Goal: Information Seeking & Learning: Find specific page/section

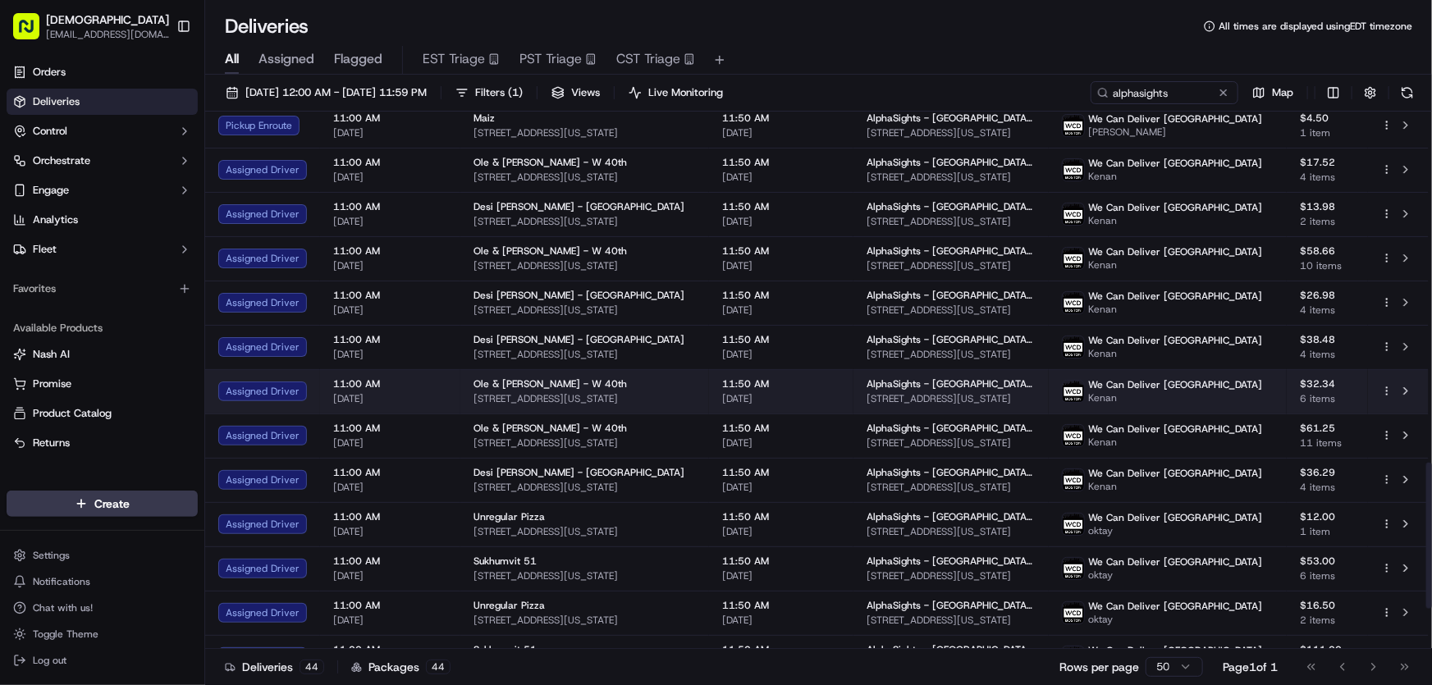
scroll to position [1295, 0]
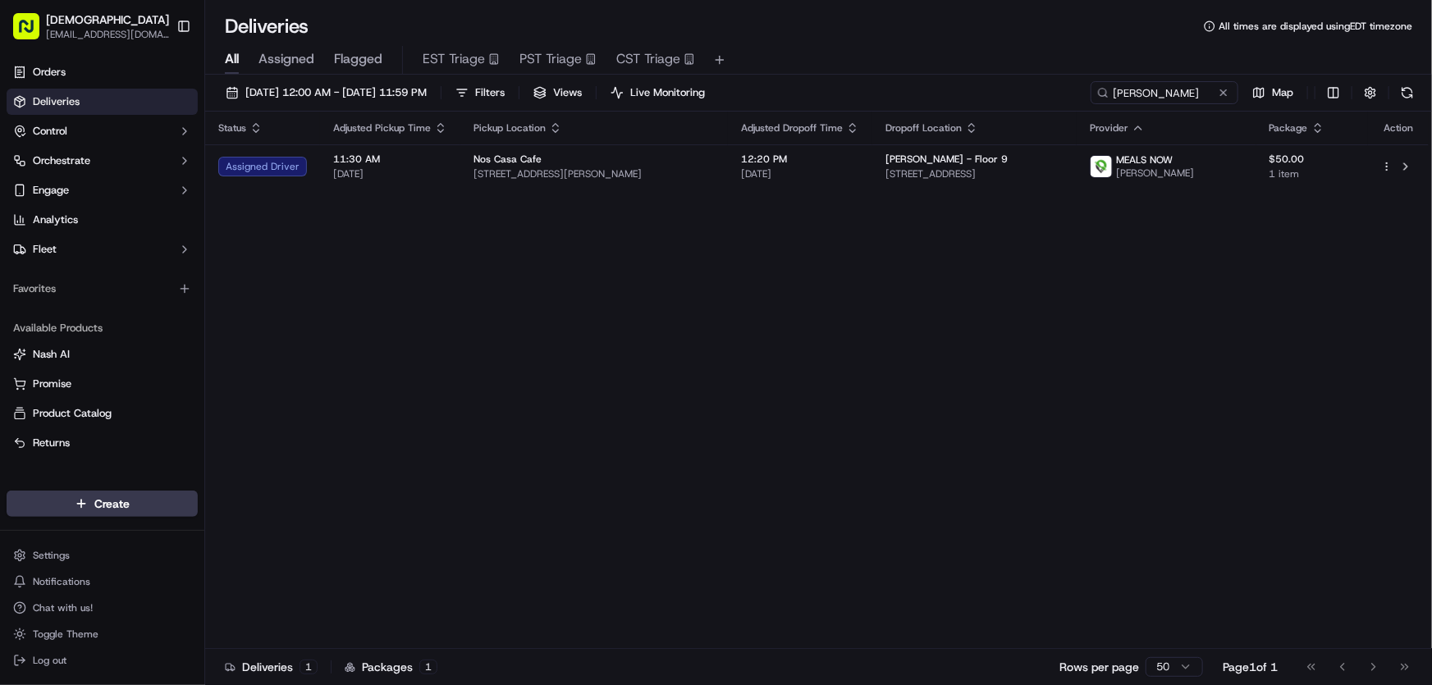
click at [895, 441] on div "Status Adjusted Pickup Time Pickup Location Adjusted Dropoff Time Dropoff Locat…" at bounding box center [816, 380] width 1223 height 537
click at [803, 371] on div "Status Adjusted Pickup Time Pickup Location Adjusted Dropoff Time Dropoff Locat…" at bounding box center [816, 380] width 1223 height 537
click at [686, 372] on div "Status Adjusted Pickup Time Pickup Location Adjusted Dropoff Time Dropoff Locat…" at bounding box center [816, 380] width 1223 height 537
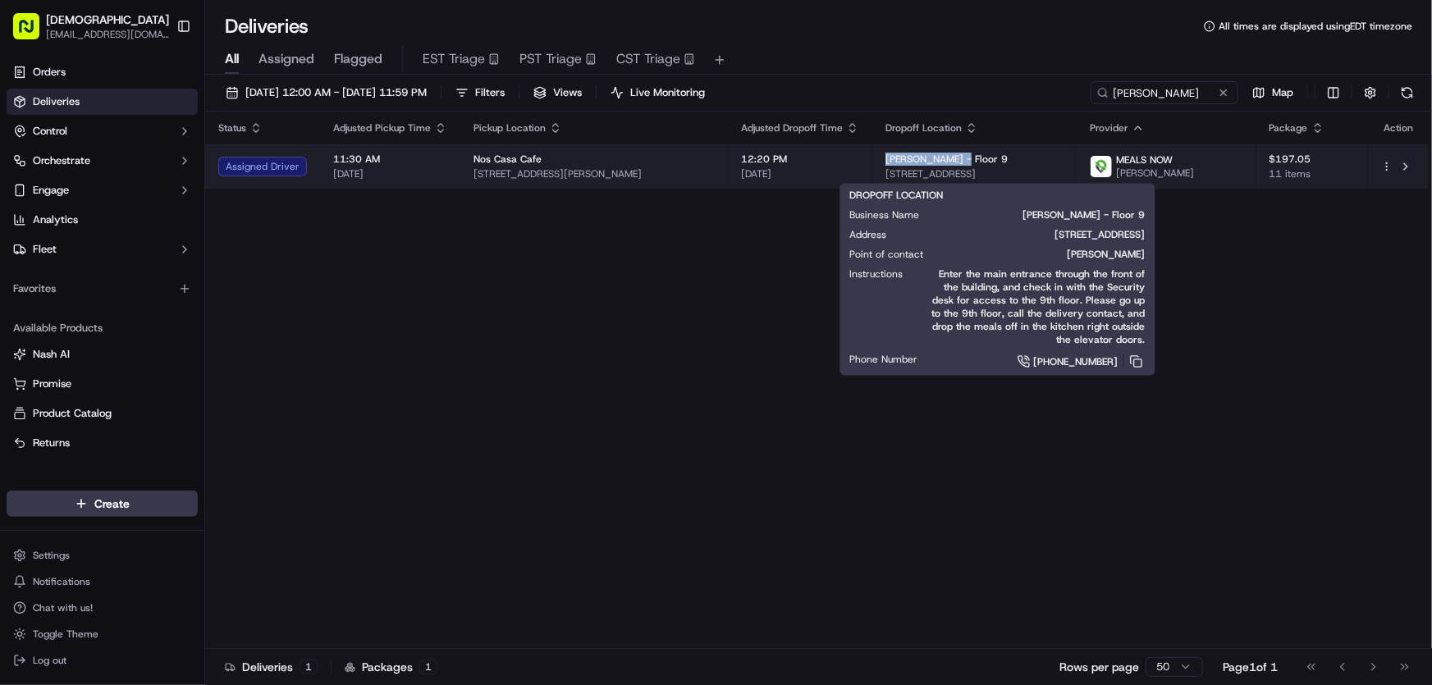
drag, startPoint x: 874, startPoint y: 160, endPoint x: 957, endPoint y: 161, distance: 83.7
click at [957, 161] on td "Simpson Thacher - Floor 9 855 Boylston St, Boston, MA 02116, USA" at bounding box center [974, 166] width 204 height 44
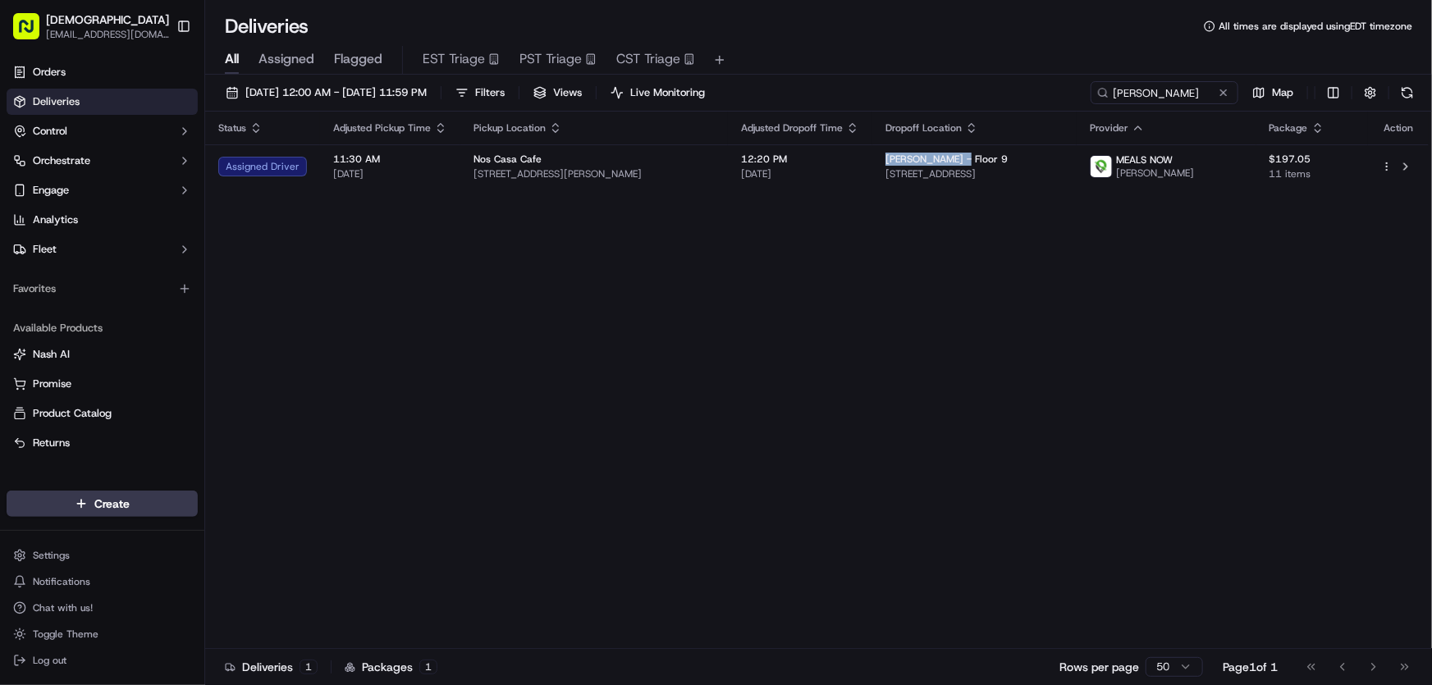
copy span "Simpson Thacher"
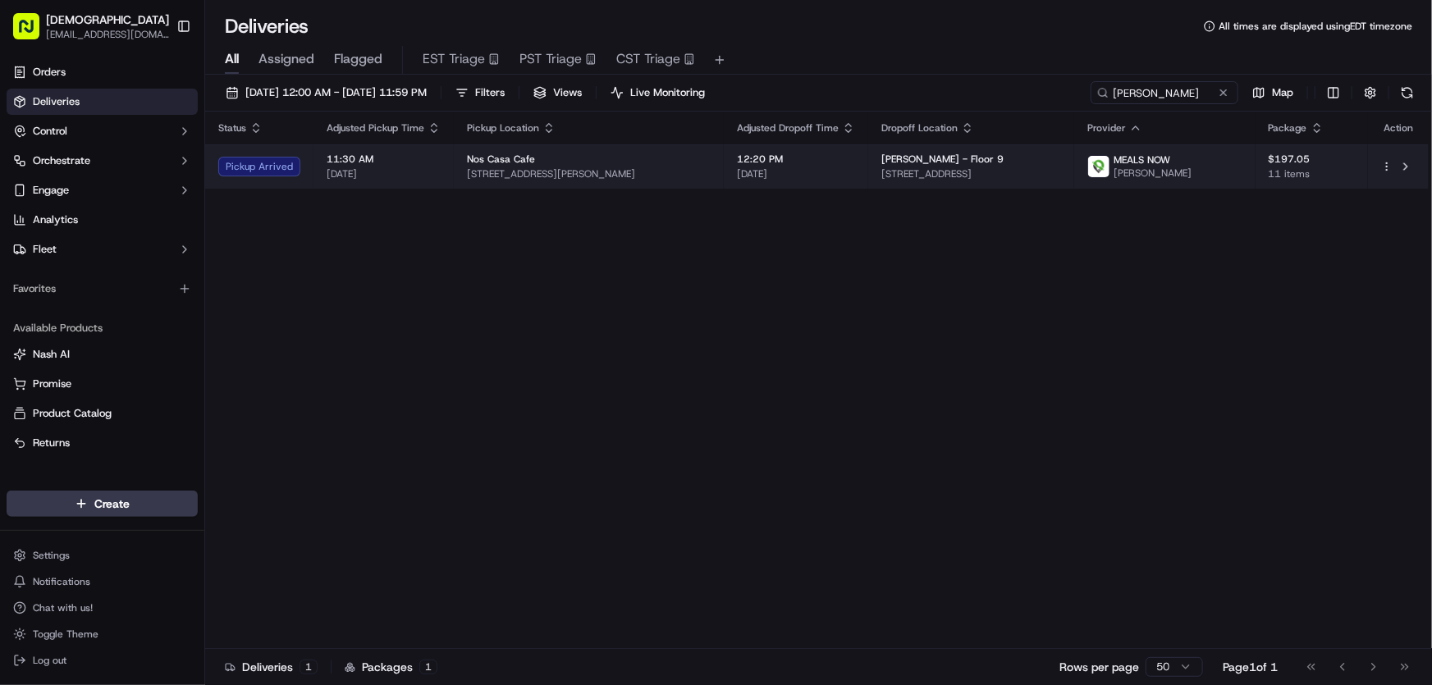
click at [537, 177] on span "475 Dudley St, Roxbury, MA 02119, USA" at bounding box center [589, 173] width 244 height 13
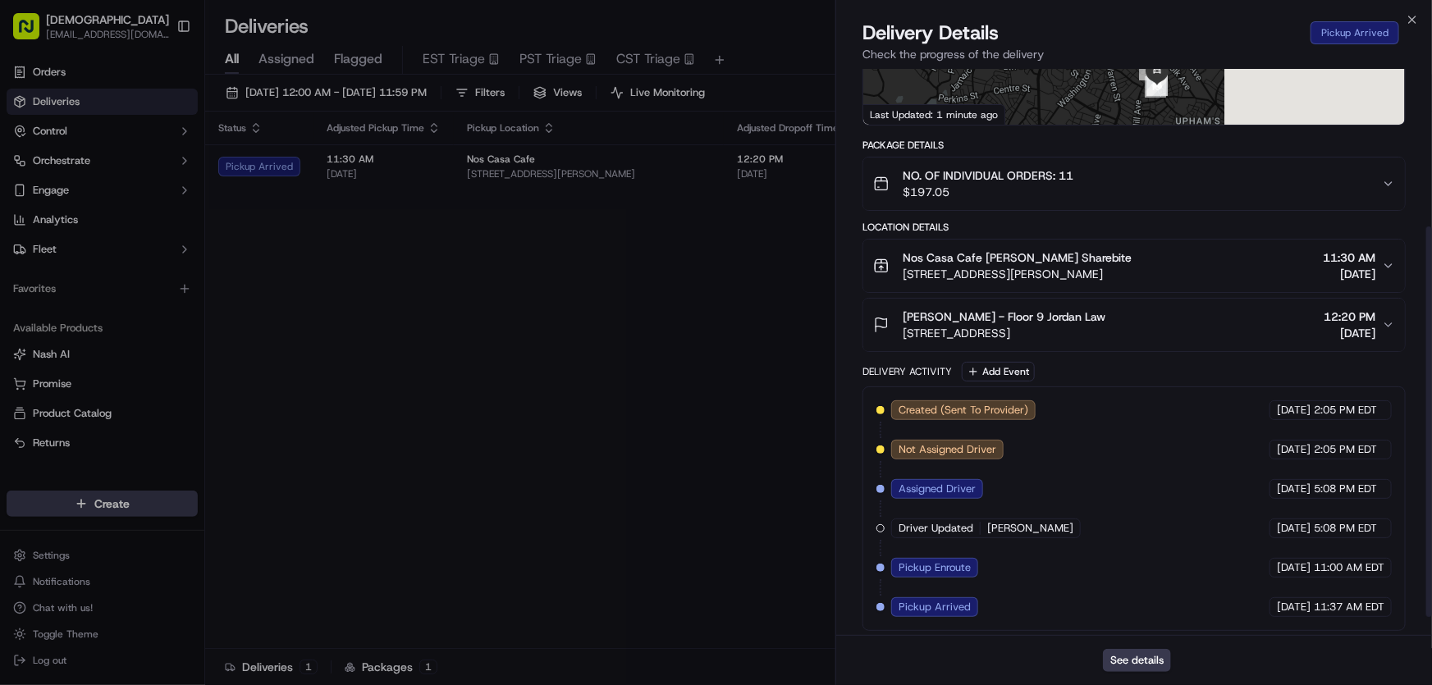
scroll to position [256, 0]
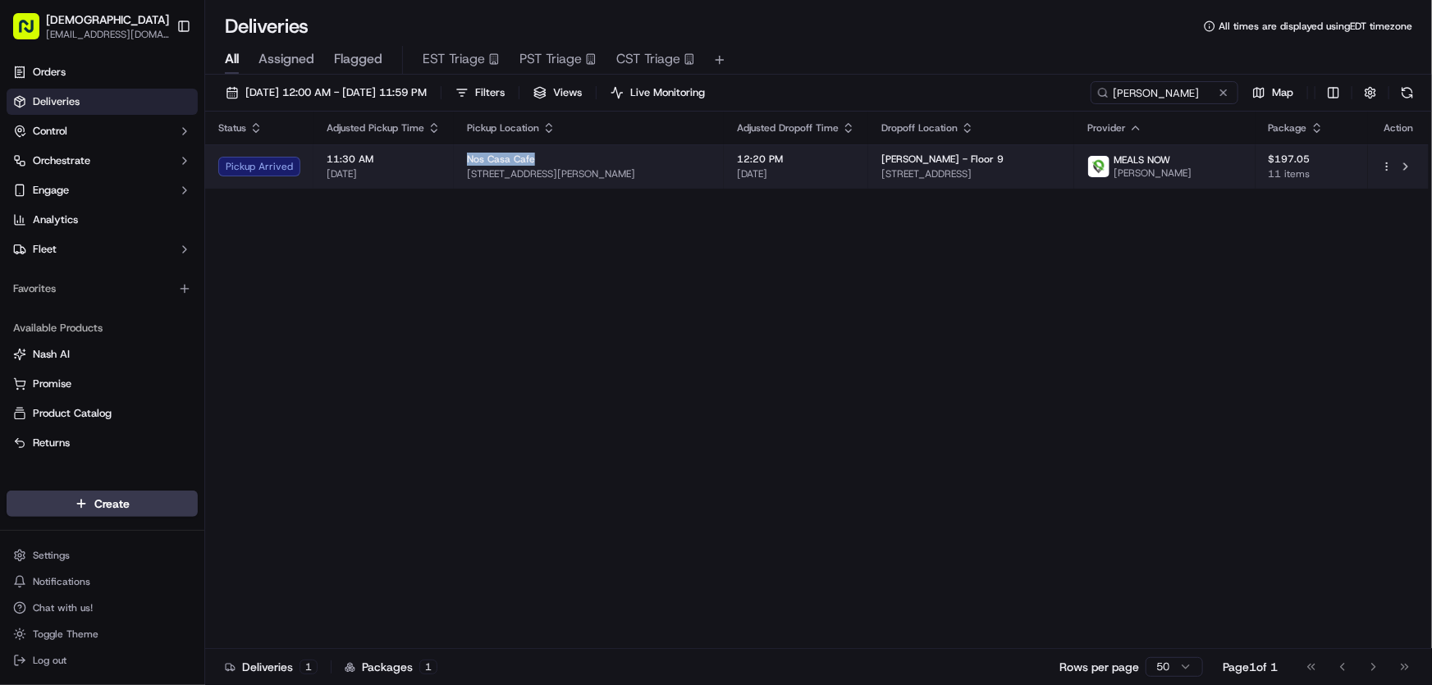
drag, startPoint x: 461, startPoint y: 156, endPoint x: 550, endPoint y: 156, distance: 89.4
click at [550, 156] on td "Nos Casa Cafe 475 Dudley St, Roxbury, MA 02119, USA" at bounding box center [589, 166] width 270 height 44
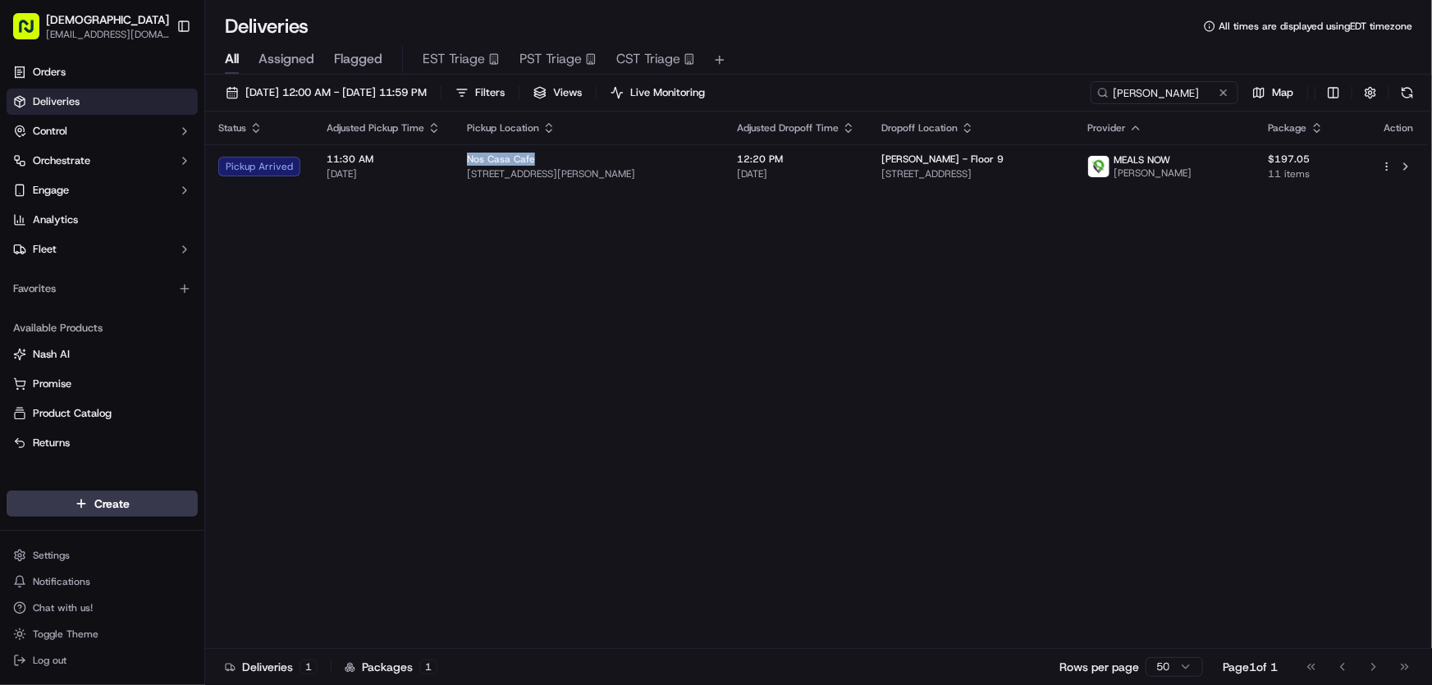
copy span "Nos Casa Cafe"
click at [519, 256] on div "Status Adjusted Pickup Time Pickup Location Adjusted Dropoff Time Dropoff Locat…" at bounding box center [816, 380] width 1223 height 537
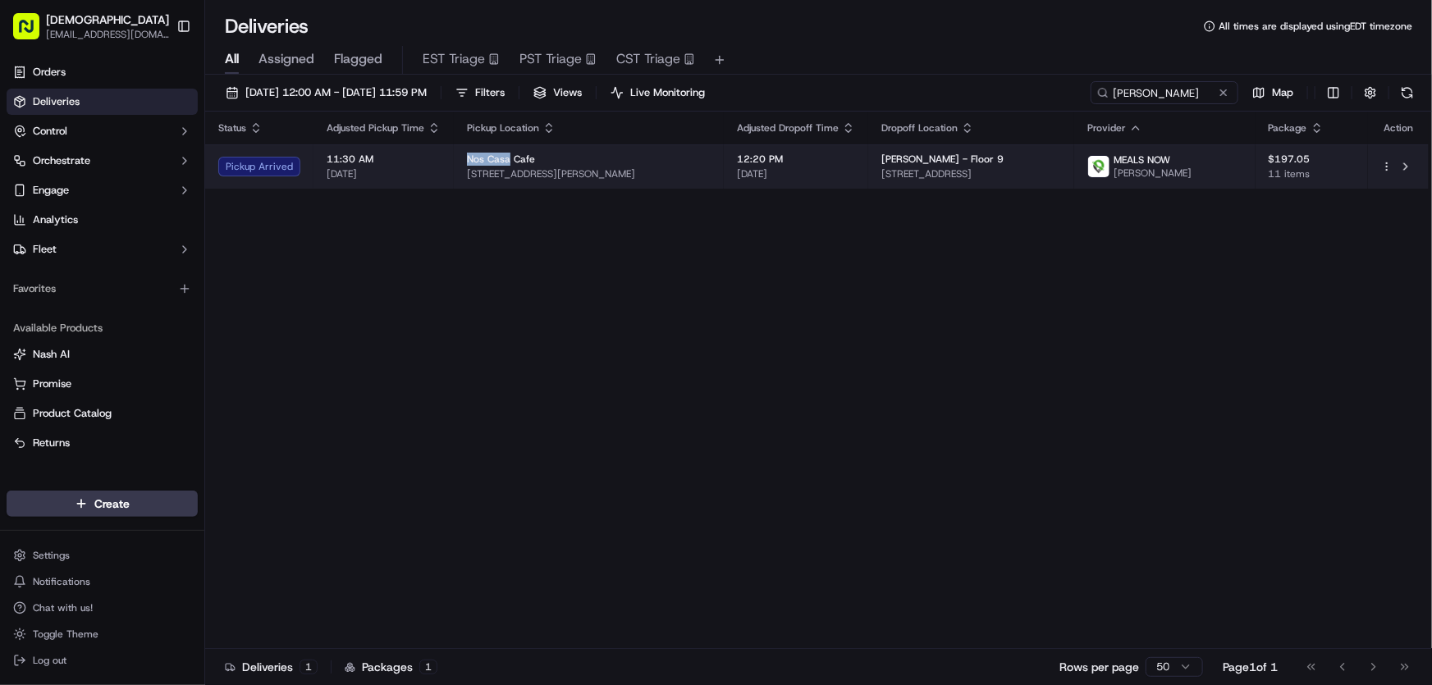
drag, startPoint x: 462, startPoint y: 155, endPoint x: 504, endPoint y: 159, distance: 42.0
click at [504, 159] on td "Nos Casa Cafe 475 Dudley St, Roxbury, MA 02119, USA" at bounding box center [589, 166] width 270 height 44
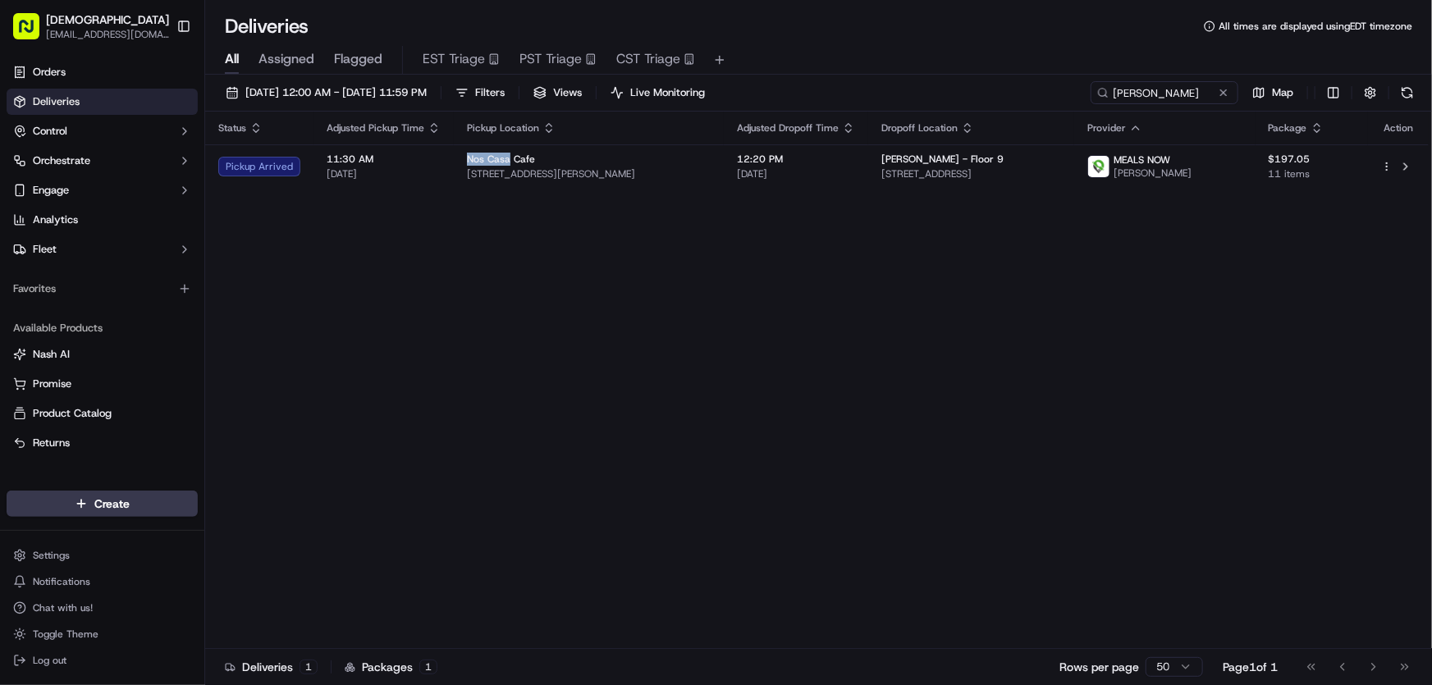
copy span "Nos Casa"
click at [592, 253] on div "Status Adjusted Pickup Time Pickup Location Adjusted Dropoff Time Dropoff Locat…" at bounding box center [816, 380] width 1223 height 537
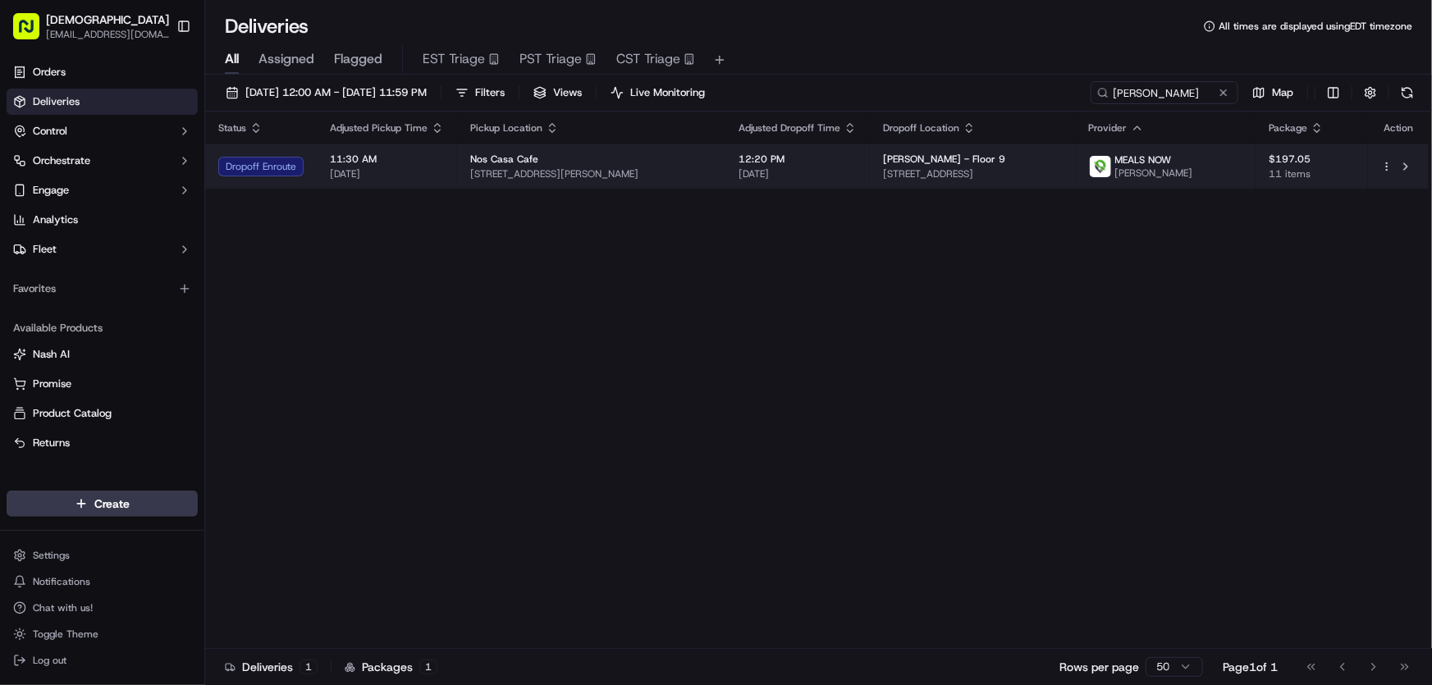
drag, startPoint x: 659, startPoint y: 174, endPoint x: 468, endPoint y: 179, distance: 190.4
click at [470, 179] on span "475 Dudley St, Roxbury, MA 02119, USA" at bounding box center [591, 173] width 242 height 13
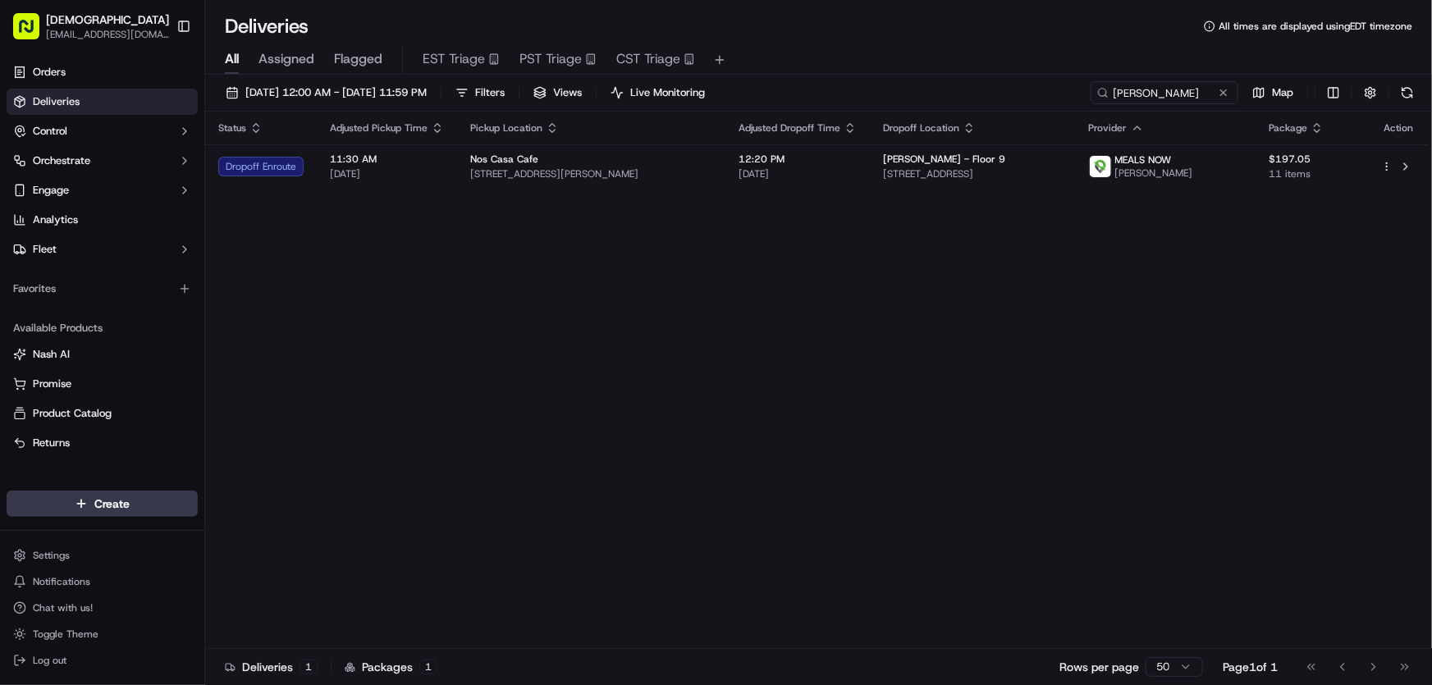
copy span "475 Dudley St, Roxbury, MA 02119, USA"
click at [345, 268] on div "Status Adjusted Pickup Time Pickup Location Adjusted Dropoff Time Dropoff Locat…" at bounding box center [816, 380] width 1223 height 537
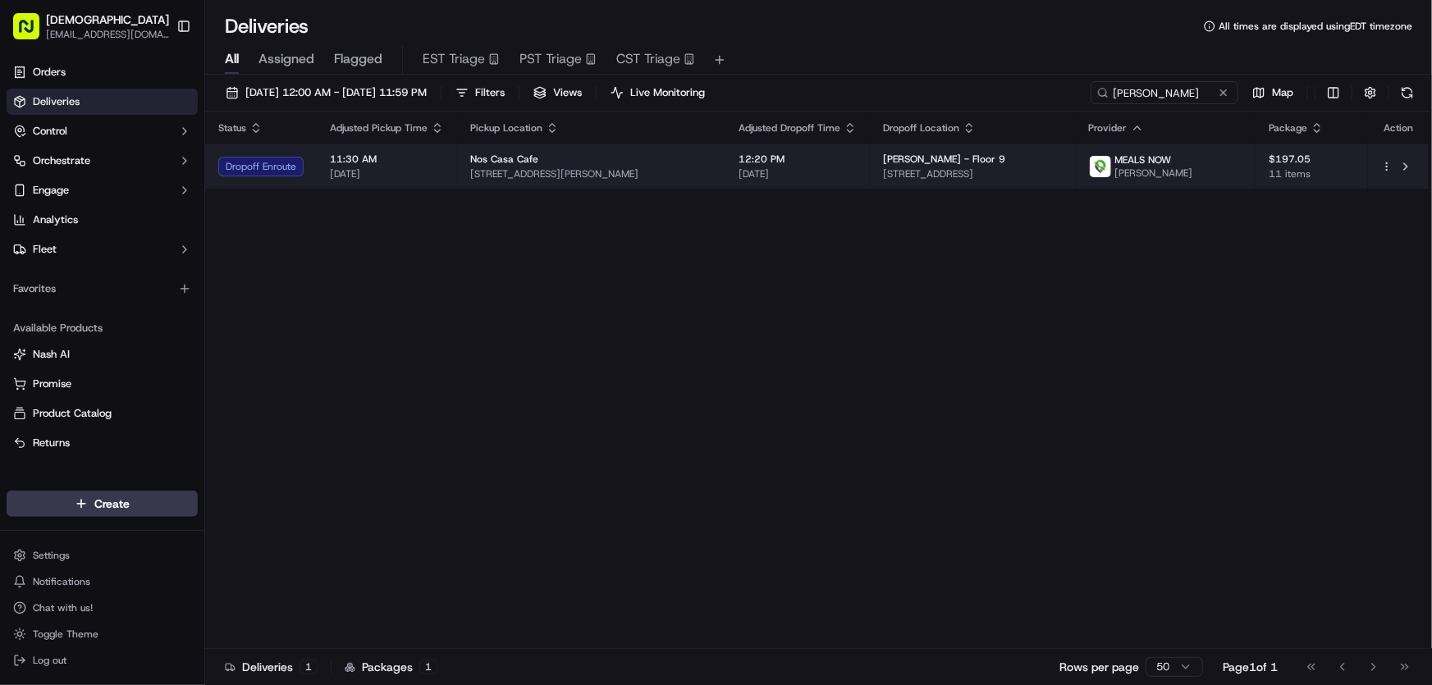
click at [531, 167] on span "475 Dudley St, Roxbury, MA 02119, USA" at bounding box center [591, 173] width 242 height 13
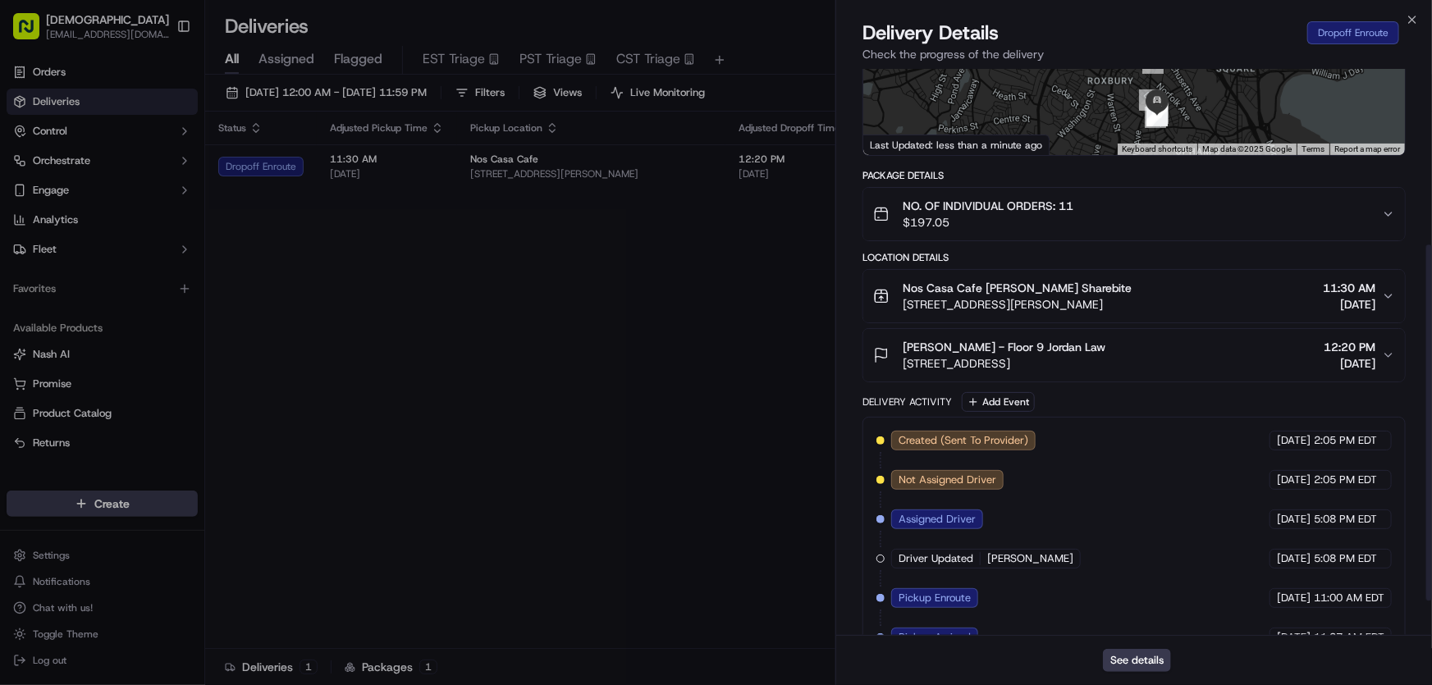
scroll to position [335, 0]
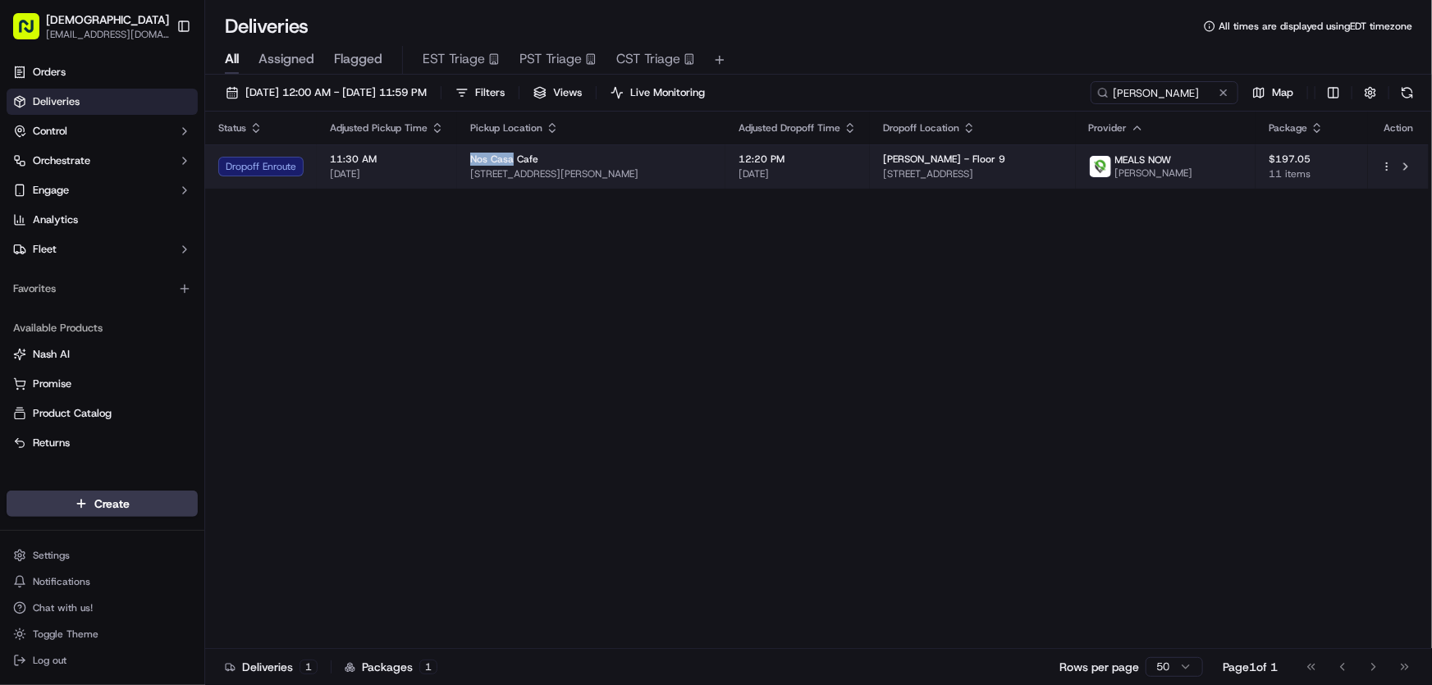
drag, startPoint x: 465, startPoint y: 153, endPoint x: 509, endPoint y: 155, distance: 44.3
click at [509, 155] on td "Nos Casa Cafe 475 Dudley St, Roxbury, MA 02119, USA" at bounding box center [591, 166] width 268 height 44
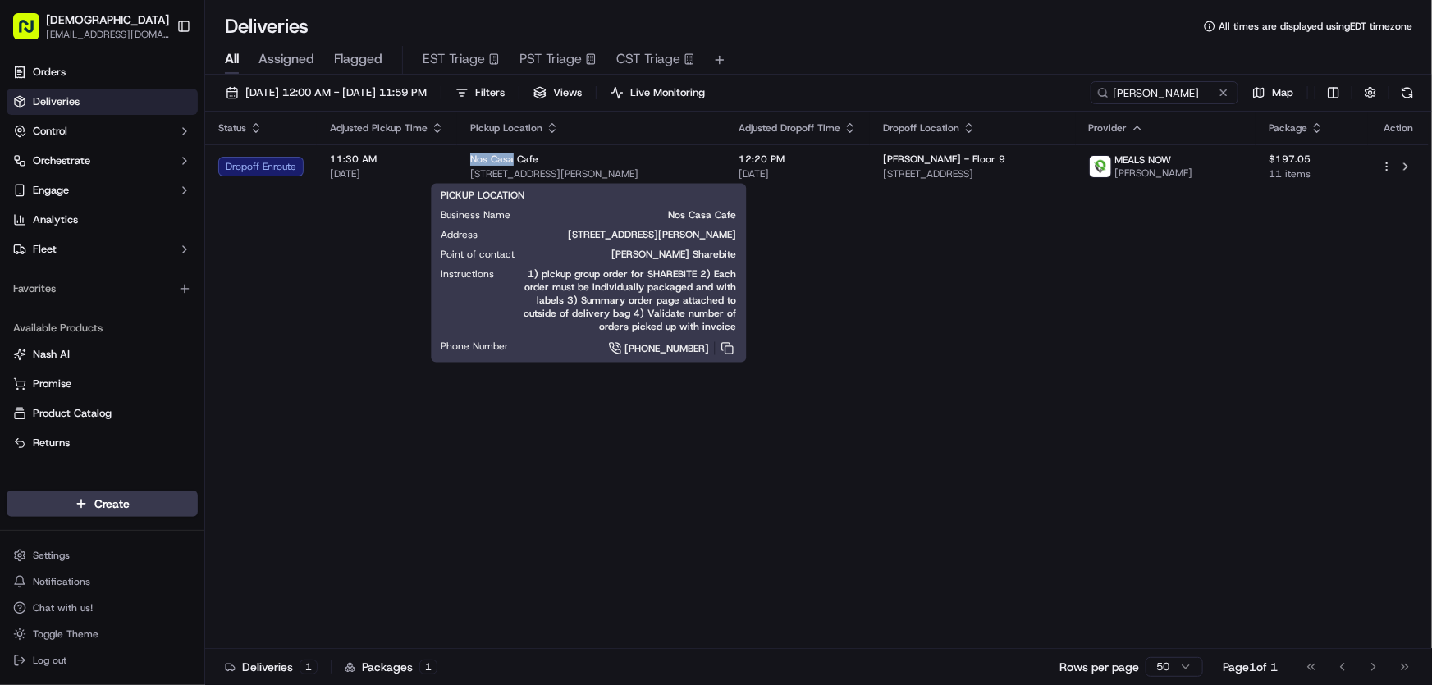
copy span "Nos Casa"
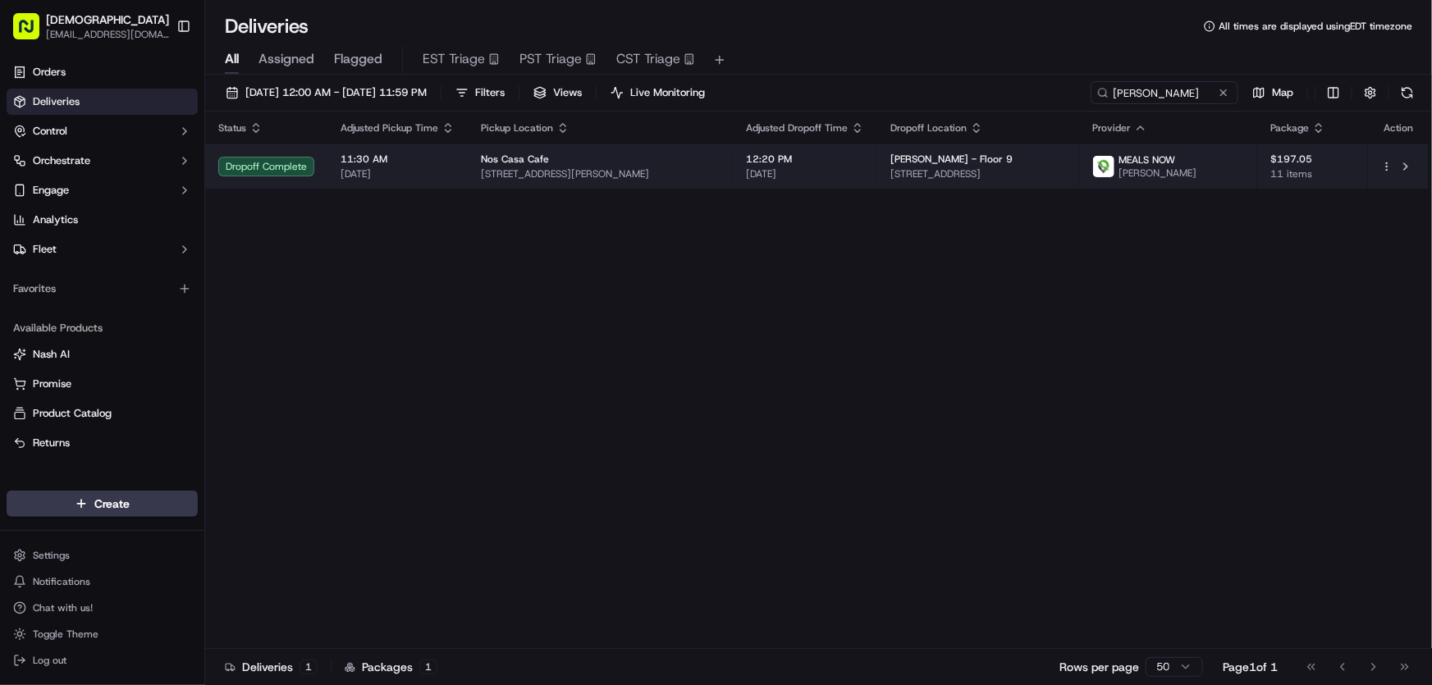
click at [551, 168] on span "475 Dudley St, Roxbury, MA 02119, USA" at bounding box center [600, 173] width 239 height 13
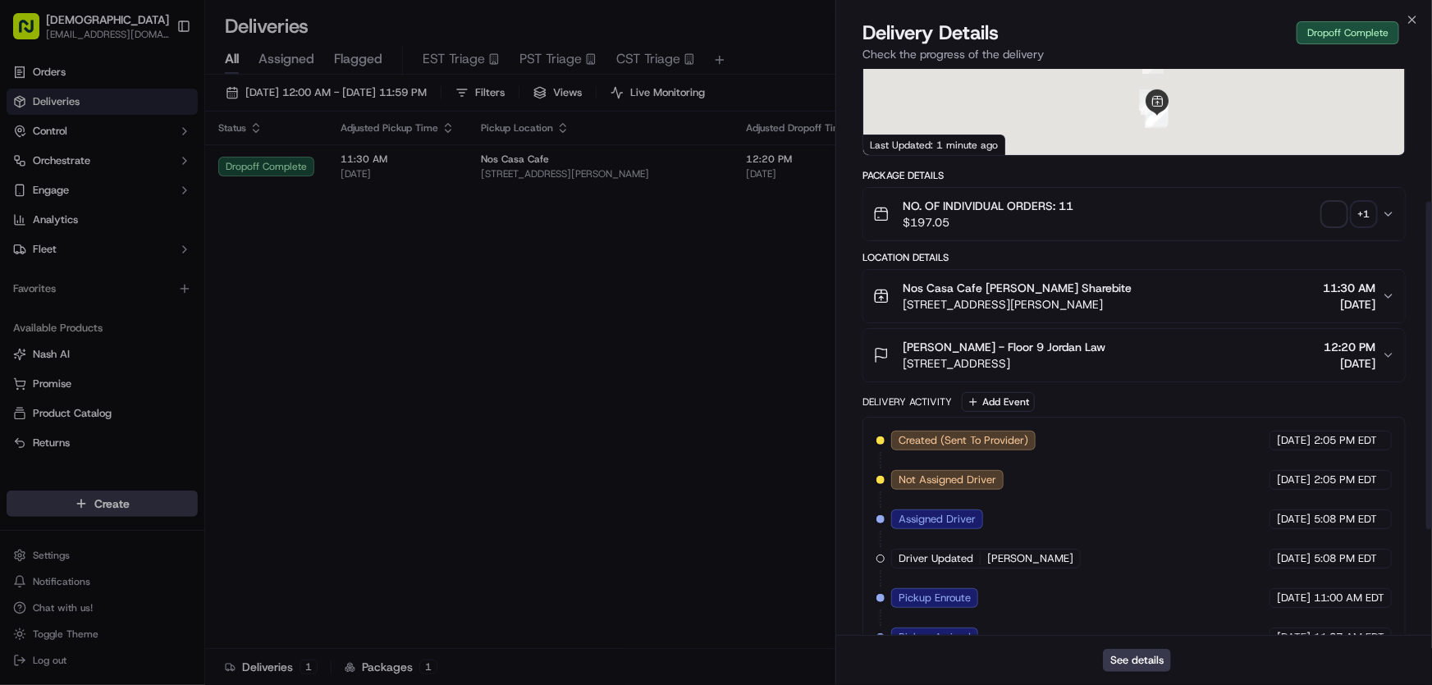
scroll to position [413, 0]
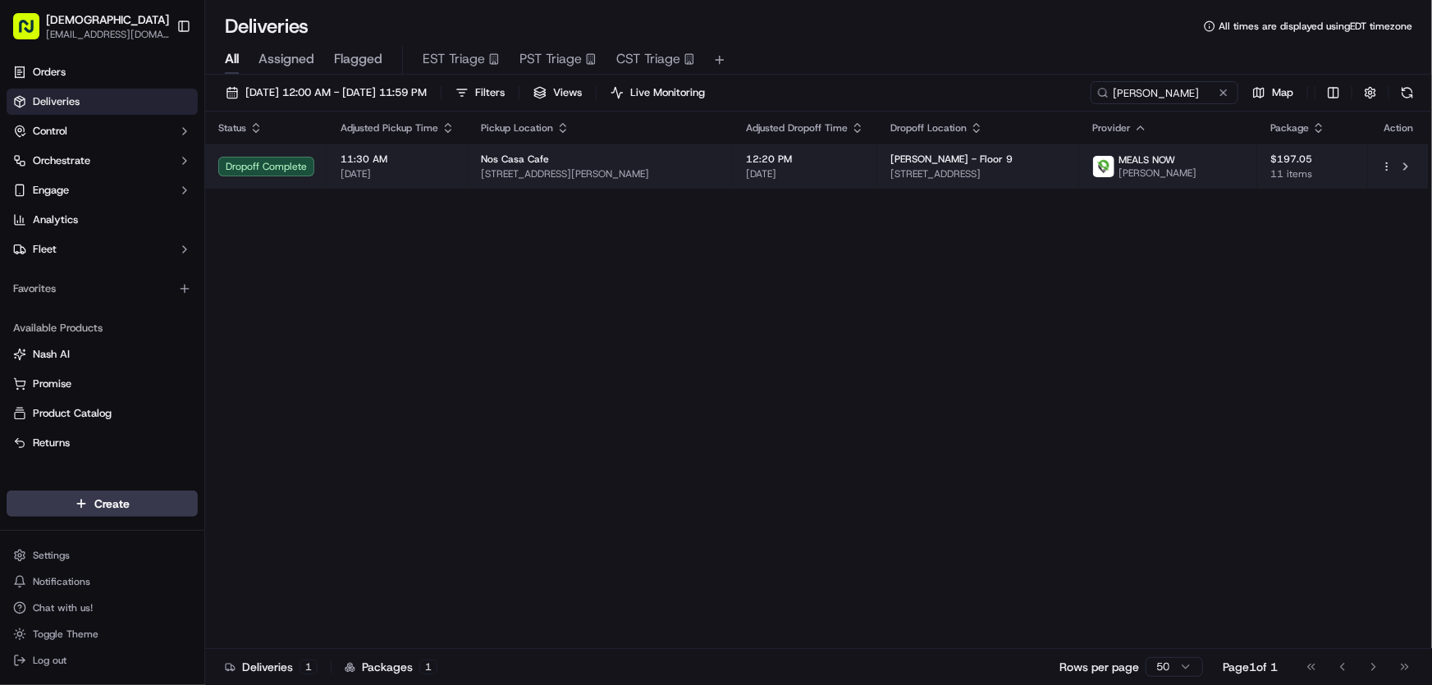
click at [616, 159] on div "Nos Casa Cafe" at bounding box center [600, 159] width 239 height 13
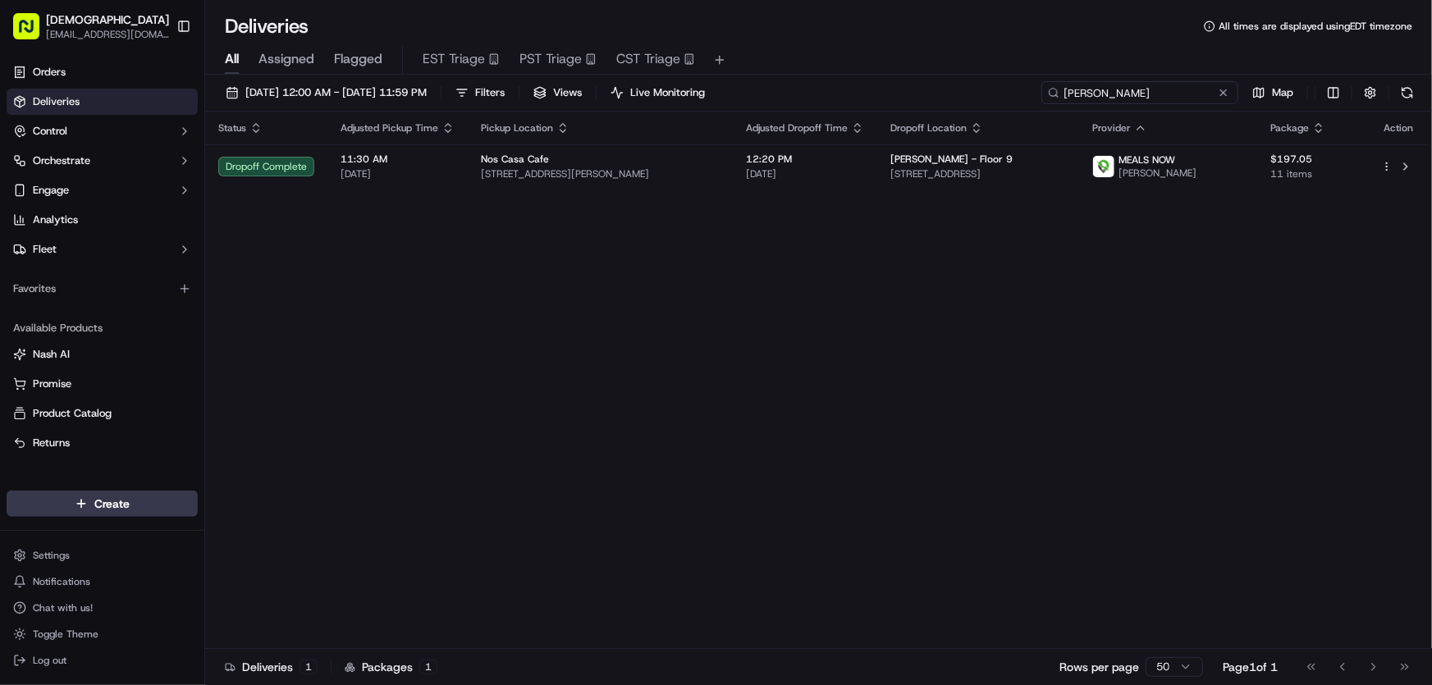
drag, startPoint x: 1196, startPoint y: 93, endPoint x: 990, endPoint y: 102, distance: 206.1
click at [990, 102] on div "09/18/2025 12:00 AM - 09/18/2025 11:59 PM Filters Views Live Monitoring simpson…" at bounding box center [818, 96] width 1227 height 30
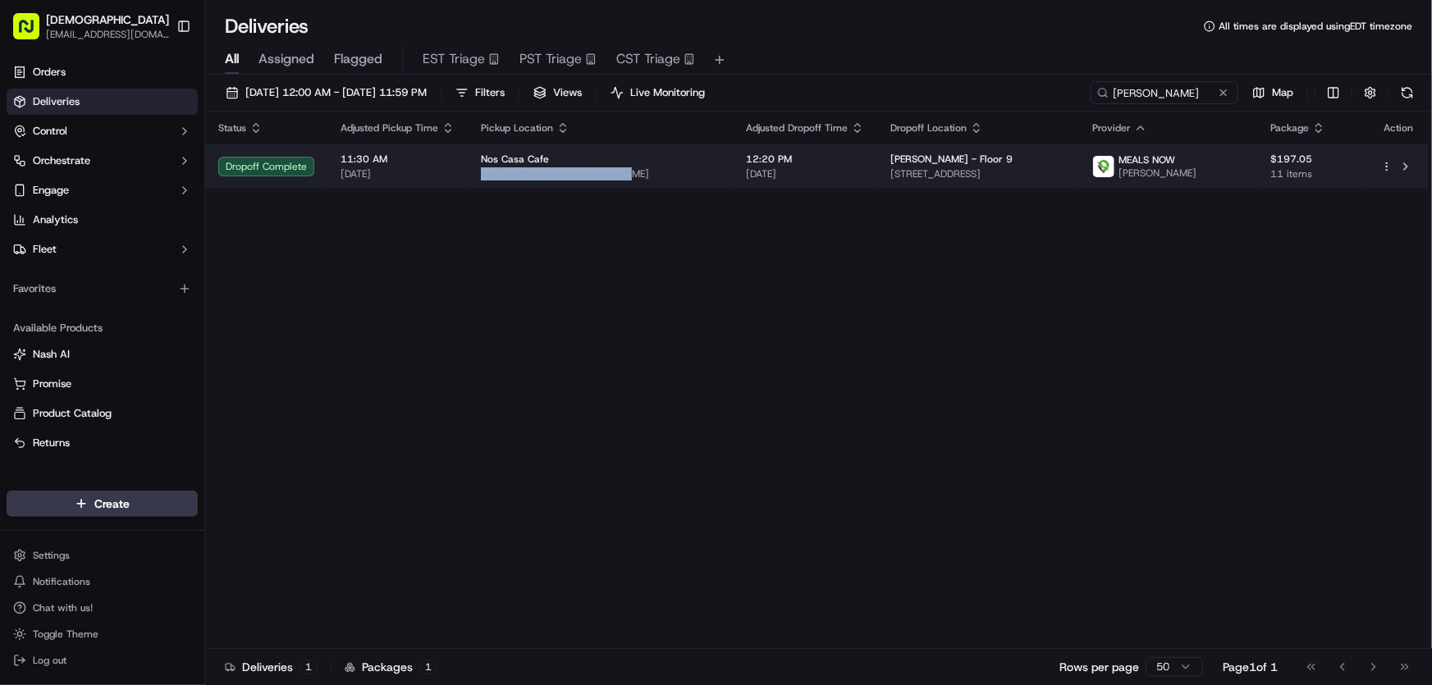
click at [605, 165] on div "Nos Casa Cafe 475 Dudley St, Roxbury, MA 02119, USA" at bounding box center [600, 167] width 239 height 28
click at [674, 171] on span "475 Dudley St, Roxbury, MA 02119, USA" at bounding box center [600, 173] width 239 height 13
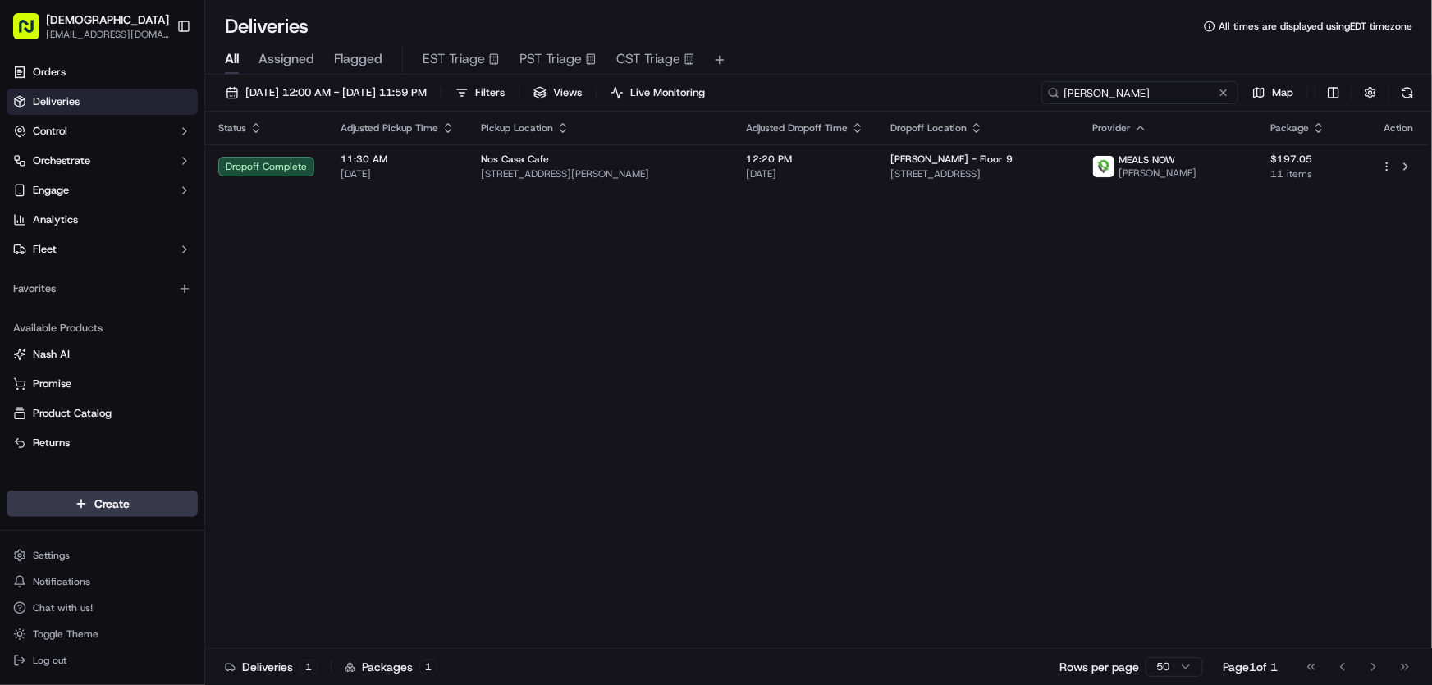
click at [1144, 89] on input "simpson thacher" at bounding box center [1139, 92] width 197 height 23
drag, startPoint x: 1116, startPoint y: 95, endPoint x: 970, endPoint y: 100, distance: 146.1
click at [970, 100] on div "09/18/2025 12:00 AM - 09/18/2025 11:59 PM Filters Views Live Monitoring simpson…" at bounding box center [818, 96] width 1227 height 30
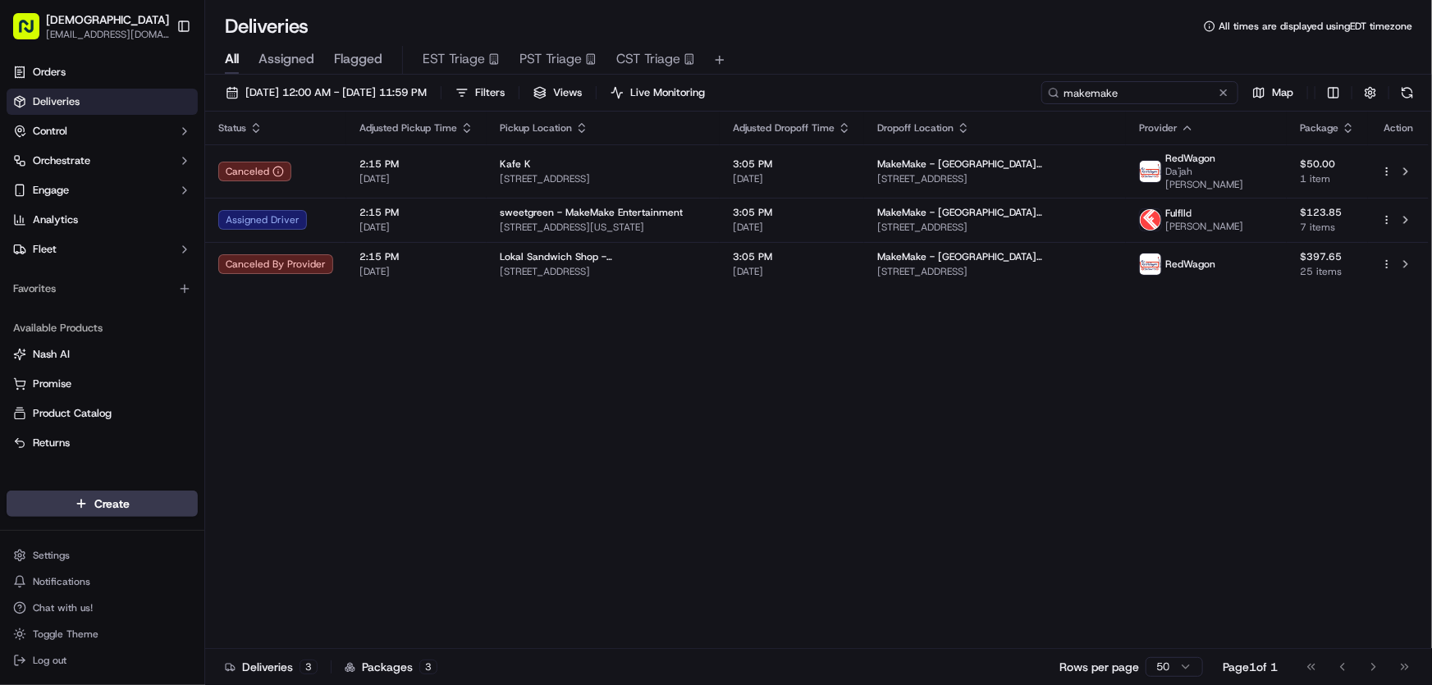
type input "makemake"
click at [321, 88] on span "[DATE] 12:00 AM - [DATE] 11:59 PM" at bounding box center [335, 92] width 181 height 15
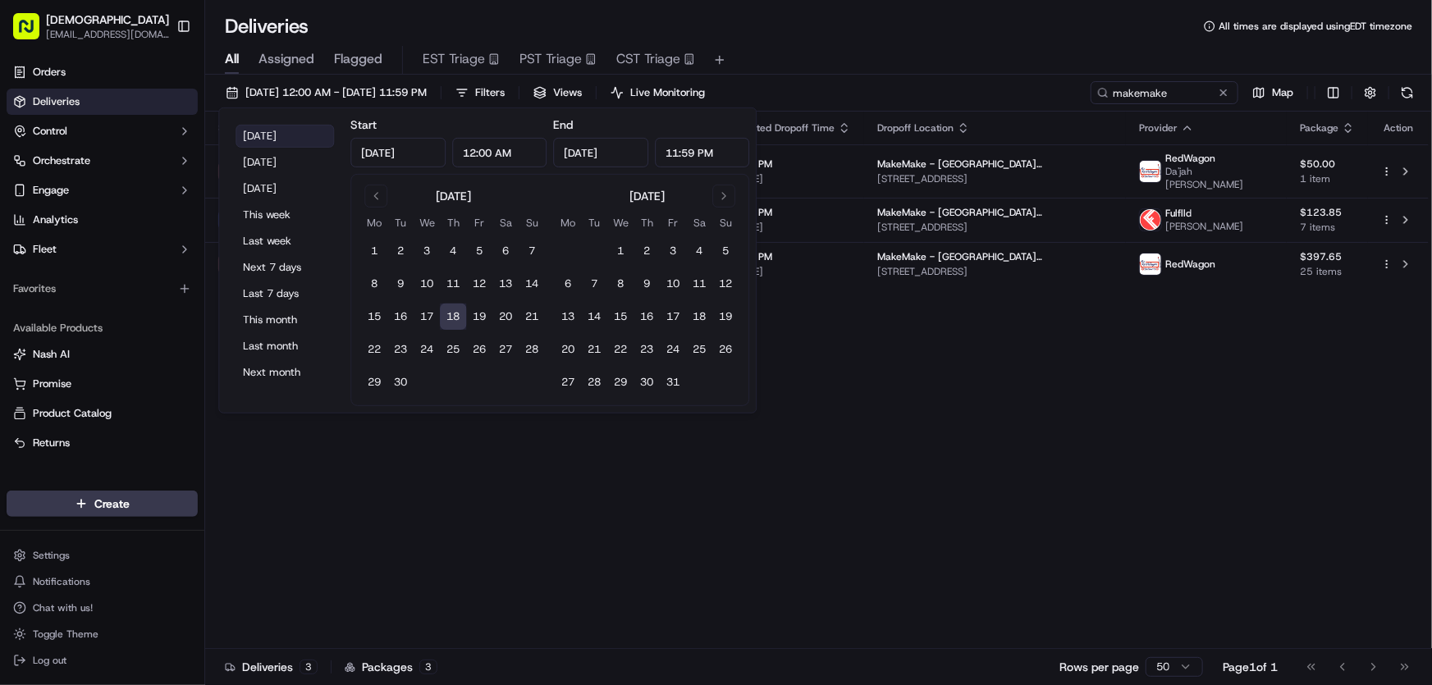
click at [275, 135] on button "[DATE]" at bounding box center [284, 136] width 98 height 23
click at [1003, 413] on div "Status Adjusted Pickup Time Pickup Location Adjusted Dropoff Time Dropoff Locat…" at bounding box center [816, 380] width 1223 height 537
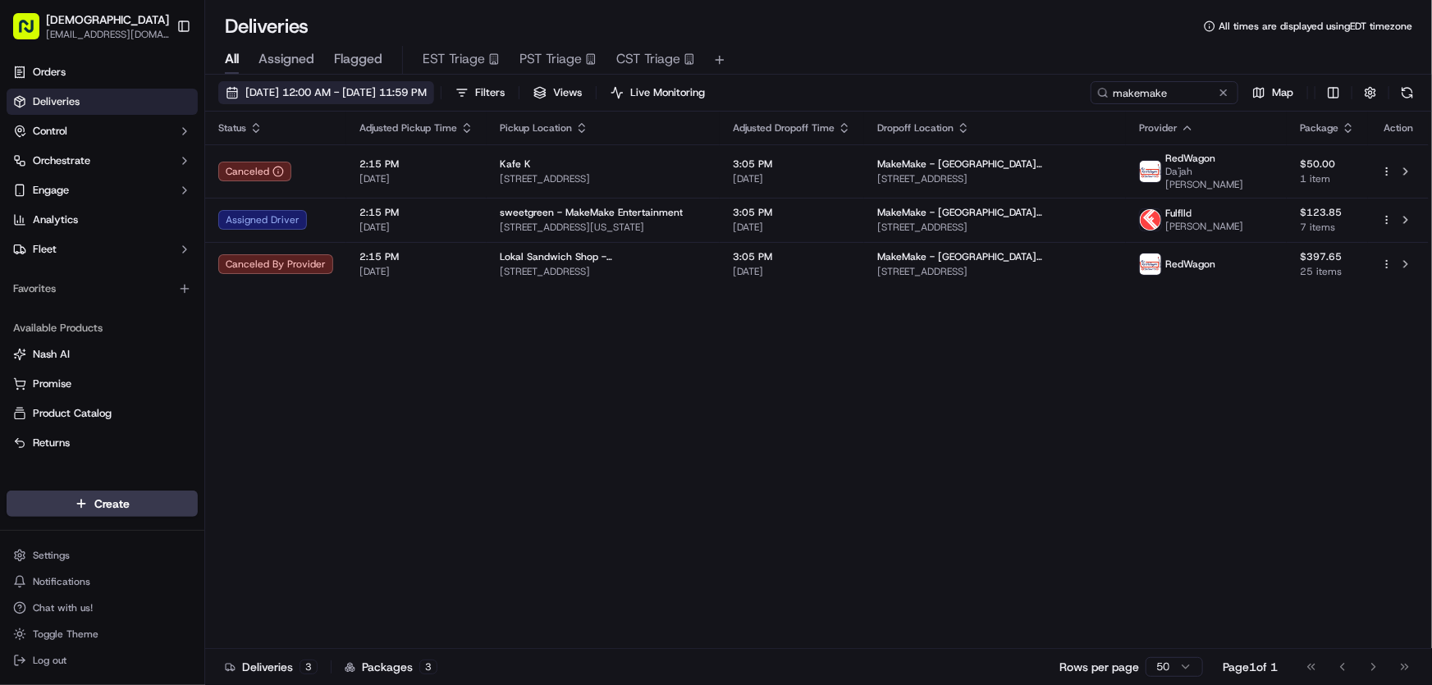
click at [364, 89] on span "[DATE] 12:00 AM - [DATE] 11:59 PM" at bounding box center [335, 92] width 181 height 15
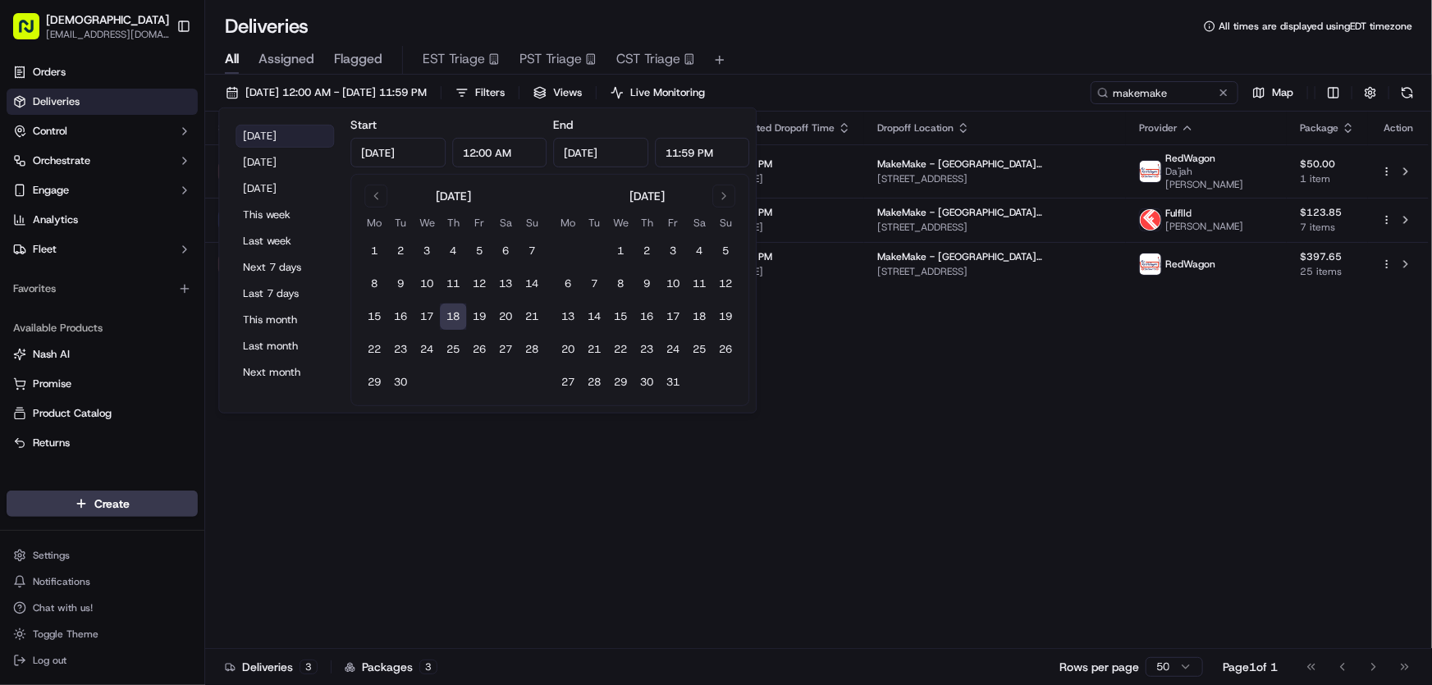
click at [283, 130] on button "[DATE]" at bounding box center [284, 136] width 98 height 23
click at [938, 404] on div "Status Adjusted Pickup Time Pickup Location Adjusted Dropoff Time Dropoff Locat…" at bounding box center [816, 380] width 1223 height 537
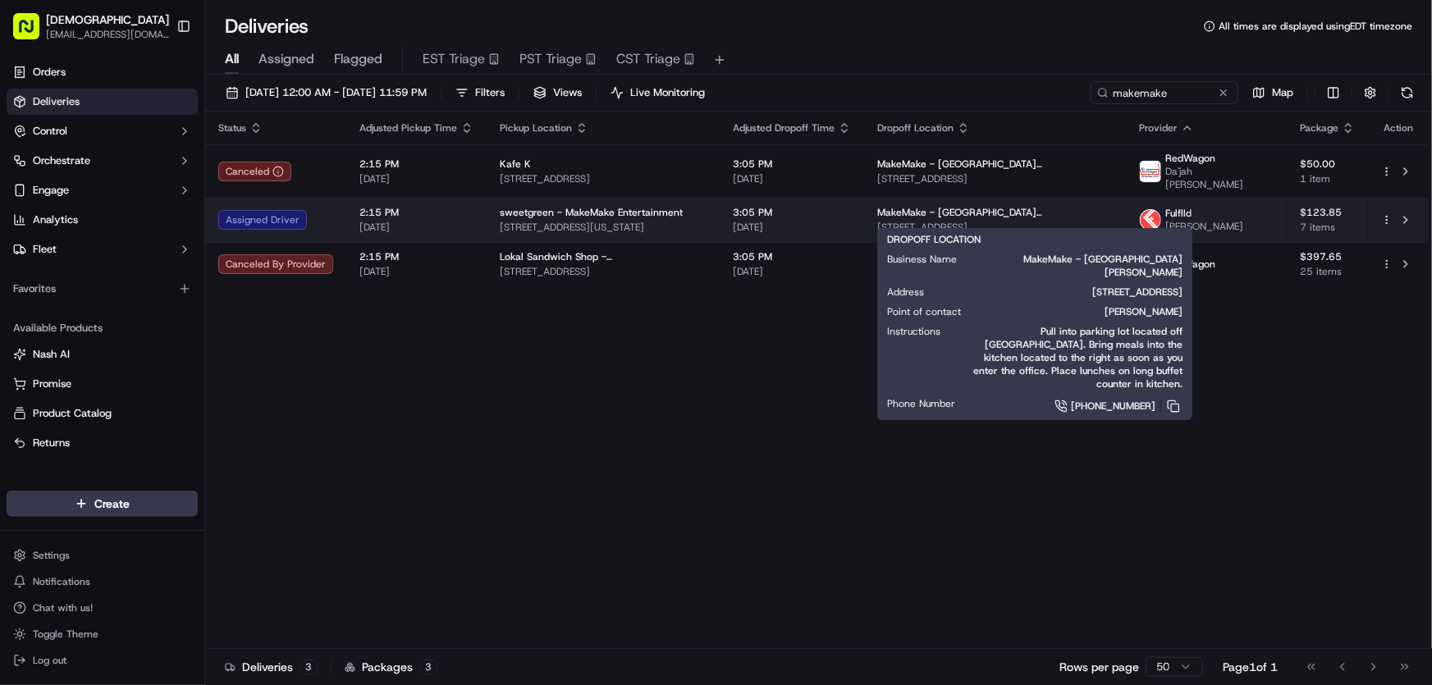
drag, startPoint x: 908, startPoint y: 213, endPoint x: 1133, endPoint y: 222, distance: 224.9
click at [1126, 222] on td "MakeMake - Santa Monica 2308 Broadway, Santa Monica, CA 90404, USA" at bounding box center [995, 220] width 262 height 44
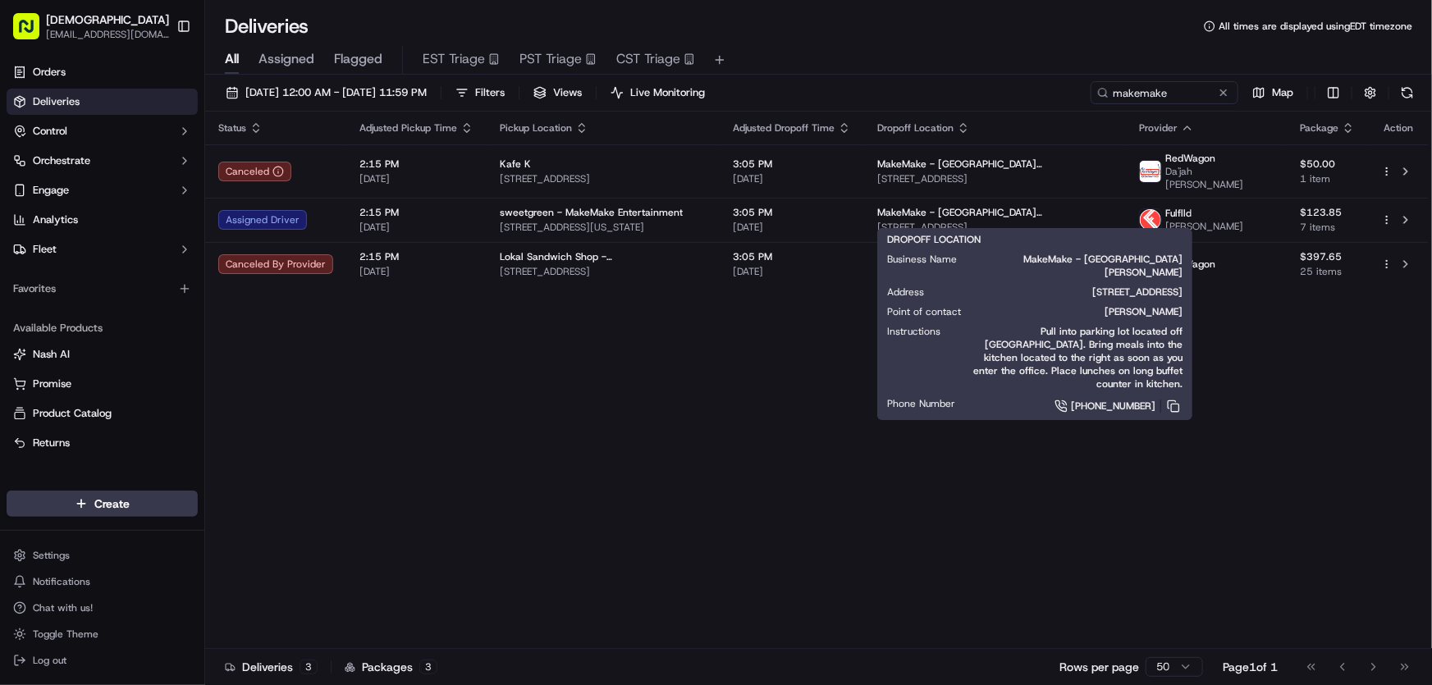
copy span "2308 Broadway, Santa Monica, CA 90404, USA"
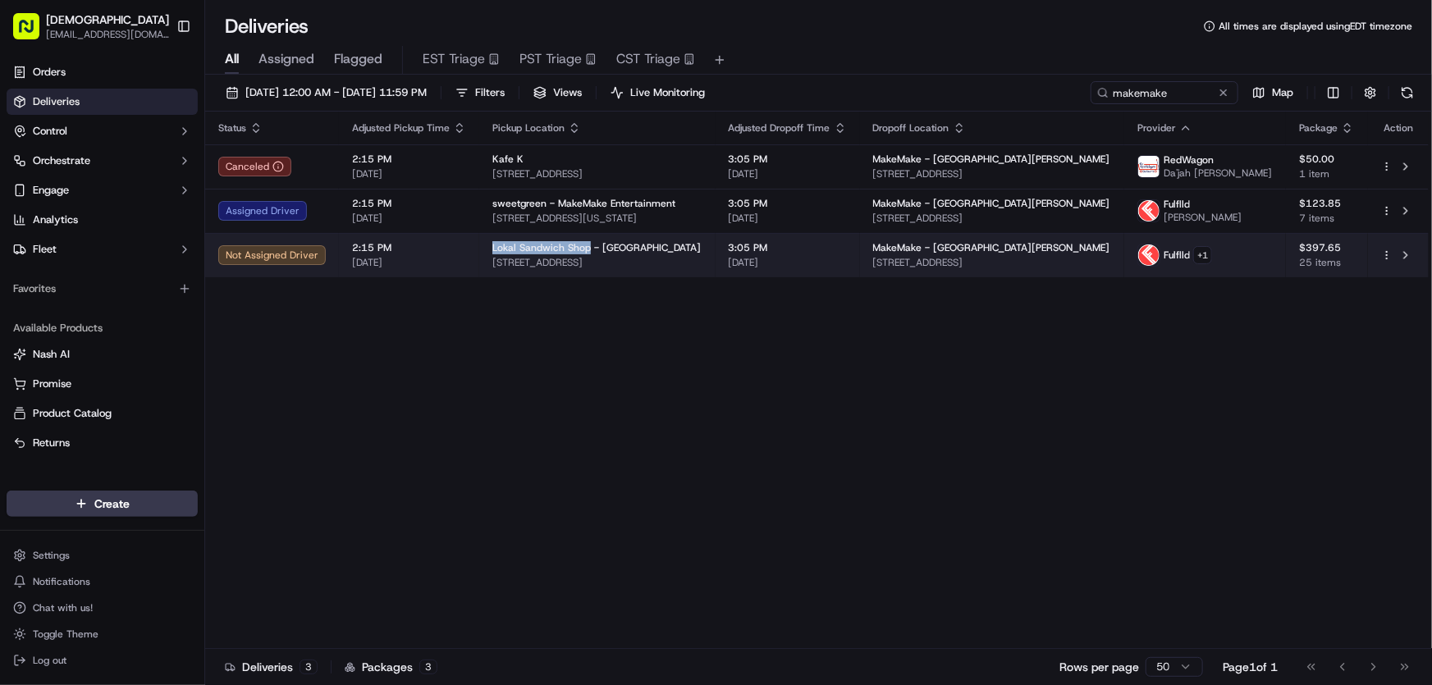
drag, startPoint x: 487, startPoint y: 241, endPoint x: 582, endPoint y: 246, distance: 95.3
click at [582, 246] on td "Lokal Sandwich Shop - Venice 701 Lincoln Blvd, Venice, CA 90291, USA" at bounding box center [597, 255] width 236 height 44
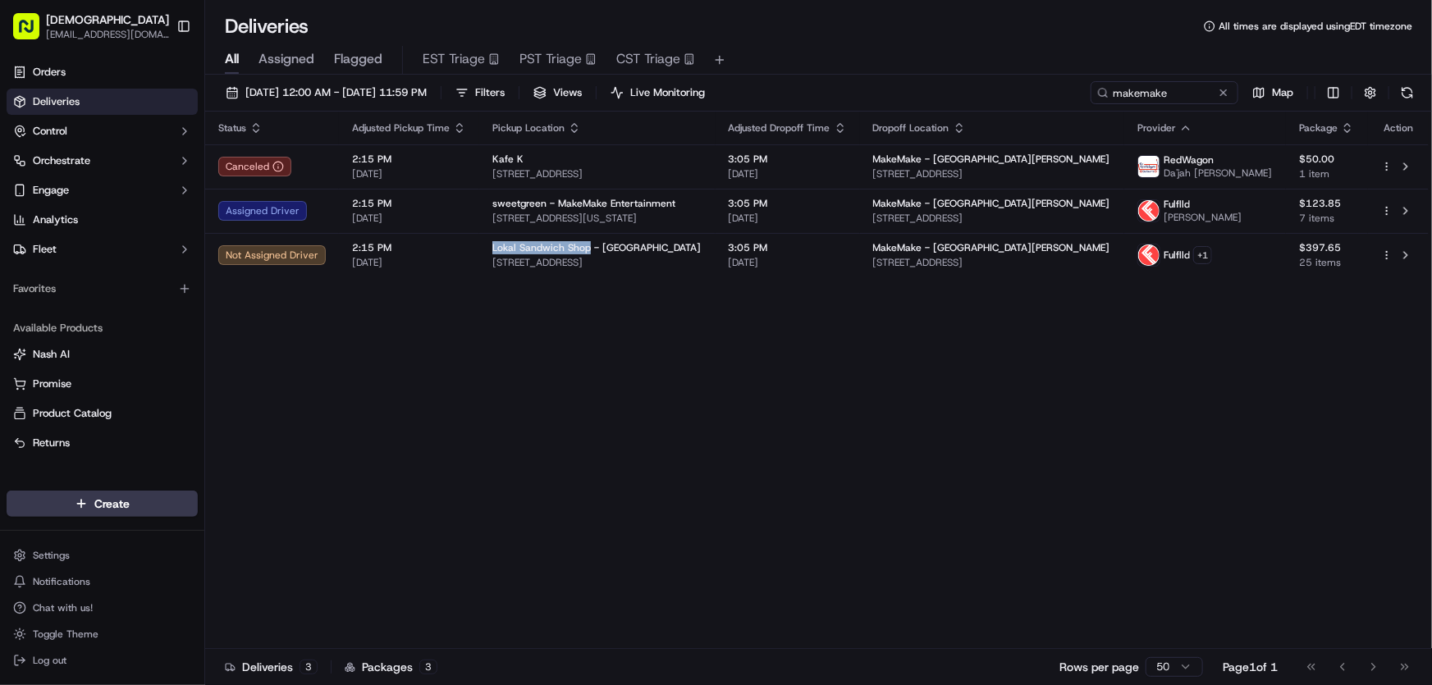
copy span "Lokal Sandwich Shop"
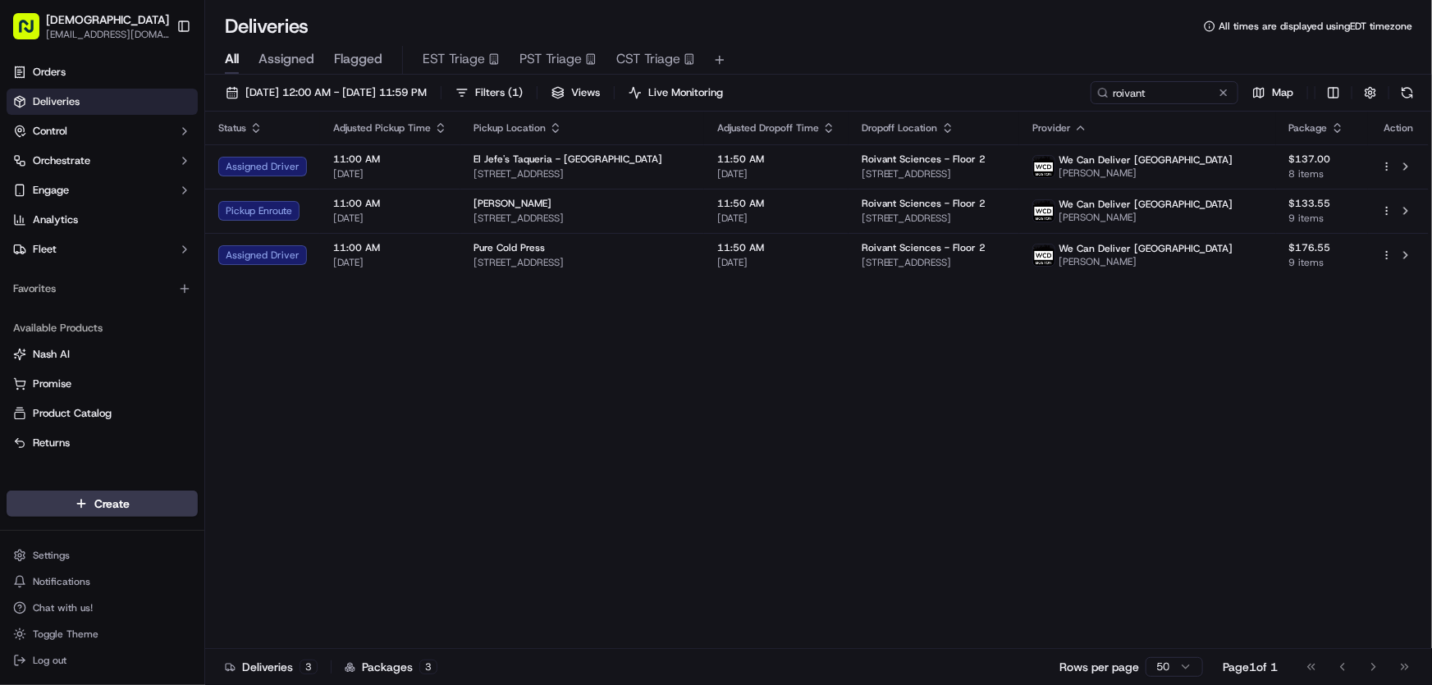
click at [591, 468] on div "Status Adjusted Pickup Time Pickup Location Adjusted Dropoff Time Dropoff Locat…" at bounding box center [816, 380] width 1223 height 537
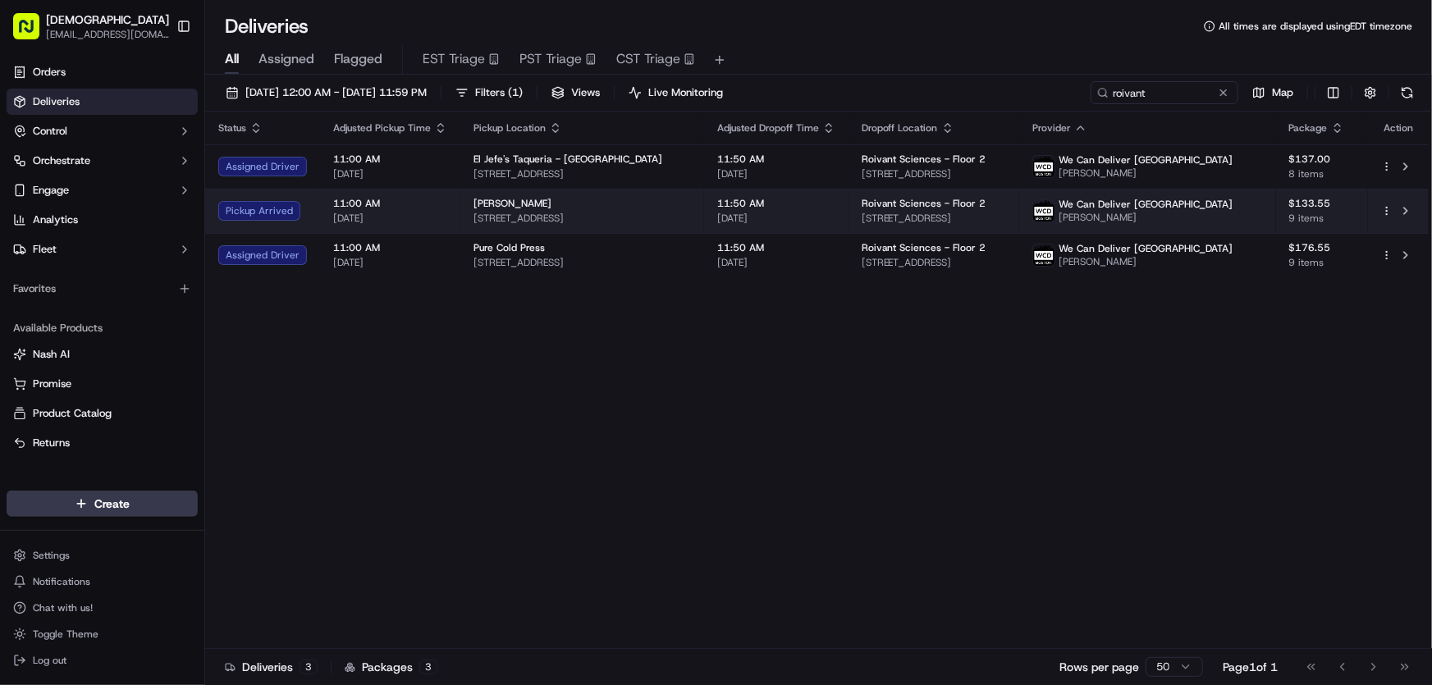
click at [539, 203] on div "Basil Rice" at bounding box center [581, 203] width 217 height 13
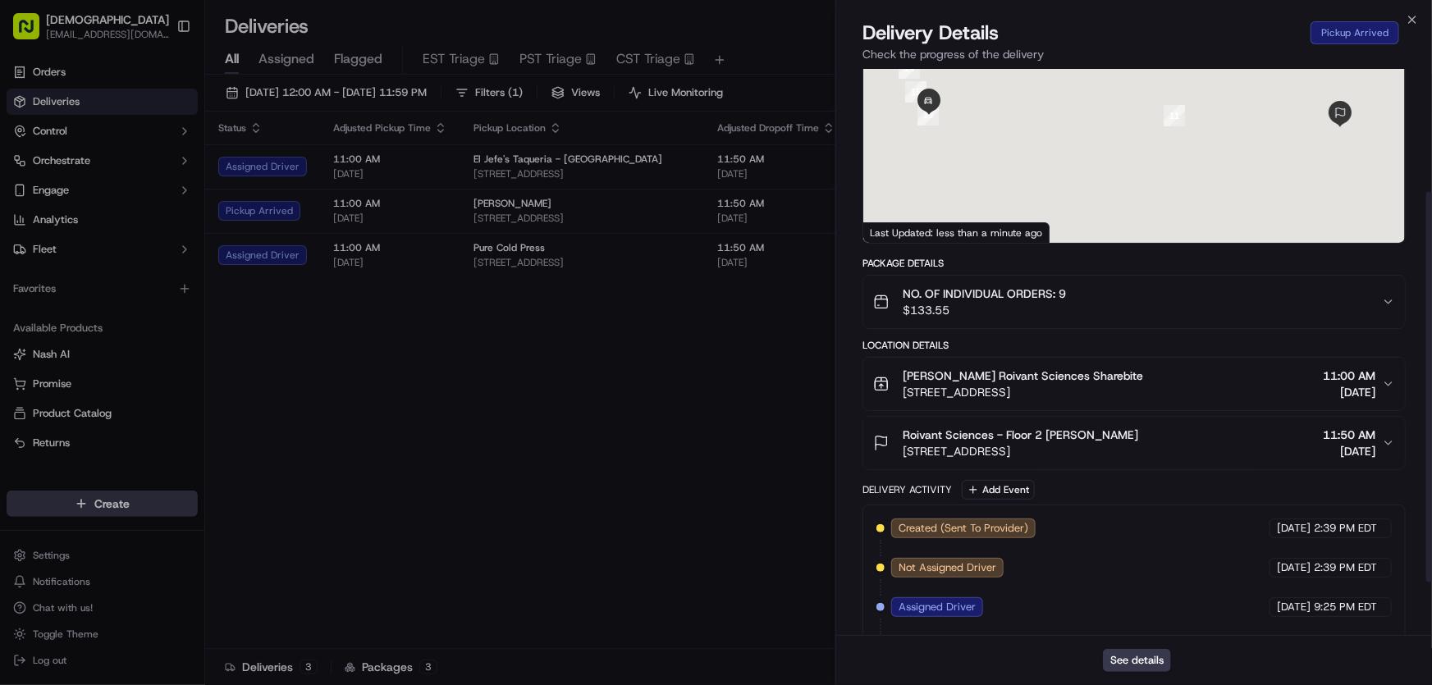
scroll to position [256, 0]
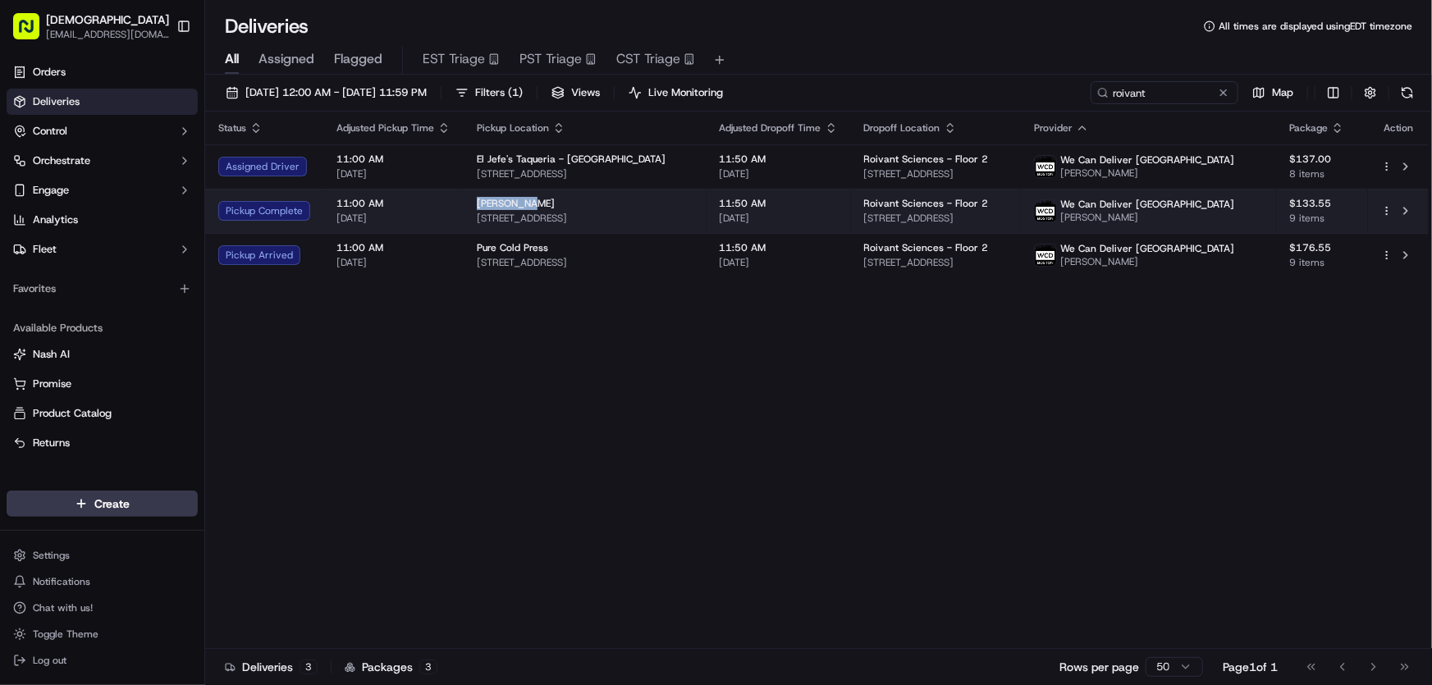
drag, startPoint x: 469, startPoint y: 203, endPoint x: 523, endPoint y: 203, distance: 54.1
click at [523, 203] on td "Basil Rice 479 Harvard St, Brookline, MA 02446, USA" at bounding box center [585, 211] width 243 height 44
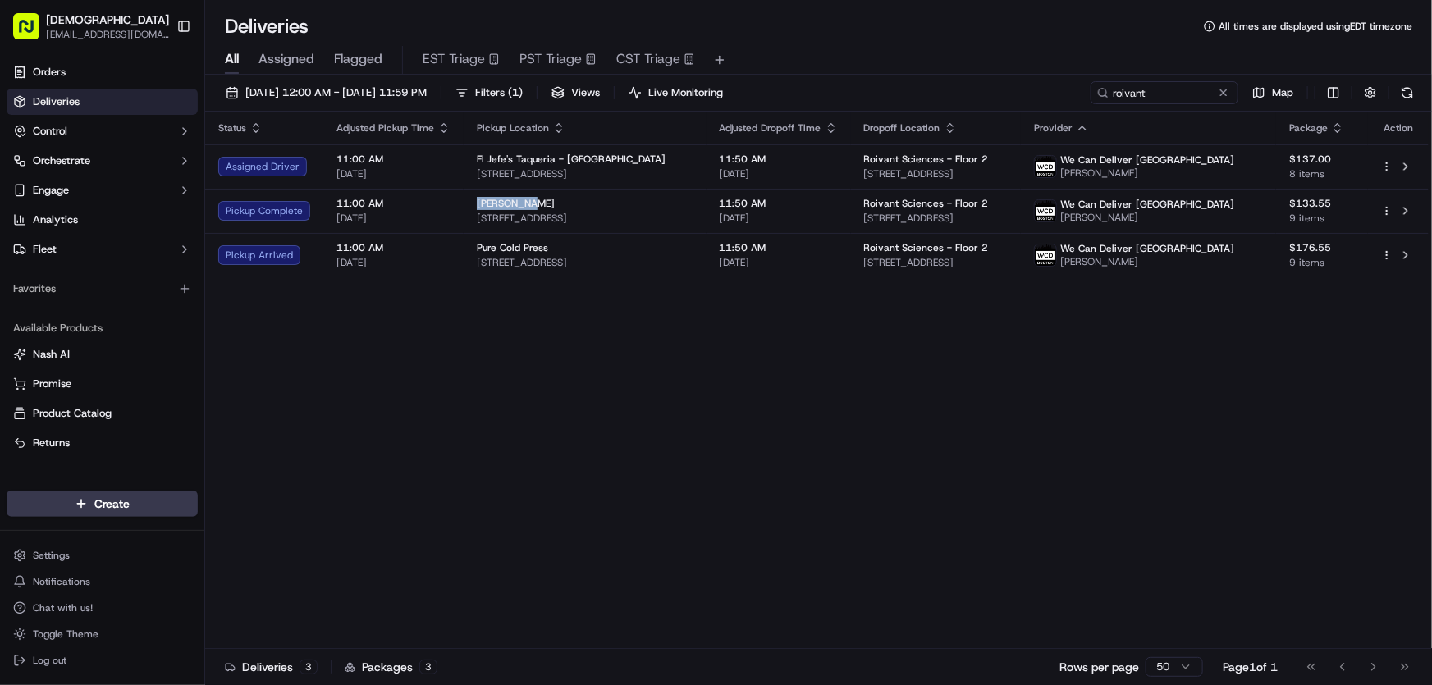
copy span "Basil Rice"
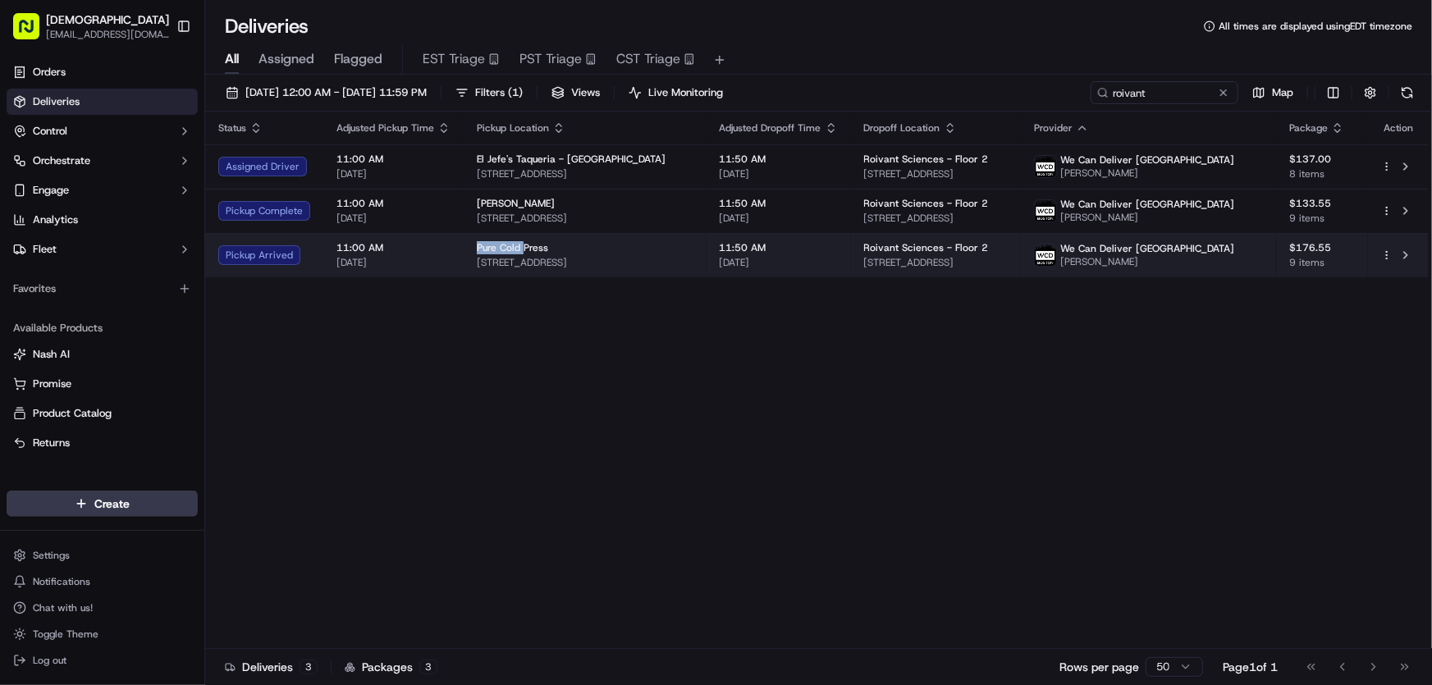
drag, startPoint x: 468, startPoint y: 247, endPoint x: 523, endPoint y: 246, distance: 54.2
click at [523, 246] on td "Pure Cold Press 326 Harvard St, Brookline, MA 02446, USA" at bounding box center [585, 255] width 243 height 44
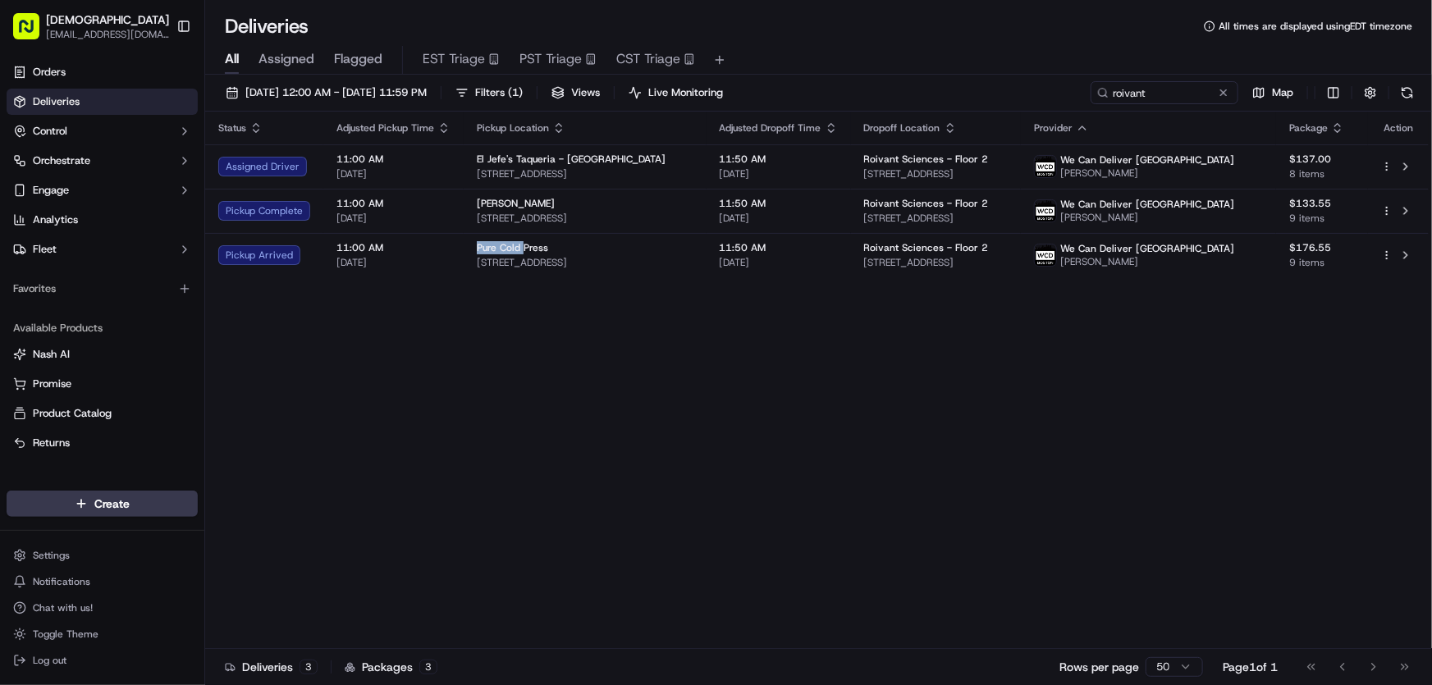
copy span "Pure Cold"
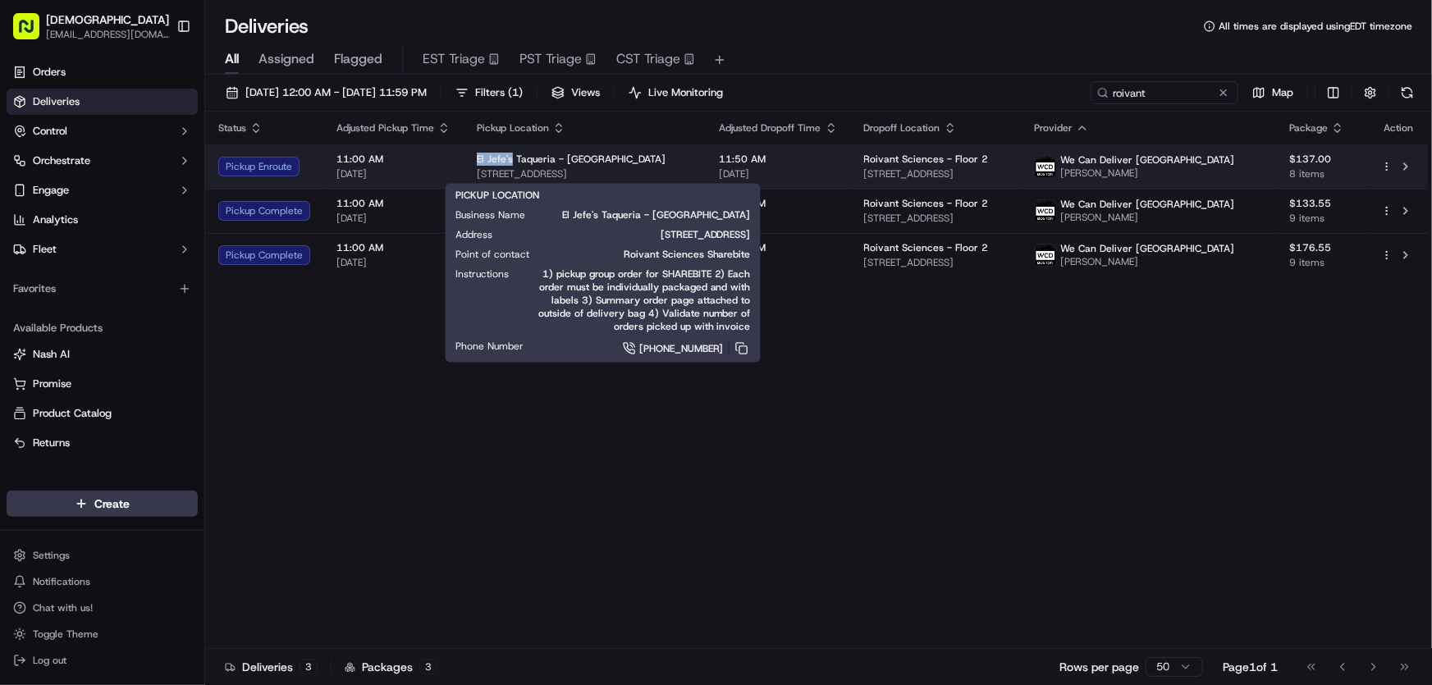
drag, startPoint x: 473, startPoint y: 155, endPoint x: 509, endPoint y: 155, distance: 36.1
click at [509, 155] on td "El Jefe's Taqueria - Back Bay 957 Commonwealth Ave, Boston, MA 02215, USA" at bounding box center [585, 166] width 243 height 44
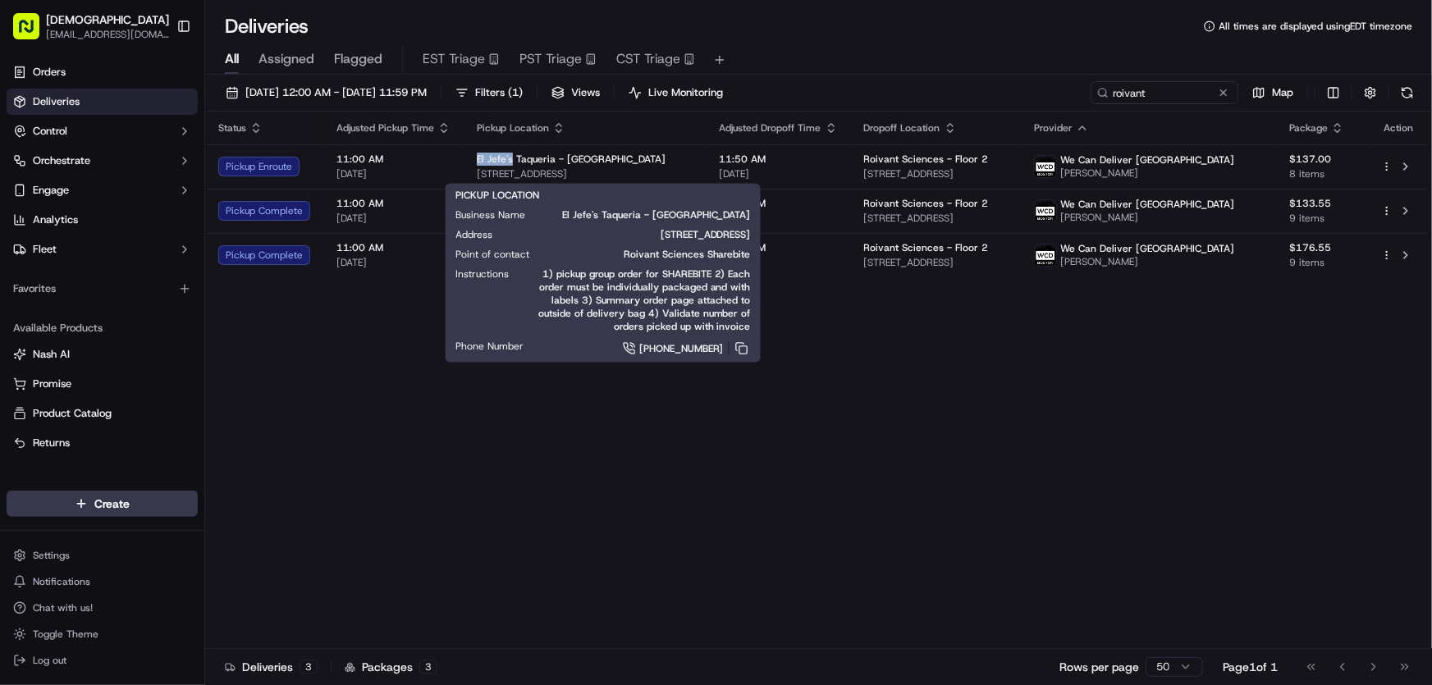
copy span "El Jefe's"
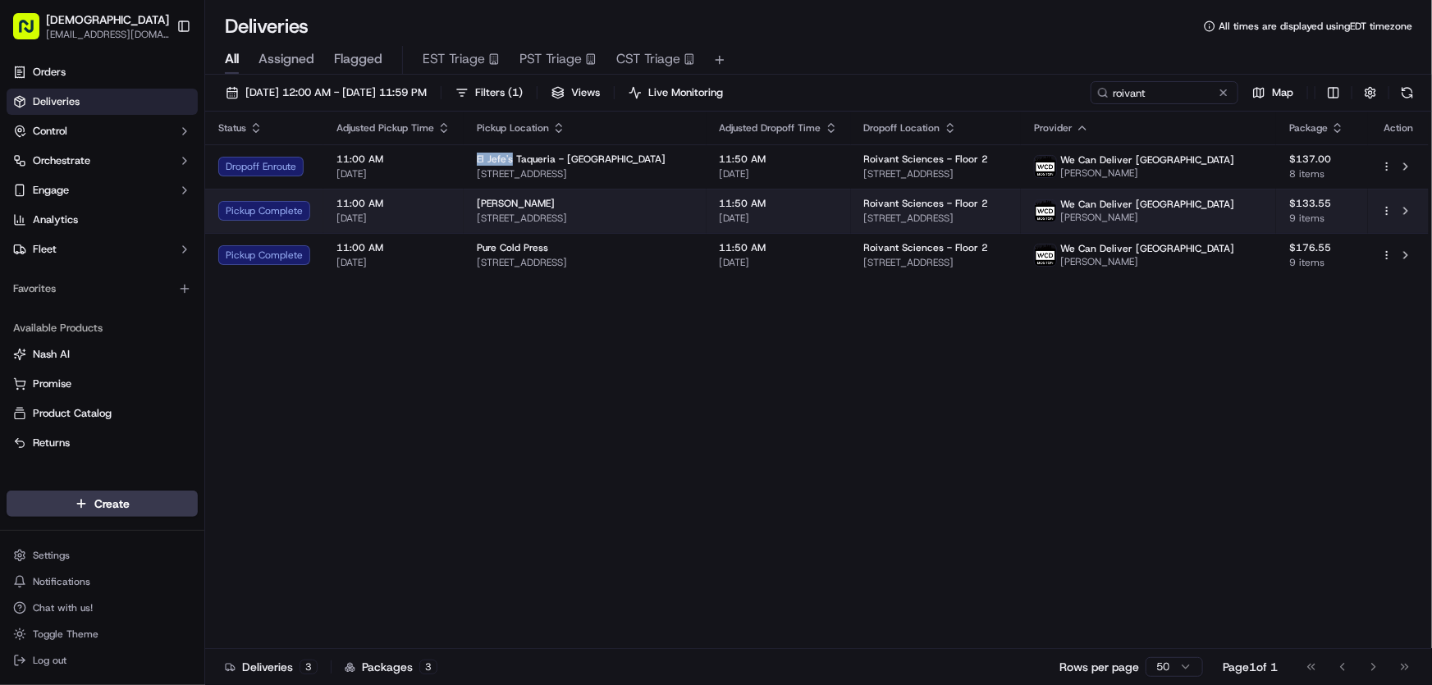
drag, startPoint x: 673, startPoint y: 217, endPoint x: 467, endPoint y: 222, distance: 206.0
click at [467, 222] on td "Basil Rice 479 Harvard St, Brookline, MA 02446, USA" at bounding box center [585, 211] width 243 height 44
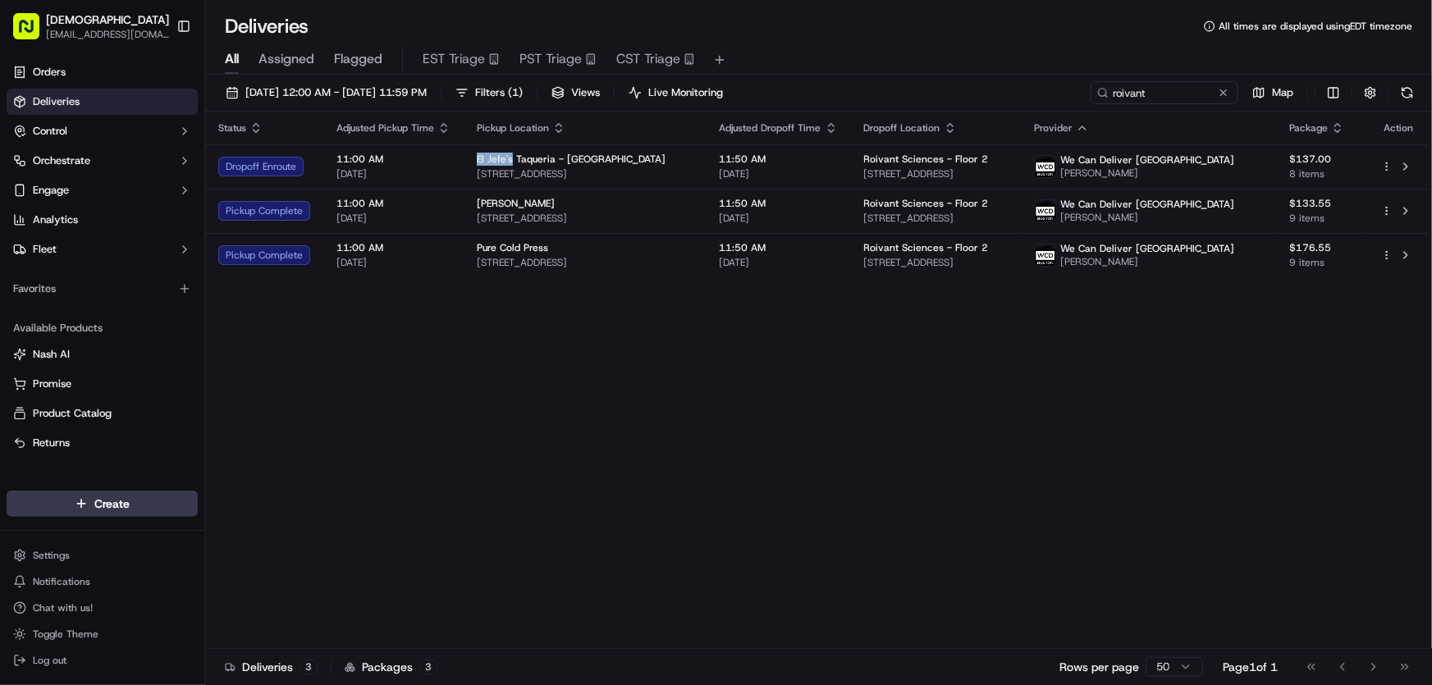
copy span "479 Harvard St, Brookline, MA 02446, USA"
click at [491, 401] on div "Status Adjusted Pickup Time Pickup Location Adjusted Dropoff Time Dropoff Locat…" at bounding box center [816, 380] width 1223 height 537
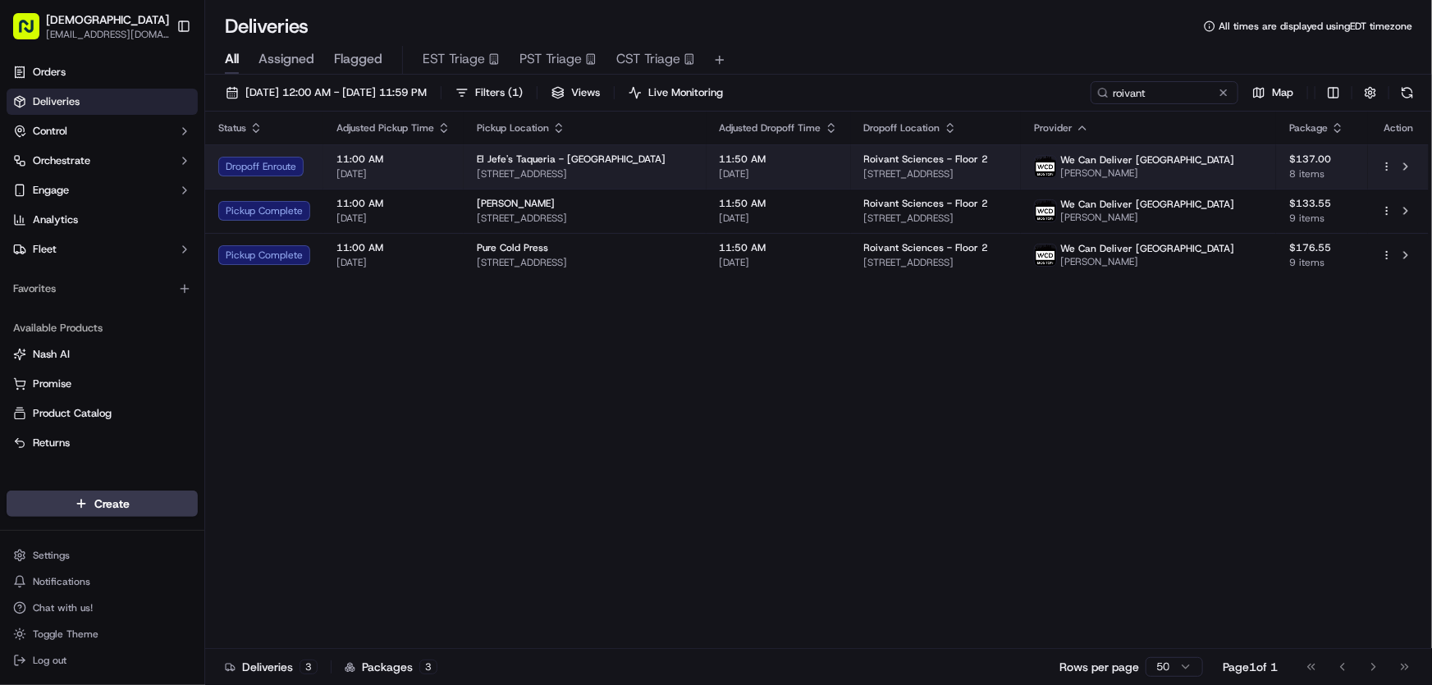
click at [525, 169] on span "957 Commonwealth Ave, Boston, MA 02215, USA" at bounding box center [585, 173] width 217 height 13
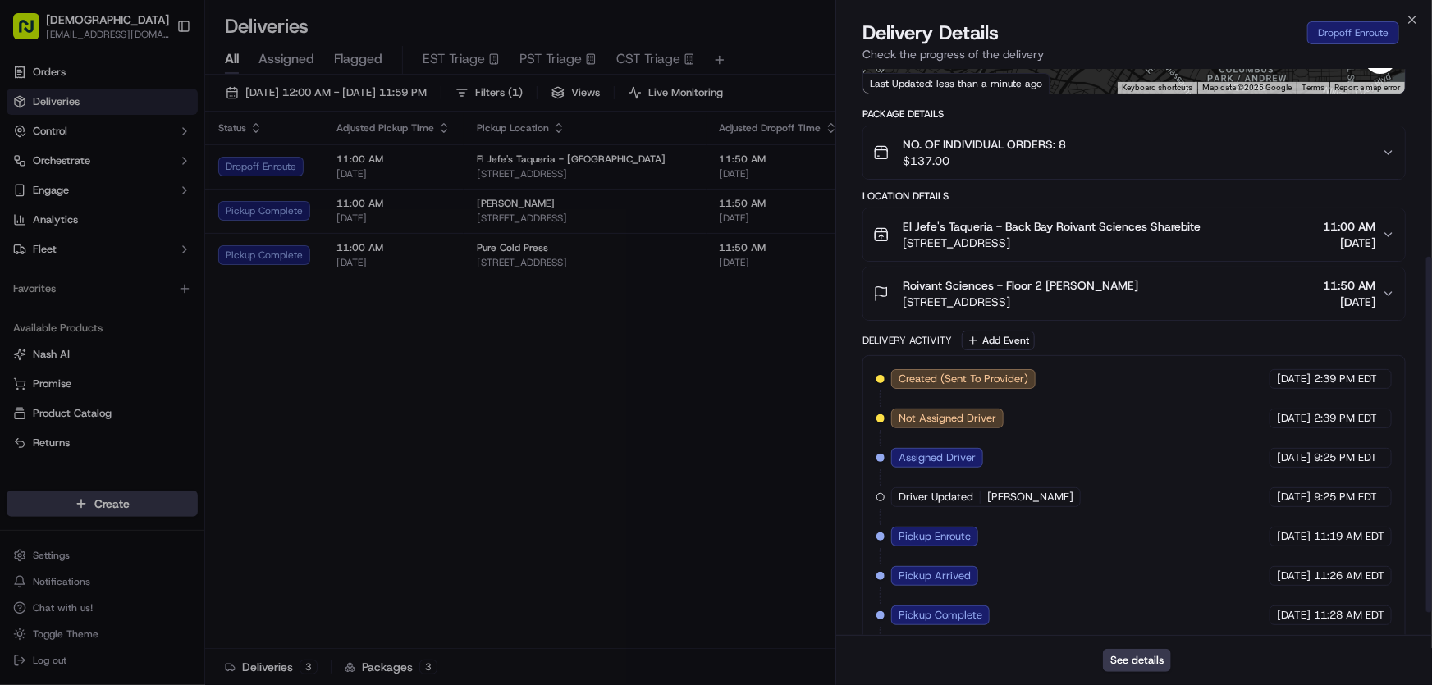
scroll to position [335, 0]
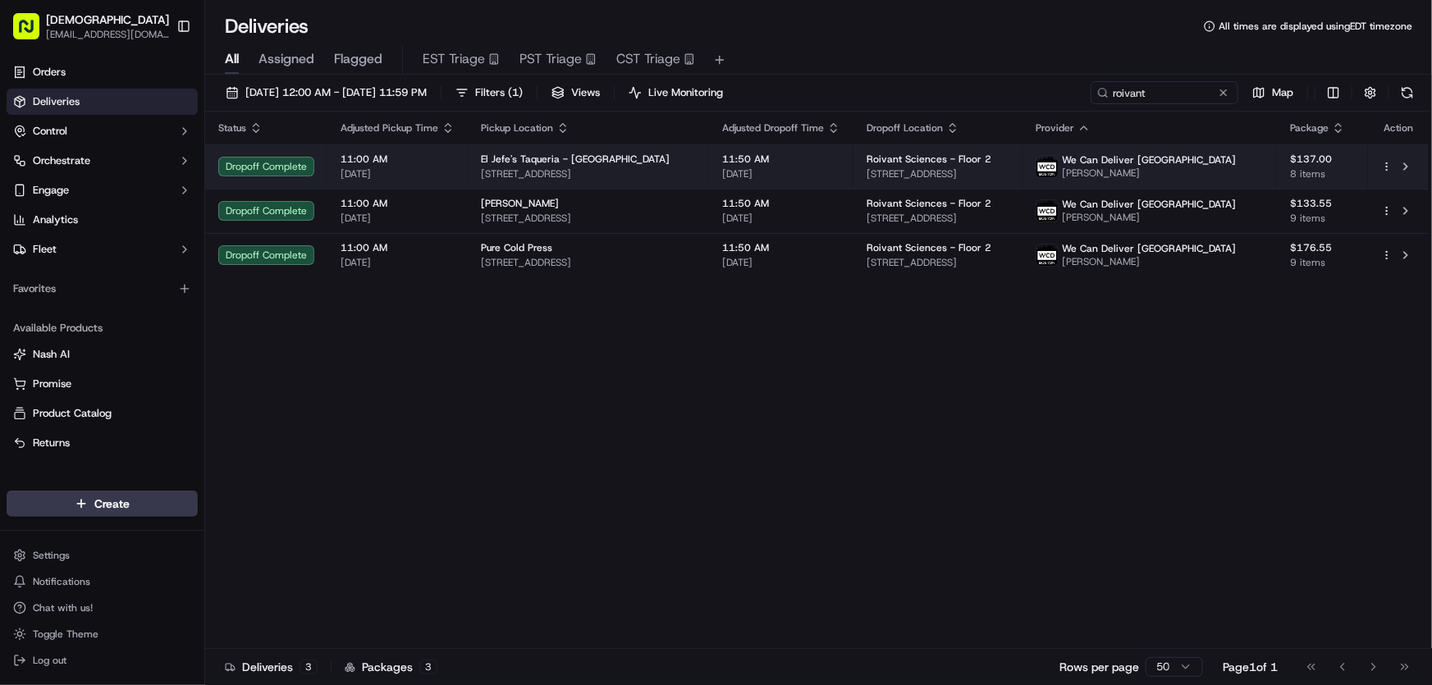
click at [551, 162] on span "El Jefe's Taqueria - Back Bay" at bounding box center [575, 159] width 189 height 13
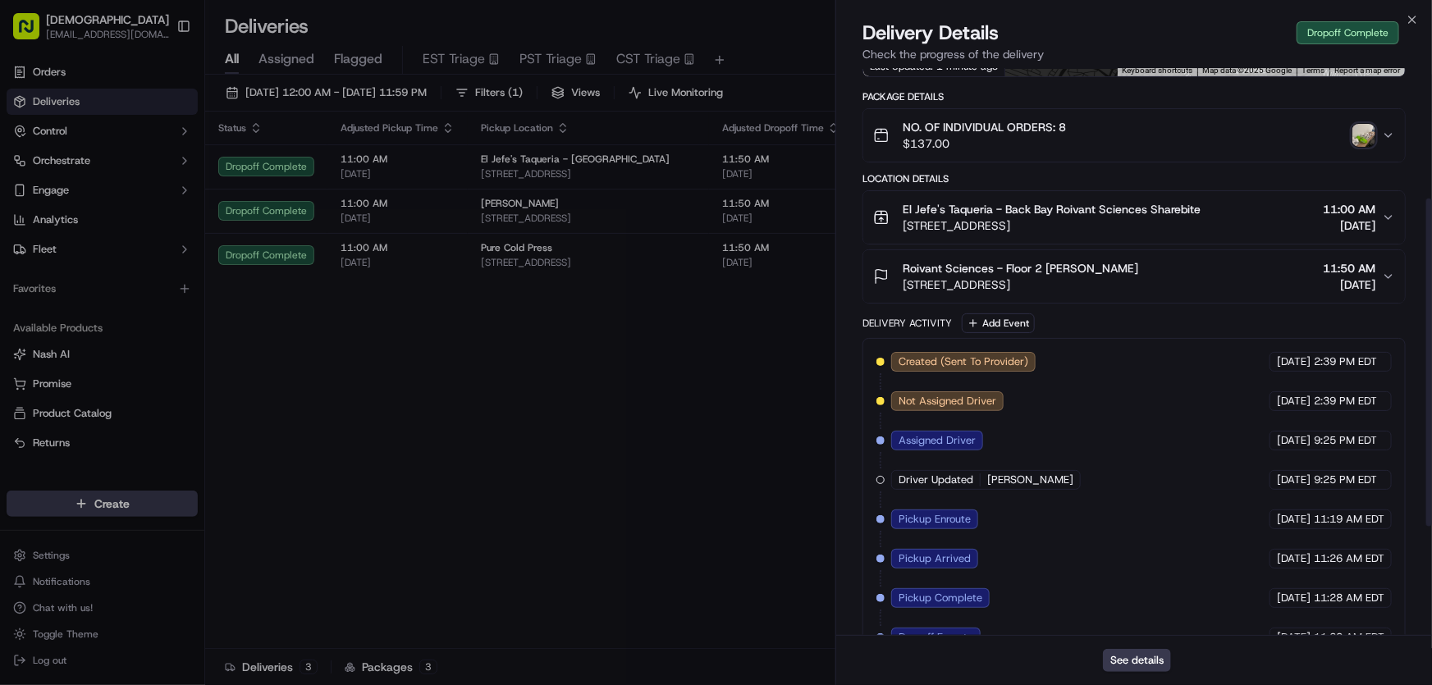
scroll to position [413, 0]
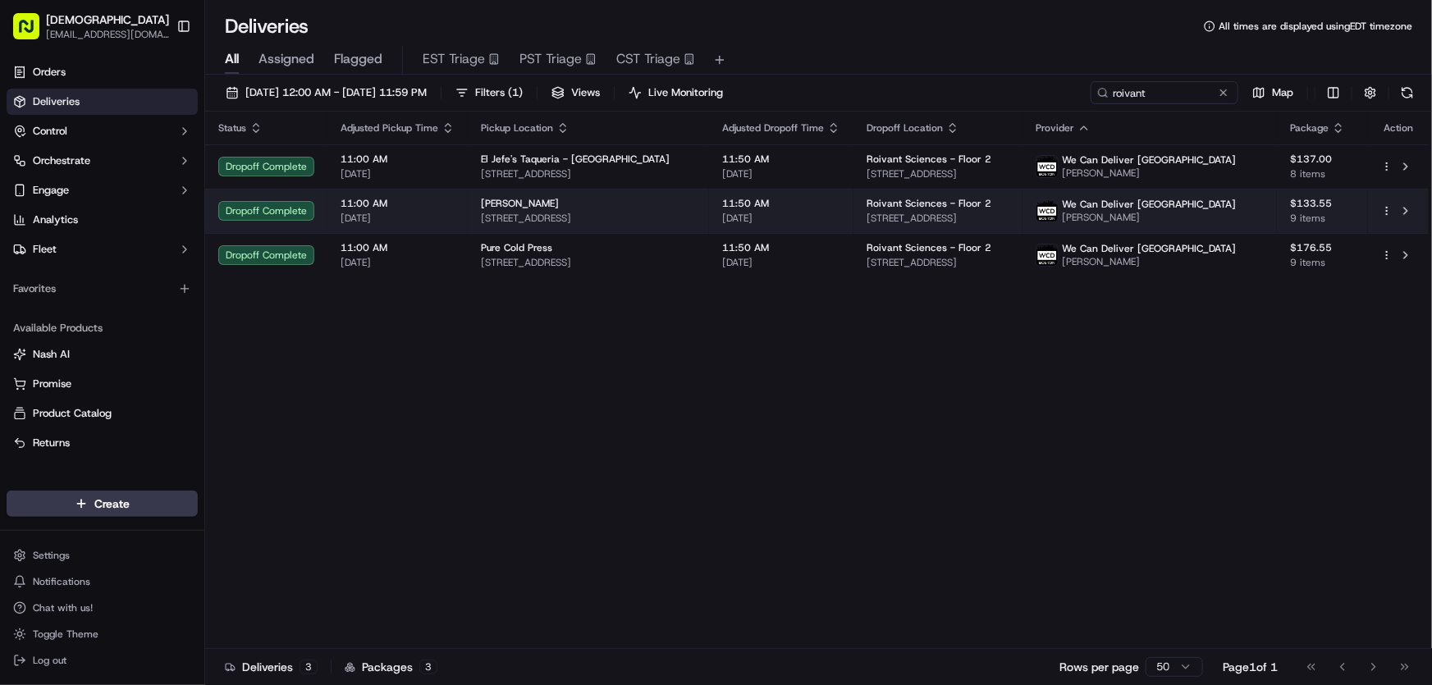
click at [529, 207] on div "Basil Rice" at bounding box center [588, 203] width 215 height 13
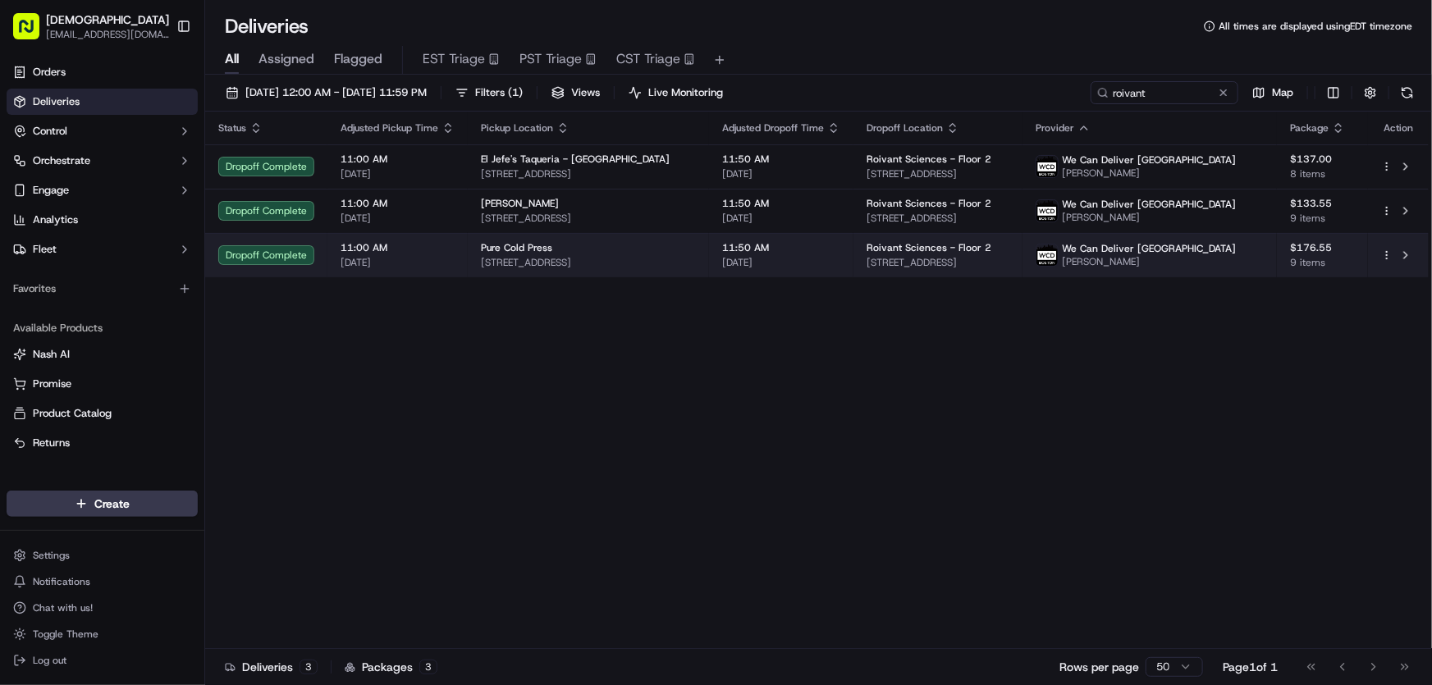
click at [575, 254] on div "Pure Cold Press" at bounding box center [588, 247] width 215 height 13
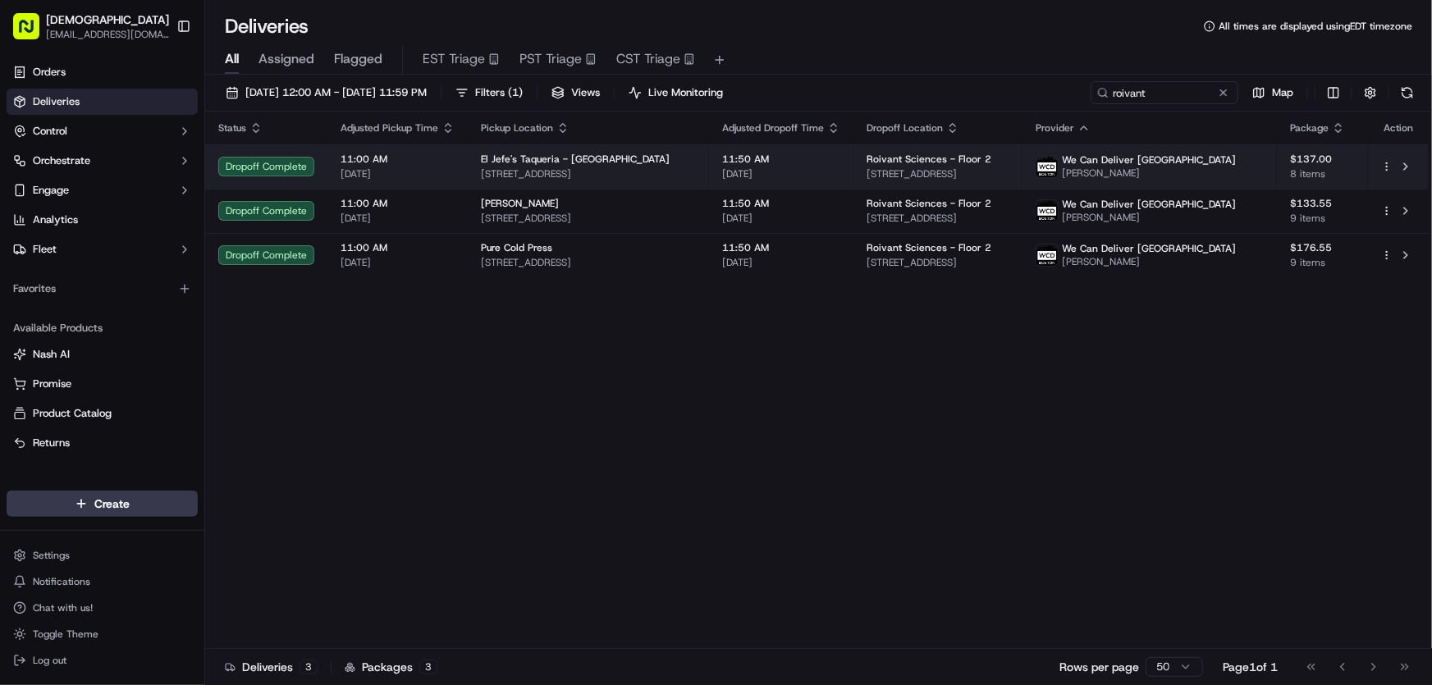
click at [611, 171] on span "957 Commonwealth Ave, Boston, MA 02215, USA" at bounding box center [588, 173] width 215 height 13
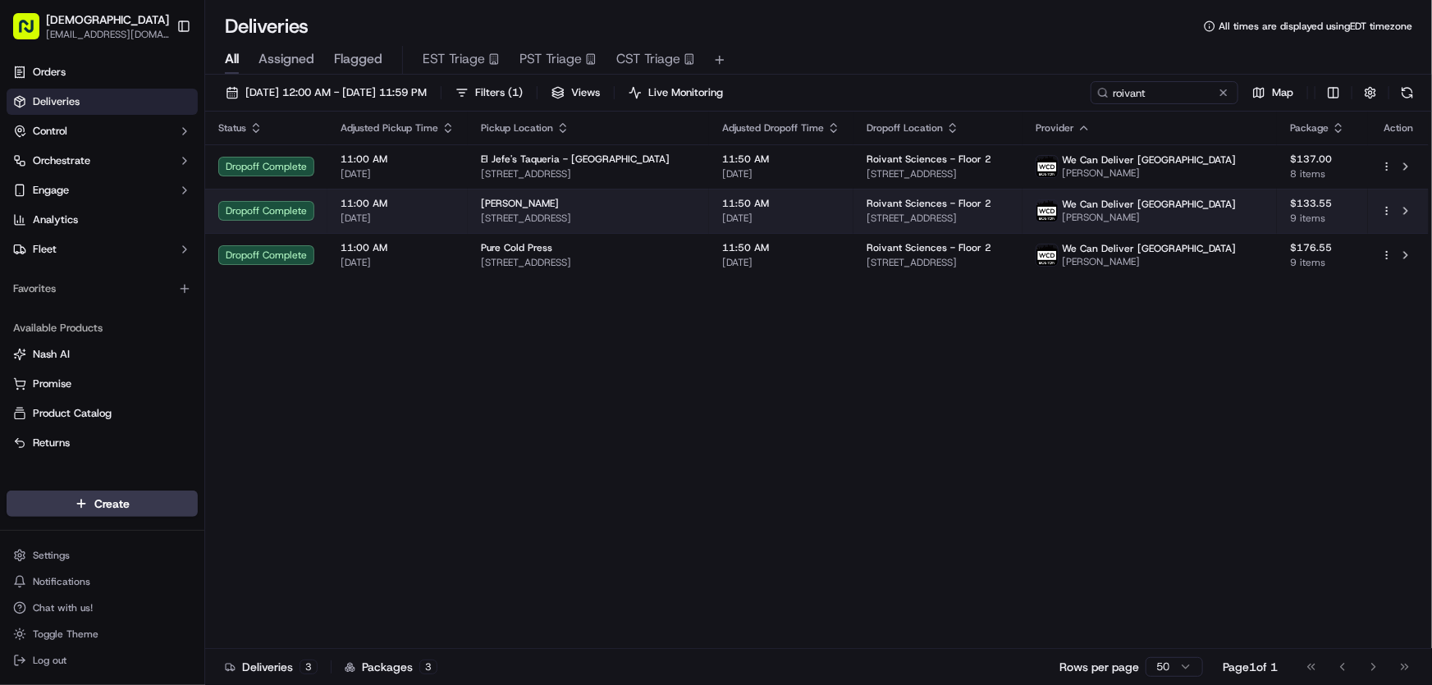
click at [591, 206] on div "Basil Rice" at bounding box center [588, 203] width 215 height 13
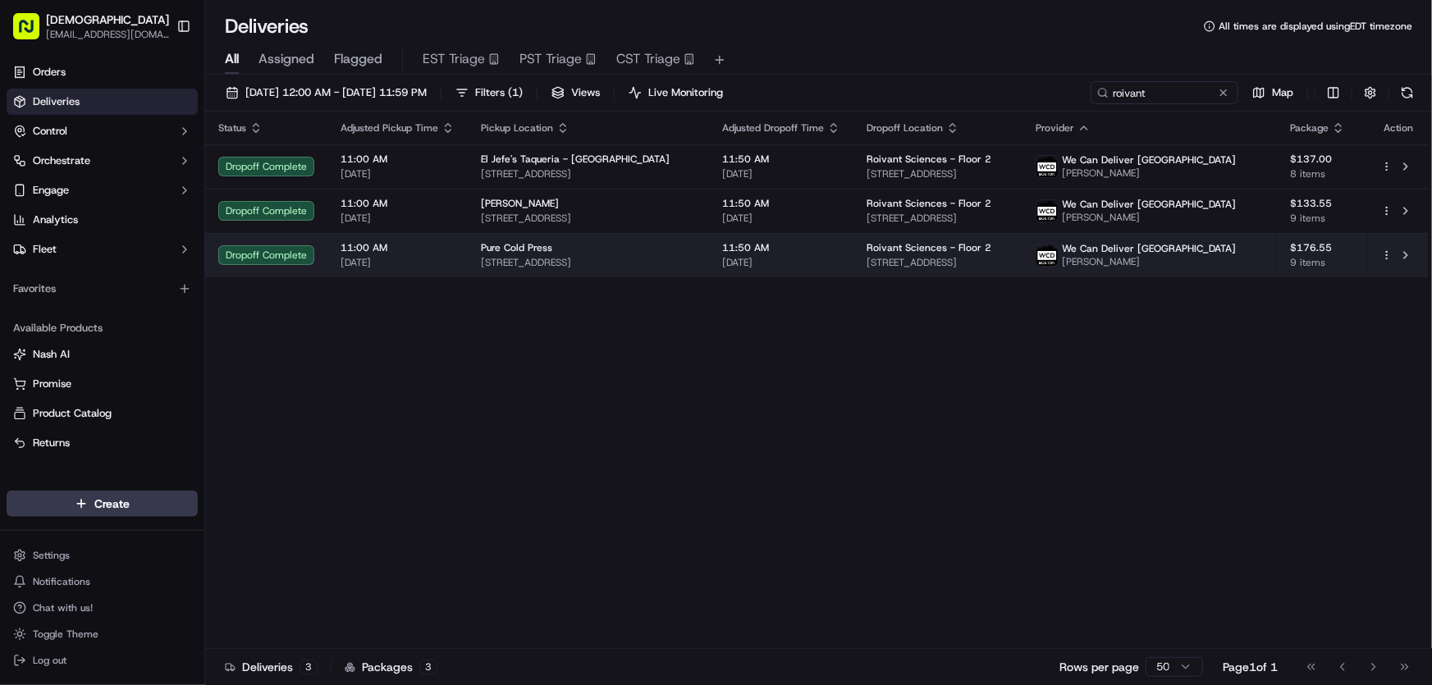
click at [599, 254] on div "Pure Cold Press 326 Harvard St, Brookline, MA 02446, USA" at bounding box center [588, 255] width 215 height 28
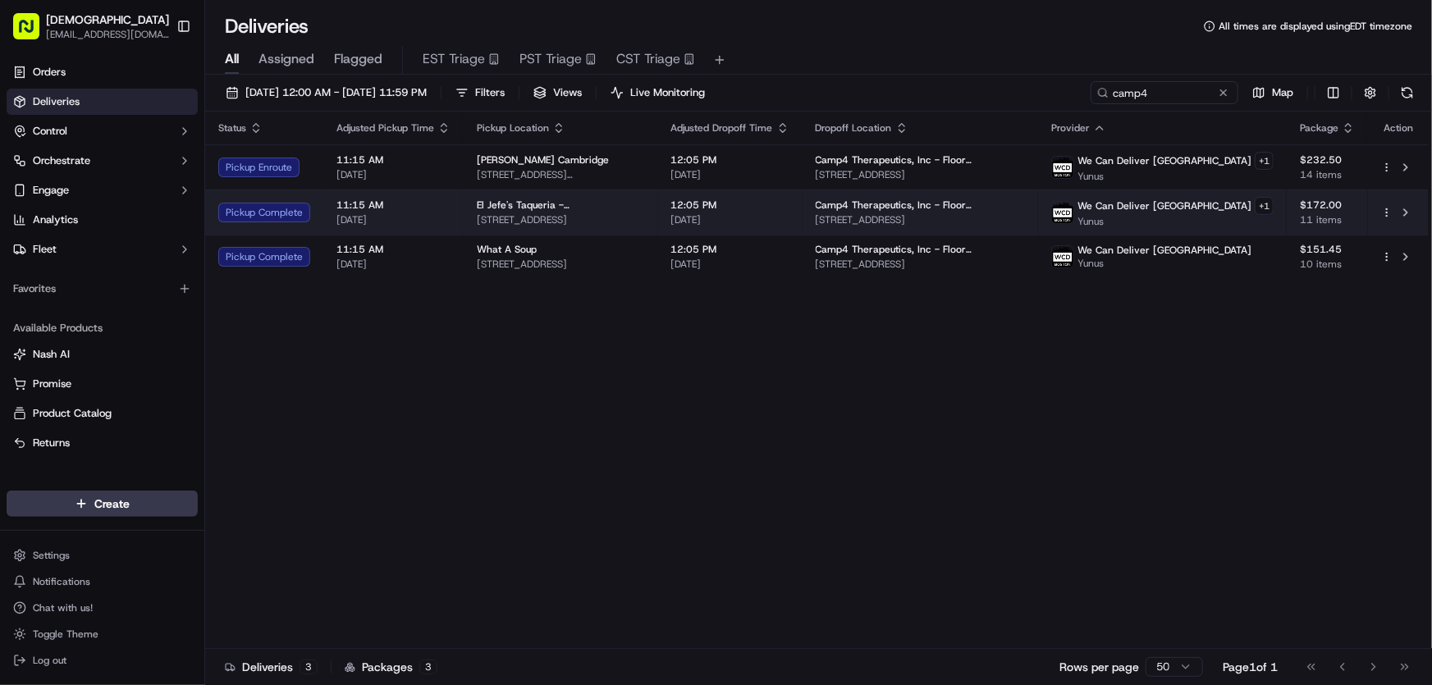
click at [554, 213] on span "[STREET_ADDRESS]" at bounding box center [561, 219] width 168 height 13
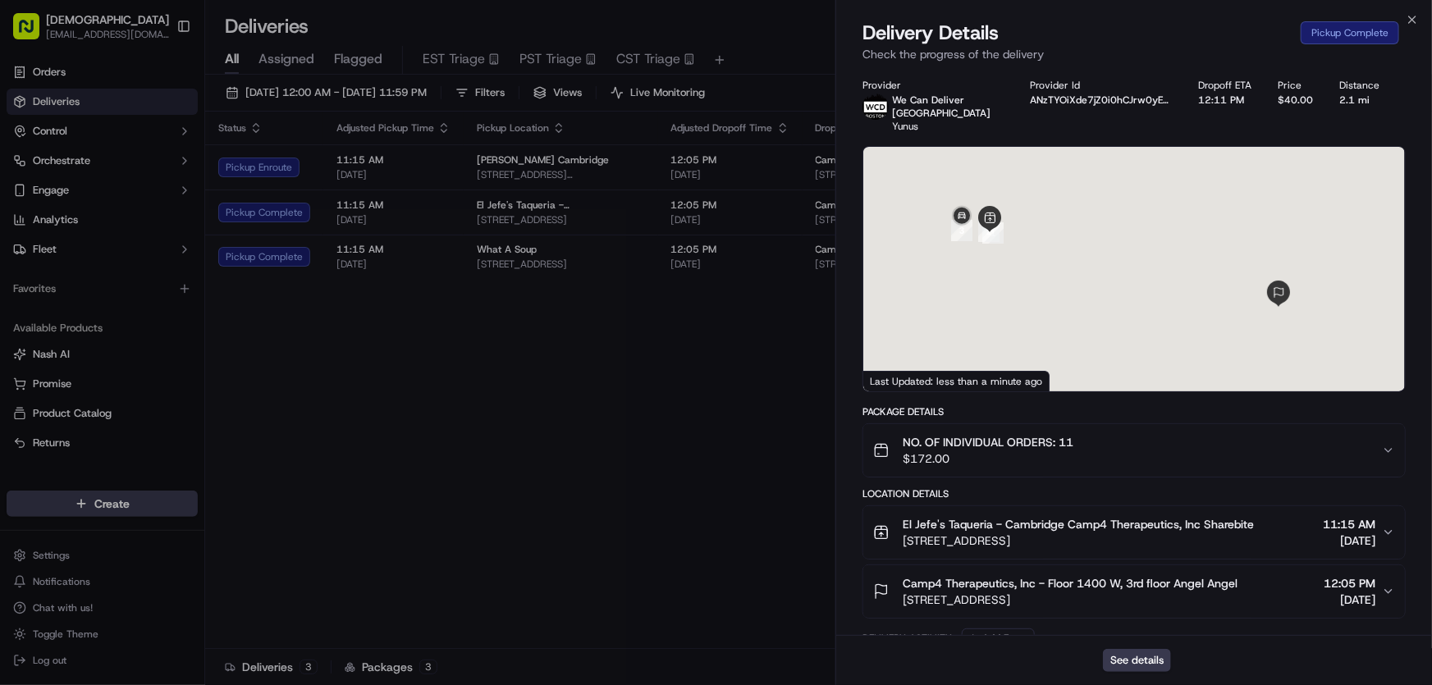
scroll to position [295, 0]
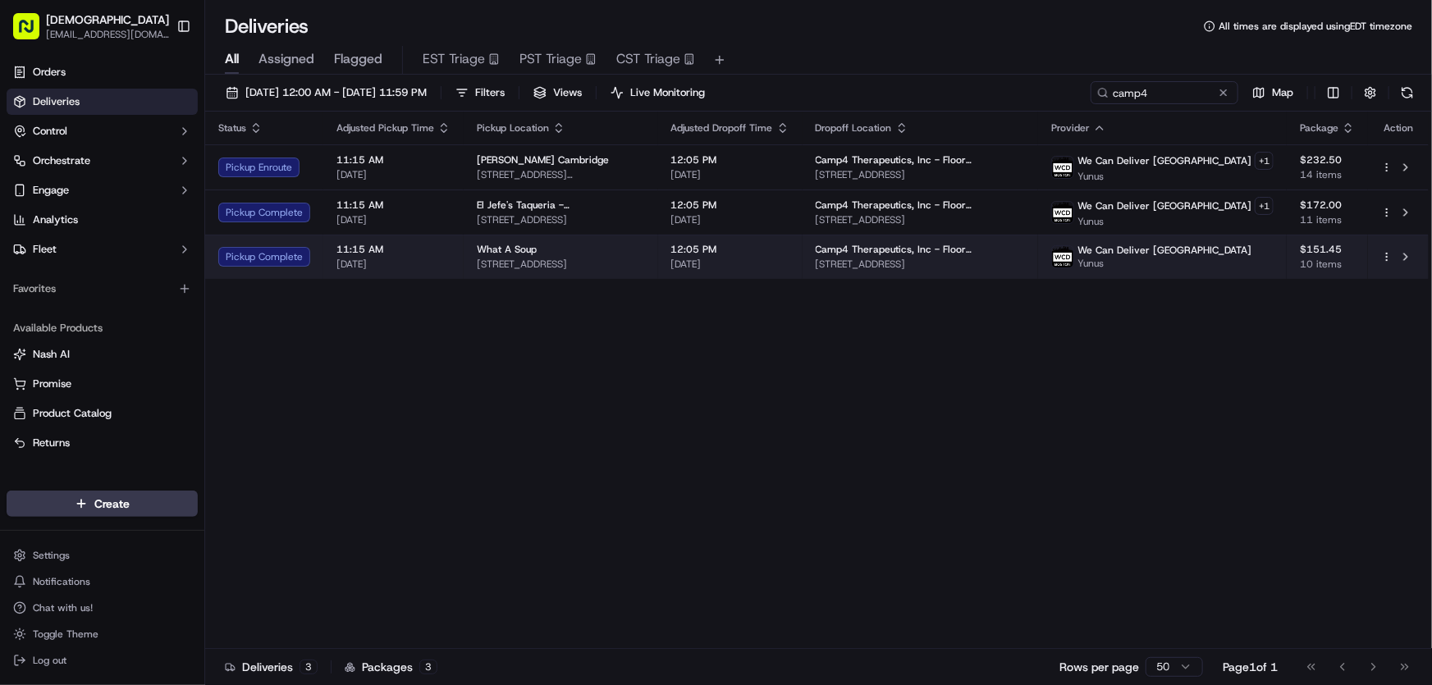
click at [558, 261] on span "[STREET_ADDRESS]" at bounding box center [561, 264] width 168 height 13
drag, startPoint x: 475, startPoint y: 246, endPoint x: 533, endPoint y: 242, distance: 58.4
click at [533, 243] on span "What A Soup" at bounding box center [507, 249] width 60 height 13
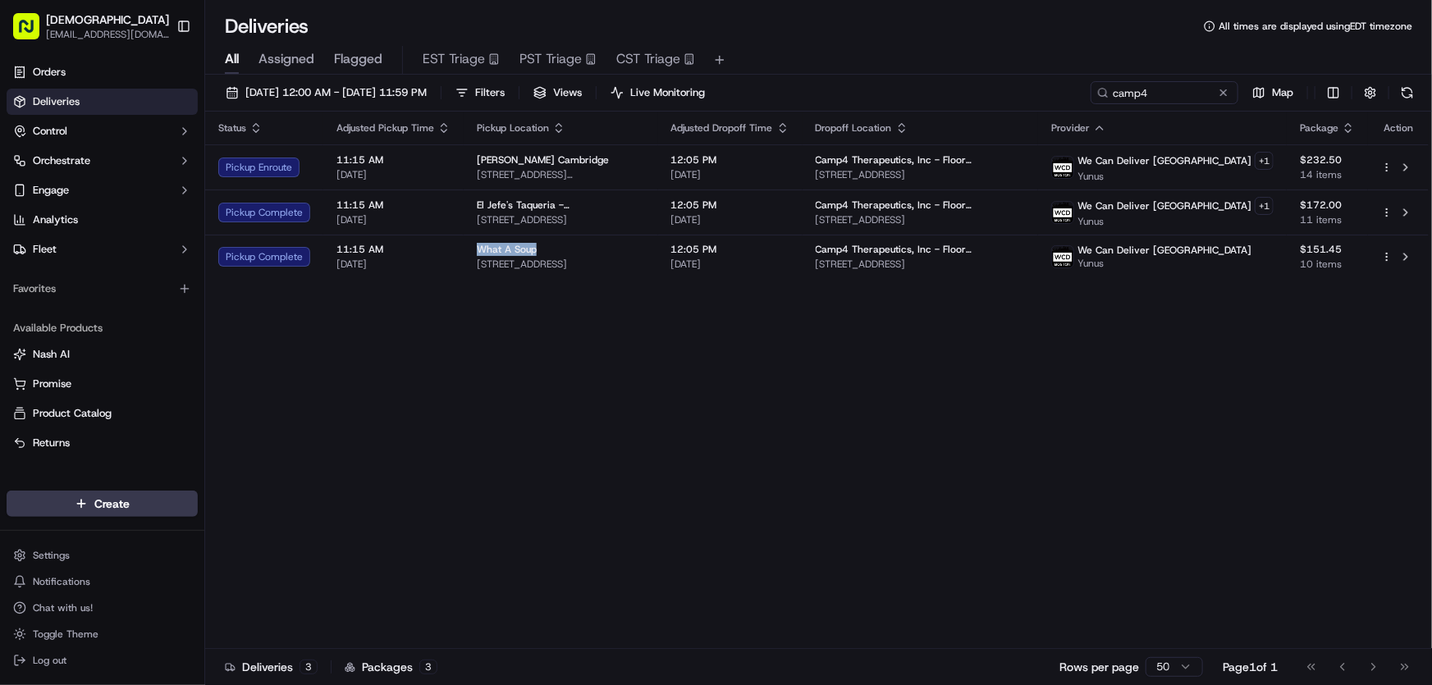
copy span "What A Soup"
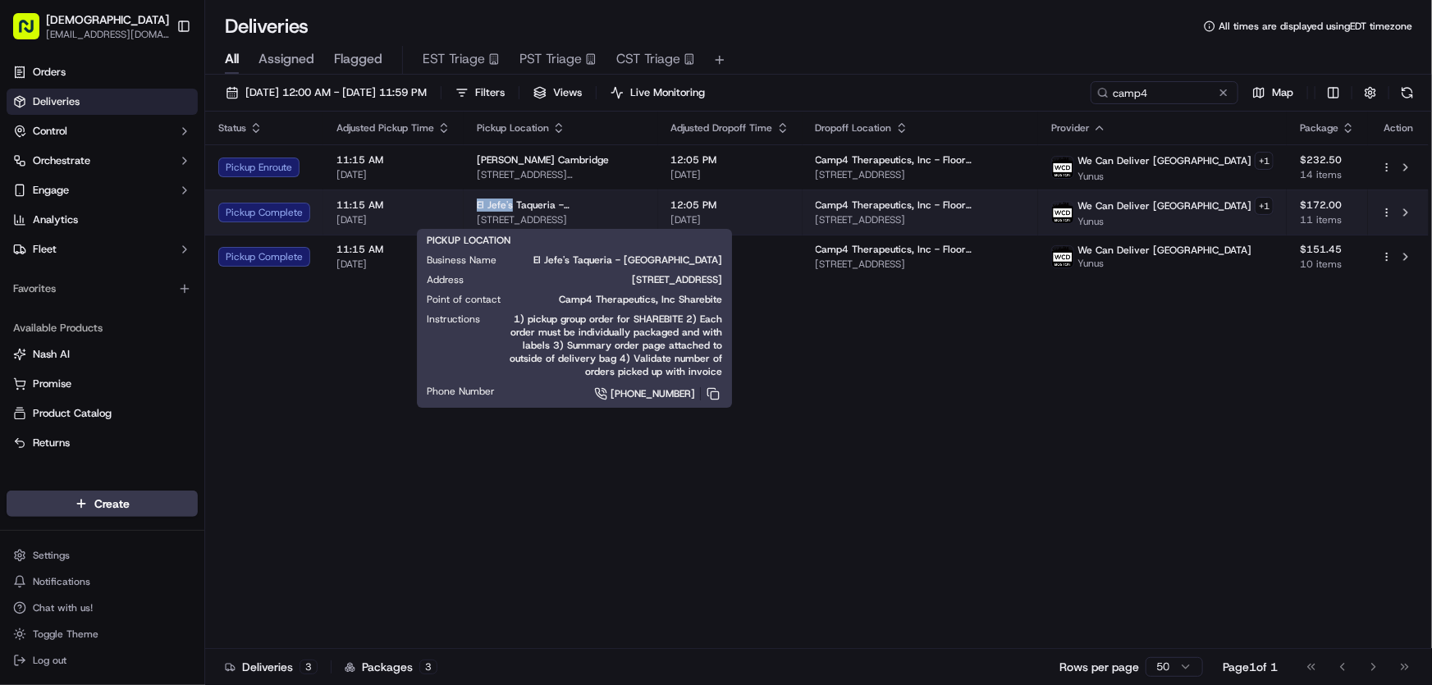
drag, startPoint x: 470, startPoint y: 203, endPoint x: 509, endPoint y: 203, distance: 38.6
click at [509, 203] on td "El Jefe's Taqueria - Cambridge 14 Brattle St, Cambridge, MA 02138, USA" at bounding box center [561, 212] width 194 height 45
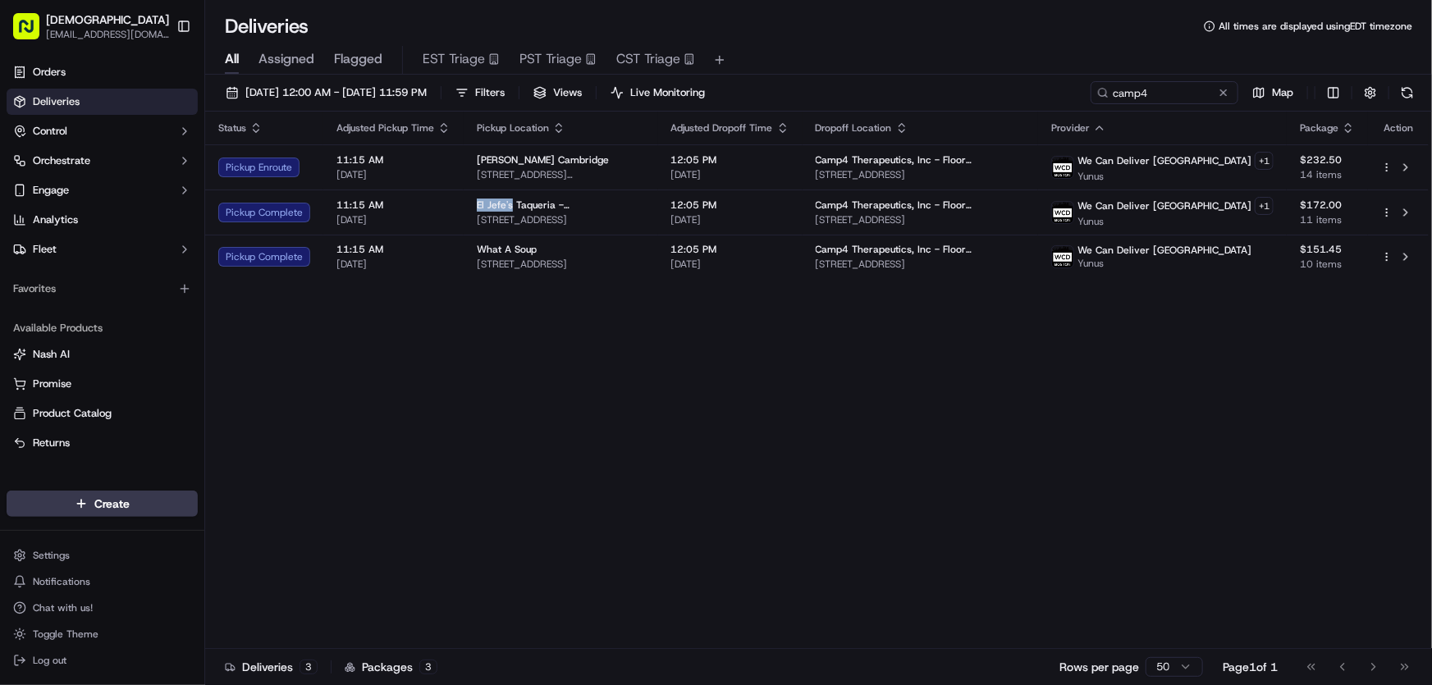
copy span "El Jefe's"
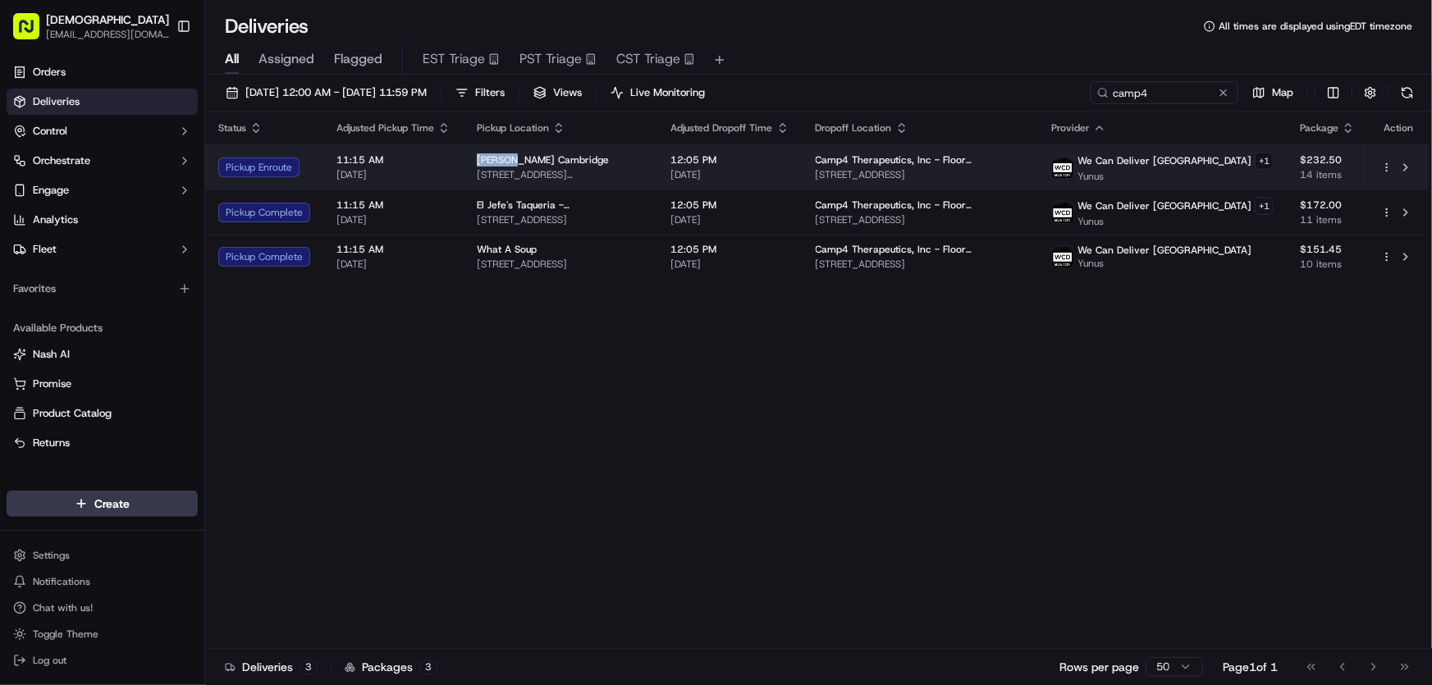
drag, startPoint x: 473, startPoint y: 156, endPoint x: 511, endPoint y: 159, distance: 38.7
click at [511, 159] on td "VESTER Cambridge 73 Ames St, Cambridge, MA 02142, USA" at bounding box center [561, 166] width 194 height 45
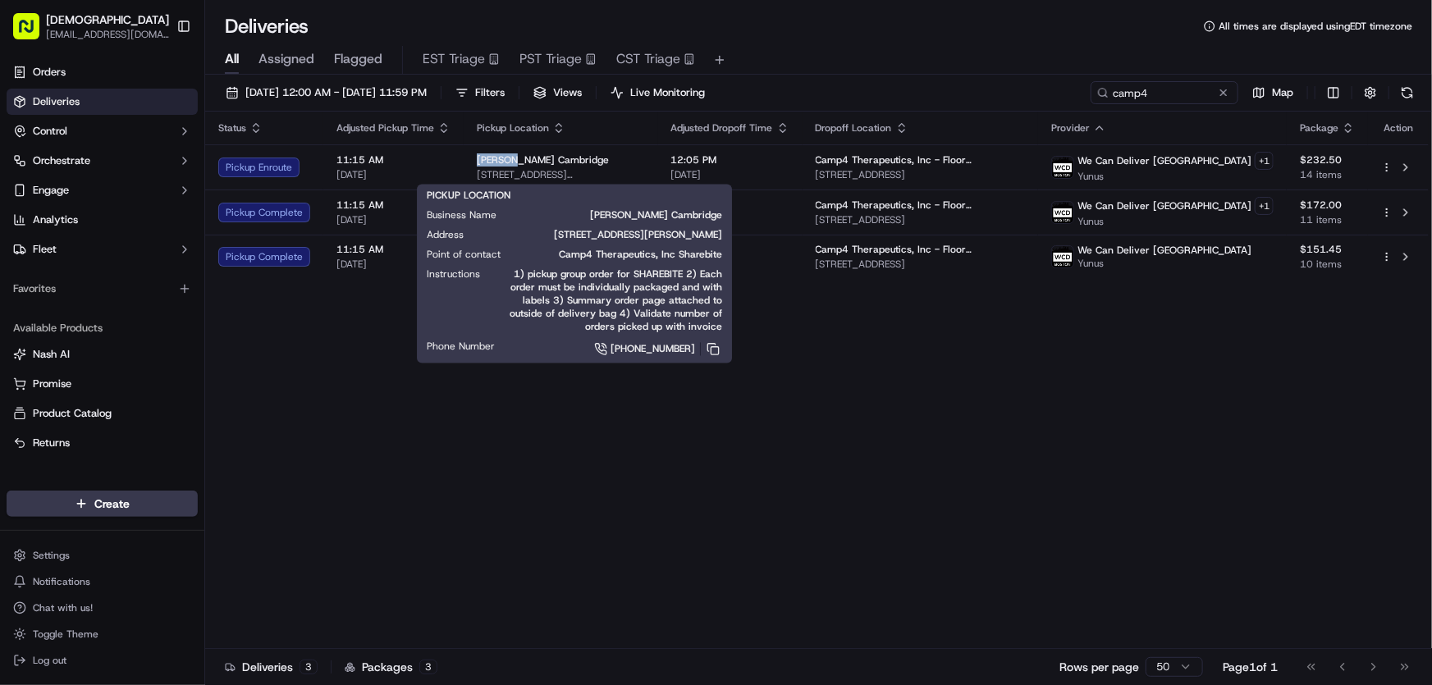
copy span "VESTER"
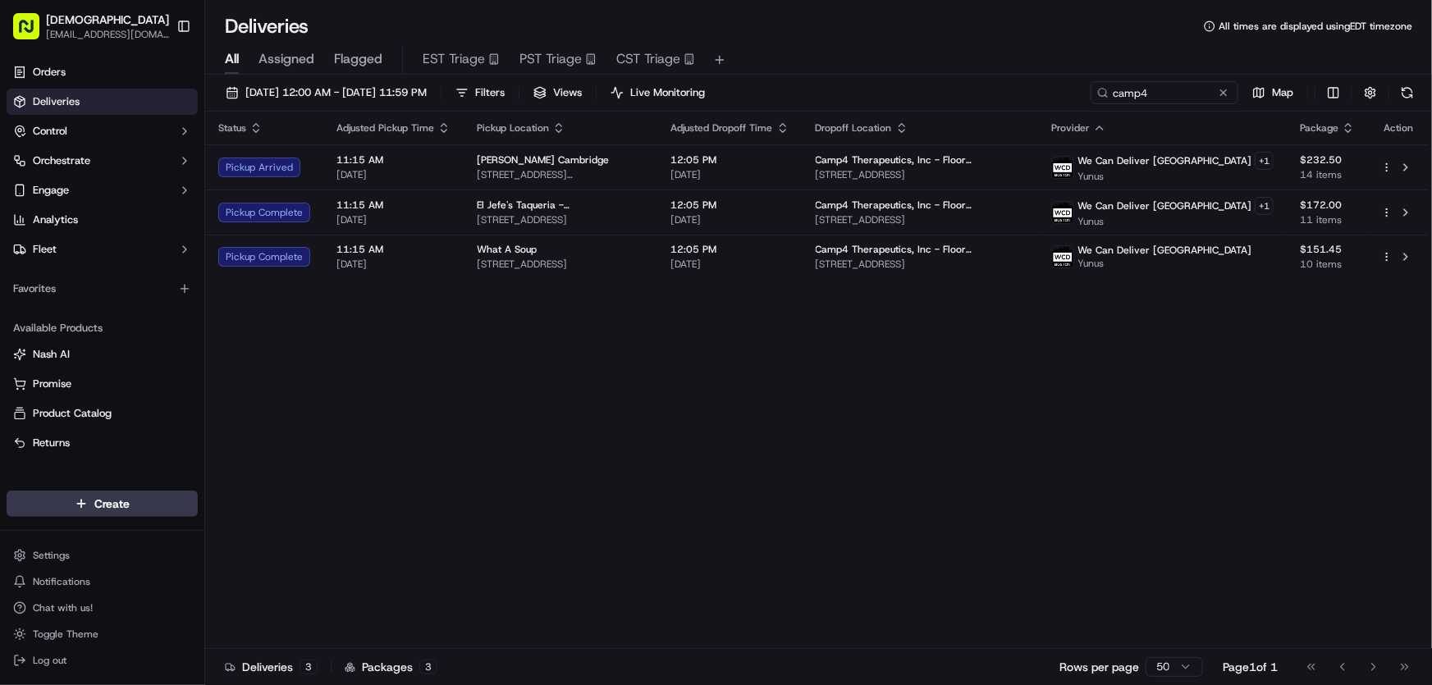
click at [550, 391] on div "Status Adjusted Pickup Time Pickup Location Adjusted Dropoff Time Dropoff Locat…" at bounding box center [816, 380] width 1223 height 537
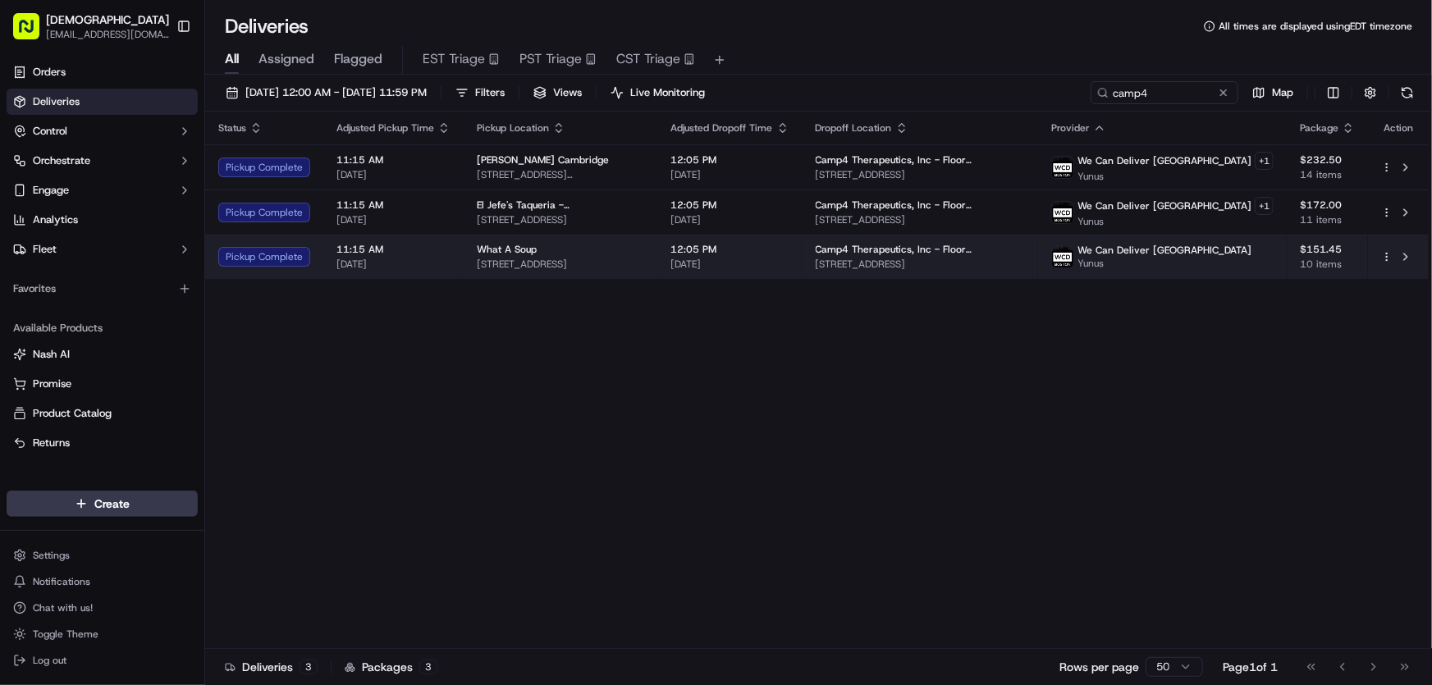
drag, startPoint x: 472, startPoint y: 263, endPoint x: 665, endPoint y: 263, distance: 193.6
click at [658, 263] on td "What A Soup 125 River St, Cambridge, MA 02139, USA" at bounding box center [561, 257] width 194 height 44
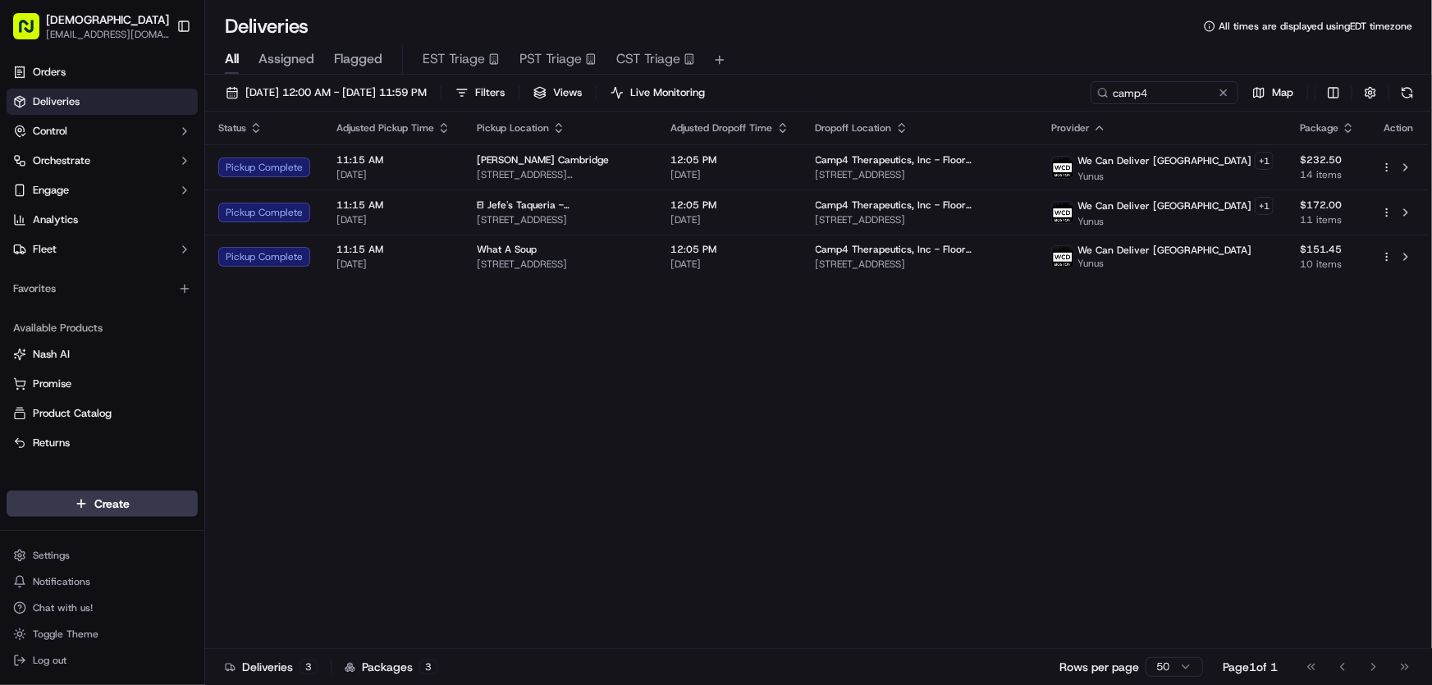
copy span "125 River St, Cambridge, MA 02139, USA"
click at [476, 377] on div "Status Adjusted Pickup Time Pickup Location Adjusted Dropoff Time Dropoff Locat…" at bounding box center [816, 380] width 1223 height 537
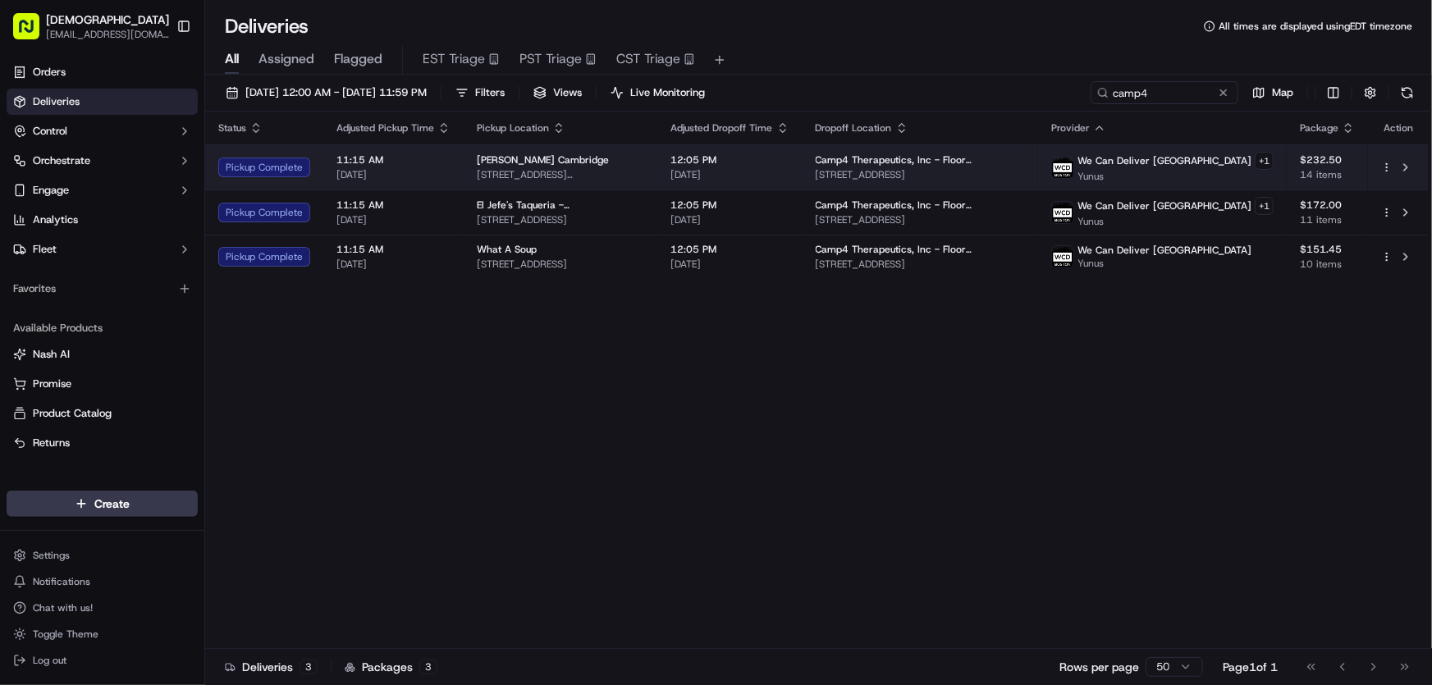
click at [523, 164] on span "VESTER Cambridge" at bounding box center [543, 159] width 132 height 13
click at [558, 153] on span "VESTER Cambridge" at bounding box center [547, 159] width 132 height 13
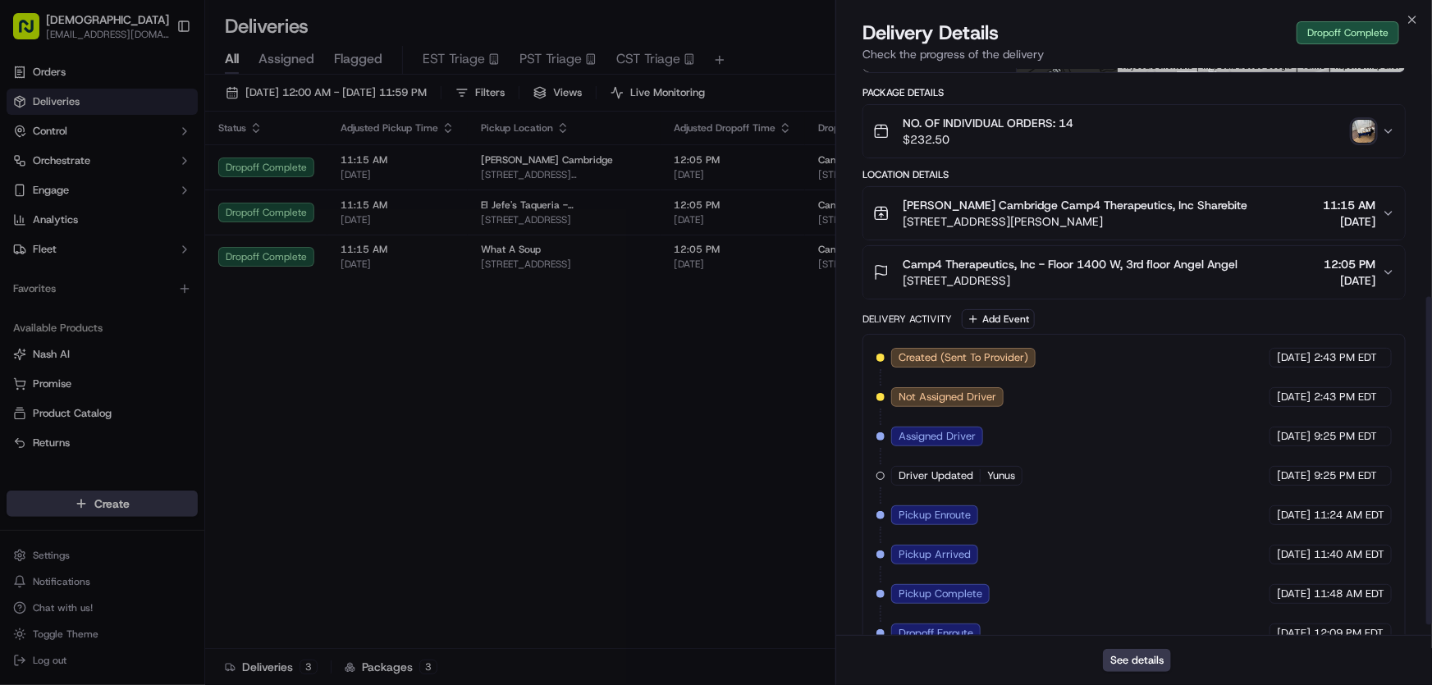
scroll to position [413, 0]
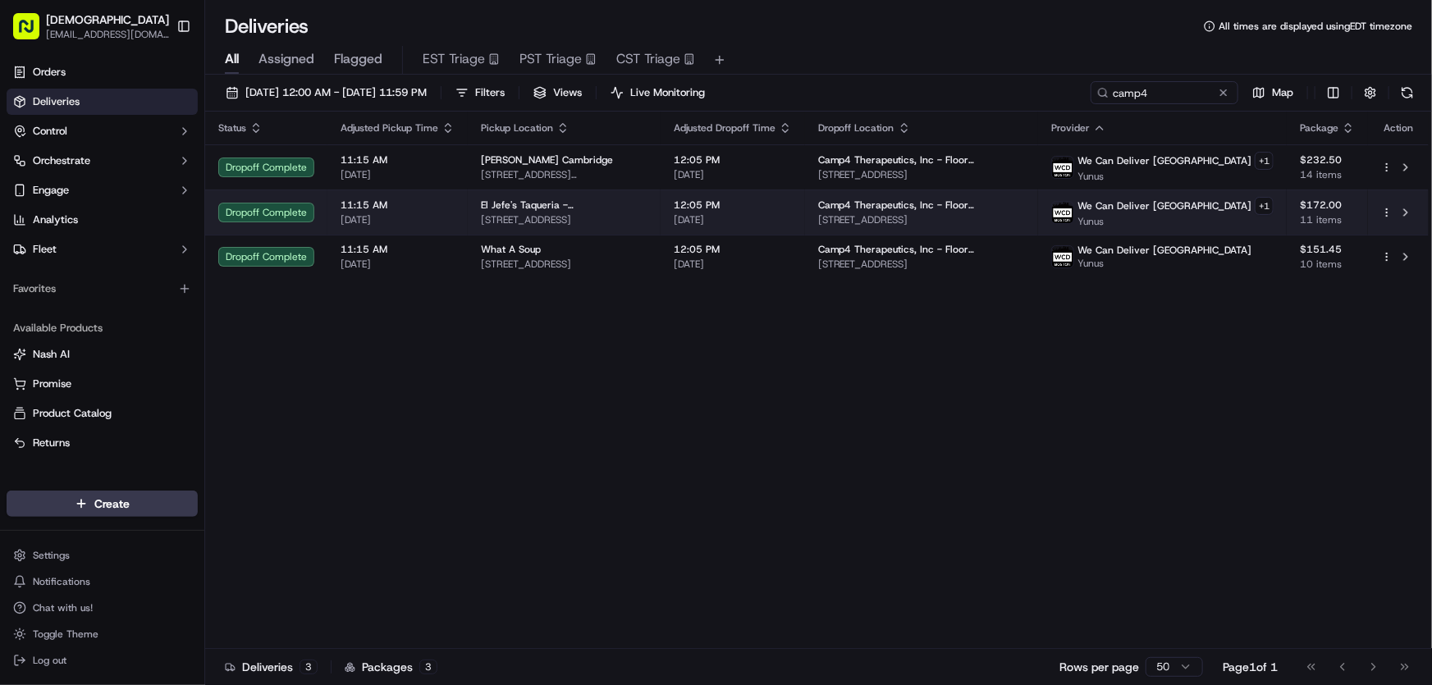
click at [530, 218] on span "14 Brattle St, Cambridge, MA 02138, USA" at bounding box center [564, 219] width 167 height 13
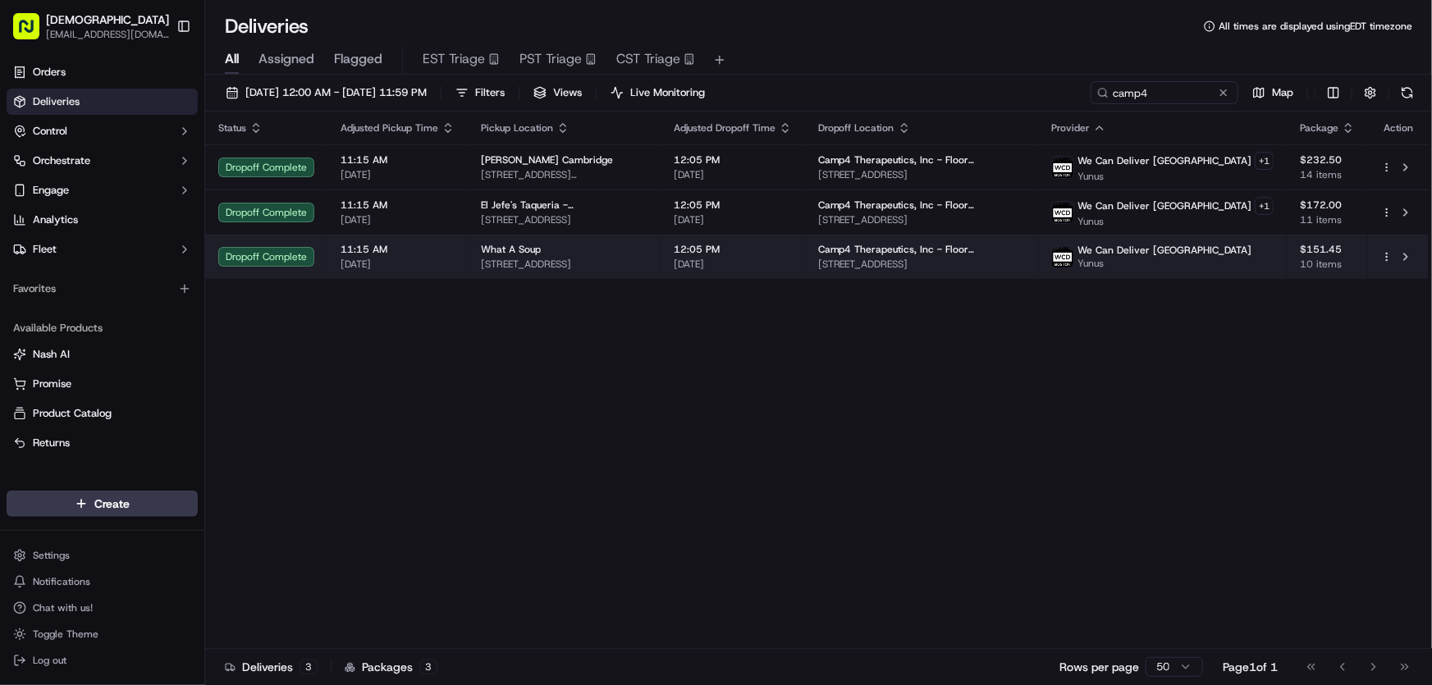
click at [541, 250] on div "What A Soup" at bounding box center [564, 249] width 167 height 13
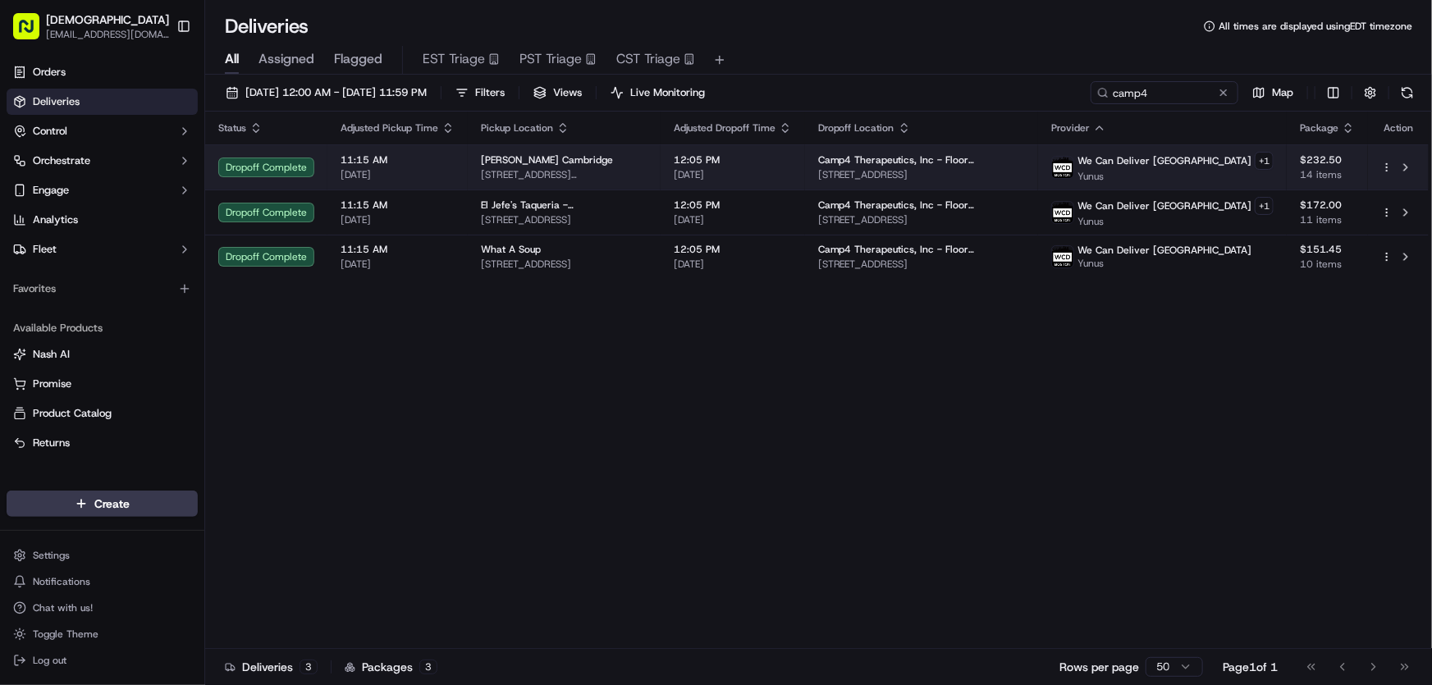
click at [572, 164] on div "VESTER Cambridge" at bounding box center [564, 159] width 167 height 13
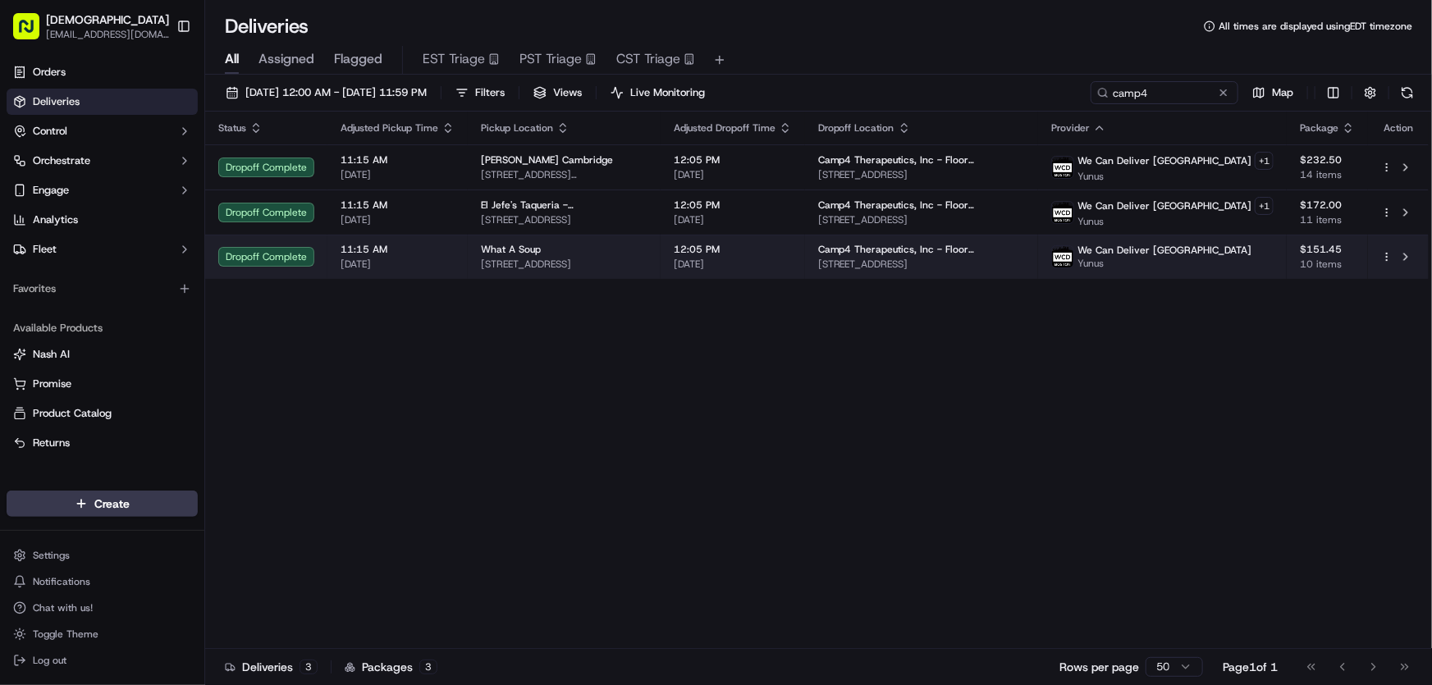
click at [569, 250] on div "What A Soup" at bounding box center [564, 249] width 167 height 13
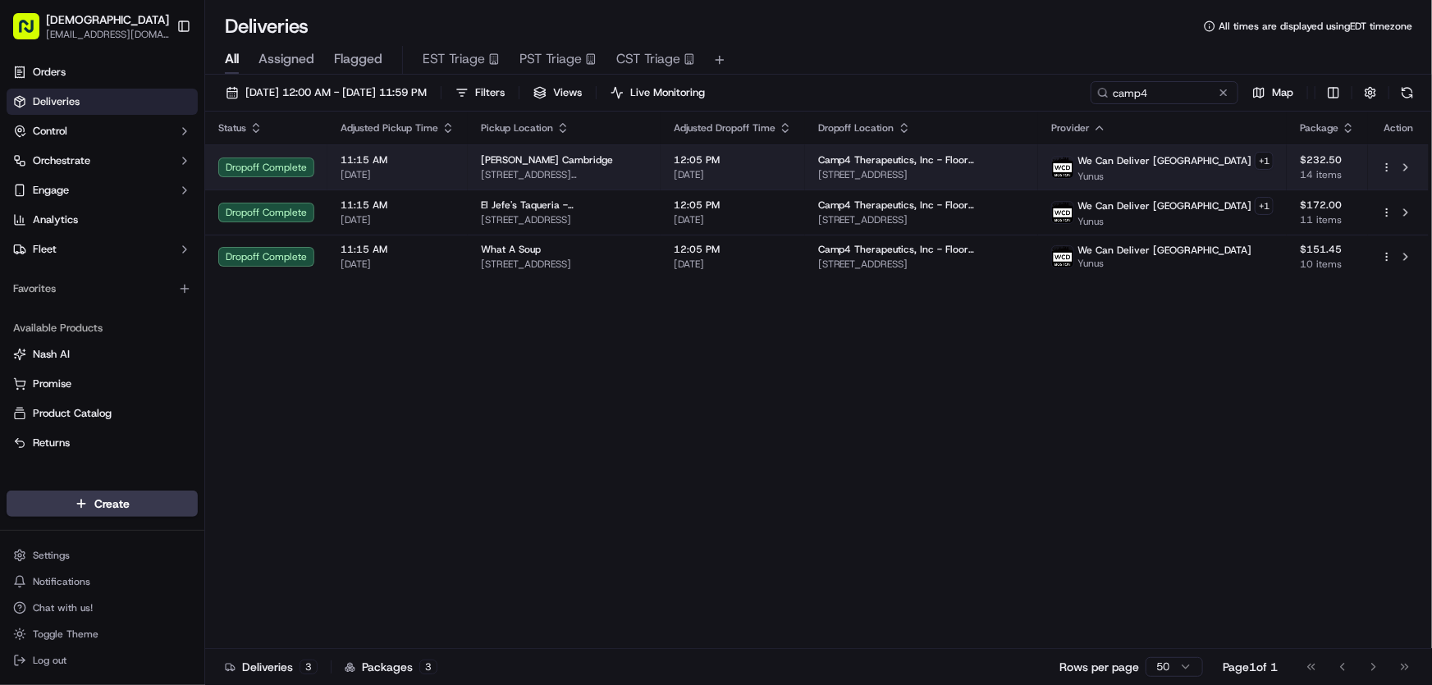
click at [578, 171] on span "73 Ames St, Cambridge, MA 02142, USA" at bounding box center [564, 174] width 167 height 13
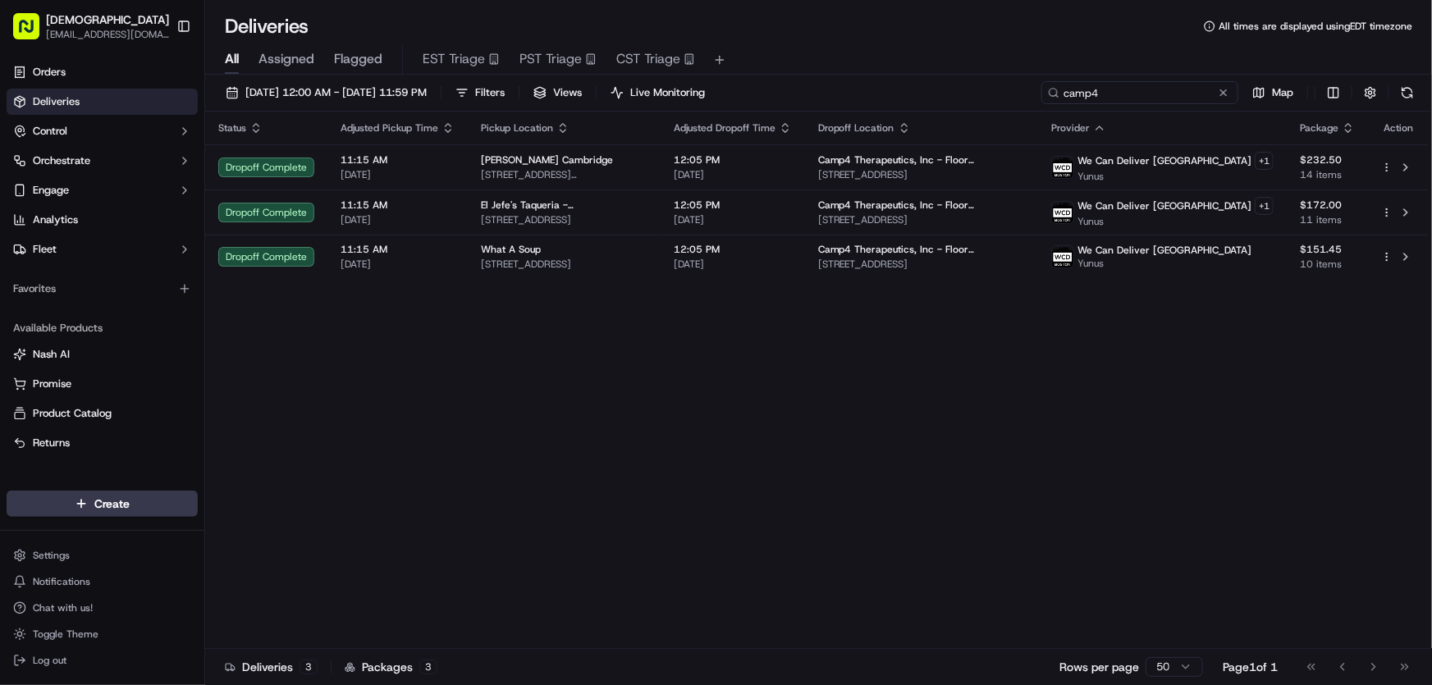
drag, startPoint x: 1142, startPoint y: 96, endPoint x: 969, endPoint y: 96, distance: 173.1
click at [970, 96] on div "09/18/2025 12:00 AM - 09/18/2025 11:59 PM Filters Views Live Monitoring camp4 M…" at bounding box center [818, 96] width 1227 height 30
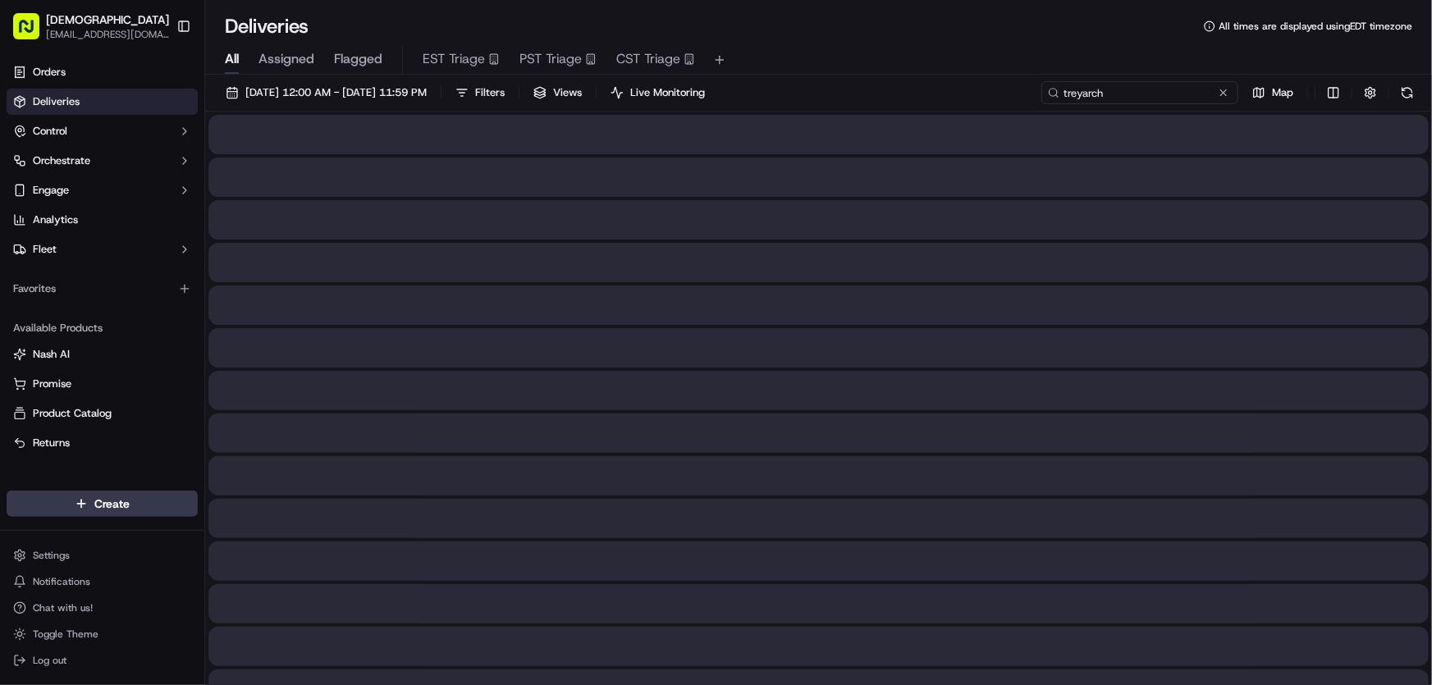
type input "treyarch"
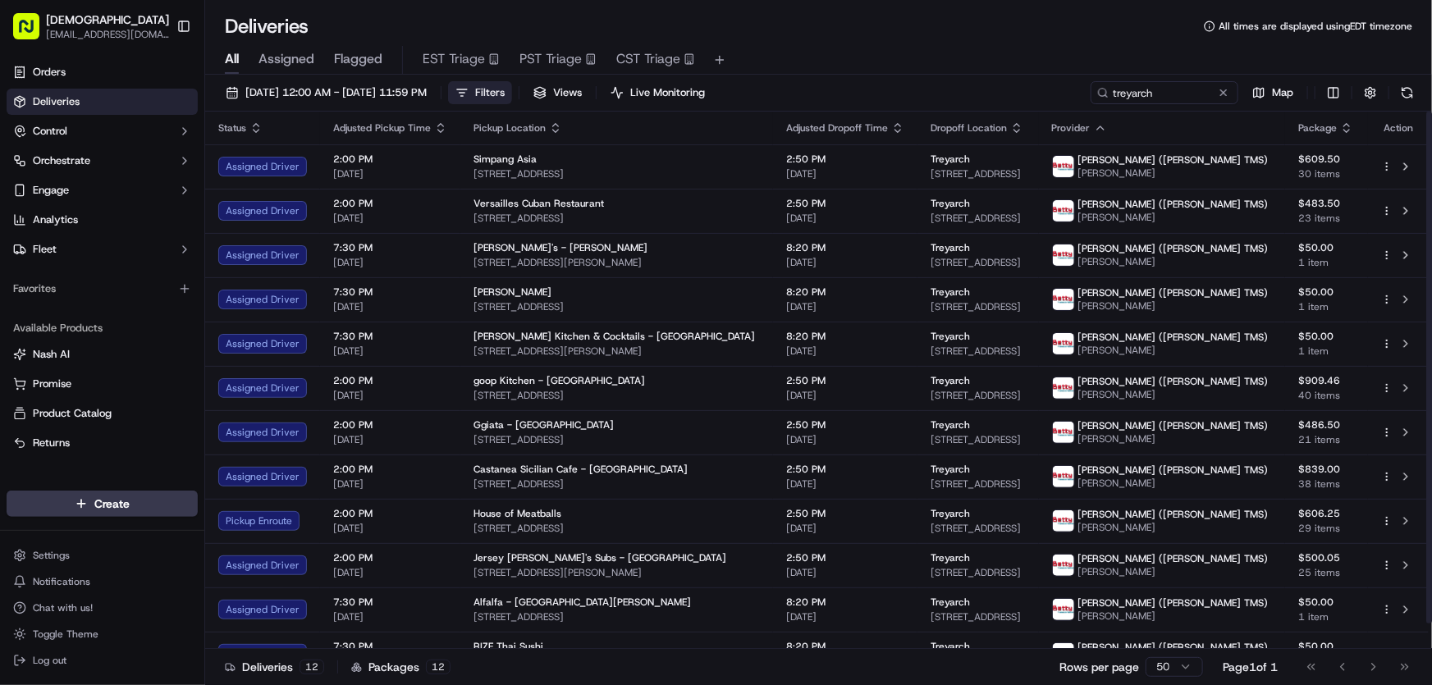
click at [512, 87] on button "Filters" at bounding box center [480, 92] width 64 height 23
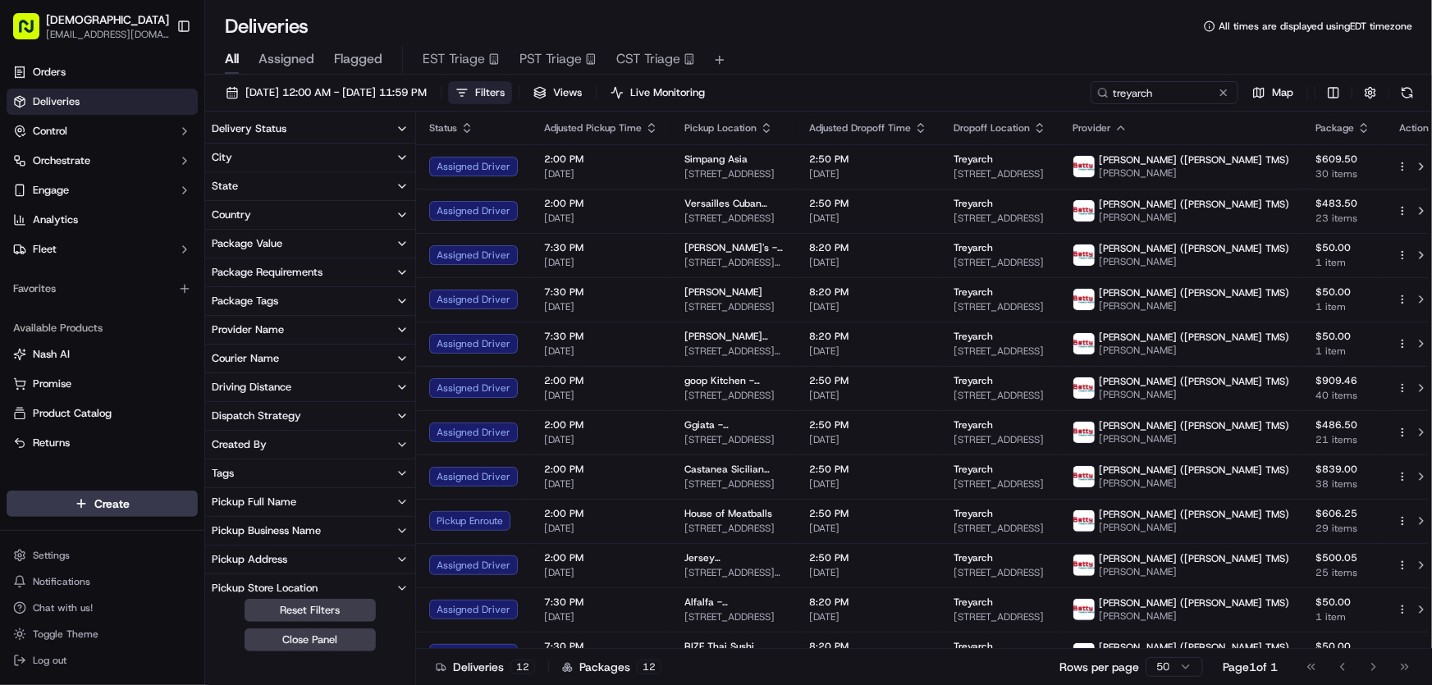
scroll to position [148, 0]
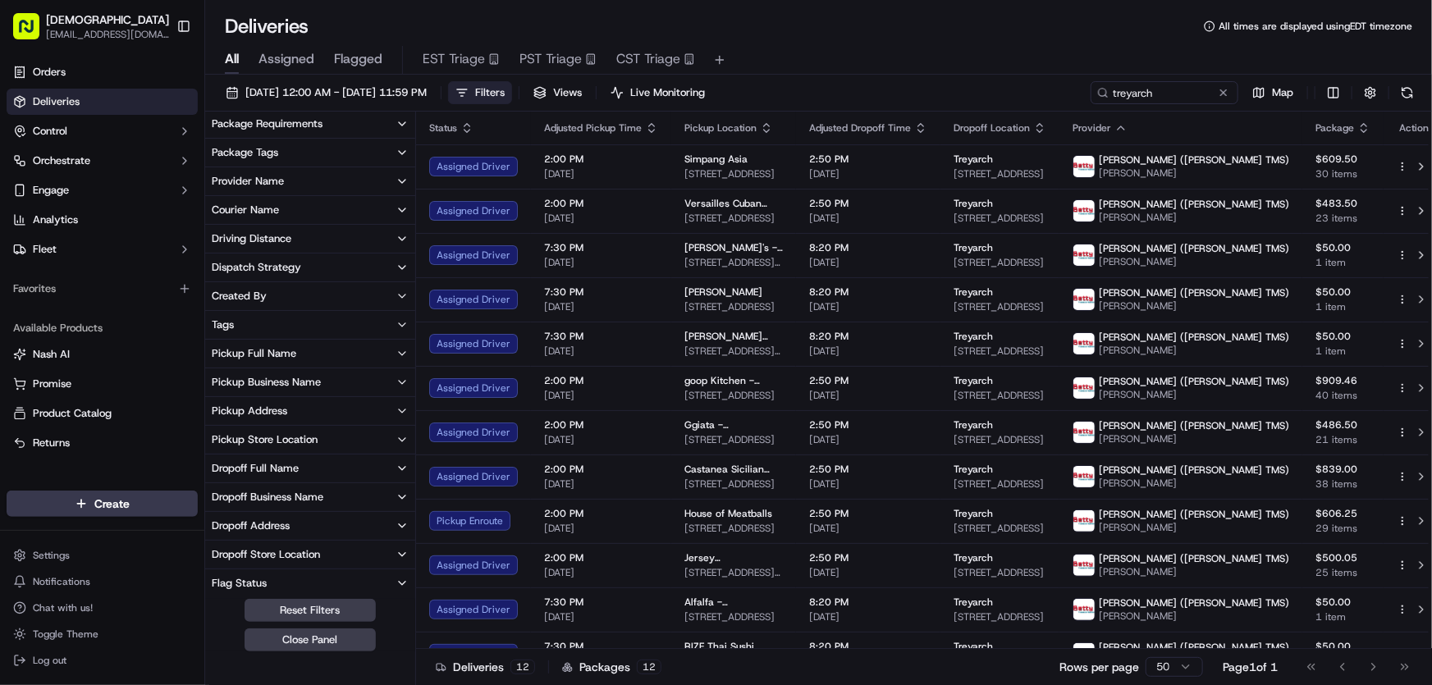
click at [246, 528] on div "Dropoff Address" at bounding box center [251, 526] width 78 height 15
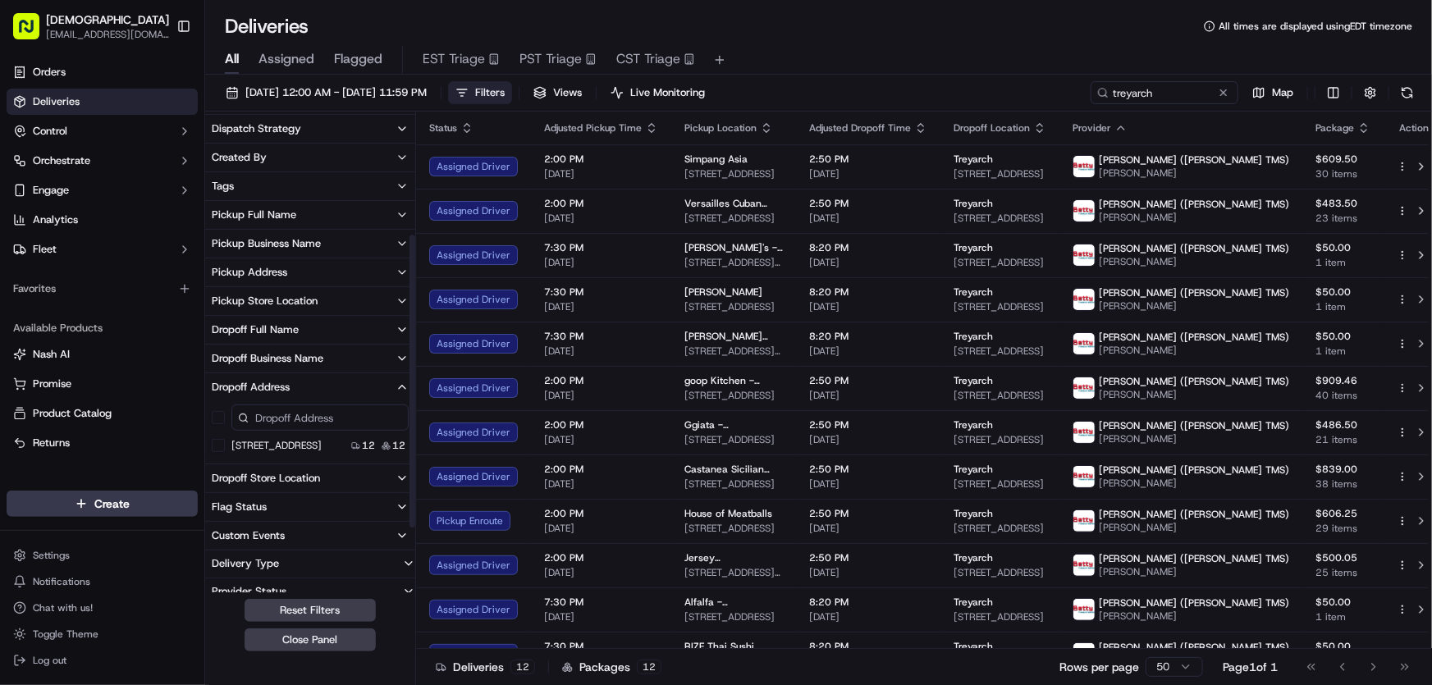
scroll to position [299, 0]
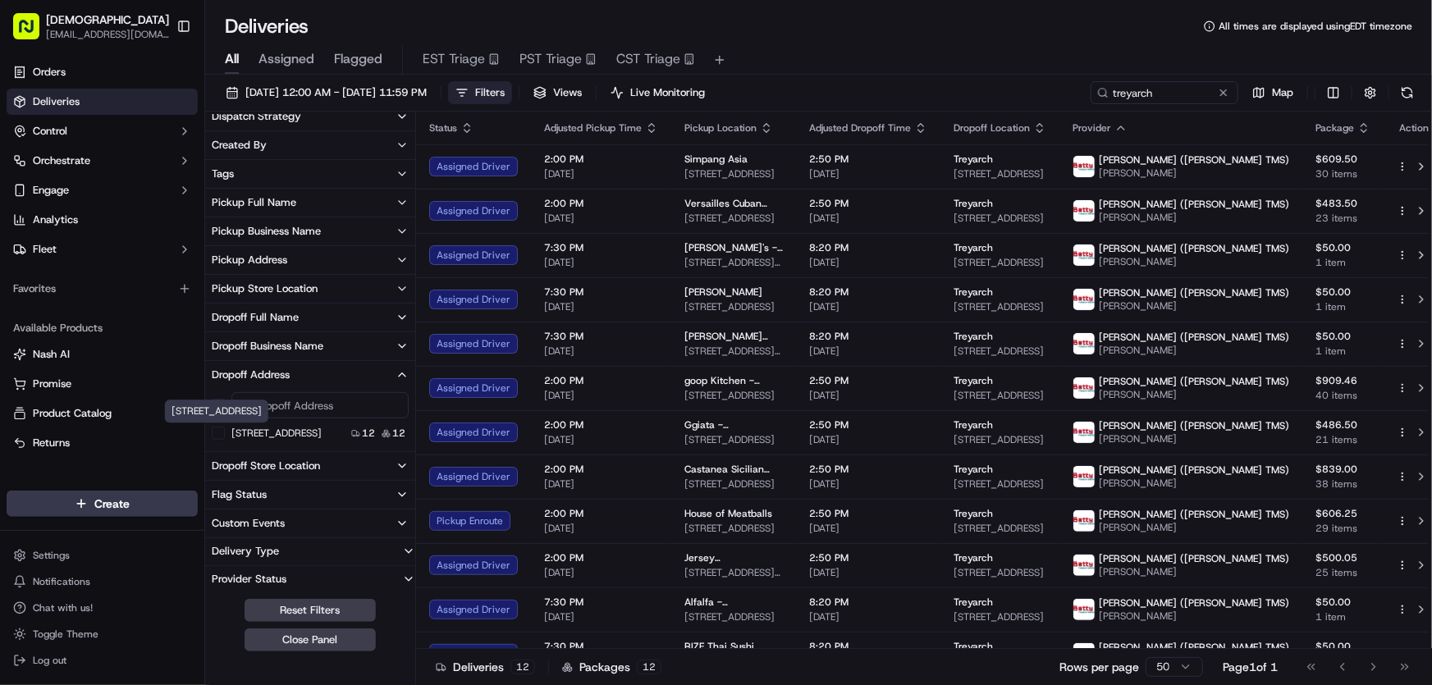
click at [217, 433] on USA "5454 Beethoven St, Los Angeles, CA 90066, USA" at bounding box center [218, 433] width 13 height 13
click at [523, 88] on span "Filters ( 1 )" at bounding box center [499, 92] width 48 height 15
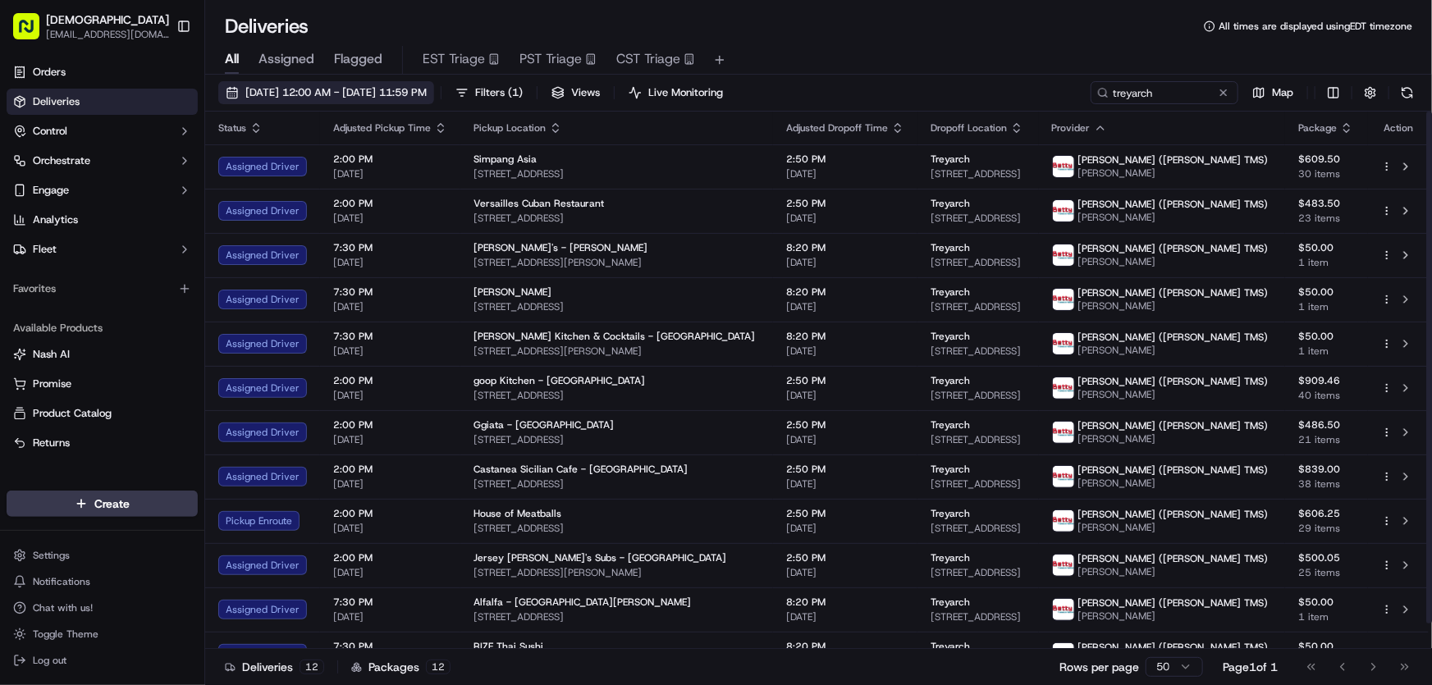
click at [399, 97] on span "[DATE] 12:00 AM - [DATE] 11:59 PM" at bounding box center [335, 92] width 181 height 15
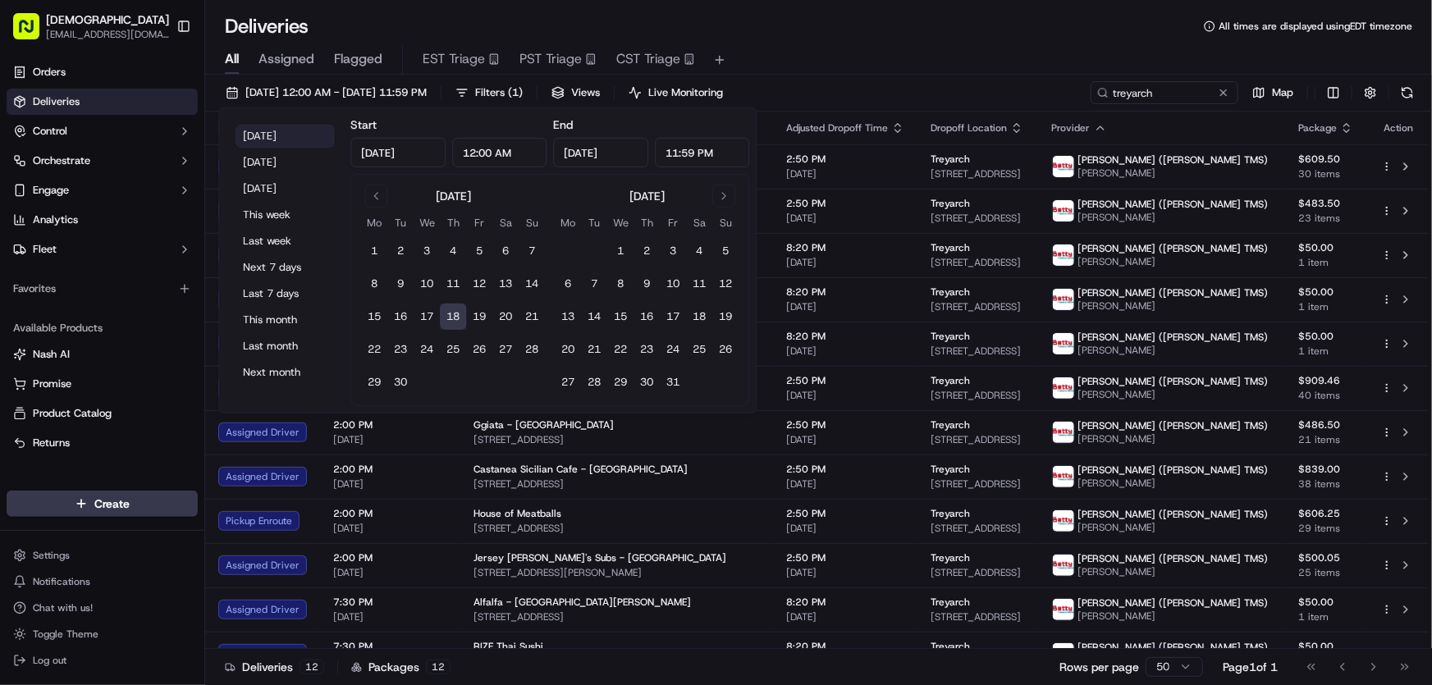
click at [269, 132] on button "Today" at bounding box center [284, 136] width 98 height 23
click at [880, 34] on div "Deliveries All times are displayed using EDT timezone" at bounding box center [818, 26] width 1227 height 26
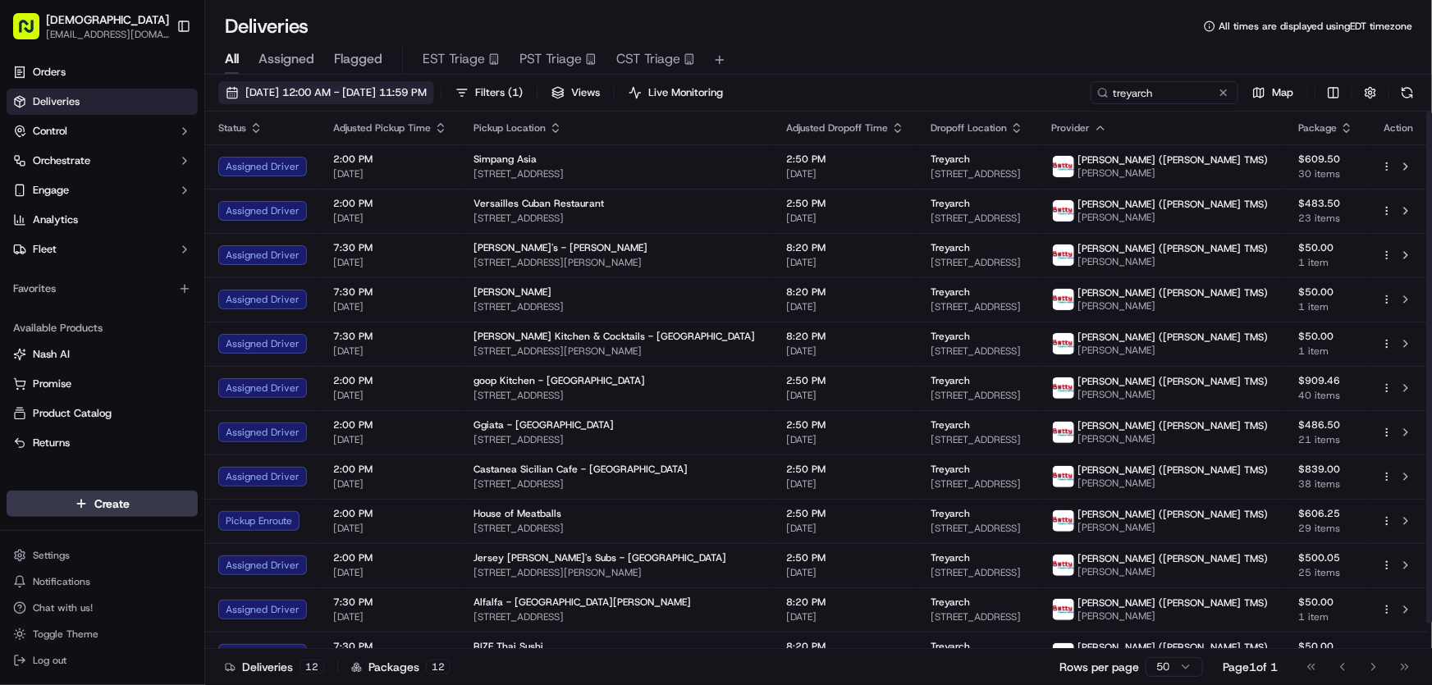
click at [400, 85] on span "[DATE] 12:00 AM - [DATE] 11:59 PM" at bounding box center [335, 92] width 181 height 15
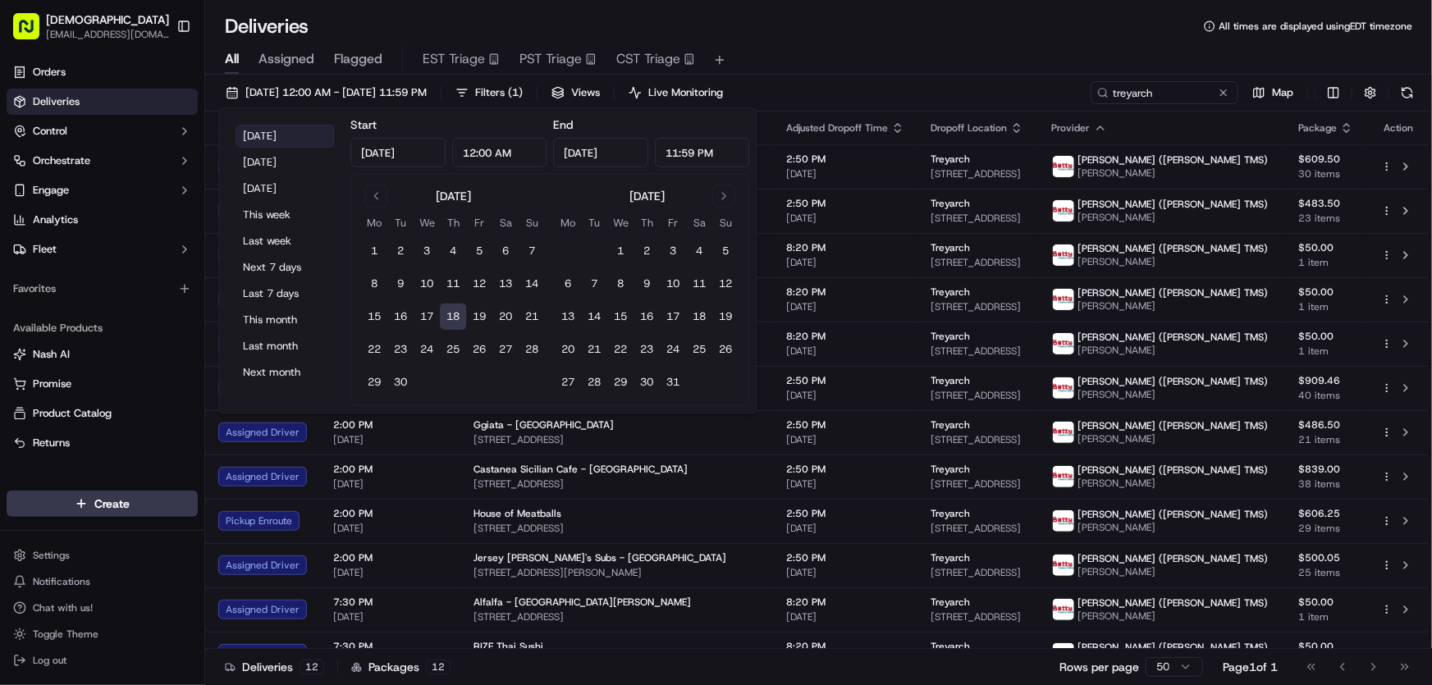
click at [278, 131] on button "Today" at bounding box center [284, 136] width 98 height 23
click at [889, 55] on div "All Assigned Flagged EST Triage PST Triage CST Triage" at bounding box center [818, 60] width 1227 height 29
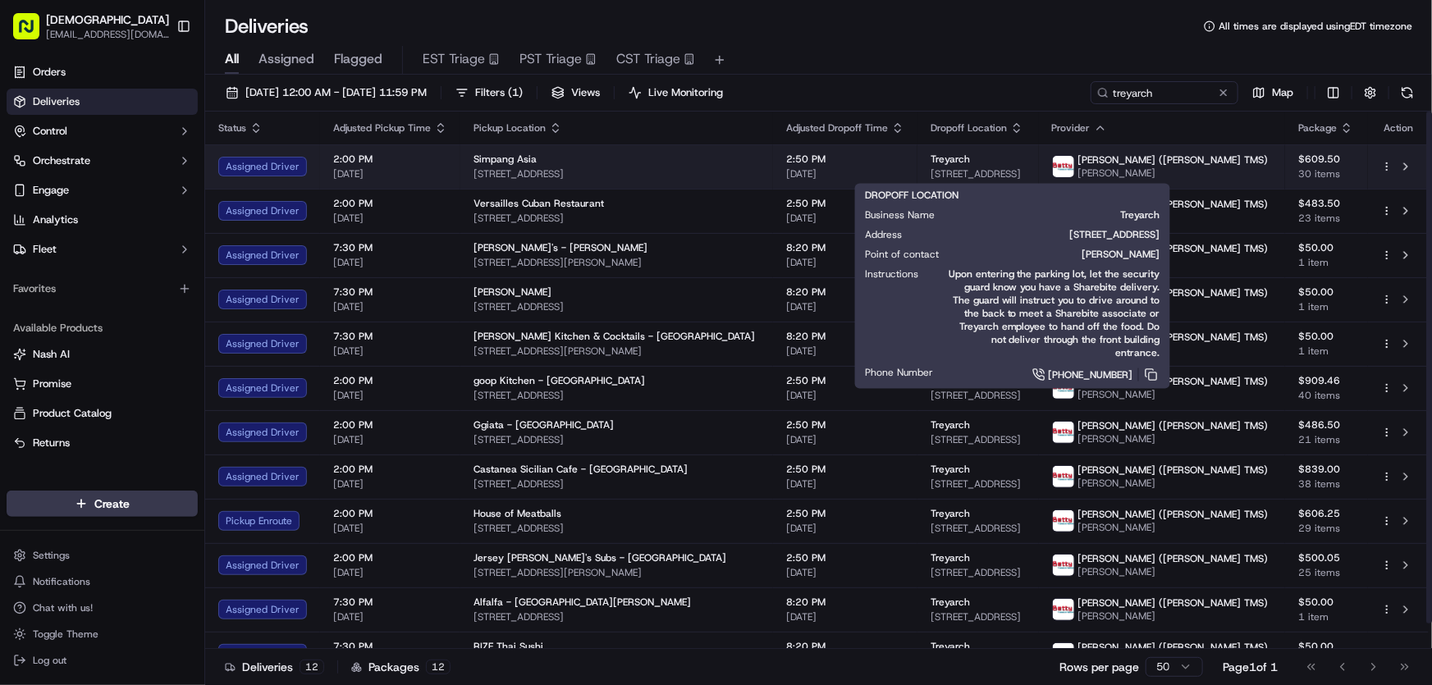
drag, startPoint x: 890, startPoint y: 167, endPoint x: 1121, endPoint y: 174, distance: 230.7
click at [1038, 174] on td "Treyarch 5454 Beethoven St, Los Angeles, CA 90066, USA" at bounding box center [977, 166] width 121 height 44
copy span "5454 Beethoven St, Los Angeles, CA 90066, USA"
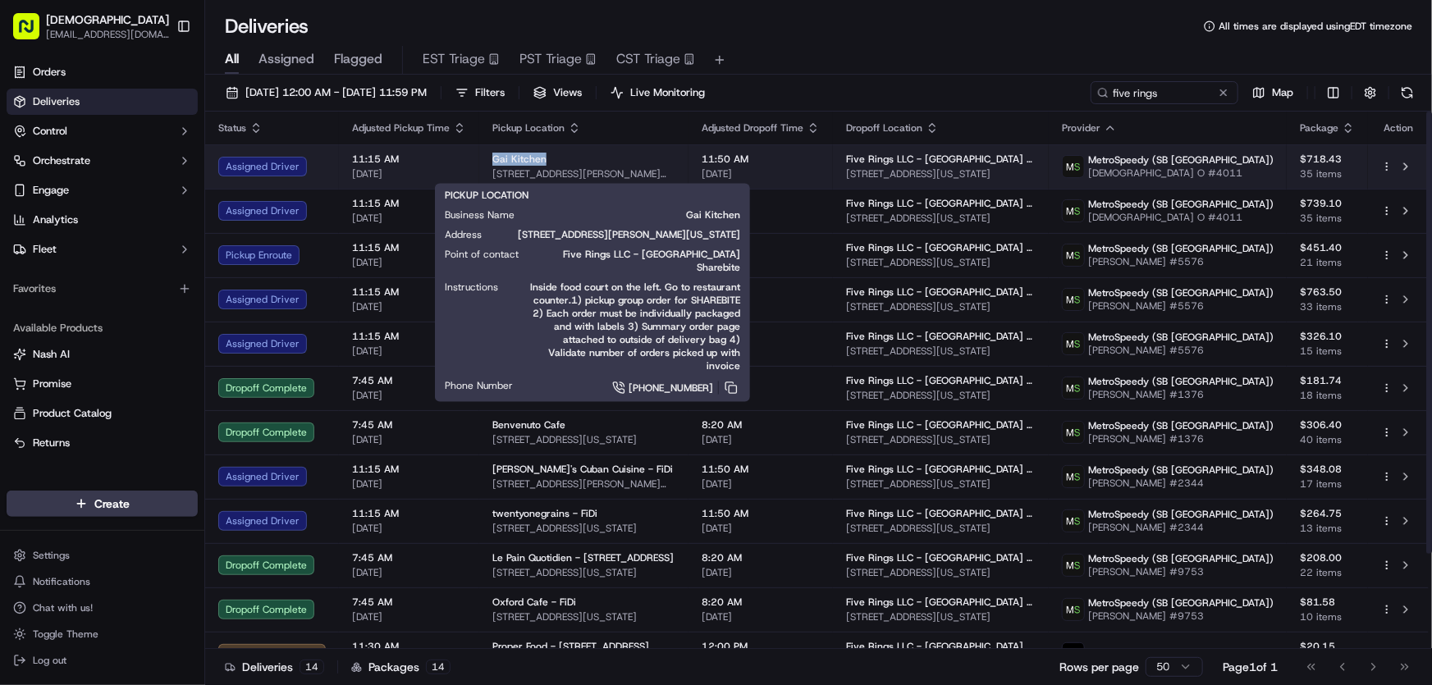
drag, startPoint x: 484, startPoint y: 159, endPoint x: 545, endPoint y: 163, distance: 60.8
click at [545, 163] on td "Gai Kitchen 51 Mott St, New York, NY 10013, USA" at bounding box center [583, 166] width 209 height 44
copy span "Gai Kitchen"
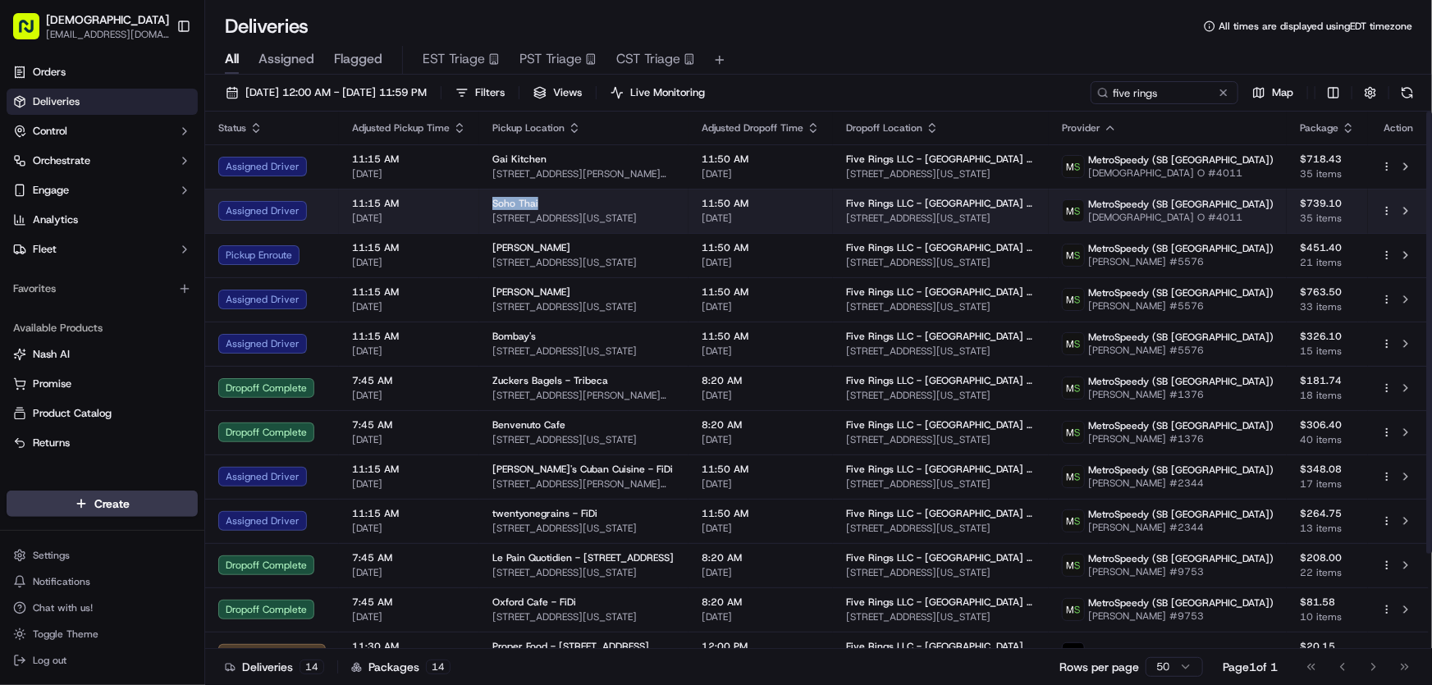
drag, startPoint x: 484, startPoint y: 199, endPoint x: 541, endPoint y: 200, distance: 56.6
click at [541, 200] on td "Soho Thai 141 Grand St, New York, NY 10013, USA" at bounding box center [583, 211] width 209 height 44
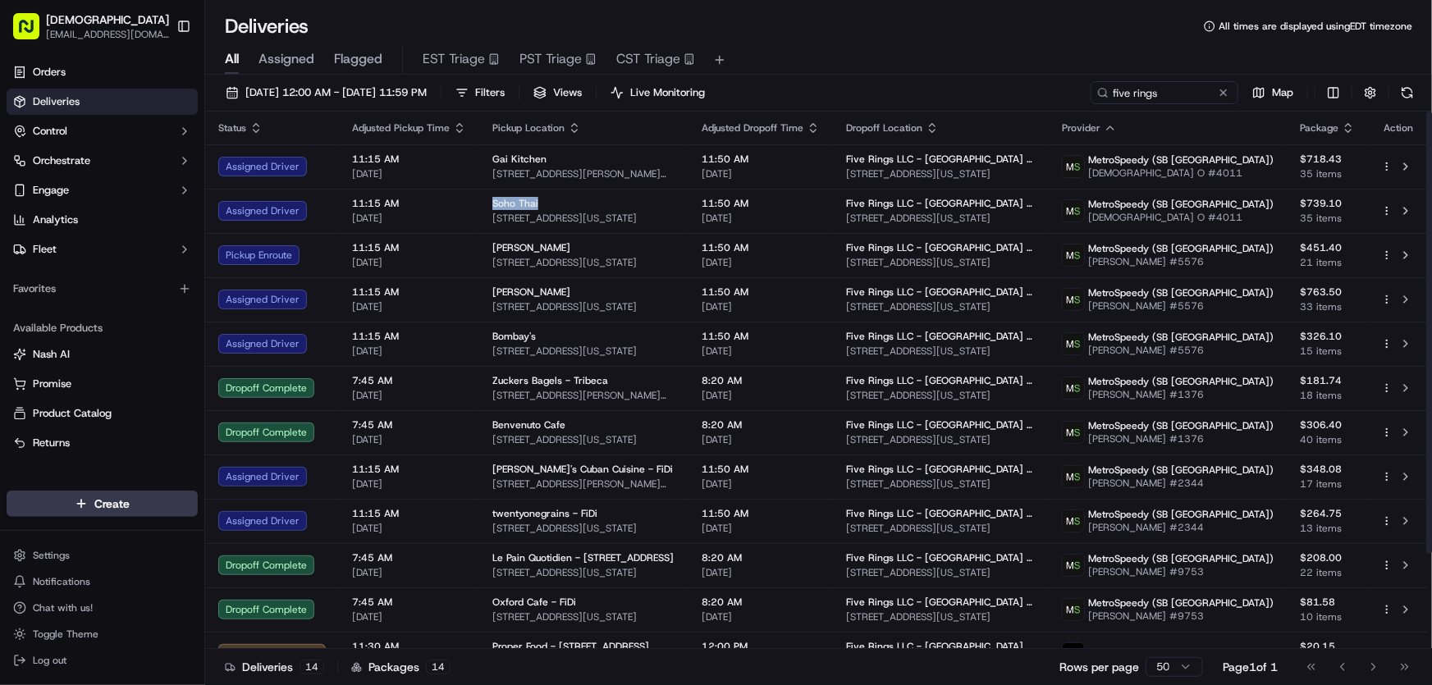
copy span "Soho Thai"
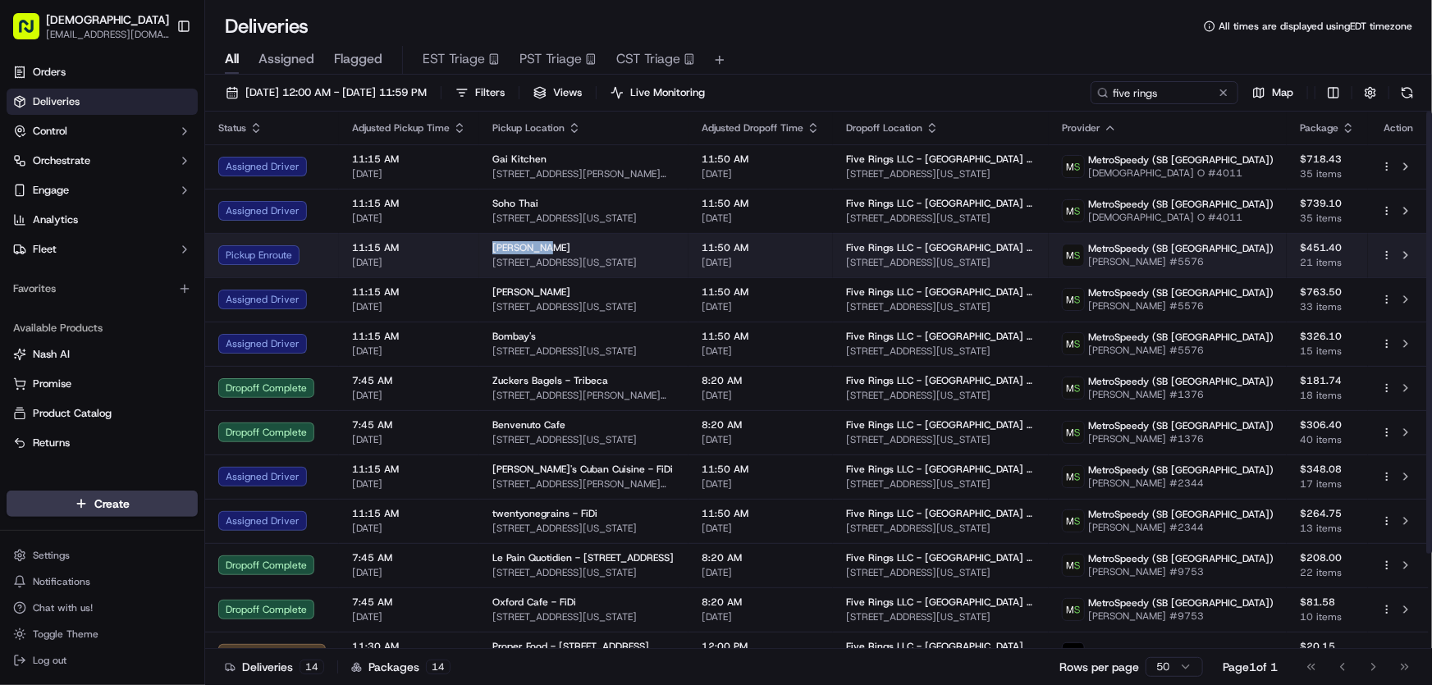
drag, startPoint x: 487, startPoint y: 242, endPoint x: 539, endPoint y: 246, distance: 51.8
click at [539, 246] on td "Nara Sushi 76 Pearl St, New York, NY 10004, USA" at bounding box center [583, 255] width 209 height 44
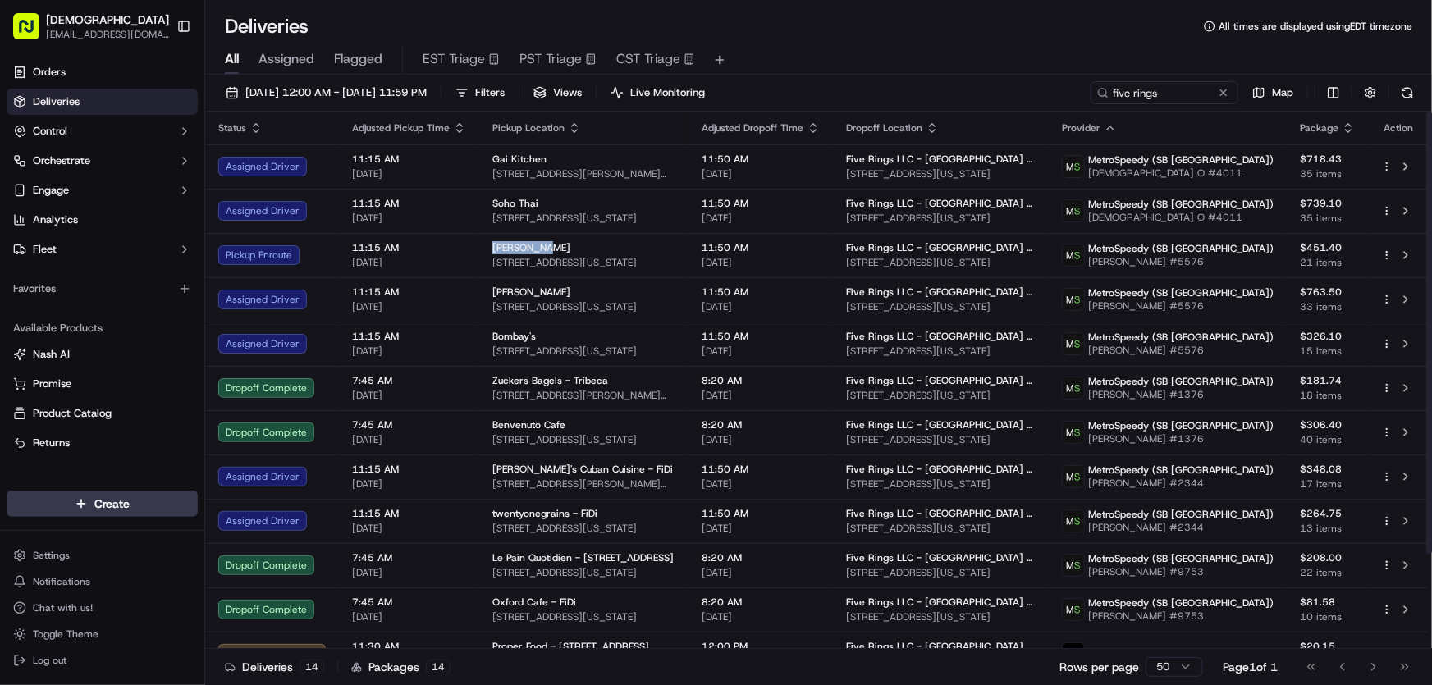
copy span "Nara Sushi"
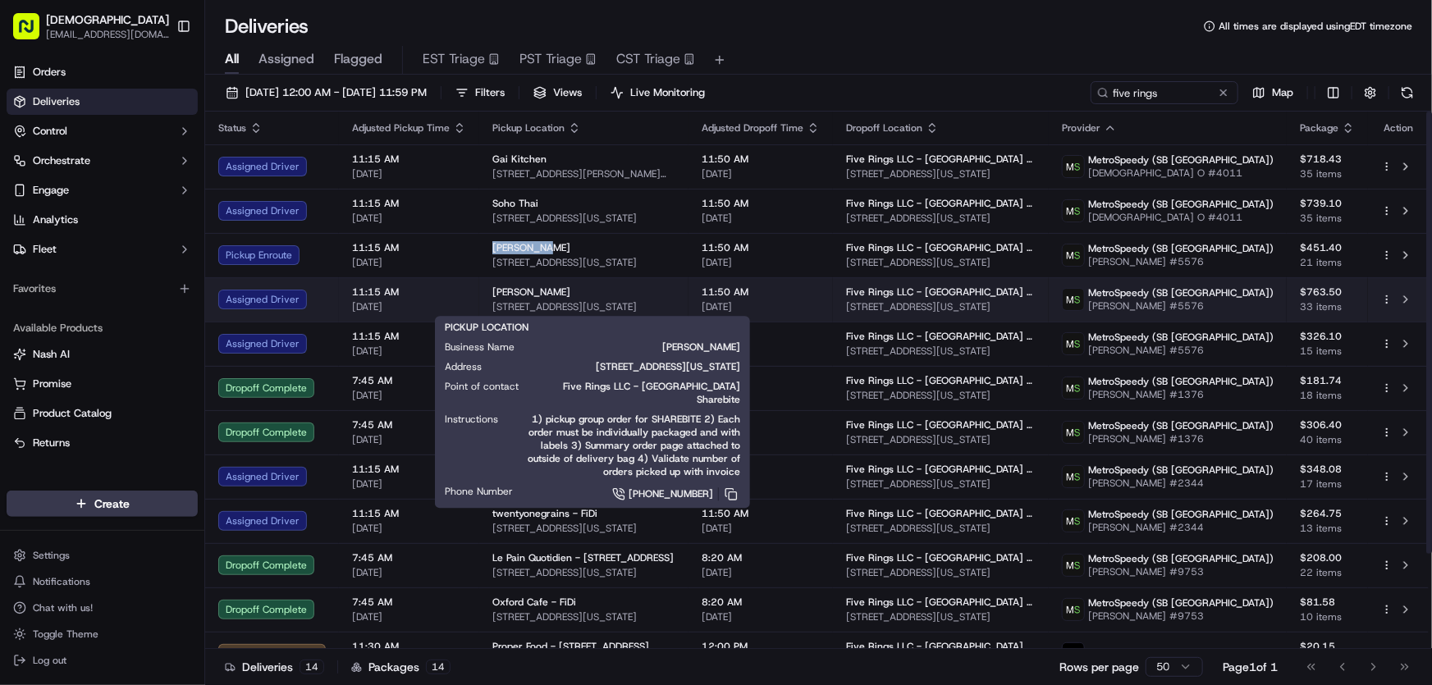
drag, startPoint x: 485, startPoint y: 286, endPoint x: 569, endPoint y: 287, distance: 84.5
click at [569, 287] on td "Susukino Ramen 34 Water St, New York, NY 10004, USA" at bounding box center [583, 299] width 209 height 44
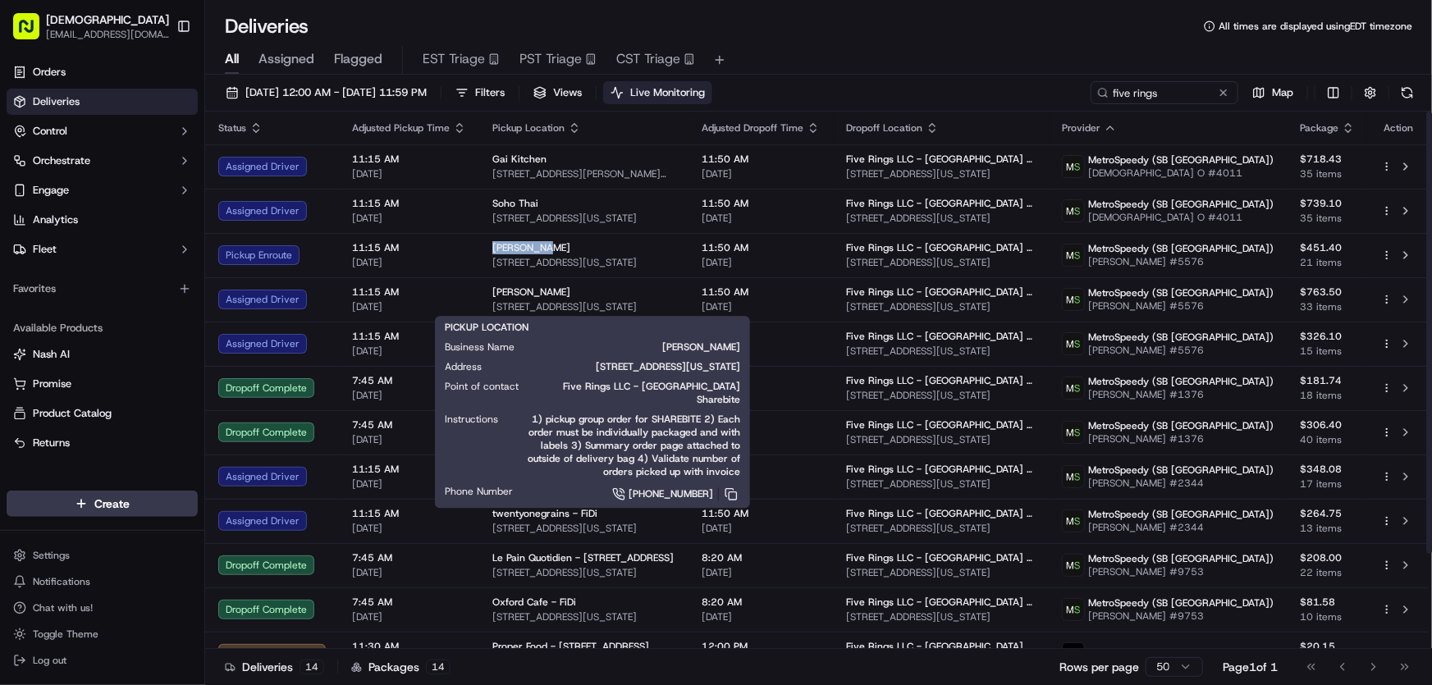
copy span "Susukino Ramen"
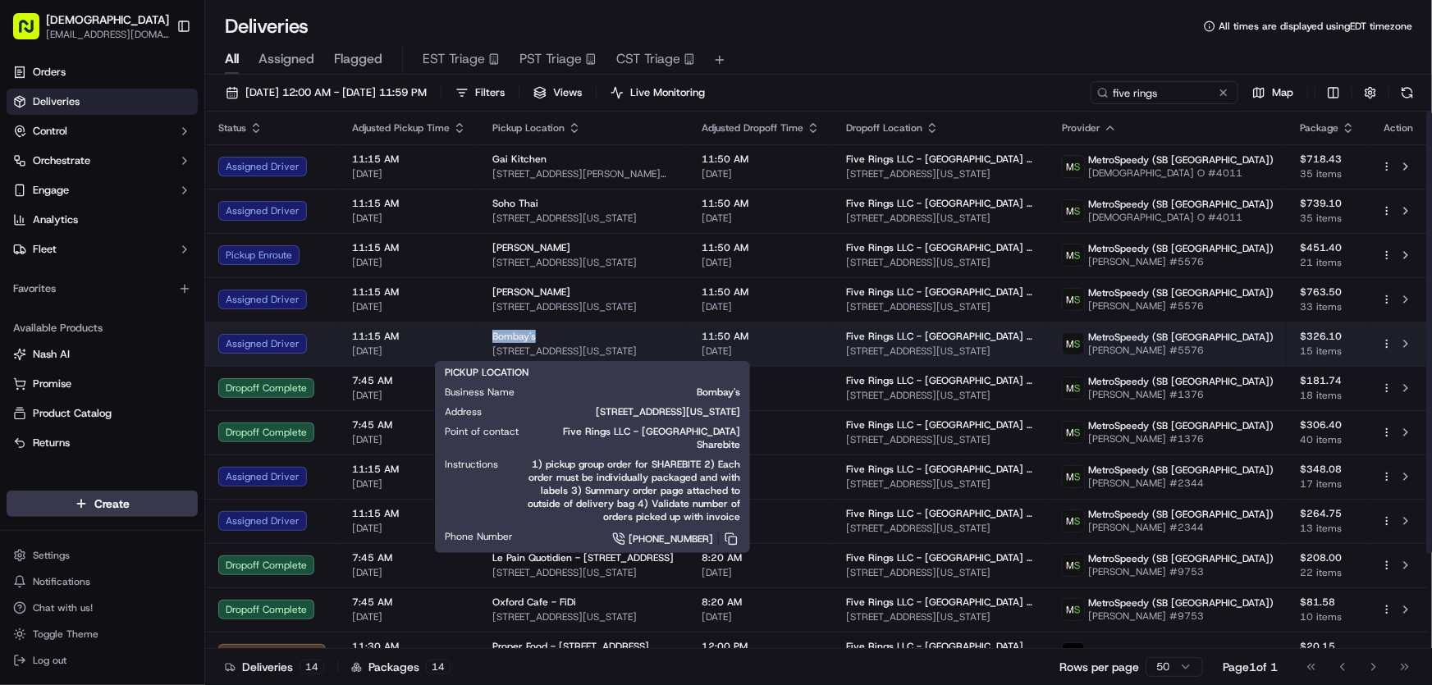
drag, startPoint x: 484, startPoint y: 335, endPoint x: 533, endPoint y: 337, distance: 49.3
click at [533, 337] on td "Bombay's 60 Pearl St, New York, NY 10004, USA" at bounding box center [583, 344] width 209 height 44
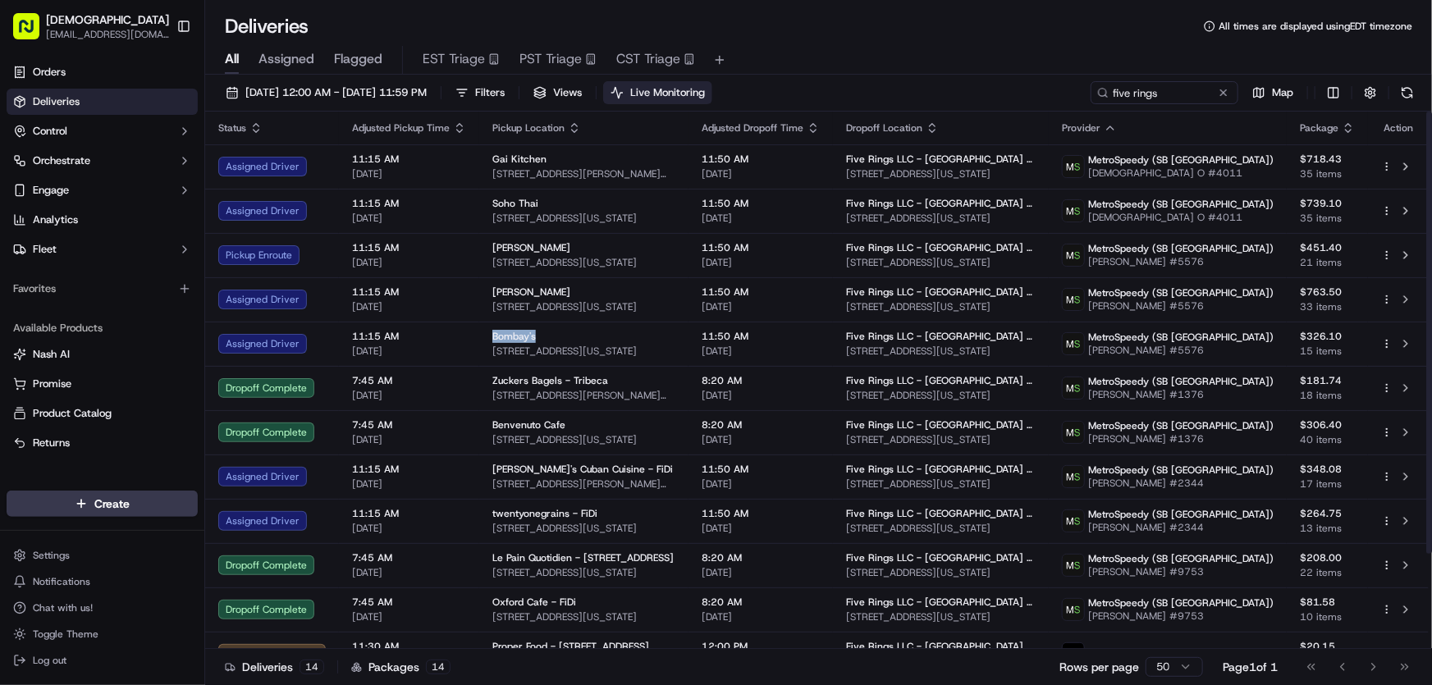
copy span "Bombay's"
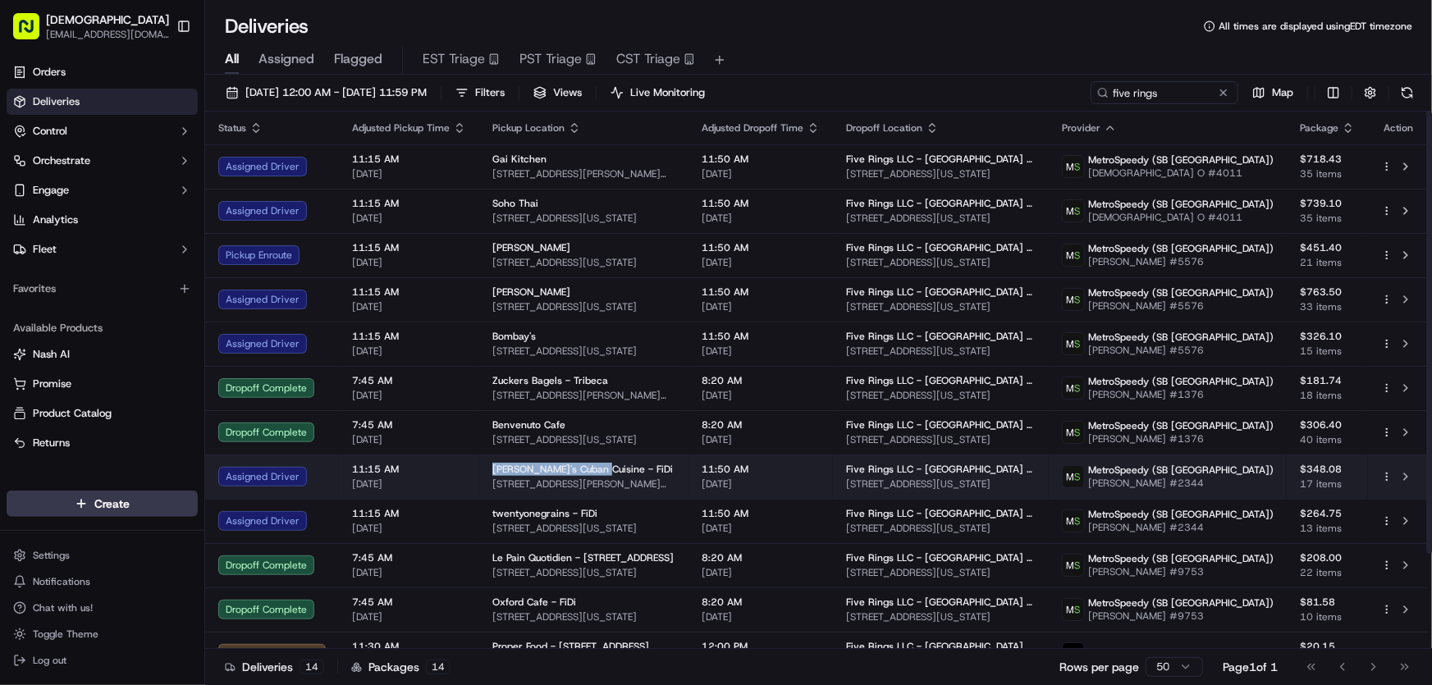
drag, startPoint x: 489, startPoint y: 467, endPoint x: 593, endPoint y: 470, distance: 104.2
click at [593, 470] on span "Sophie's Cuban Cuisine - FiDi" at bounding box center [582, 469] width 180 height 13
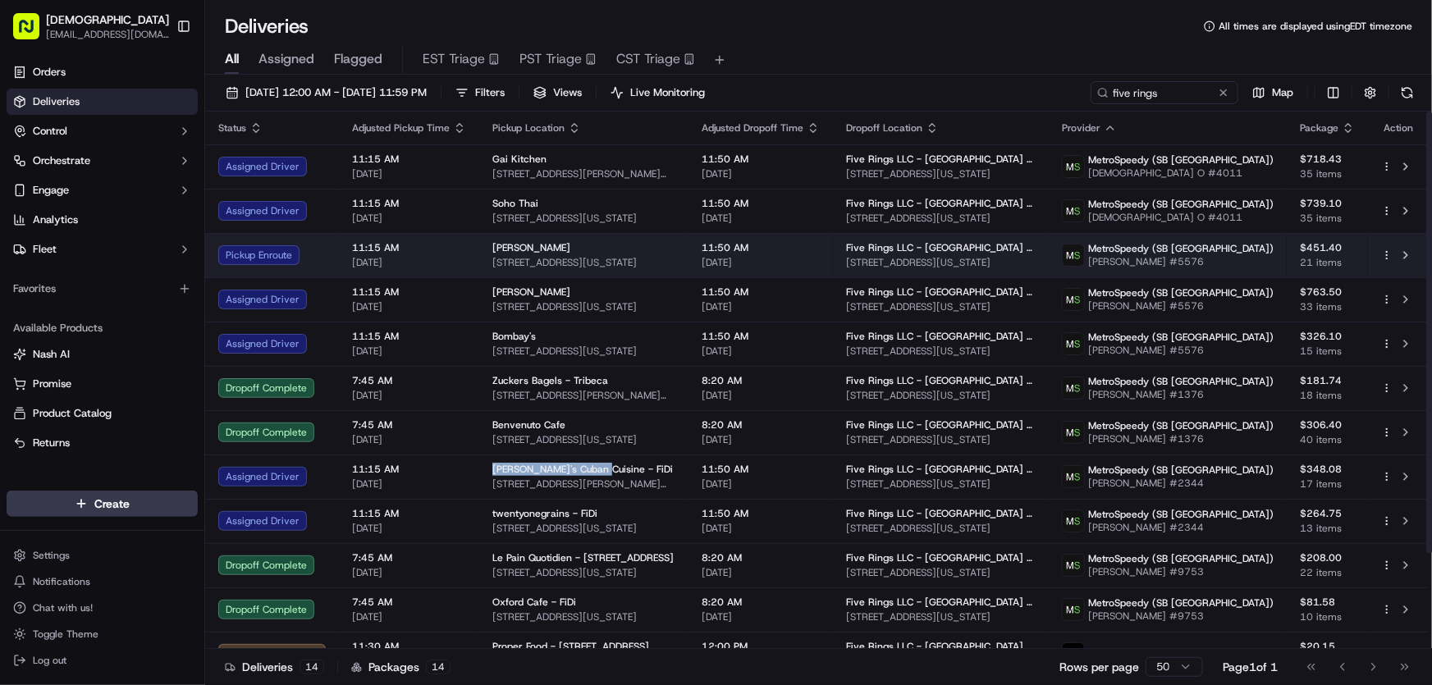
copy span "Sophie's Cuban Cuisine"
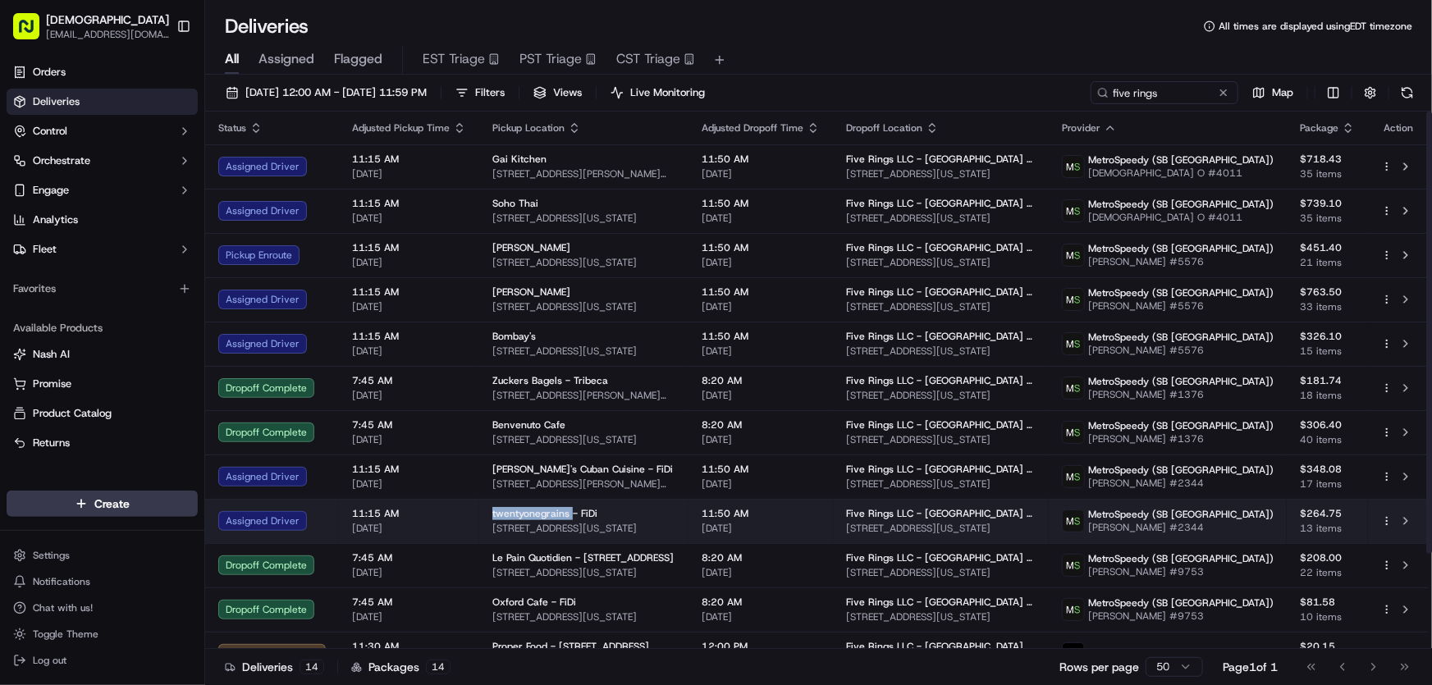
drag, startPoint x: 484, startPoint y: 513, endPoint x: 566, endPoint y: 517, distance: 82.1
click at [566, 517] on td "twentyonegrains - FiDi 100 Pearl St, New York, NY 10004, USA" at bounding box center [583, 521] width 209 height 44
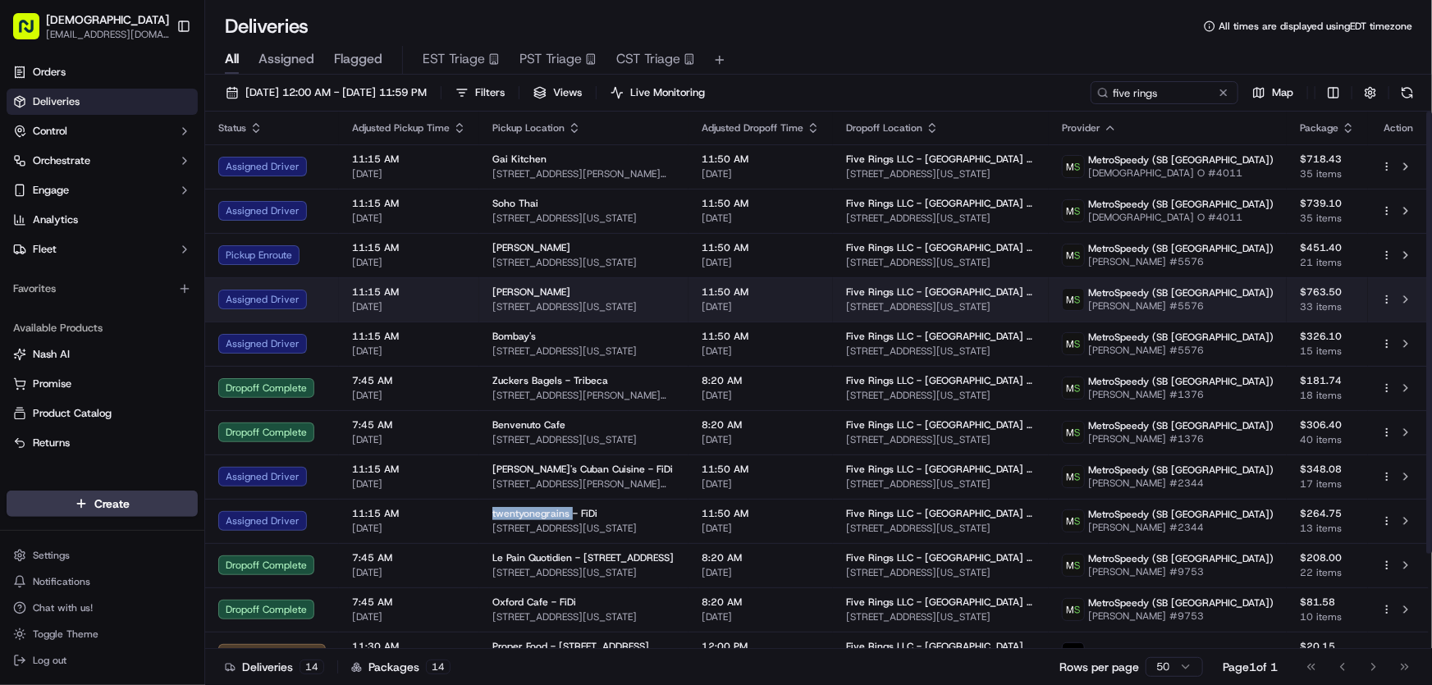
copy span "twentyonegrains"
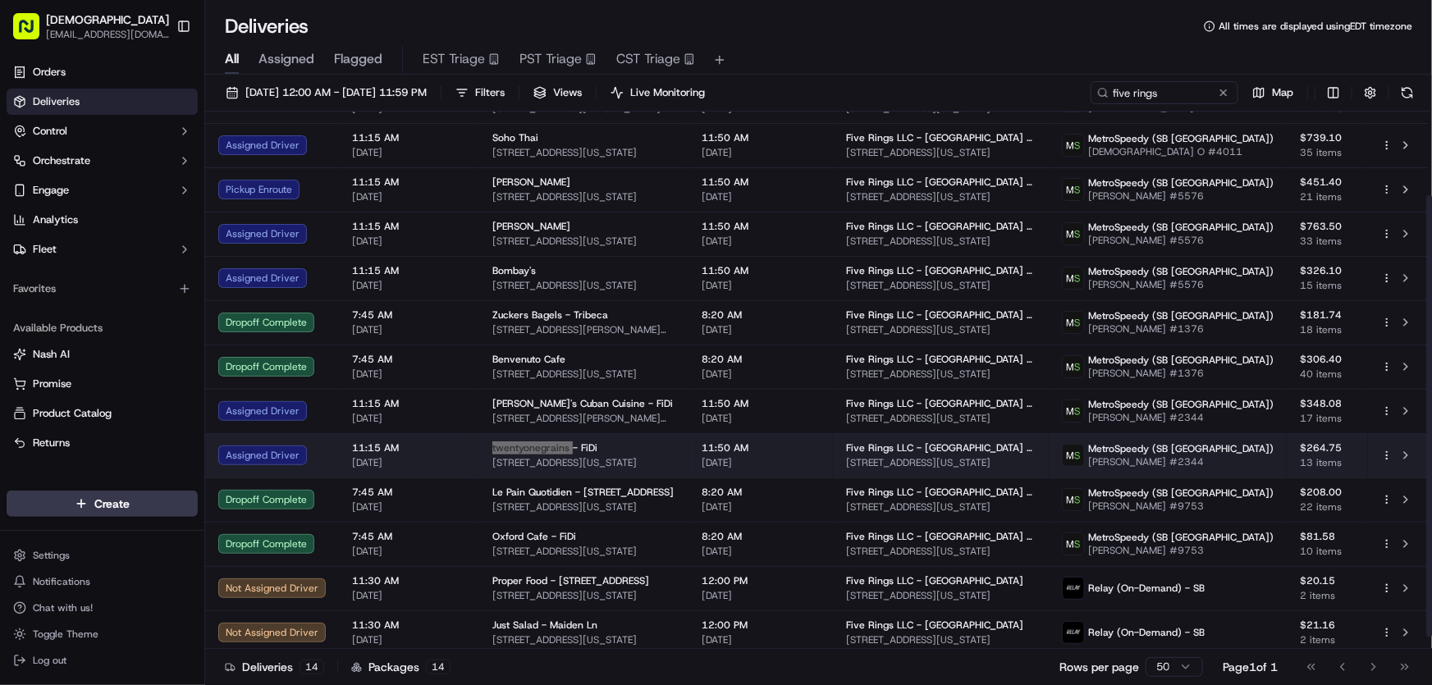
scroll to position [115, 0]
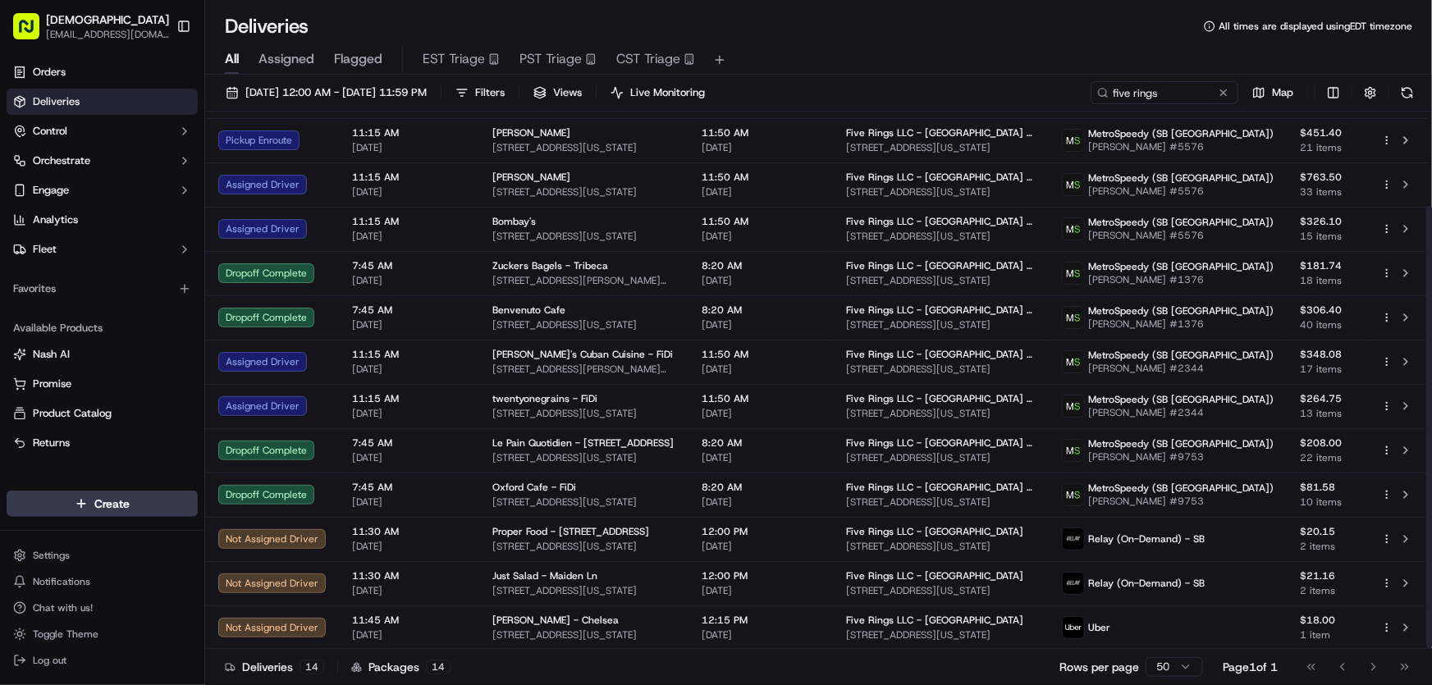
click at [1003, 31] on div "Deliveries All times are displayed using EDT timezone" at bounding box center [818, 26] width 1227 height 26
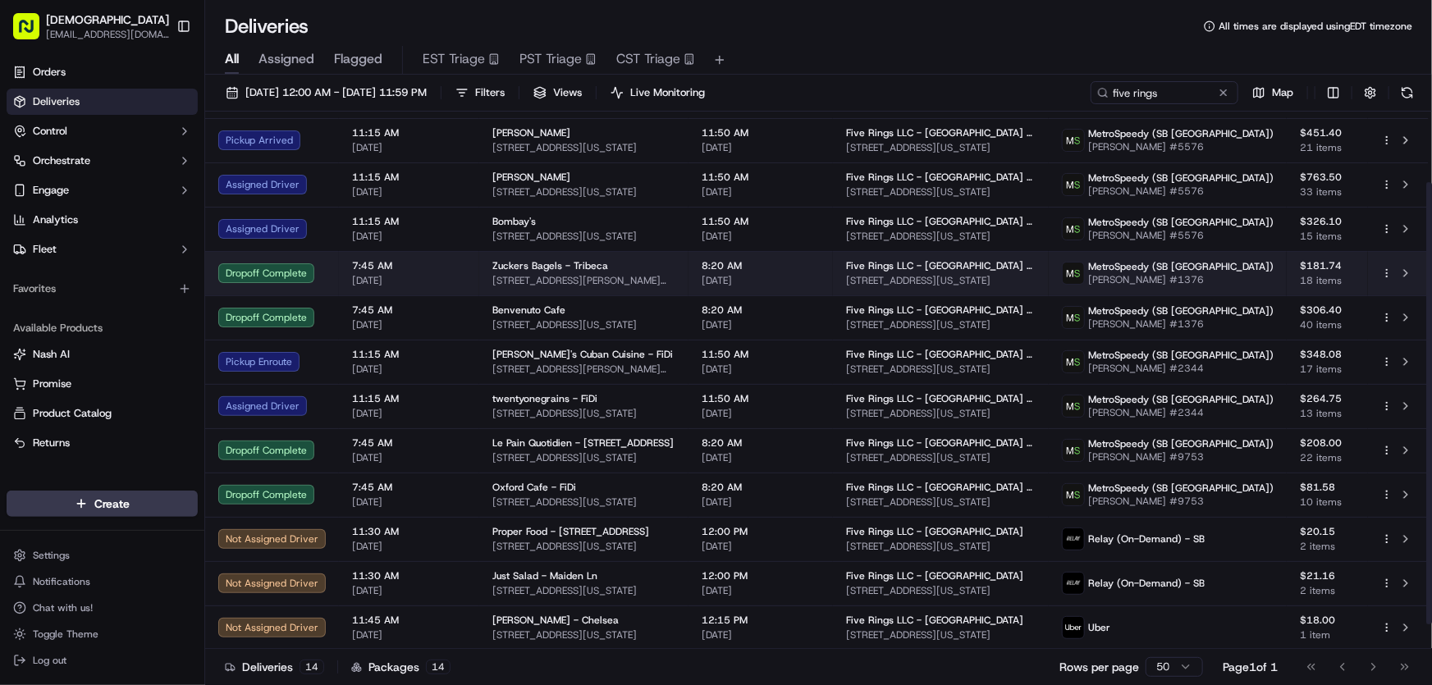
scroll to position [0, 0]
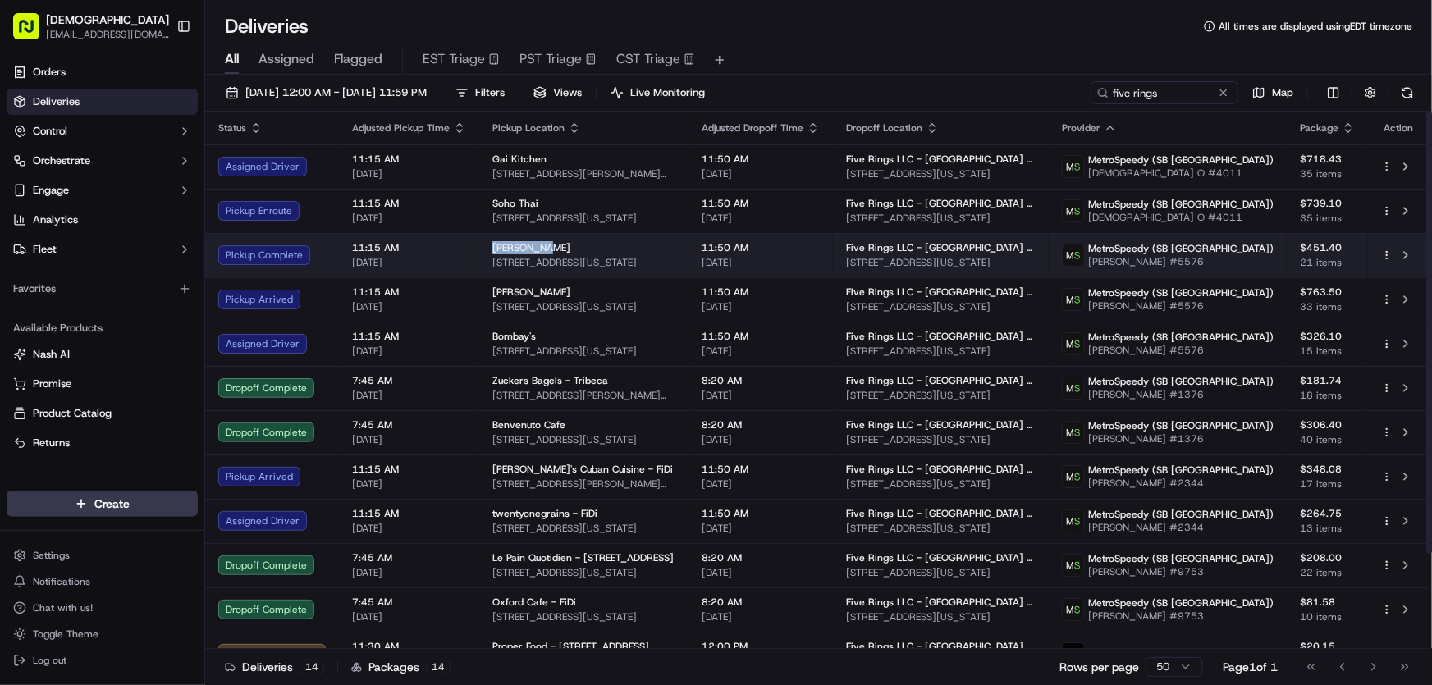
drag, startPoint x: 491, startPoint y: 245, endPoint x: 538, endPoint y: 245, distance: 46.8
click at [538, 245] on div "Nara Sushi" at bounding box center [583, 247] width 183 height 13
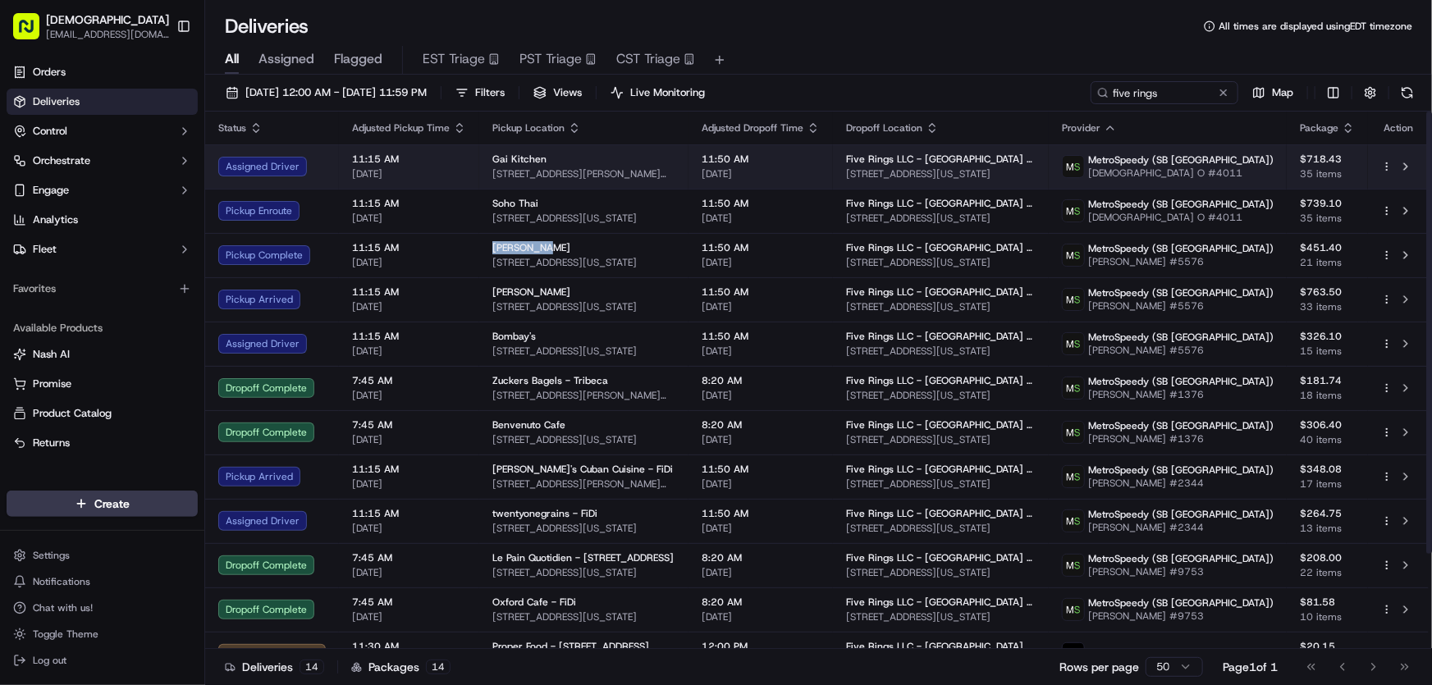
copy span "Nara Sushi"
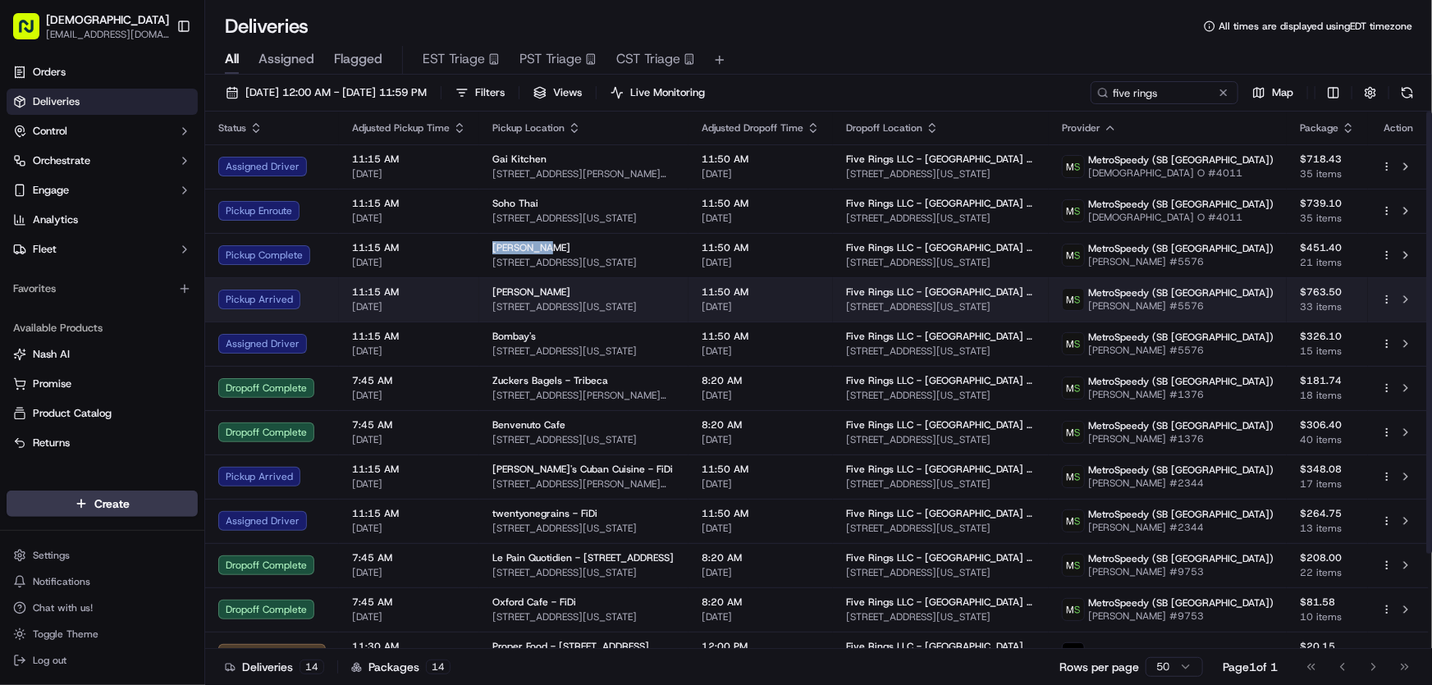
drag, startPoint x: 491, startPoint y: 288, endPoint x: 566, endPoint y: 292, distance: 74.8
click at [566, 292] on td "Susukino Ramen 34 Water St, New York, NY 10004, USA" at bounding box center [583, 299] width 209 height 44
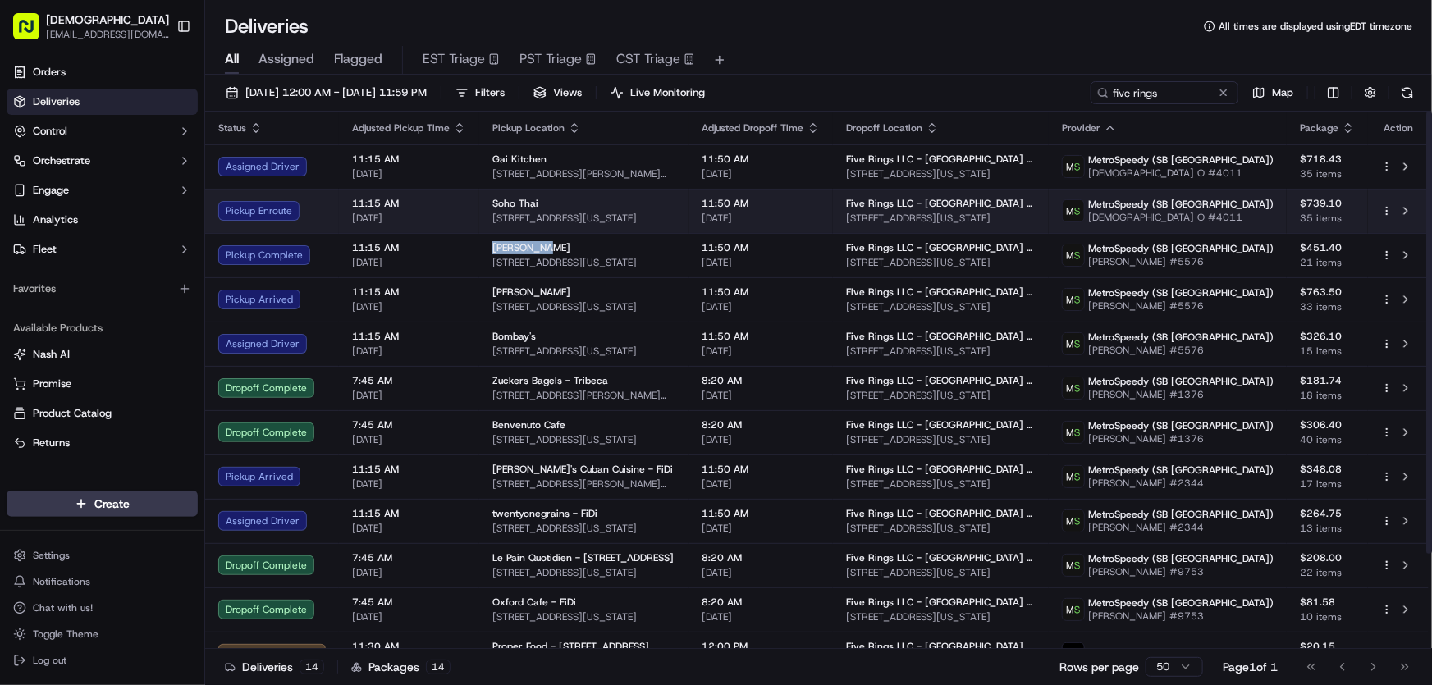
copy span "Susukino Ramen"
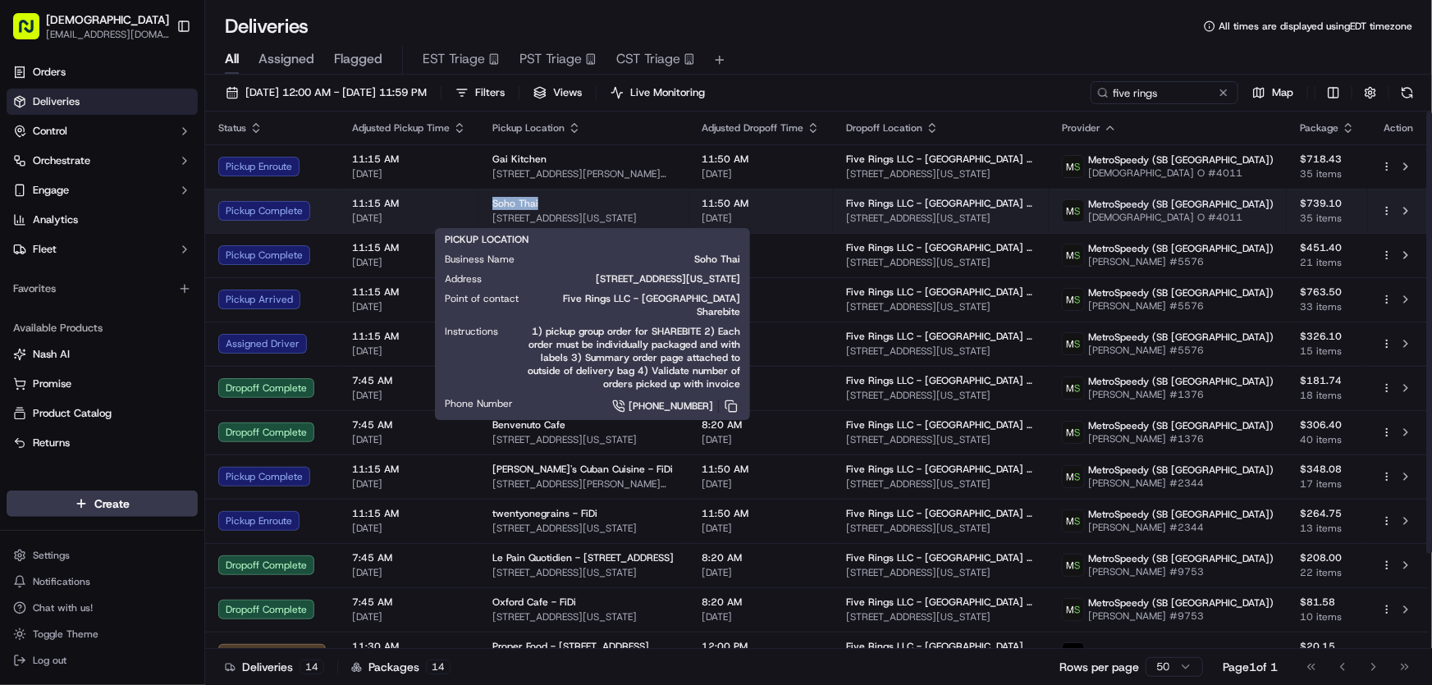
drag, startPoint x: 503, startPoint y: 200, endPoint x: 533, endPoint y: 202, distance: 30.4
click at [533, 202] on td "Soho Thai 141 Grand St, New York, NY 10013, USA" at bounding box center [583, 211] width 209 height 44
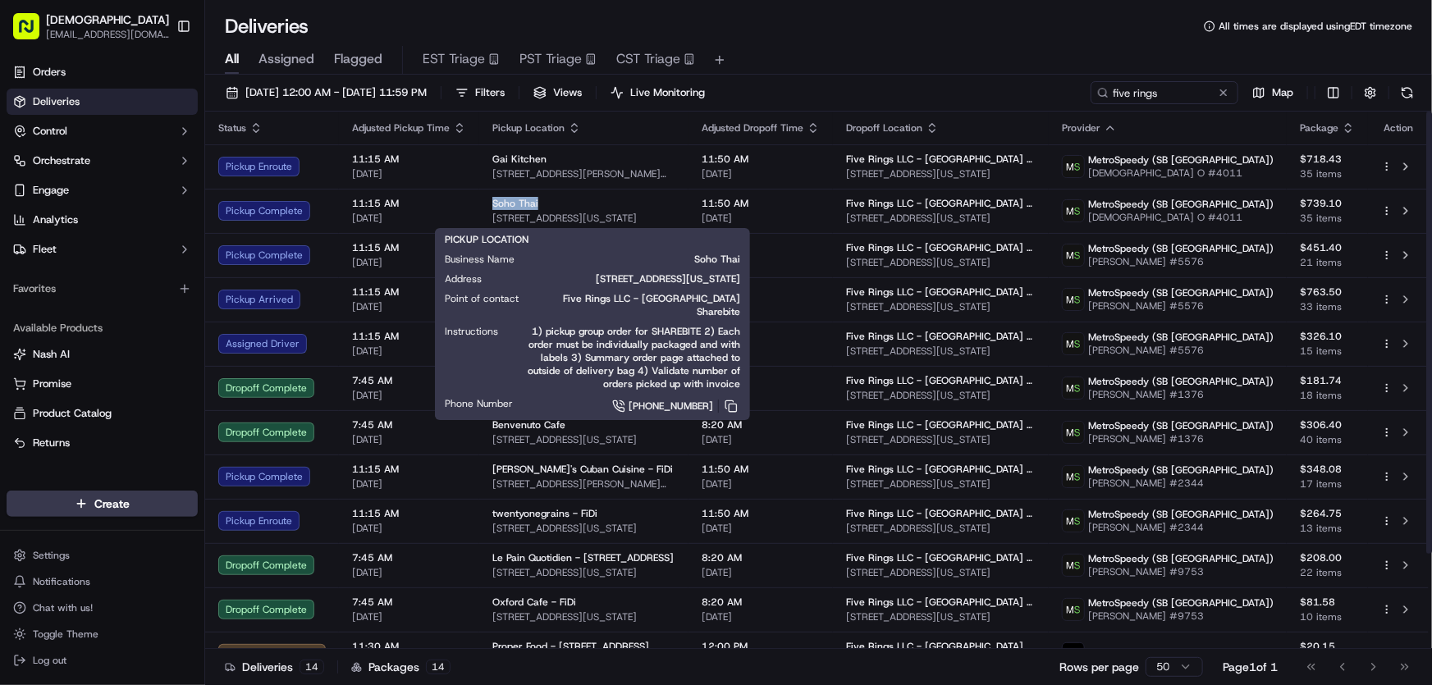
copy span "Soho Thai"
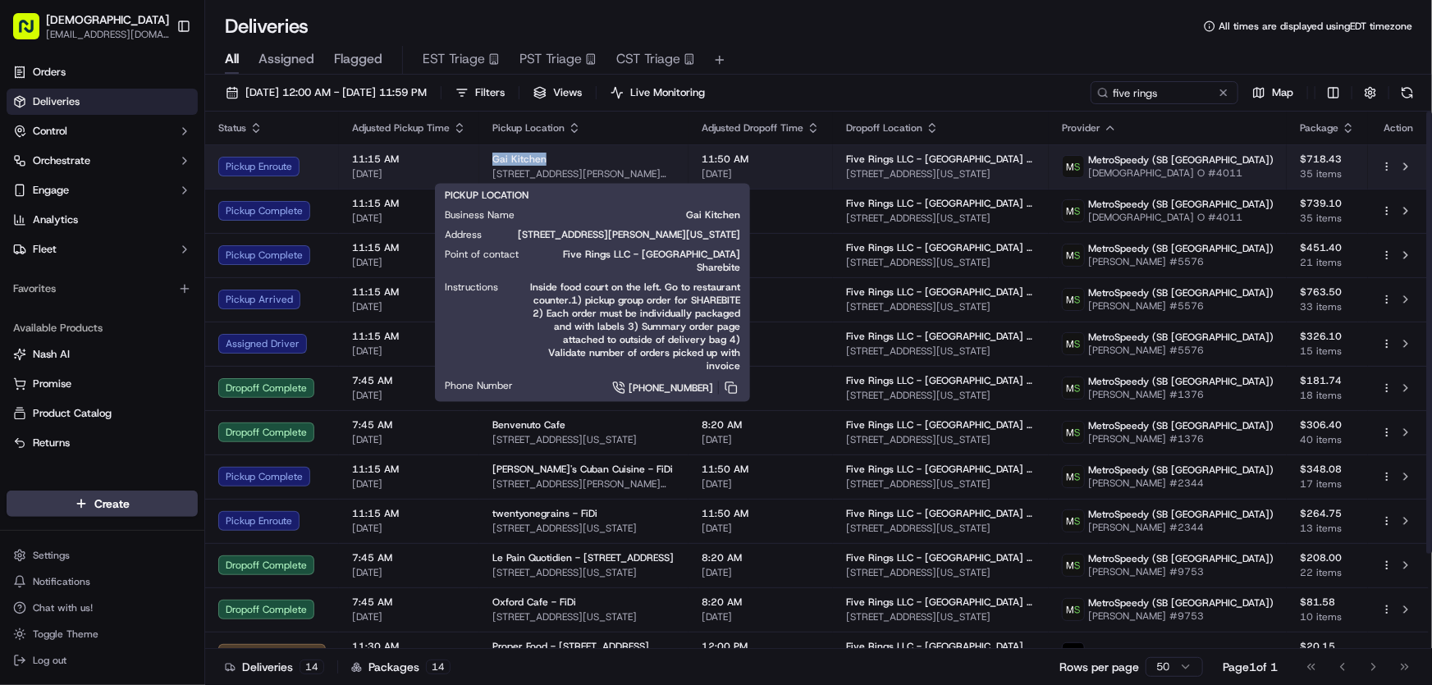
drag, startPoint x: 490, startPoint y: 155, endPoint x: 544, endPoint y: 158, distance: 54.2
click at [544, 158] on div "Gai Kitchen" at bounding box center [583, 159] width 183 height 13
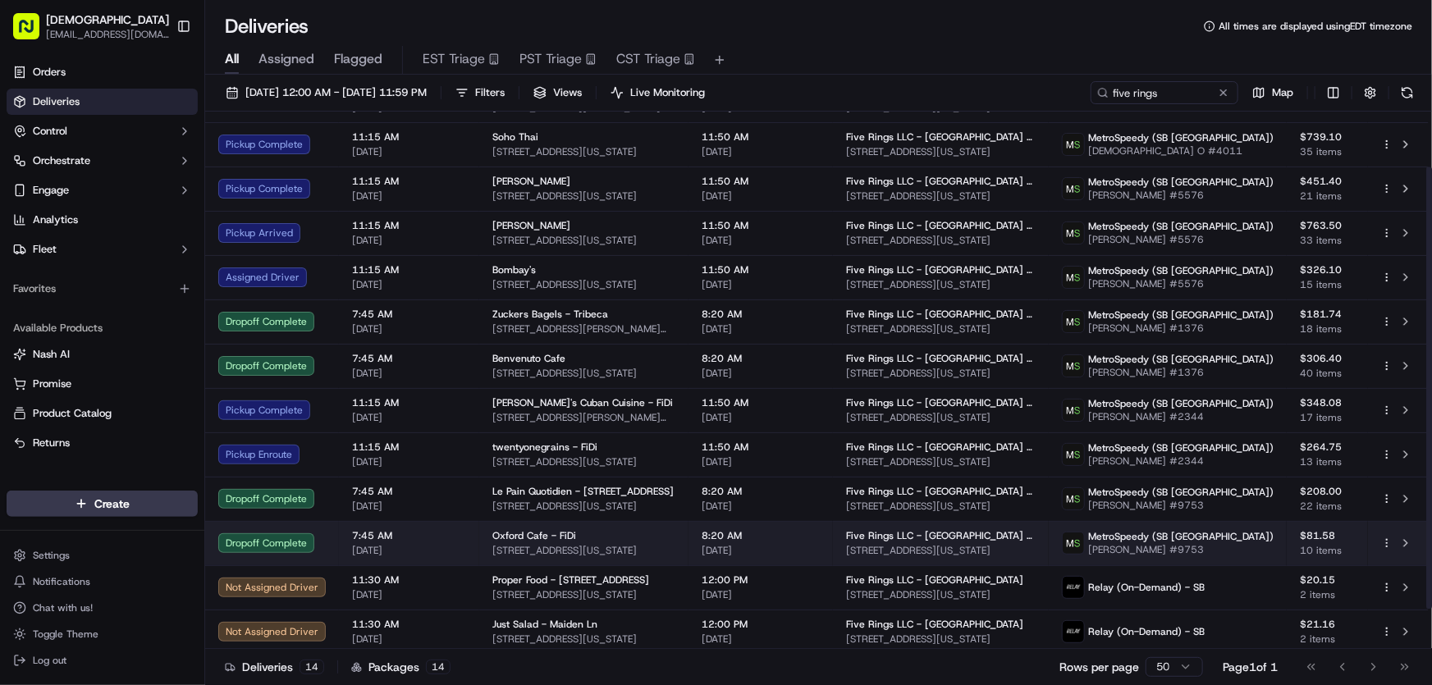
scroll to position [115, 0]
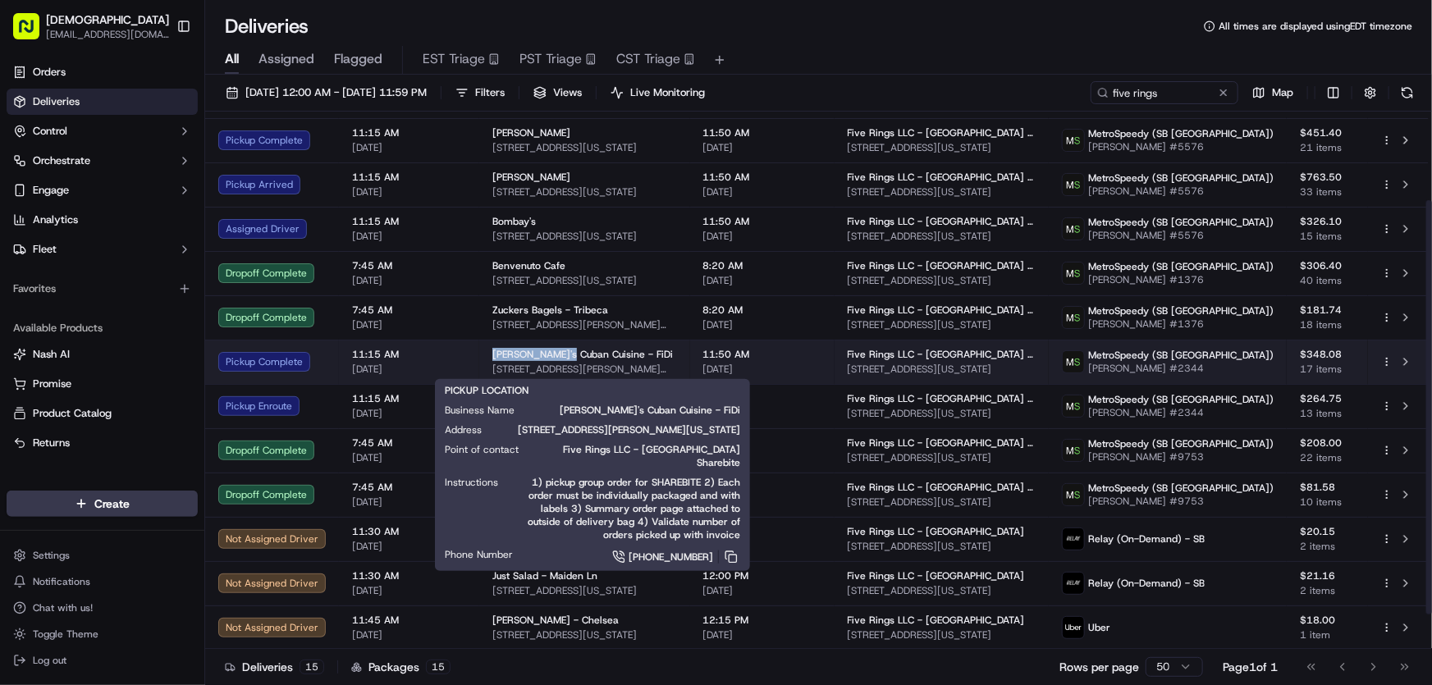
drag, startPoint x: 486, startPoint y: 353, endPoint x: 560, endPoint y: 353, distance: 74.7
click at [560, 353] on td "Sophie's Cuban Cuisine - FiDi 76 Fulton St, New York, NY 10038, USA" at bounding box center [584, 362] width 211 height 44
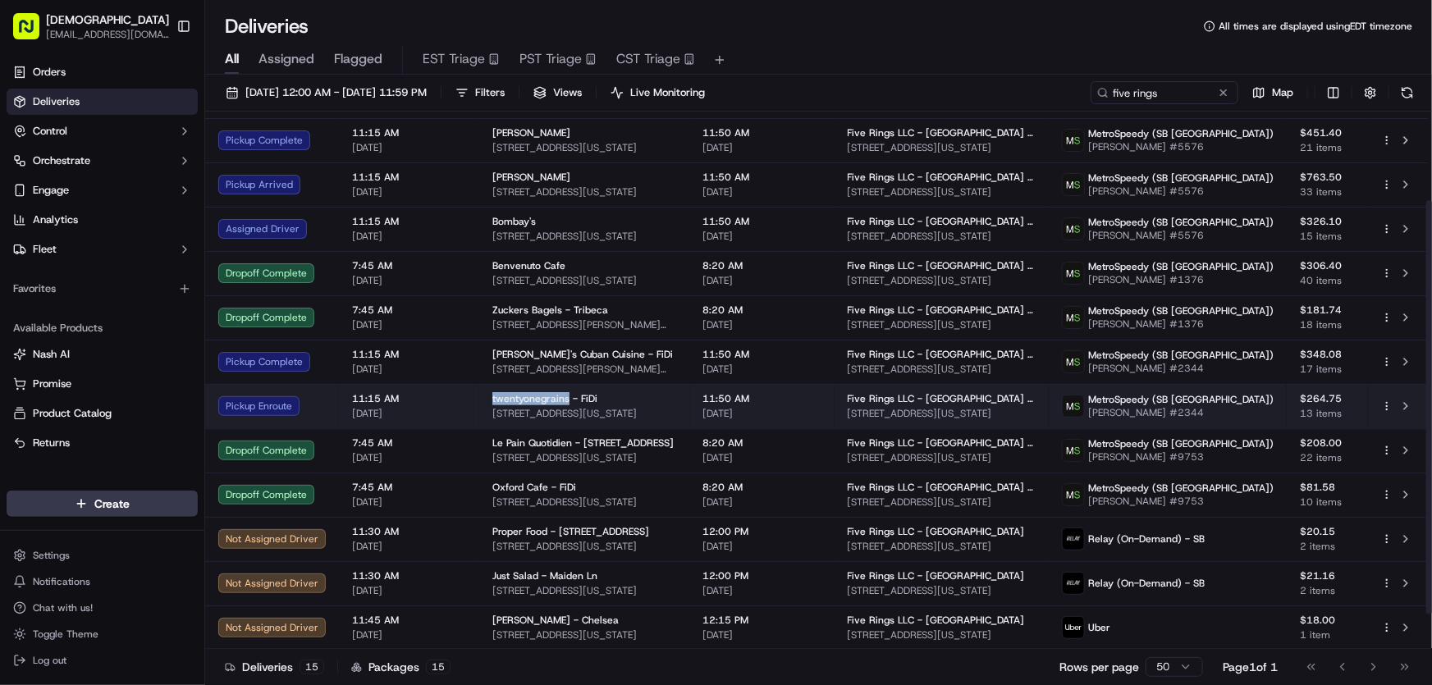
drag, startPoint x: 488, startPoint y: 397, endPoint x: 561, endPoint y: 398, distance: 73.0
click at [561, 398] on span "twentyonegrains - FiDi" at bounding box center [544, 398] width 105 height 13
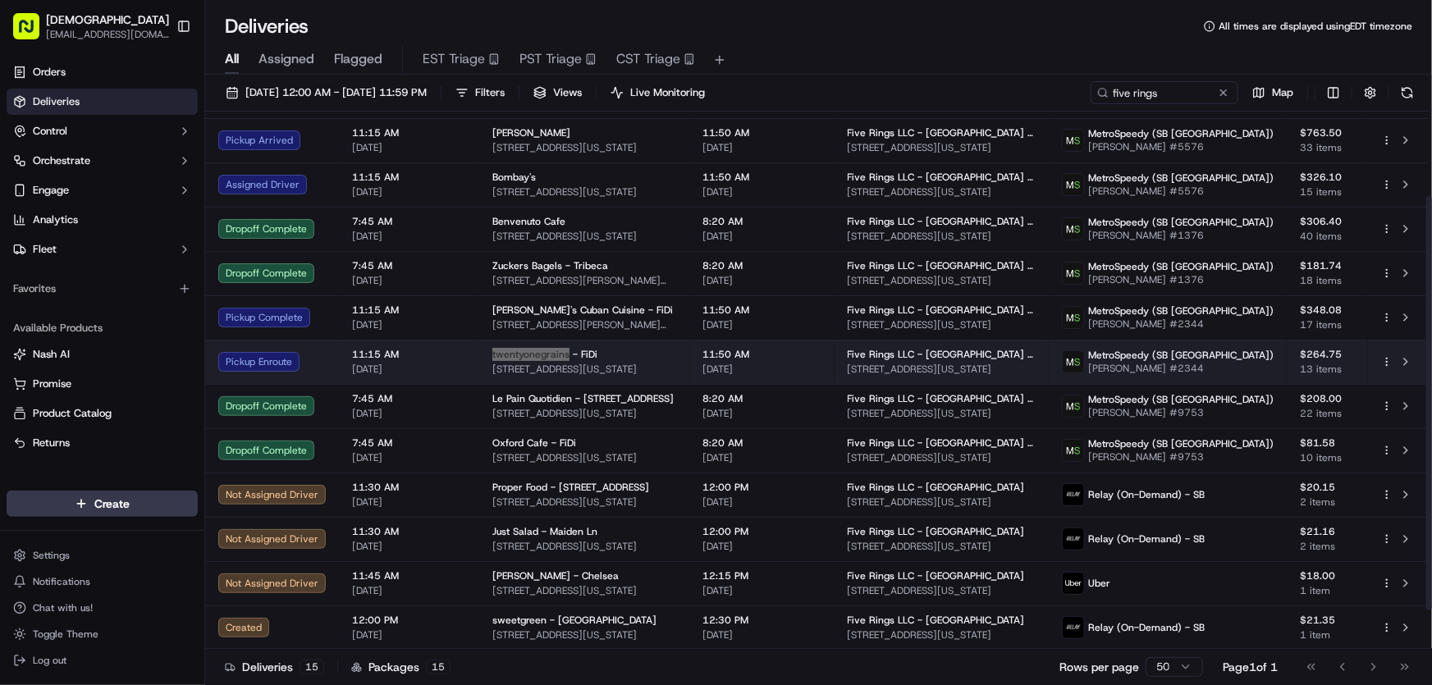
scroll to position [0, 0]
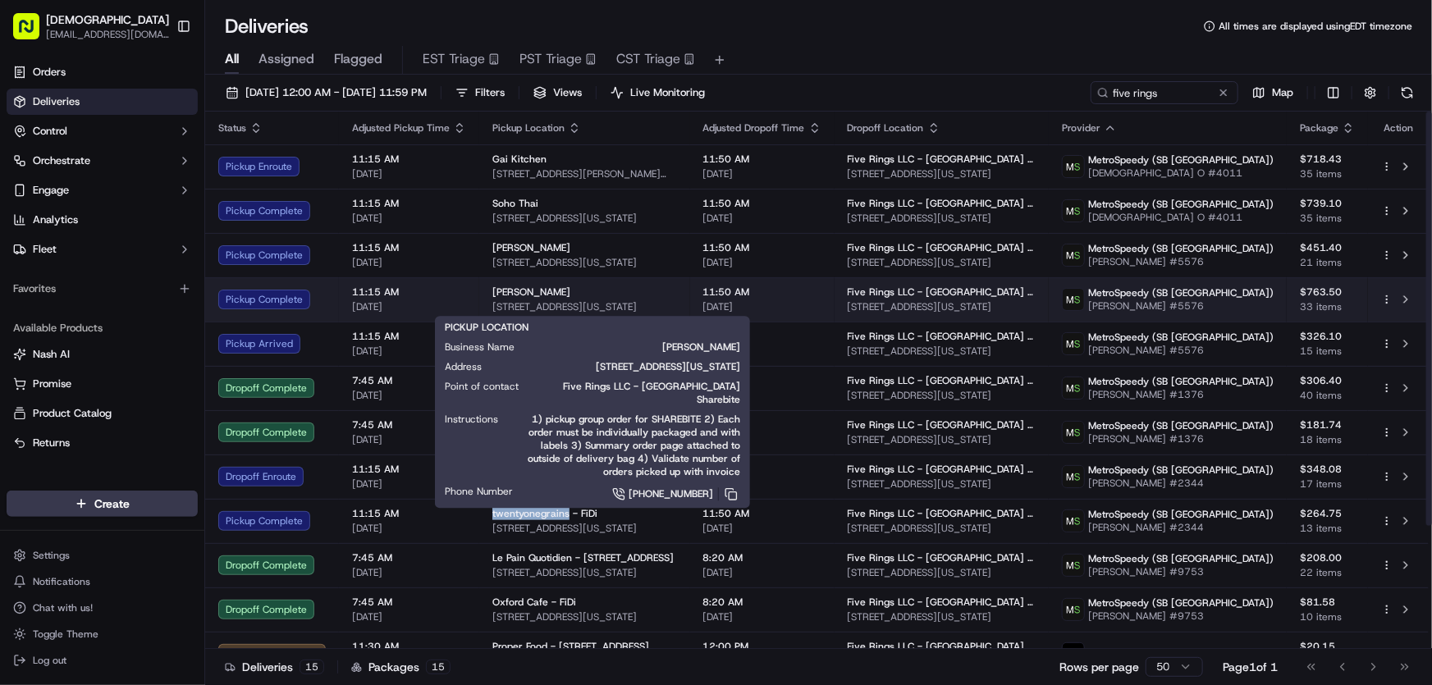
drag, startPoint x: 489, startPoint y: 290, endPoint x: 570, endPoint y: 285, distance: 81.4
click at [570, 286] on div "Susukino Ramen" at bounding box center [584, 292] width 185 height 13
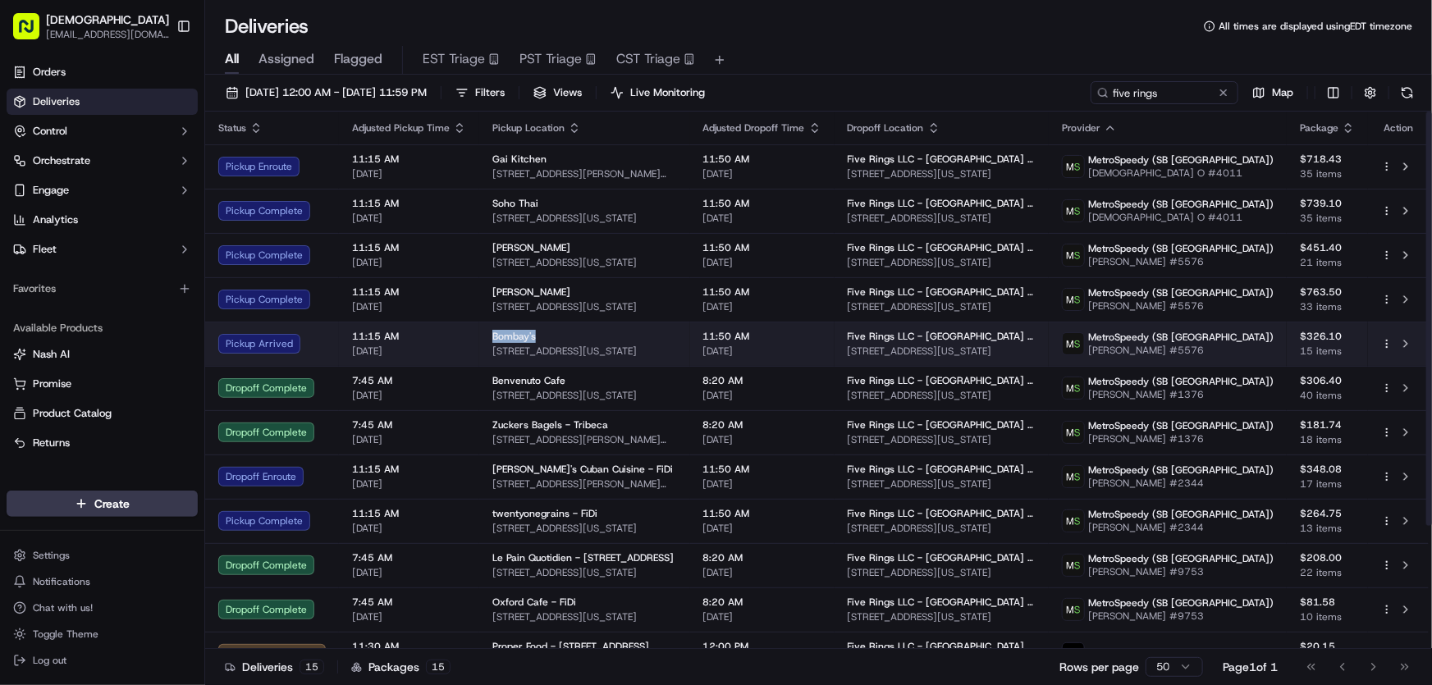
drag, startPoint x: 490, startPoint y: 332, endPoint x: 533, endPoint y: 334, distance: 43.5
click at [533, 334] on div "Bombay's" at bounding box center [584, 336] width 185 height 13
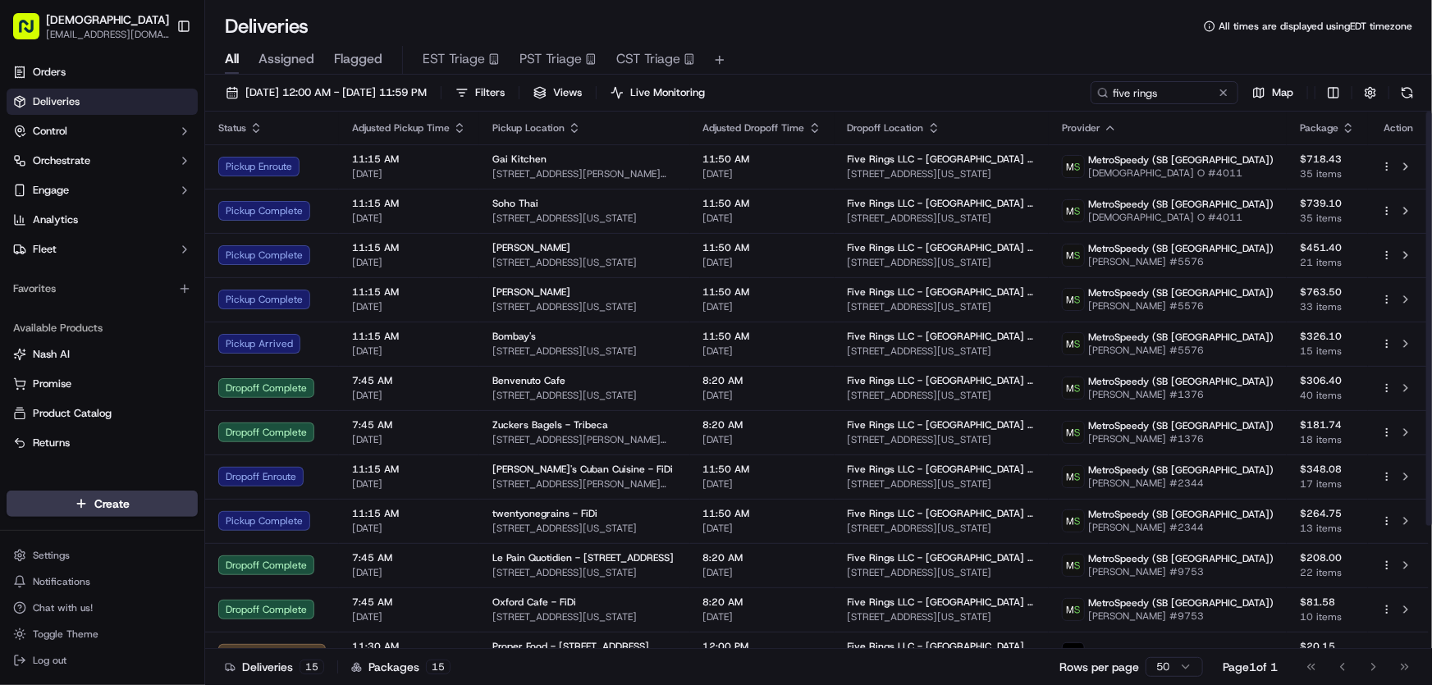
click at [956, 33] on div "Deliveries All times are displayed using EDT timezone" at bounding box center [818, 26] width 1227 height 26
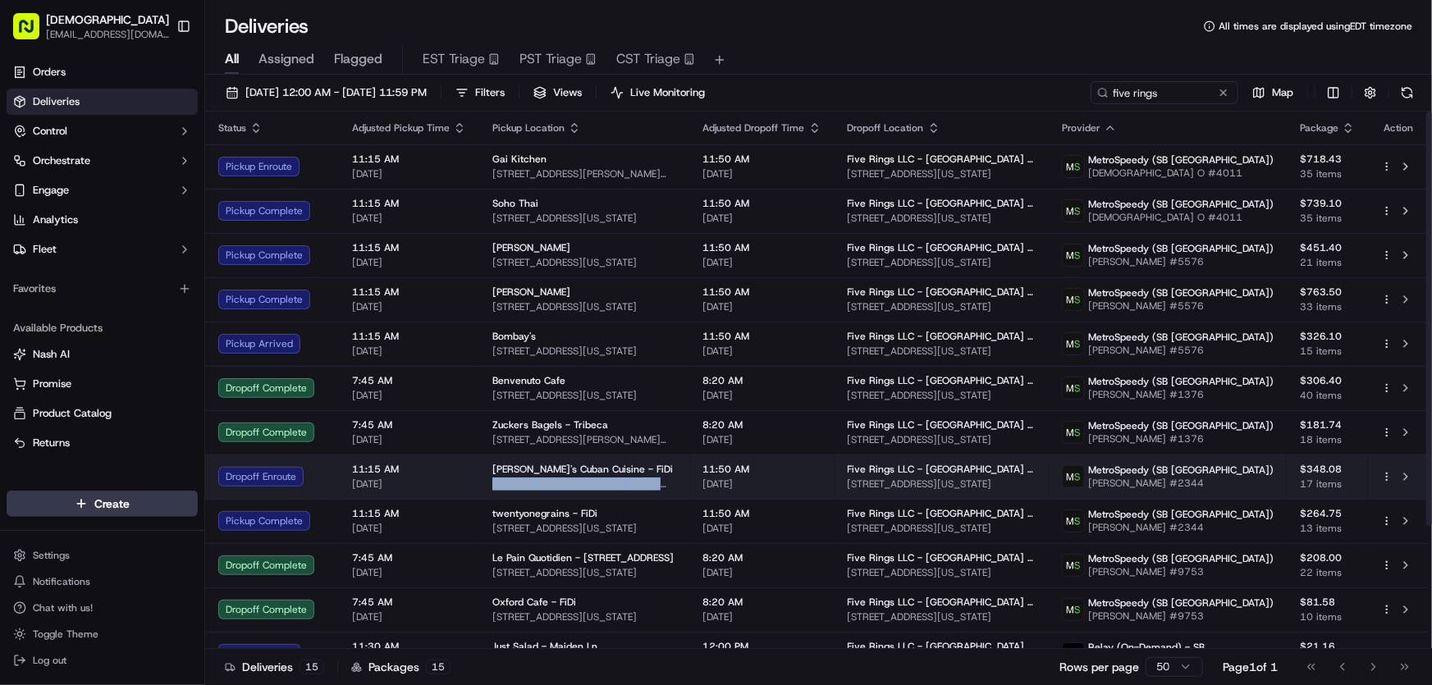
drag, startPoint x: 674, startPoint y: 483, endPoint x: 489, endPoint y: 491, distance: 184.8
click at [489, 491] on td "Sophie's Cuban Cuisine - FiDi 76 Fulton St, New York, NY 10038, USA" at bounding box center [584, 477] width 211 height 44
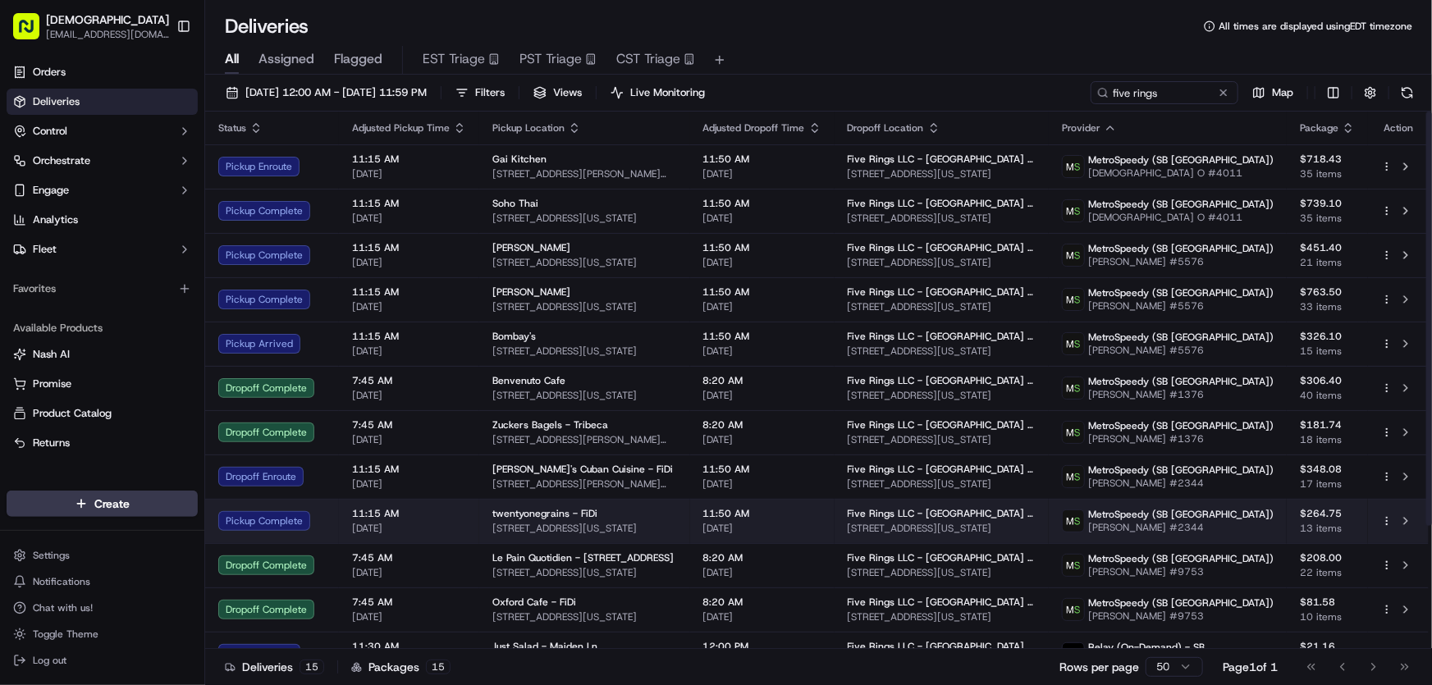
click at [530, 522] on span "100 Pearl St, New York, NY 10004, USA" at bounding box center [584, 528] width 185 height 13
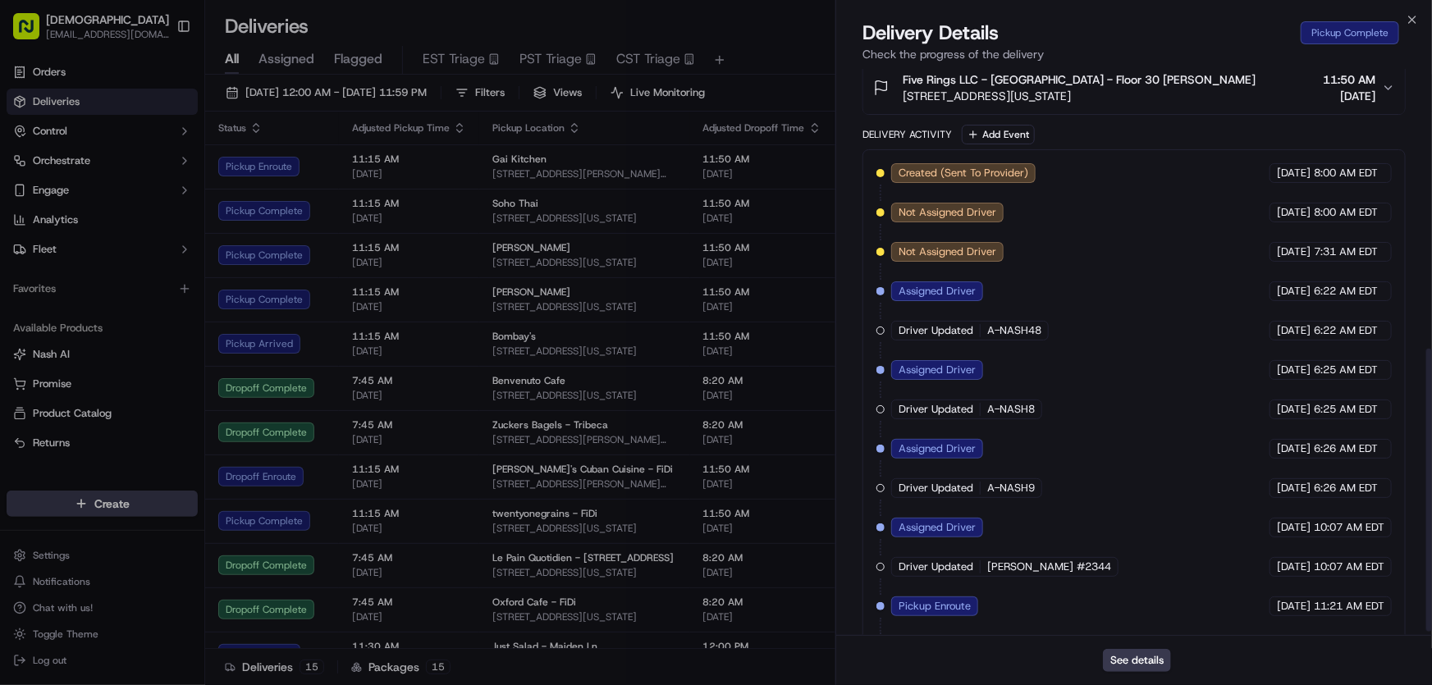
scroll to position [569, 0]
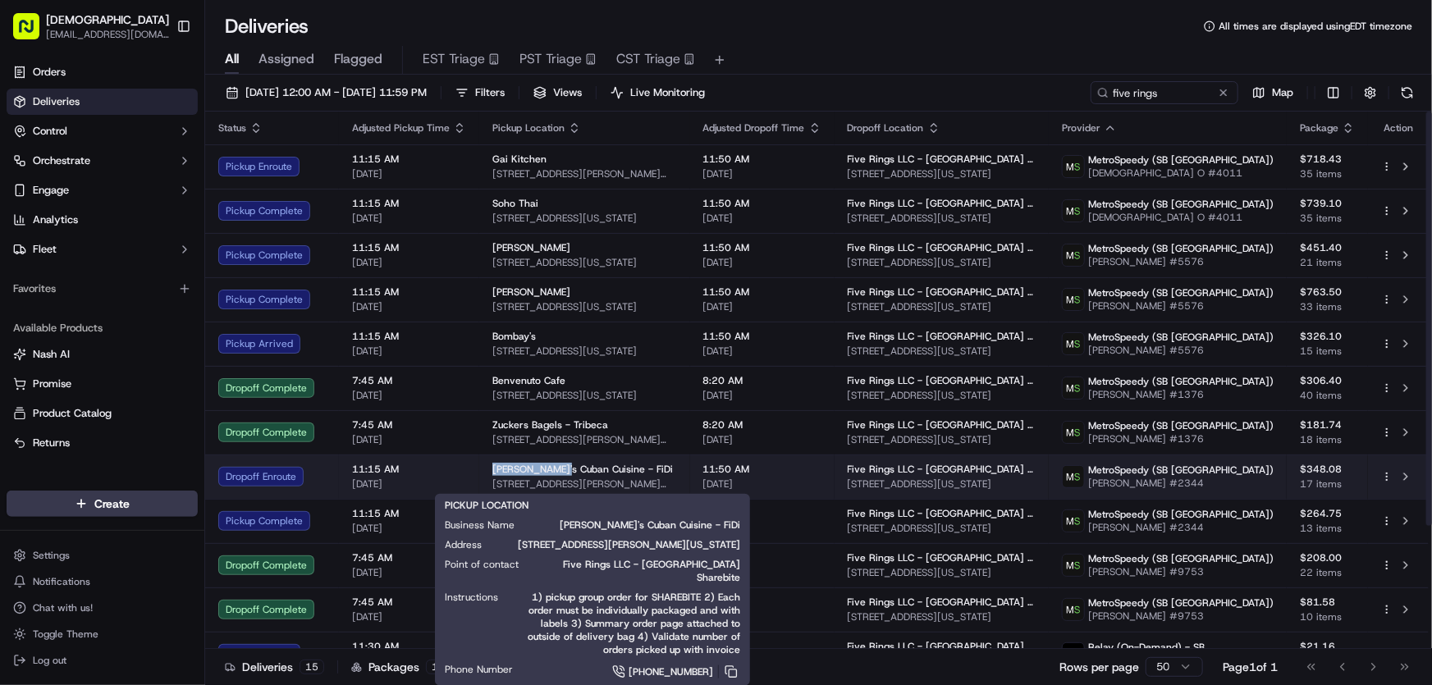
drag, startPoint x: 479, startPoint y: 468, endPoint x: 558, endPoint y: 466, distance: 78.8
click at [558, 467] on td "Sophie's Cuban Cuisine - FiDi 76 Fulton St, New York, NY 10038, USA" at bounding box center [584, 477] width 211 height 44
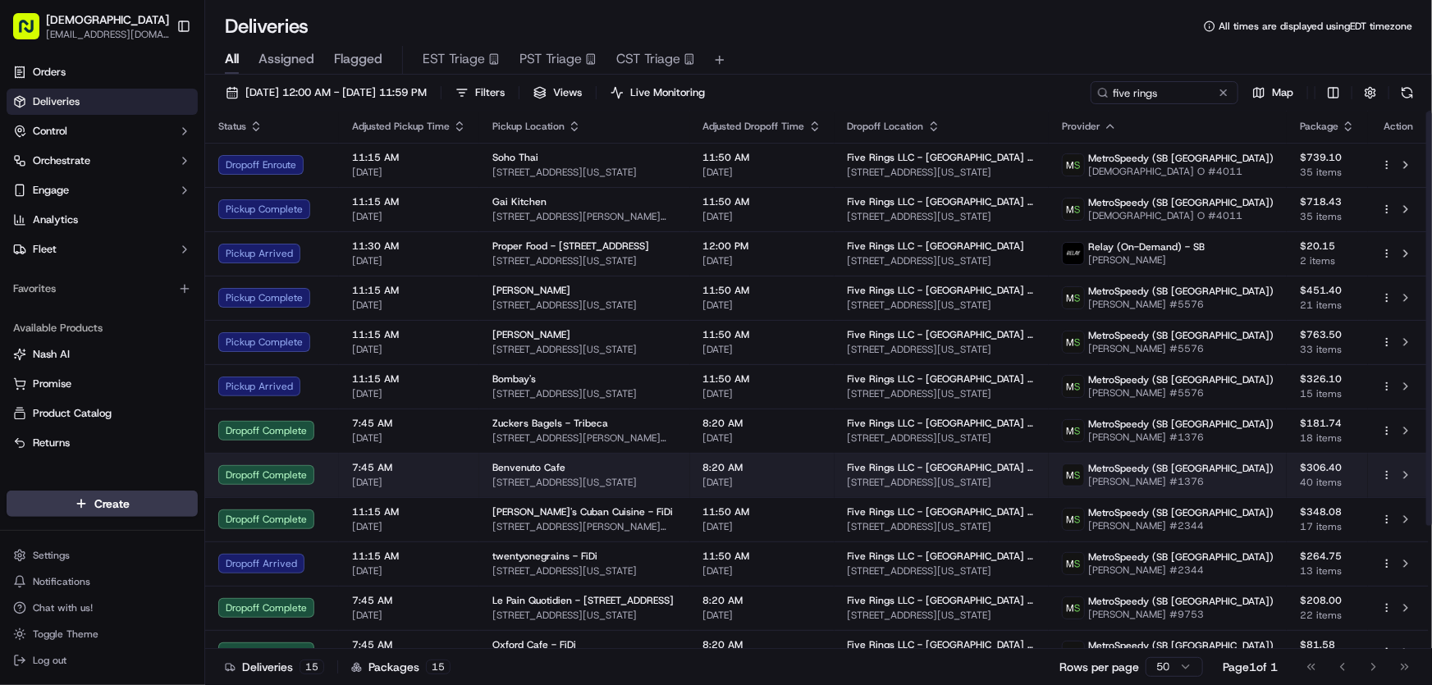
scroll to position [0, 0]
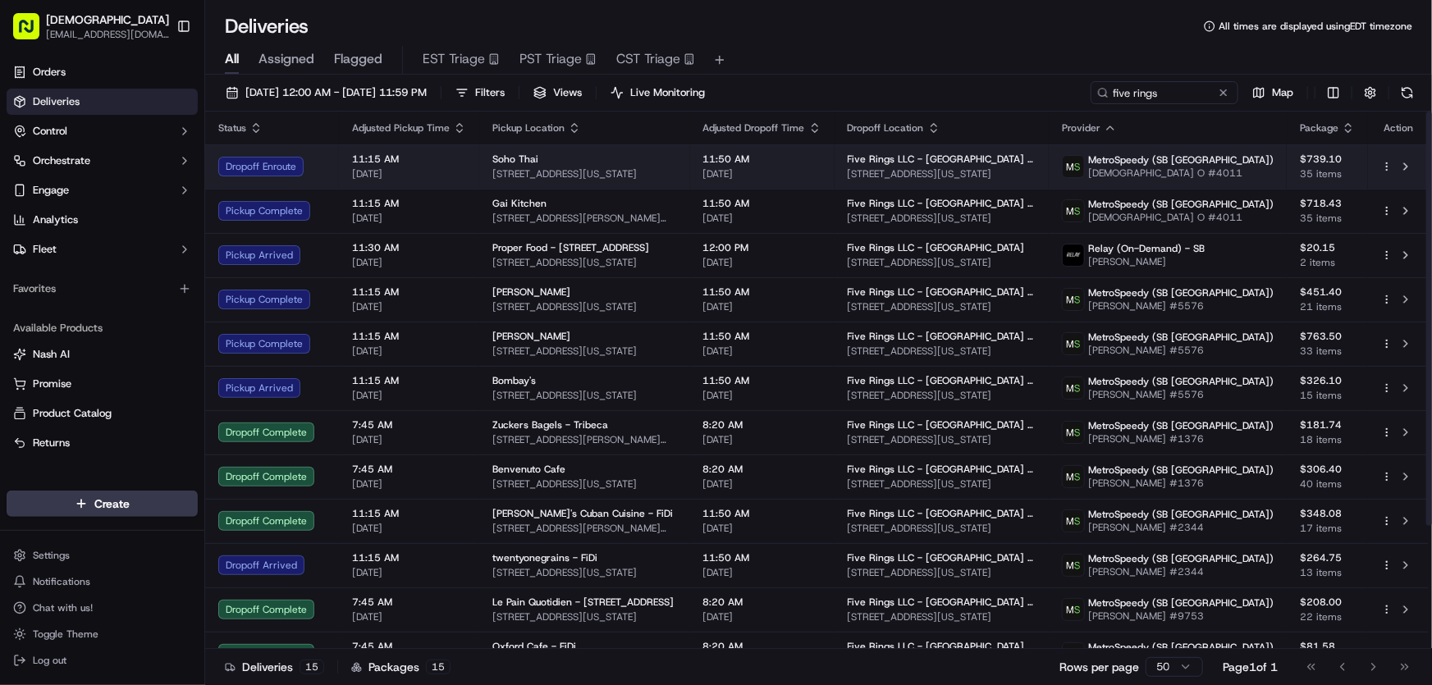
drag, startPoint x: 678, startPoint y: 170, endPoint x: 487, endPoint y: 180, distance: 192.2
click at [487, 180] on td "Soho Thai 141 Grand St, New York, NY 10013, USA" at bounding box center [584, 166] width 211 height 44
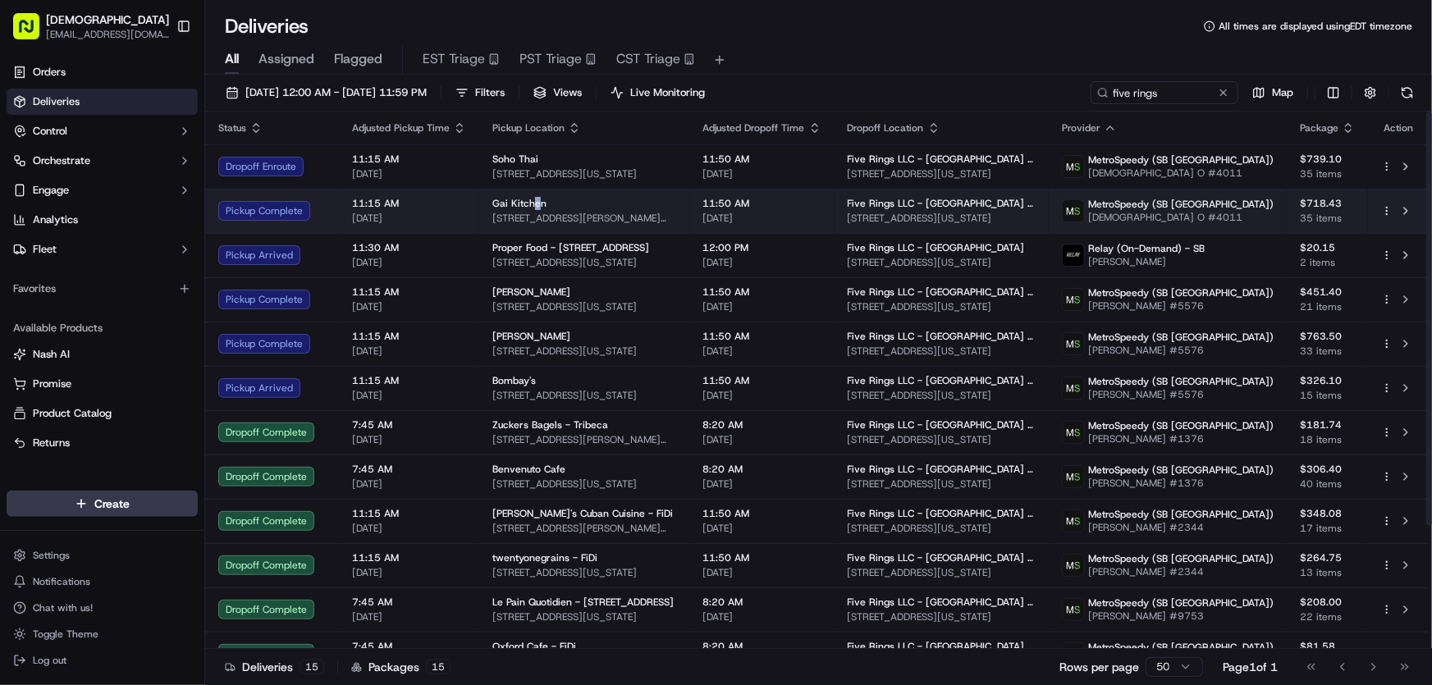
click at [531, 208] on span "Gai Kitchen" at bounding box center [519, 203] width 54 height 13
click at [597, 208] on div "Gai Kitchen" at bounding box center [584, 203] width 185 height 13
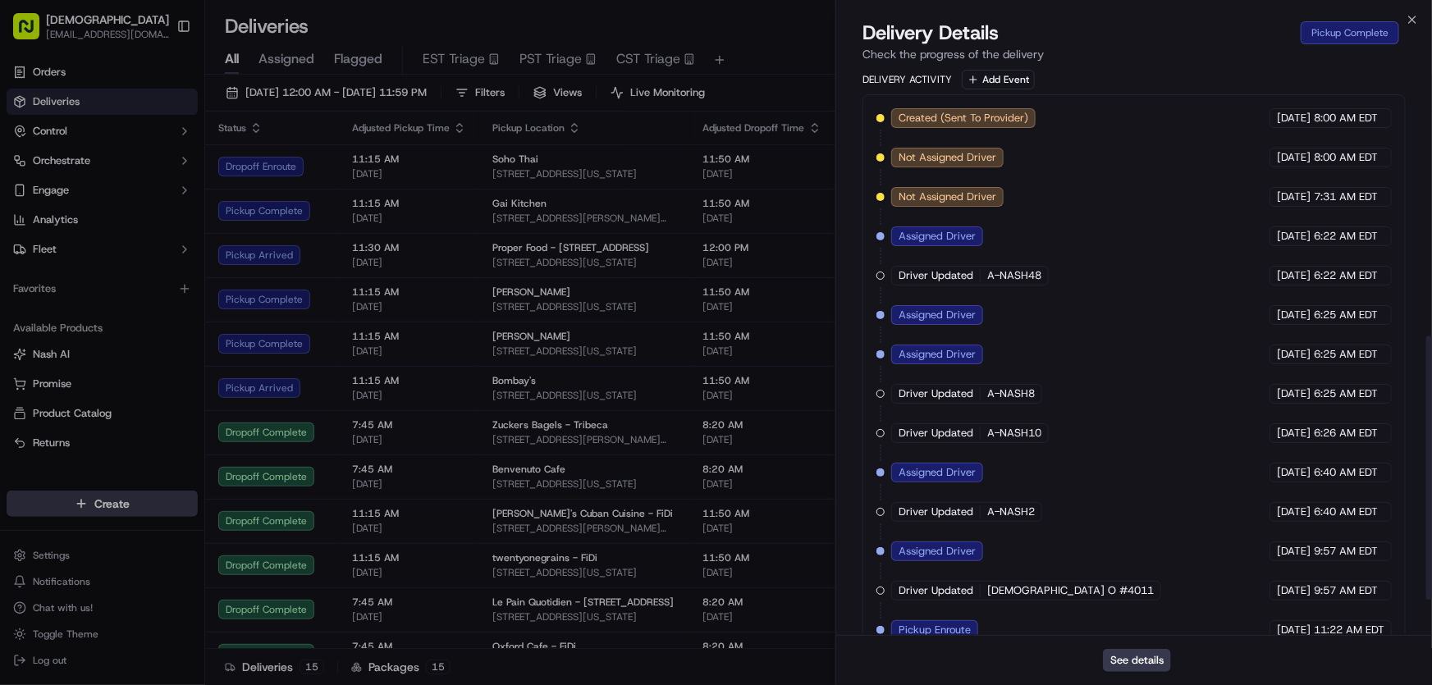
scroll to position [648, 0]
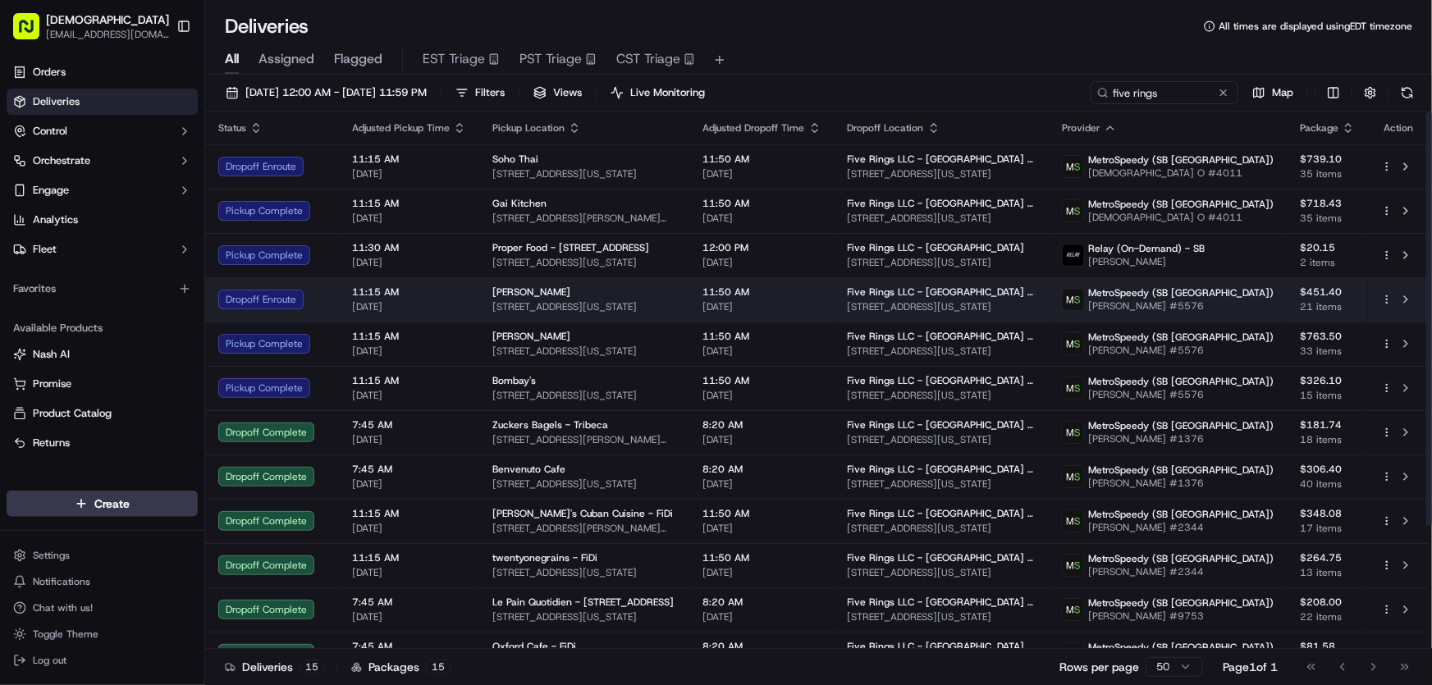
drag, startPoint x: 665, startPoint y: 300, endPoint x: 487, endPoint y: 312, distance: 179.2
click at [487, 312] on td "Nara Sushi 76 Pearl St, New York, NY 10004, USA" at bounding box center [584, 299] width 211 height 44
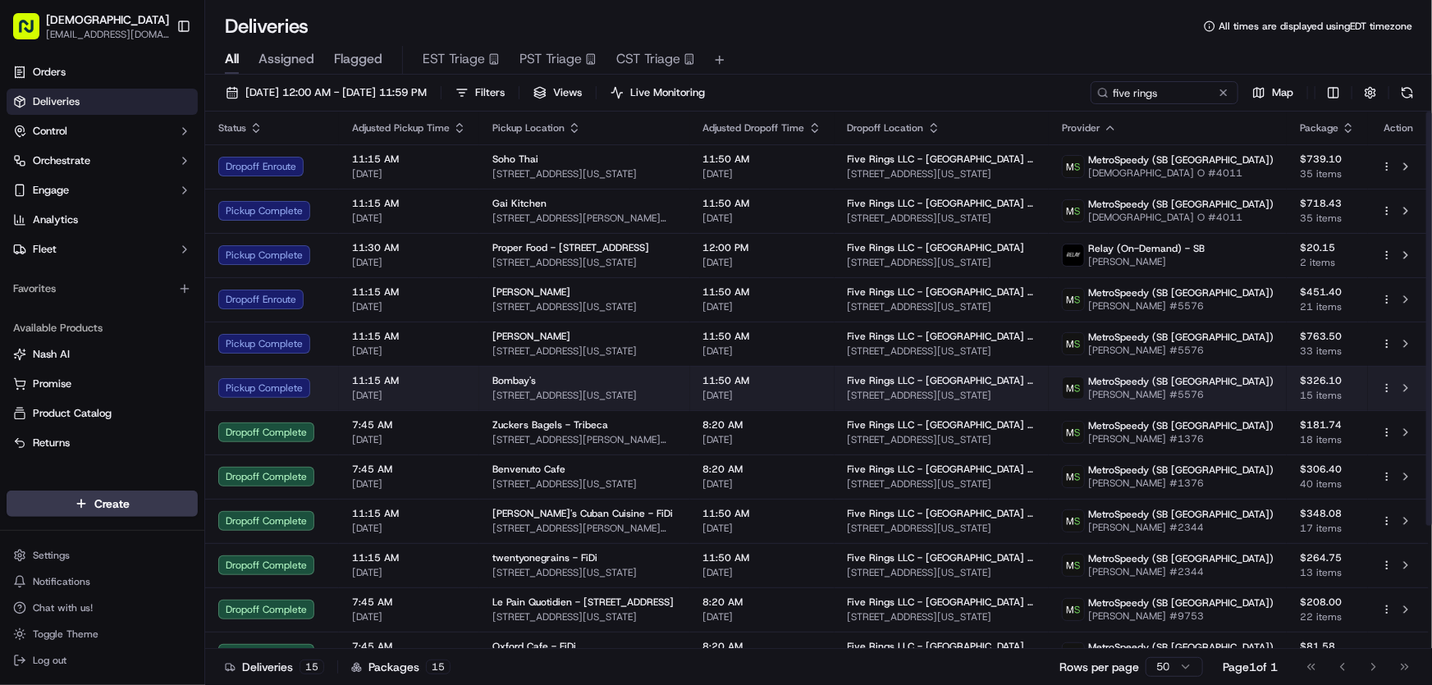
click at [508, 389] on span "60 Pearl St, New York, NY 10004, USA" at bounding box center [584, 395] width 185 height 13
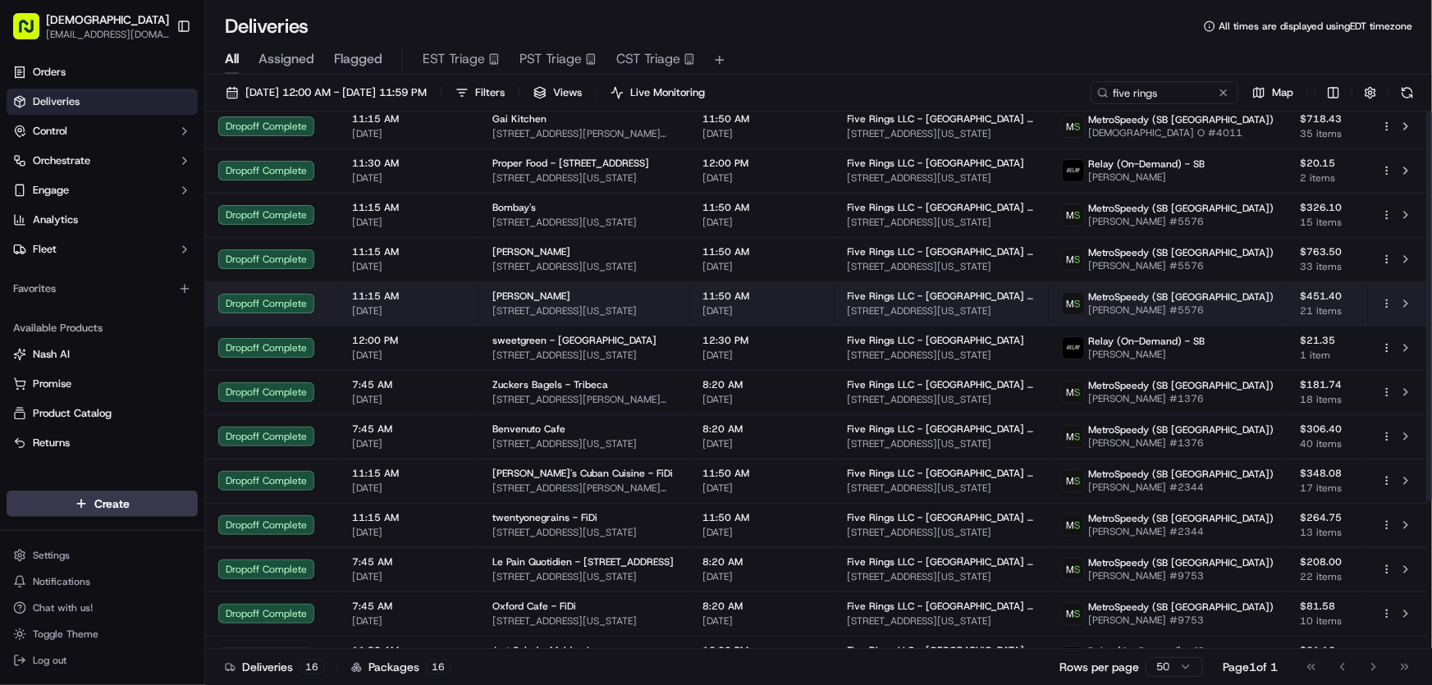
scroll to position [0, 0]
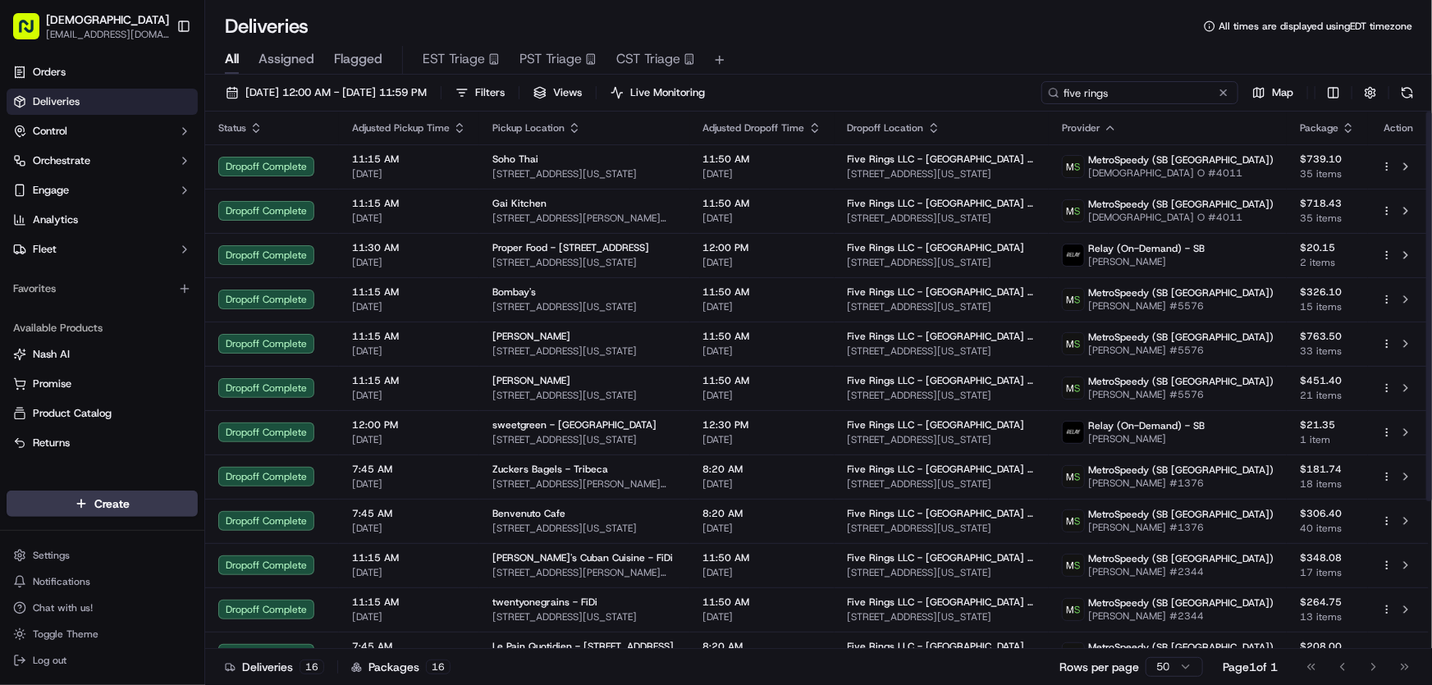
click at [1167, 96] on input "five rings" at bounding box center [1139, 92] width 197 height 23
drag, startPoint x: 1154, startPoint y: 94, endPoint x: 989, endPoint y: 94, distance: 165.7
click at [989, 94] on div "09/18/2025 12:00 AM - 09/18/2025 11:59 PM Filters Views Live Monitoring five ri…" at bounding box center [818, 96] width 1227 height 30
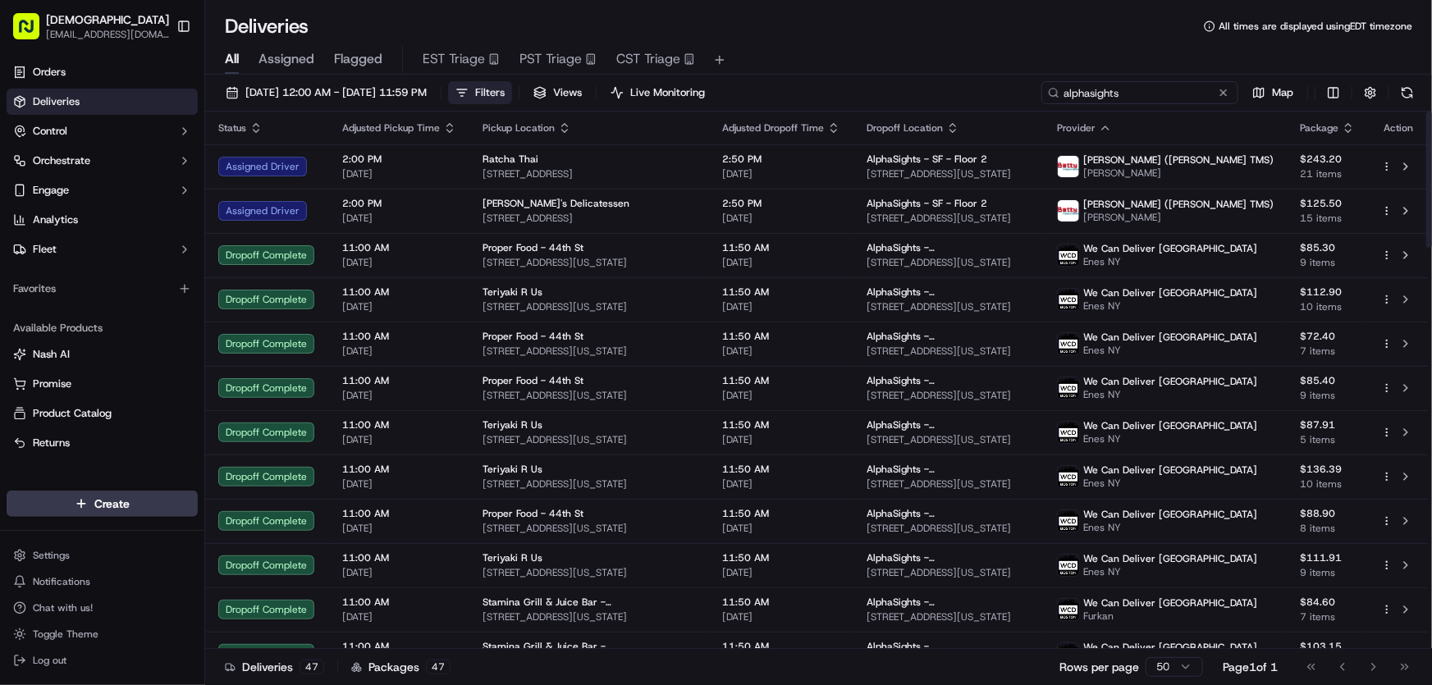
type input "alphasights"
click at [512, 90] on button "Filters" at bounding box center [480, 92] width 64 height 23
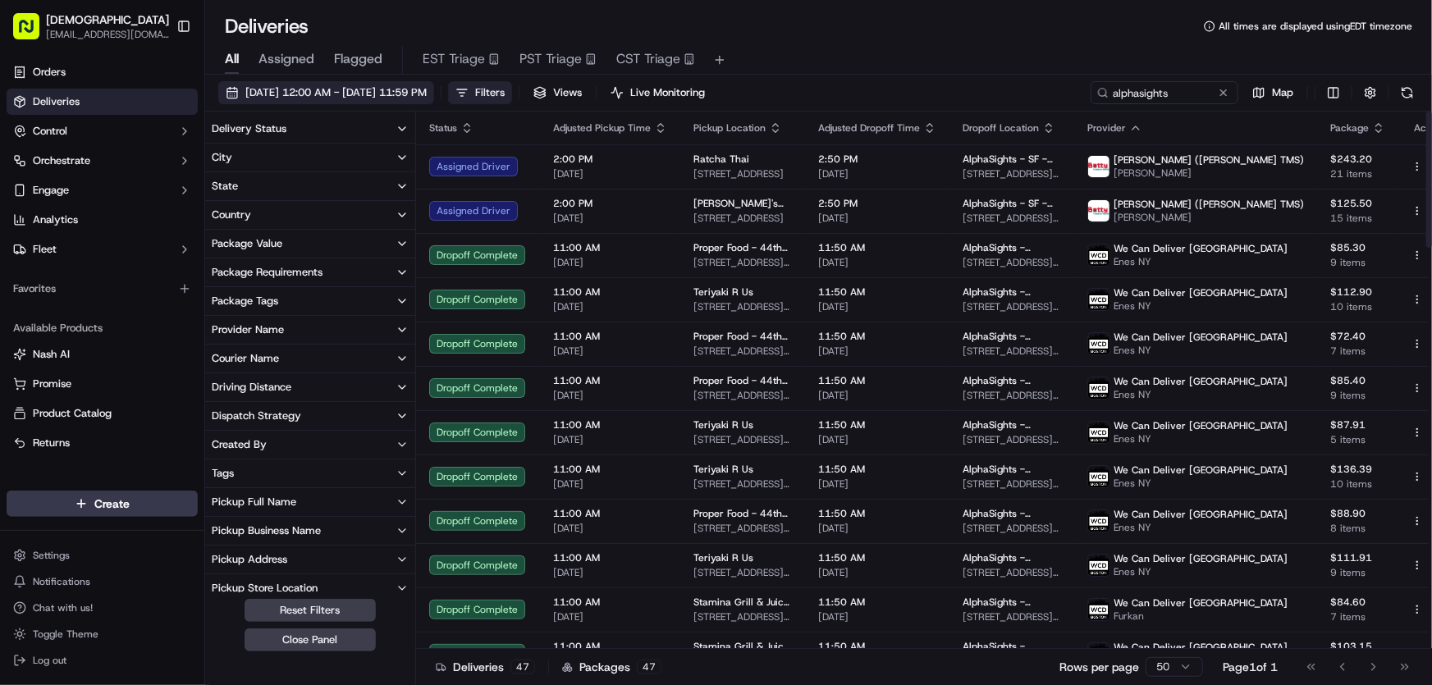
click at [400, 87] on span "[DATE] 12:00 AM - [DATE] 11:59 PM" at bounding box center [335, 92] width 181 height 15
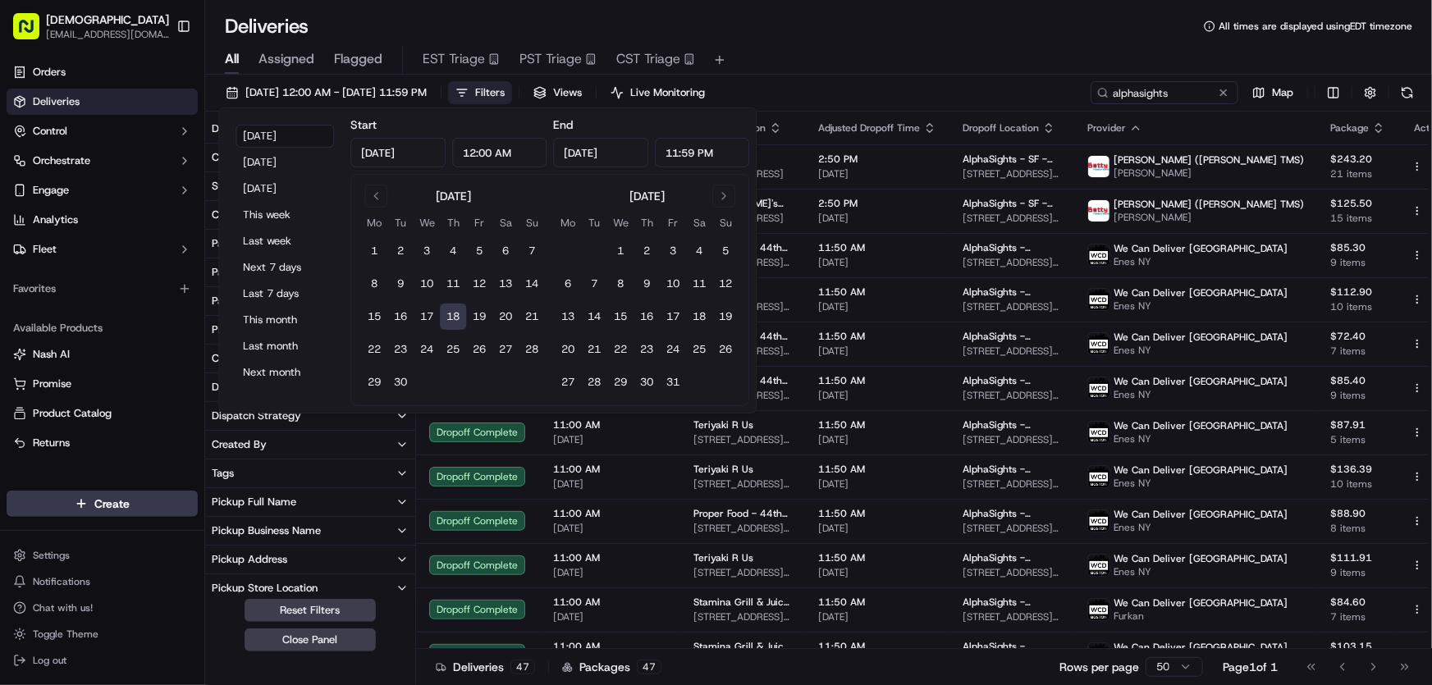
click at [512, 82] on button "Filters" at bounding box center [480, 92] width 64 height 23
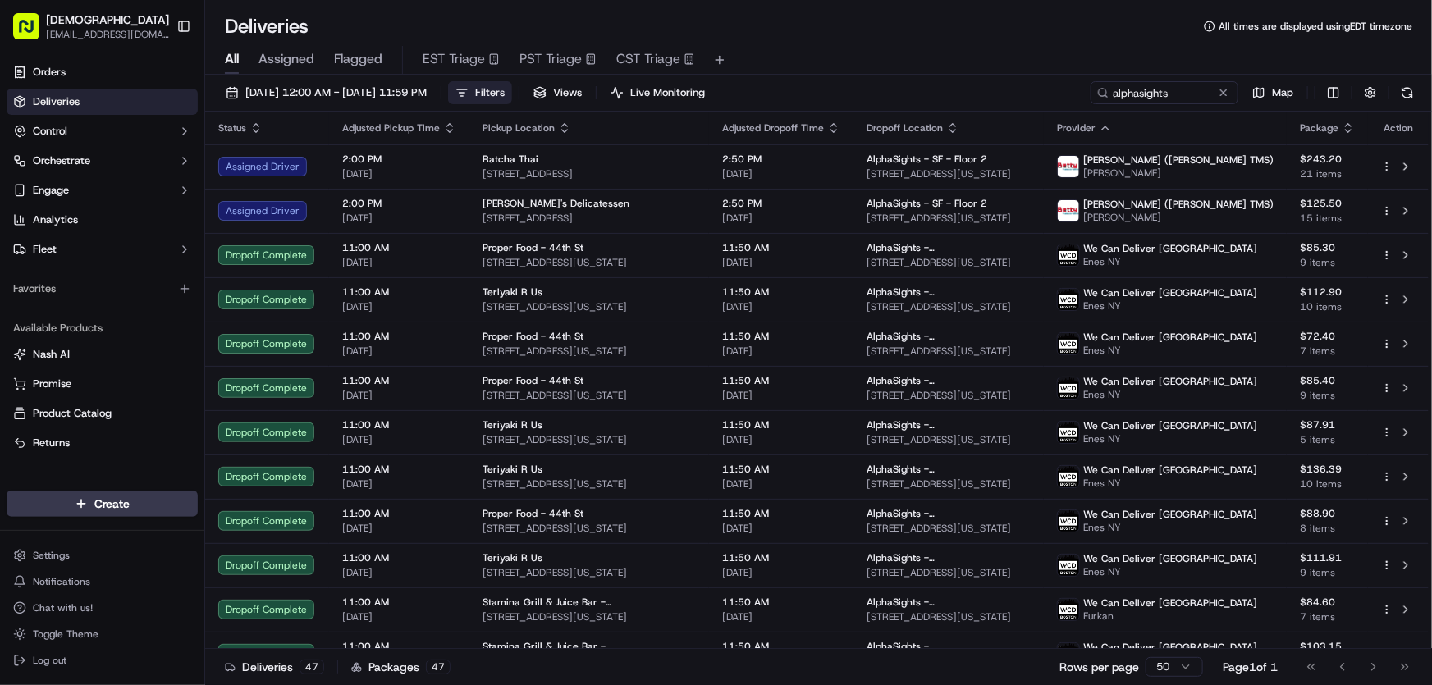
click at [505, 92] on span "Filters" at bounding box center [490, 92] width 30 height 15
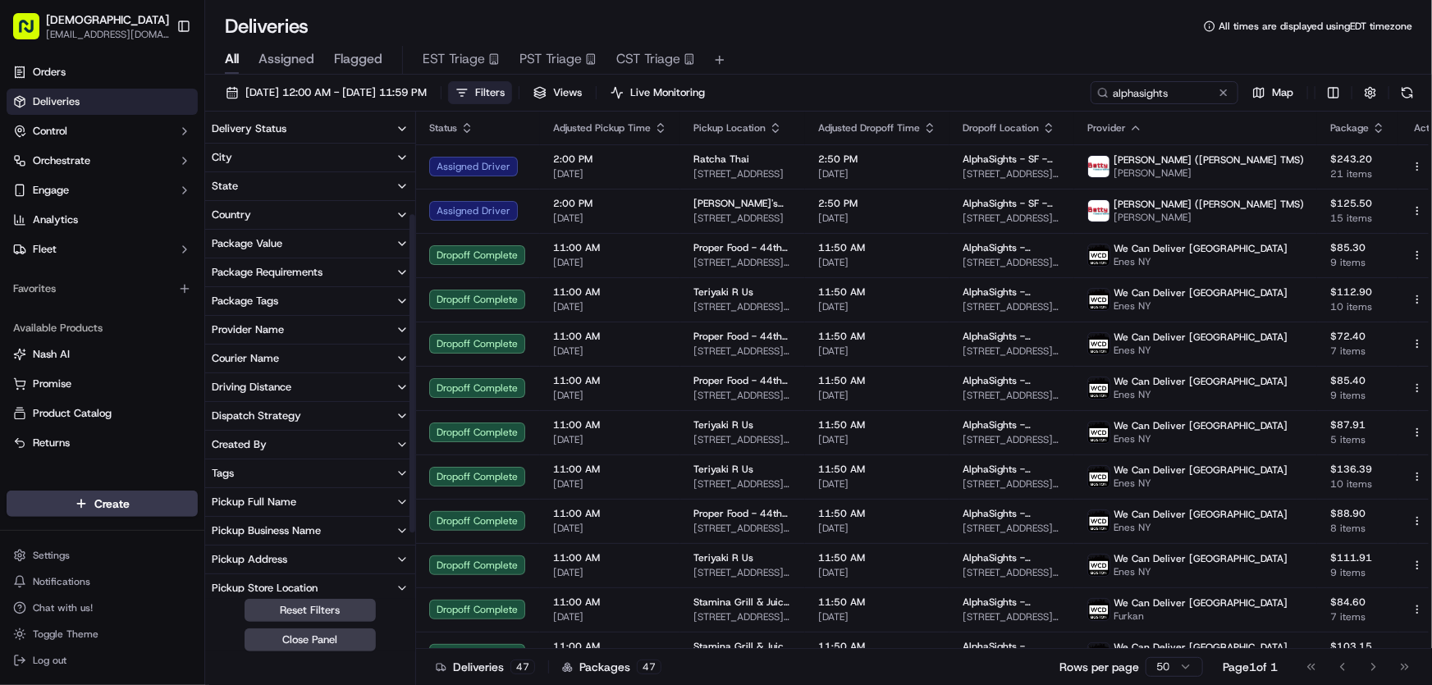
scroll to position [148, 0]
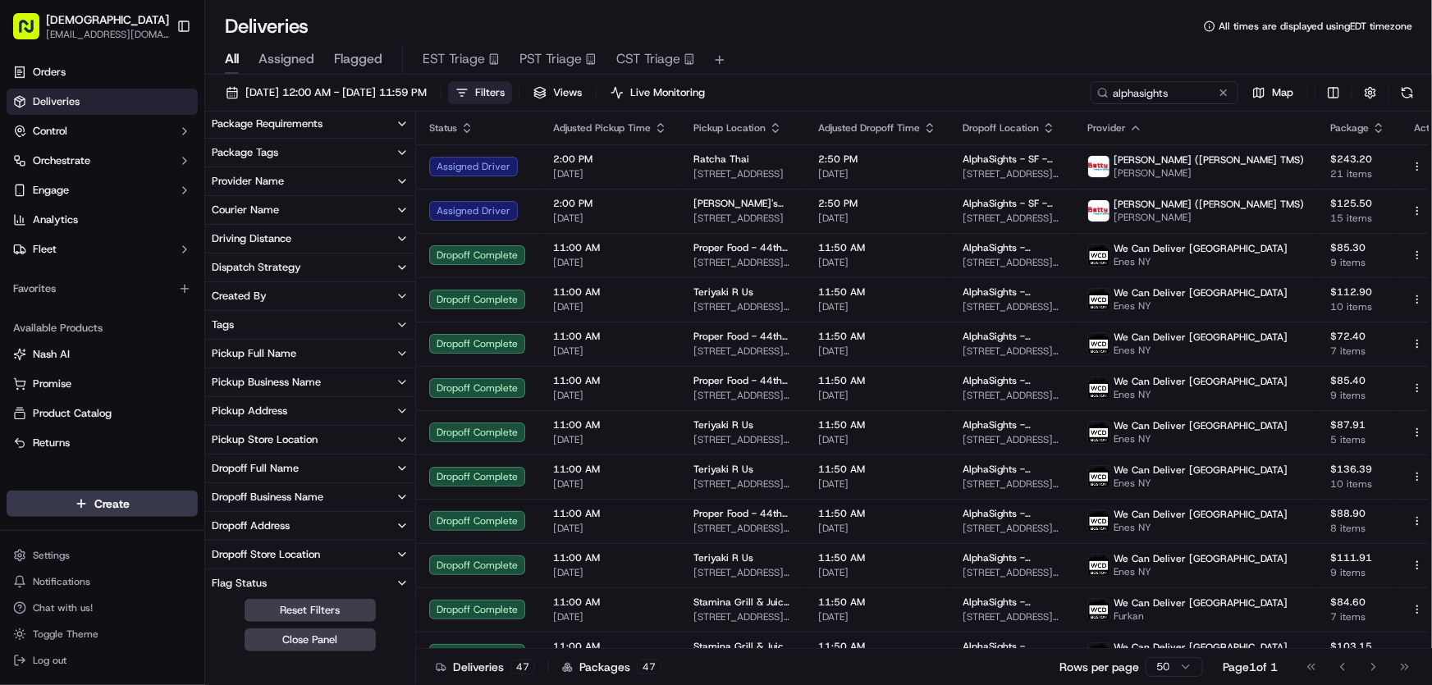
click at [263, 492] on div "Dropoff Business Name" at bounding box center [268, 497] width 112 height 15
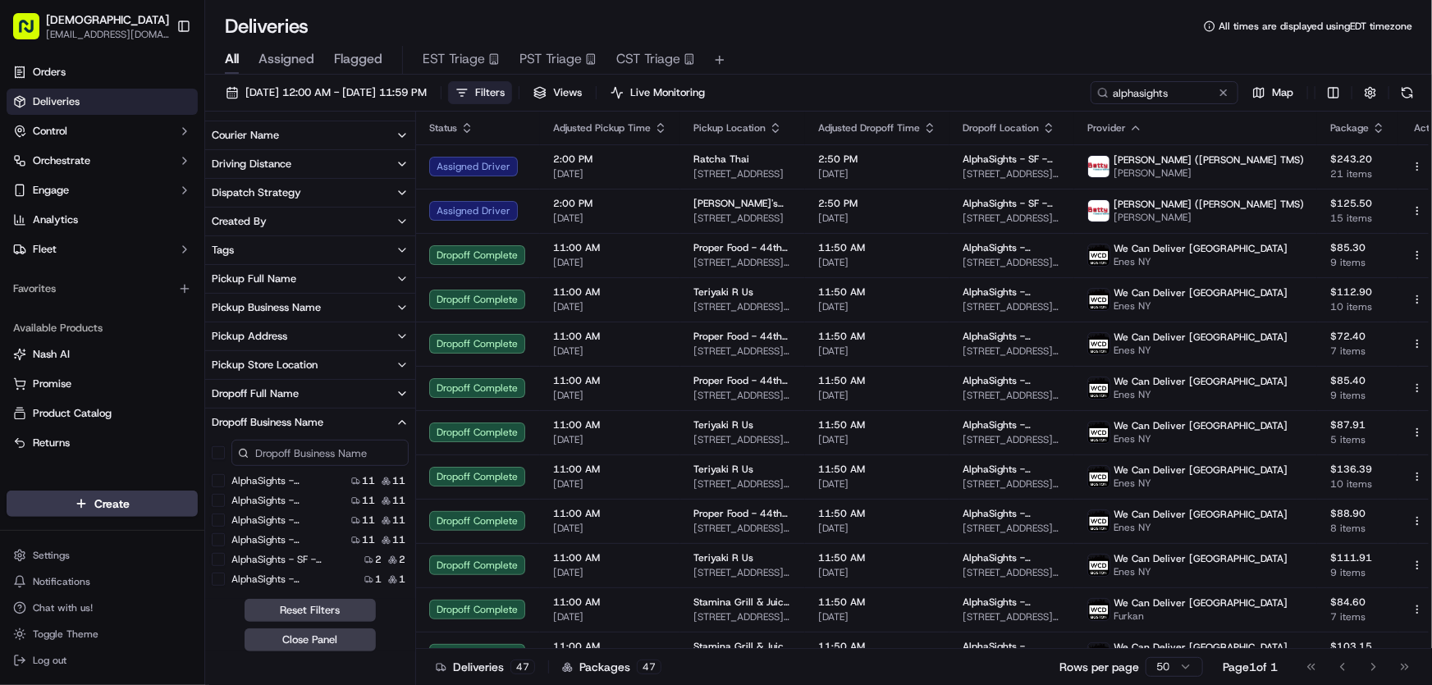
click at [222, 560] on 2 "AlphaSights - SF - Floor 2" at bounding box center [218, 559] width 13 height 13
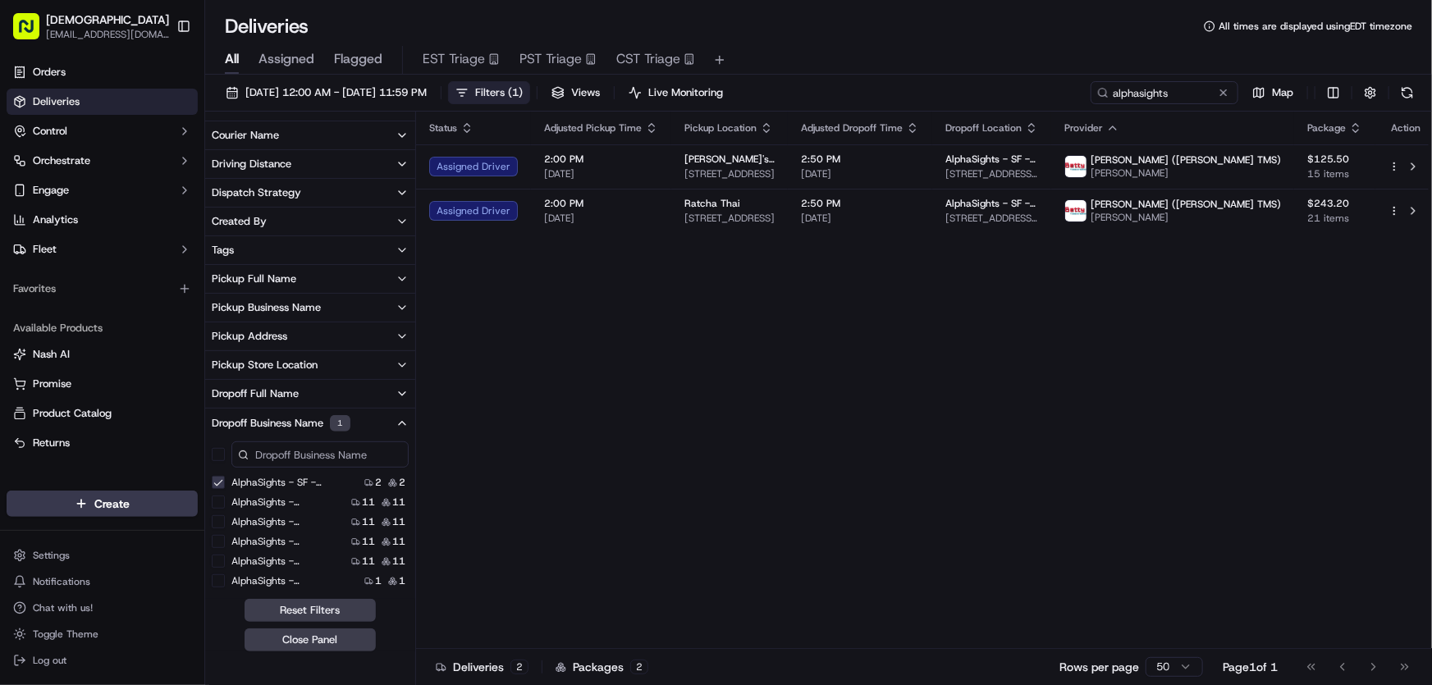
click at [523, 90] on span "Filters ( 1 )" at bounding box center [499, 92] width 48 height 15
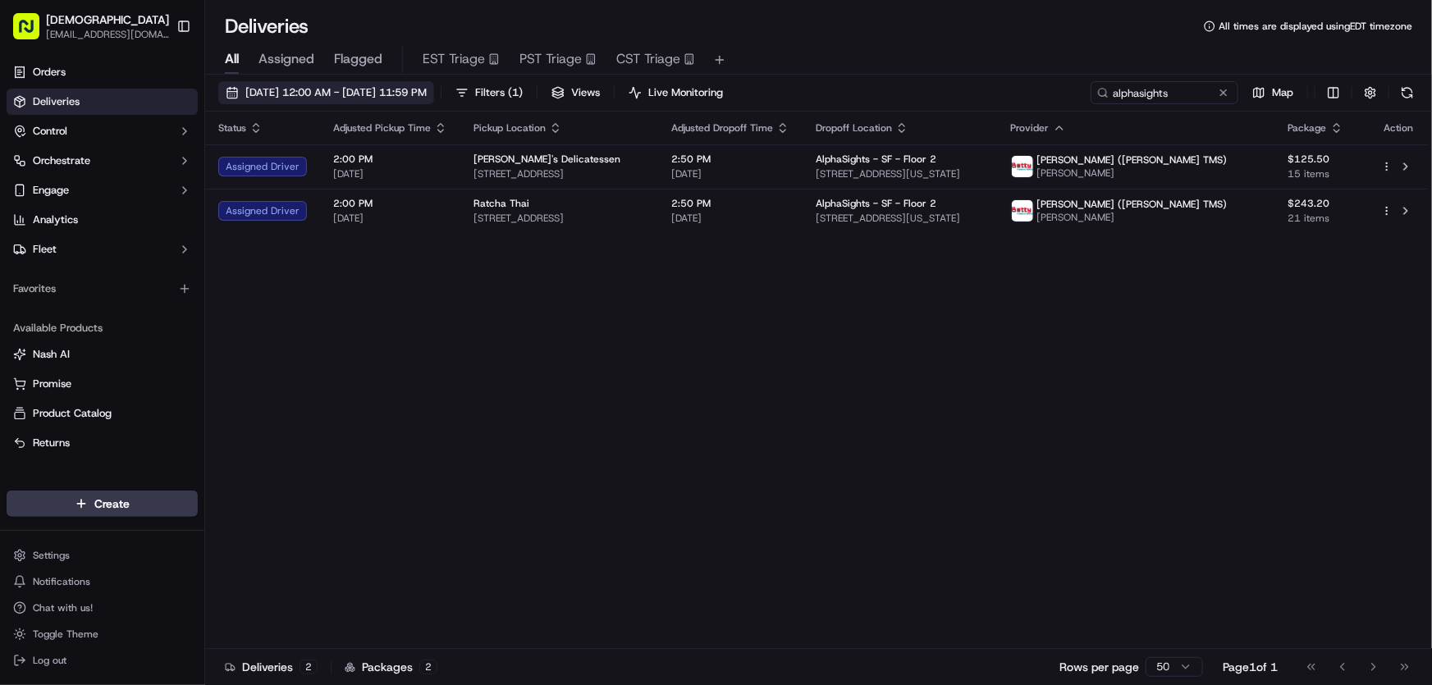
click at [386, 96] on span "[DATE] 12:00 AM - [DATE] 11:59 PM" at bounding box center [335, 92] width 181 height 15
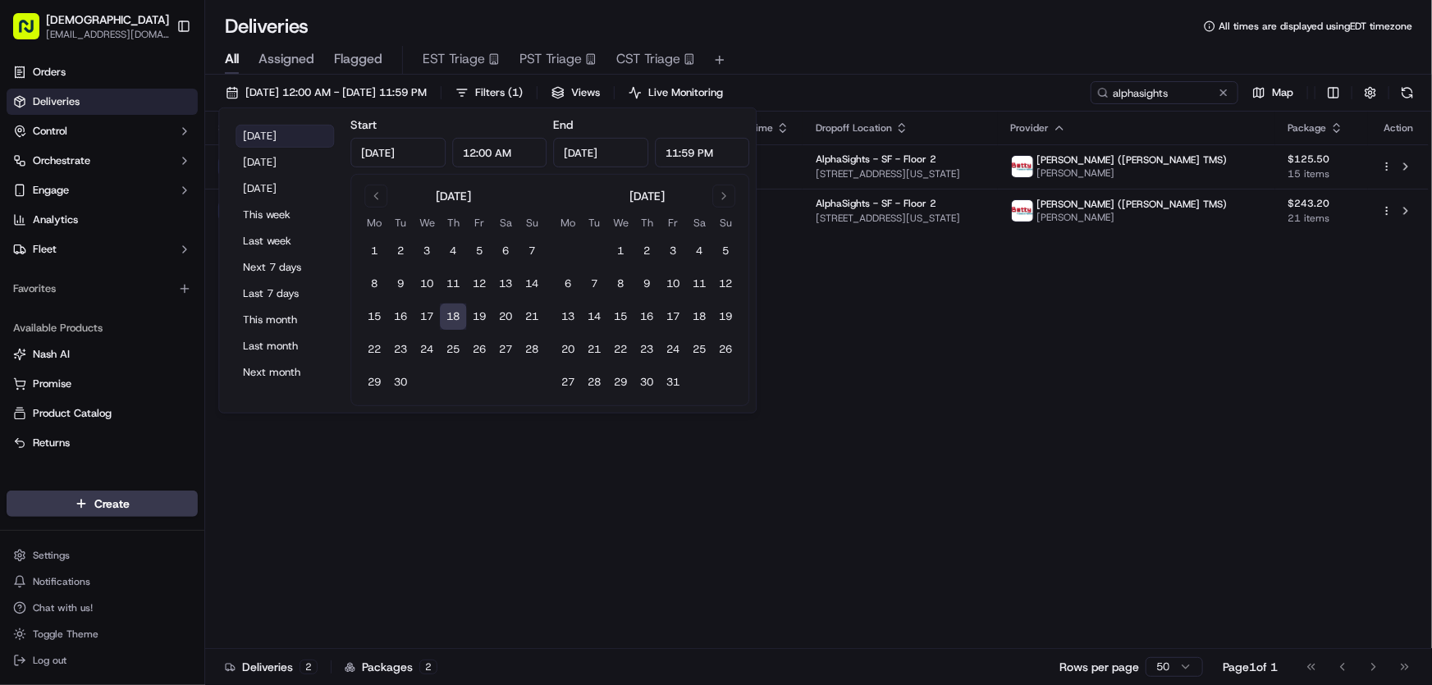
click at [277, 133] on button "Today" at bounding box center [284, 136] width 98 height 23
click at [870, 32] on div "Deliveries All times are displayed using EDT timezone" at bounding box center [818, 26] width 1227 height 26
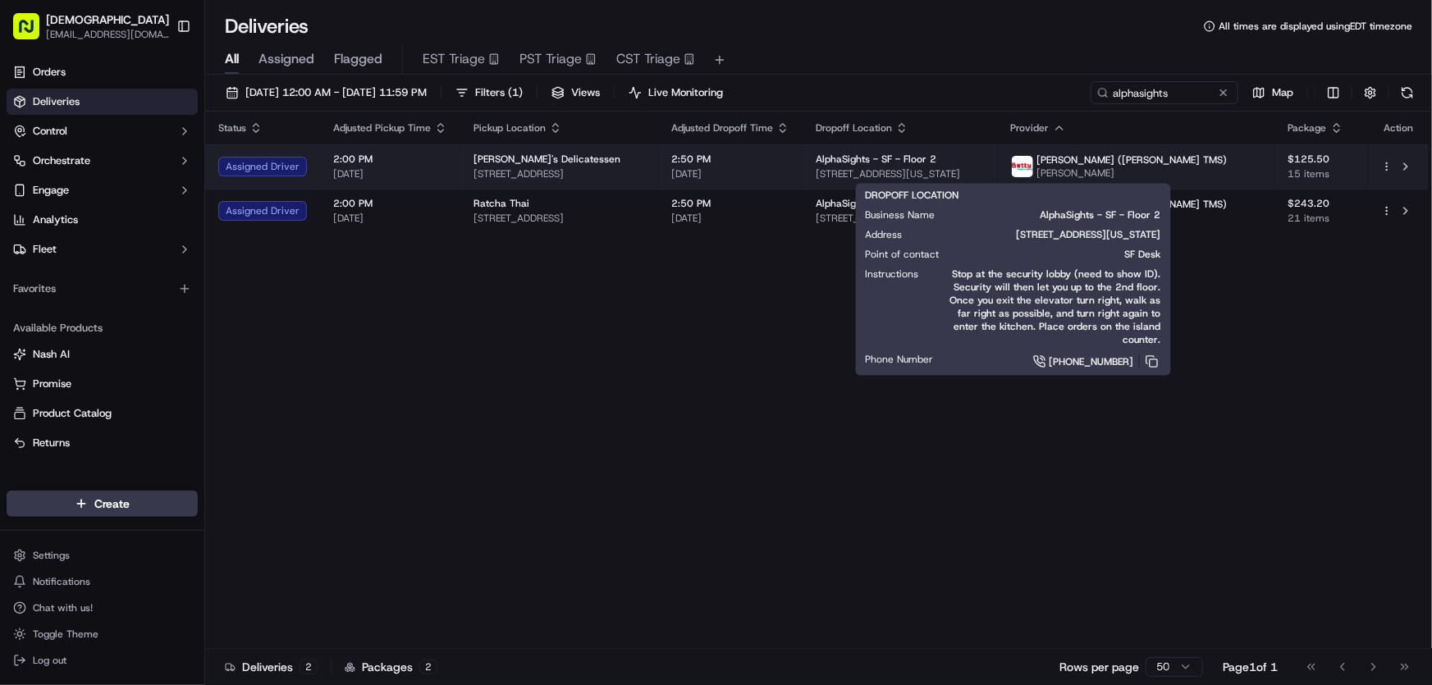
drag, startPoint x: 891, startPoint y: 172, endPoint x: 1115, endPoint y: 174, distance: 224.0
click at [998, 174] on td "AlphaSights - SF - Floor 2 351 California St, San Francisco, CA 94104, USA" at bounding box center [899, 166] width 195 height 44
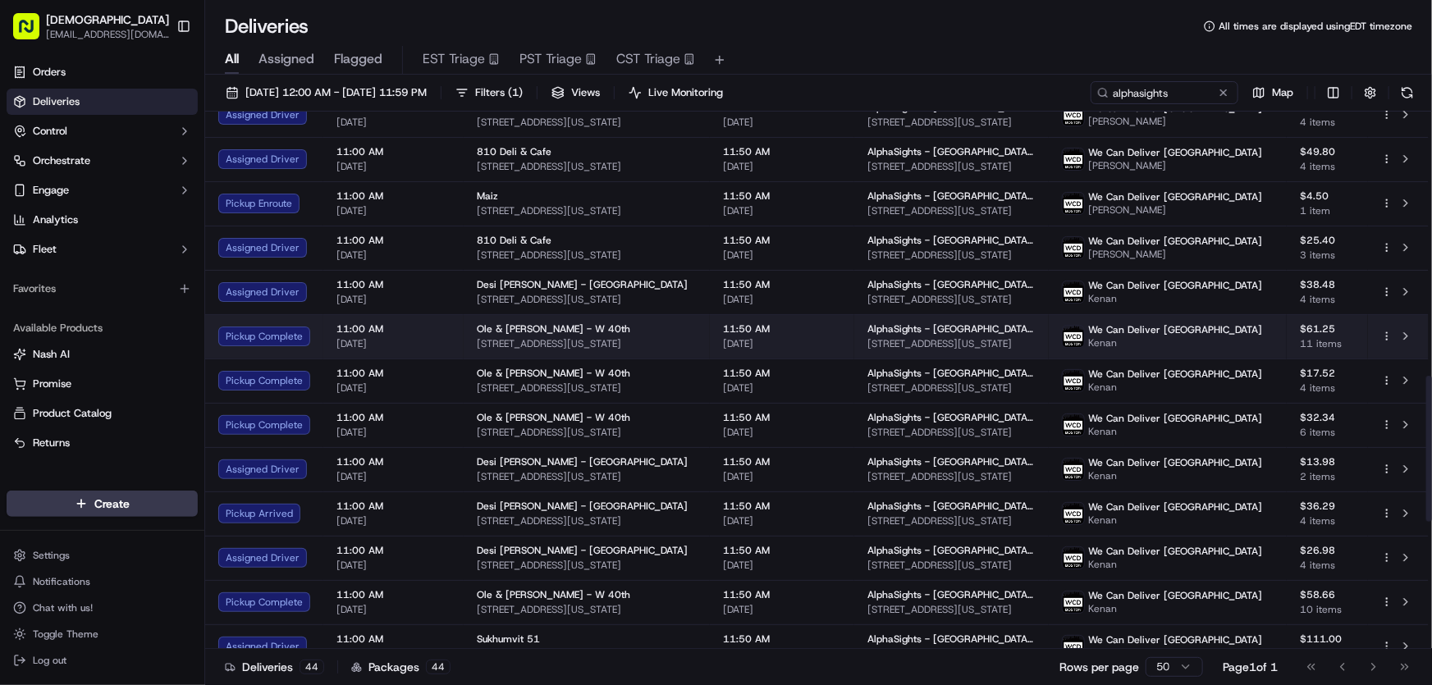
scroll to position [921, 0]
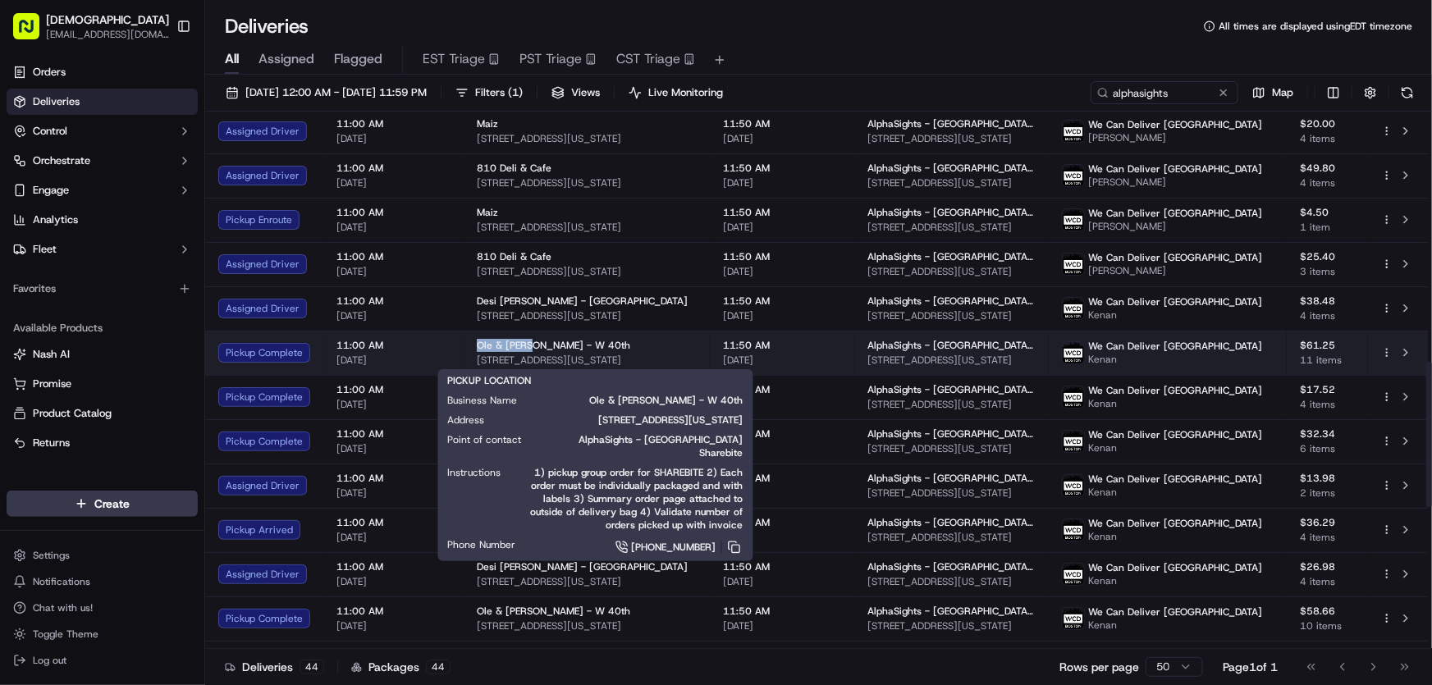
drag, startPoint x: 474, startPoint y: 340, endPoint x: 529, endPoint y: 345, distance: 55.1
click at [529, 345] on td "Ole & [PERSON_NAME] - W [GEOGRAPHIC_DATA][STREET_ADDRESS][US_STATE]" at bounding box center [587, 353] width 246 height 44
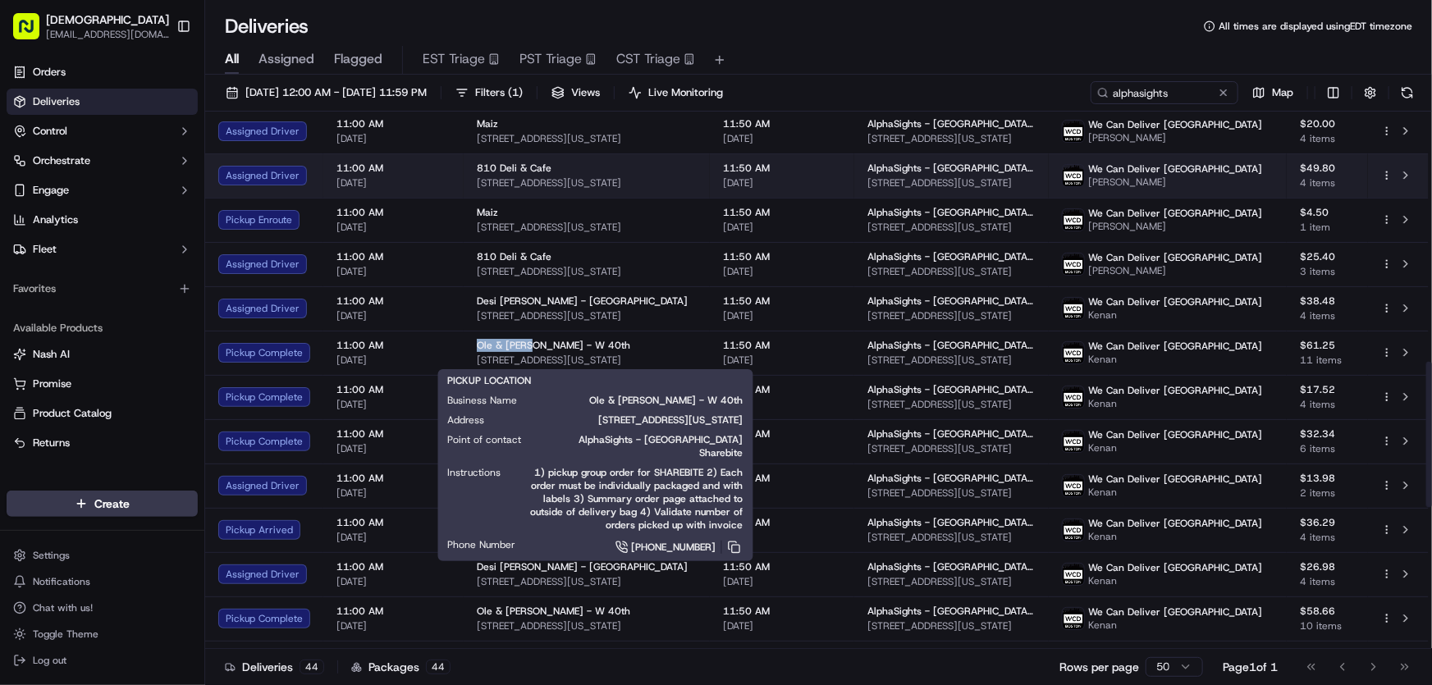
copy span "Ole & [PERSON_NAME]"
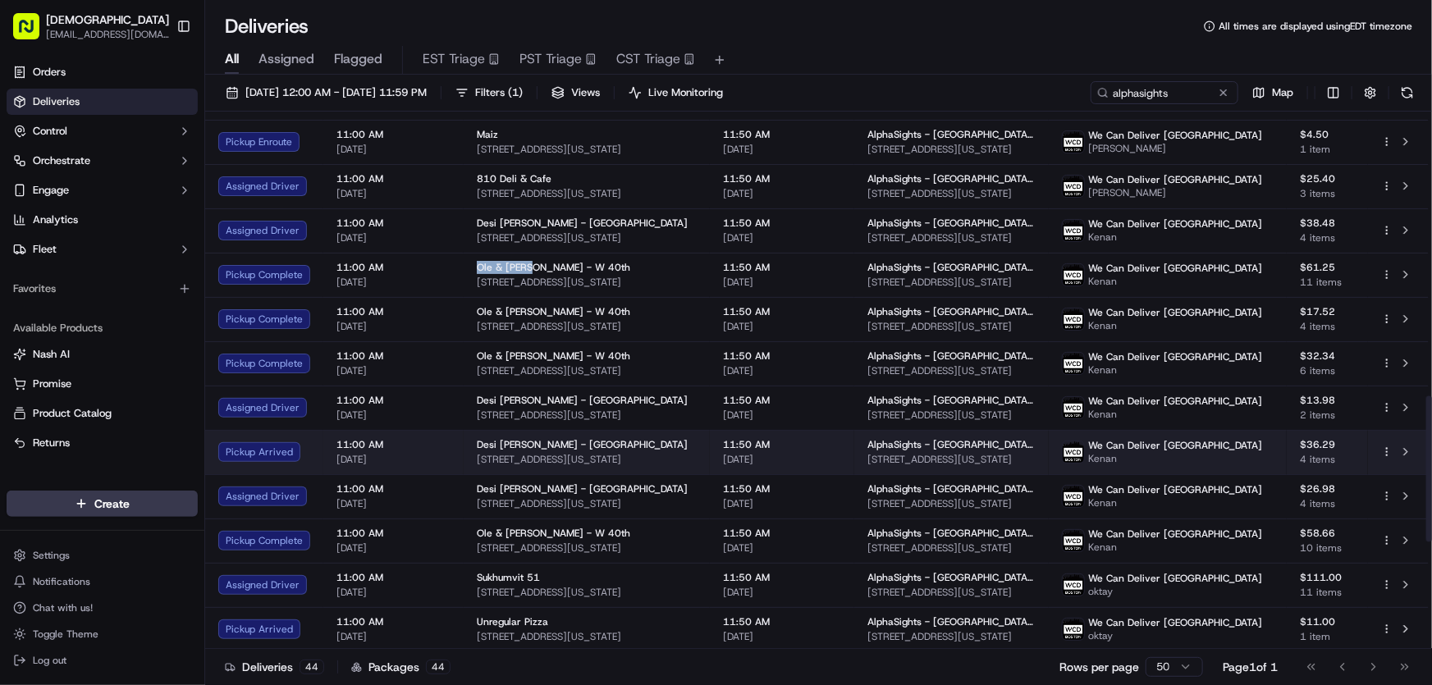
scroll to position [1145, 0]
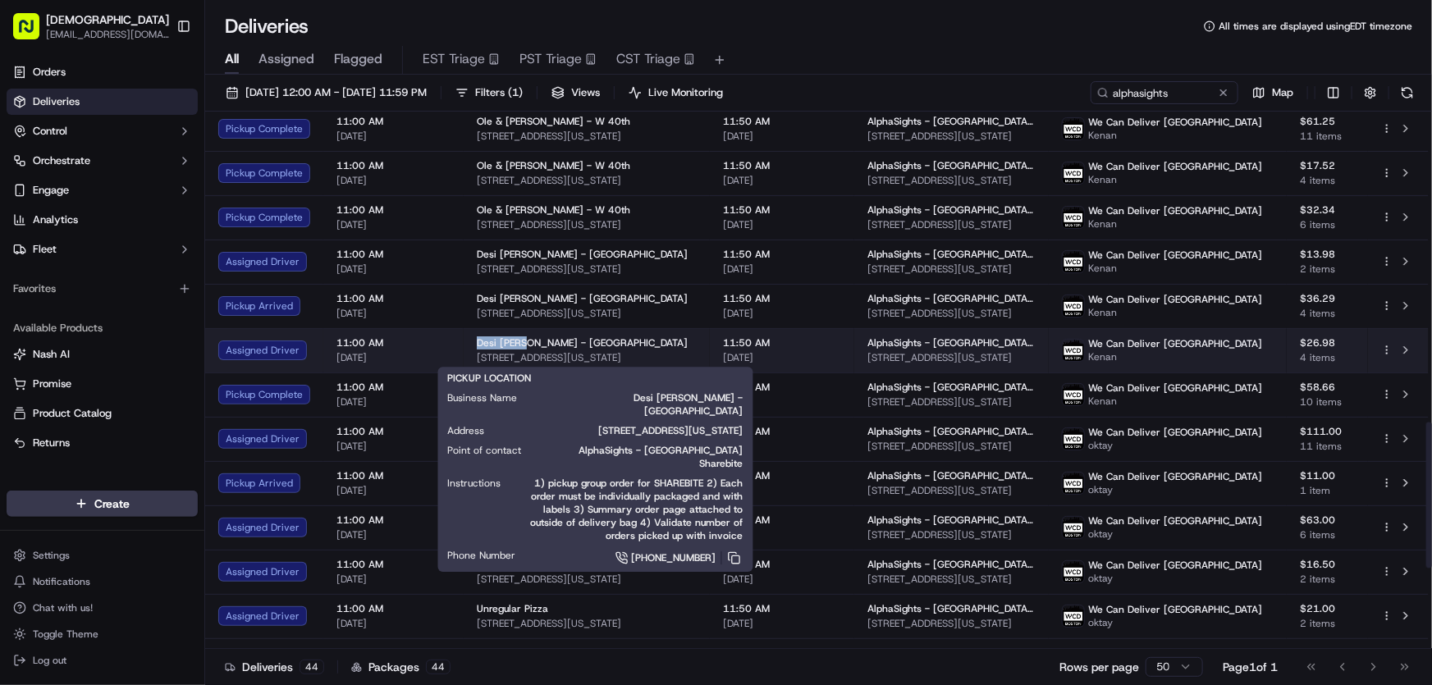
drag, startPoint x: 471, startPoint y: 343, endPoint x: 515, endPoint y: 345, distance: 44.4
click at [515, 345] on td "Desi [PERSON_NAME] - [GEOGRAPHIC_DATA][STREET_ADDRESS][US_STATE]" at bounding box center [587, 350] width 246 height 44
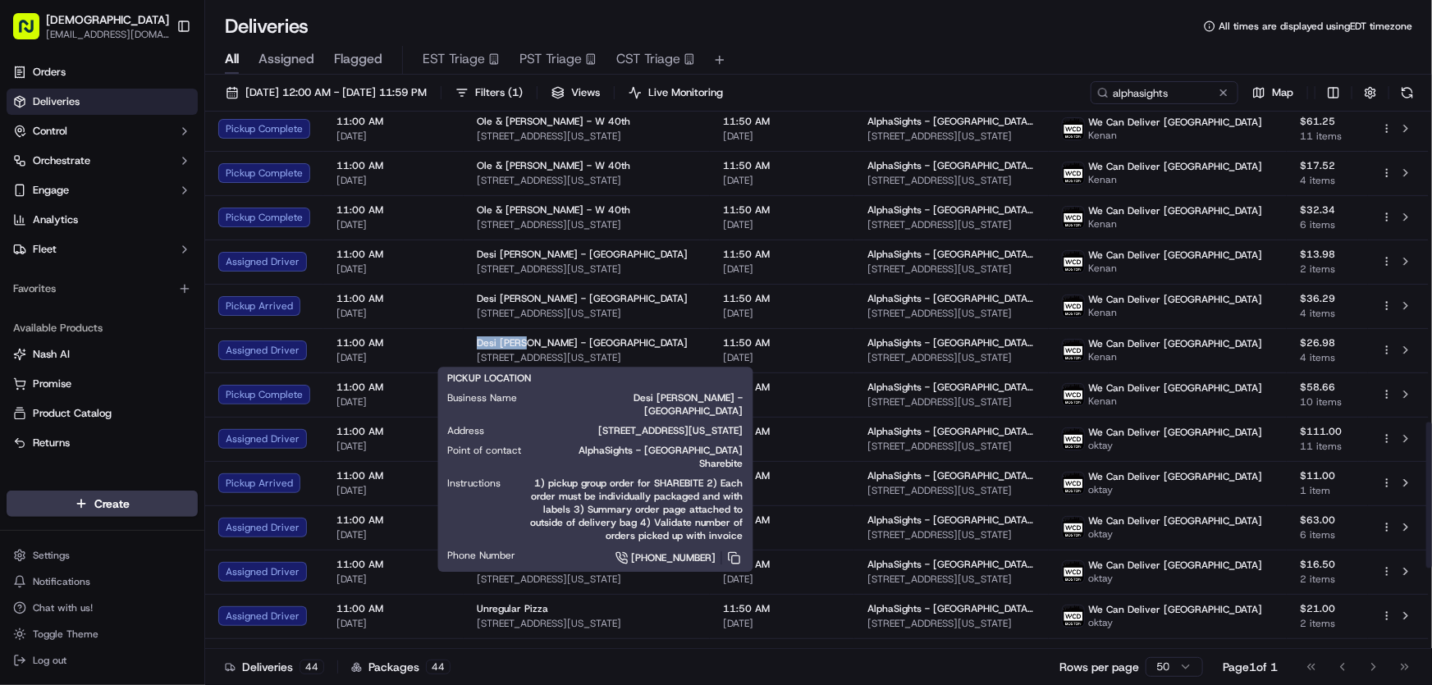
copy span "Desi [PERSON_NAME]"
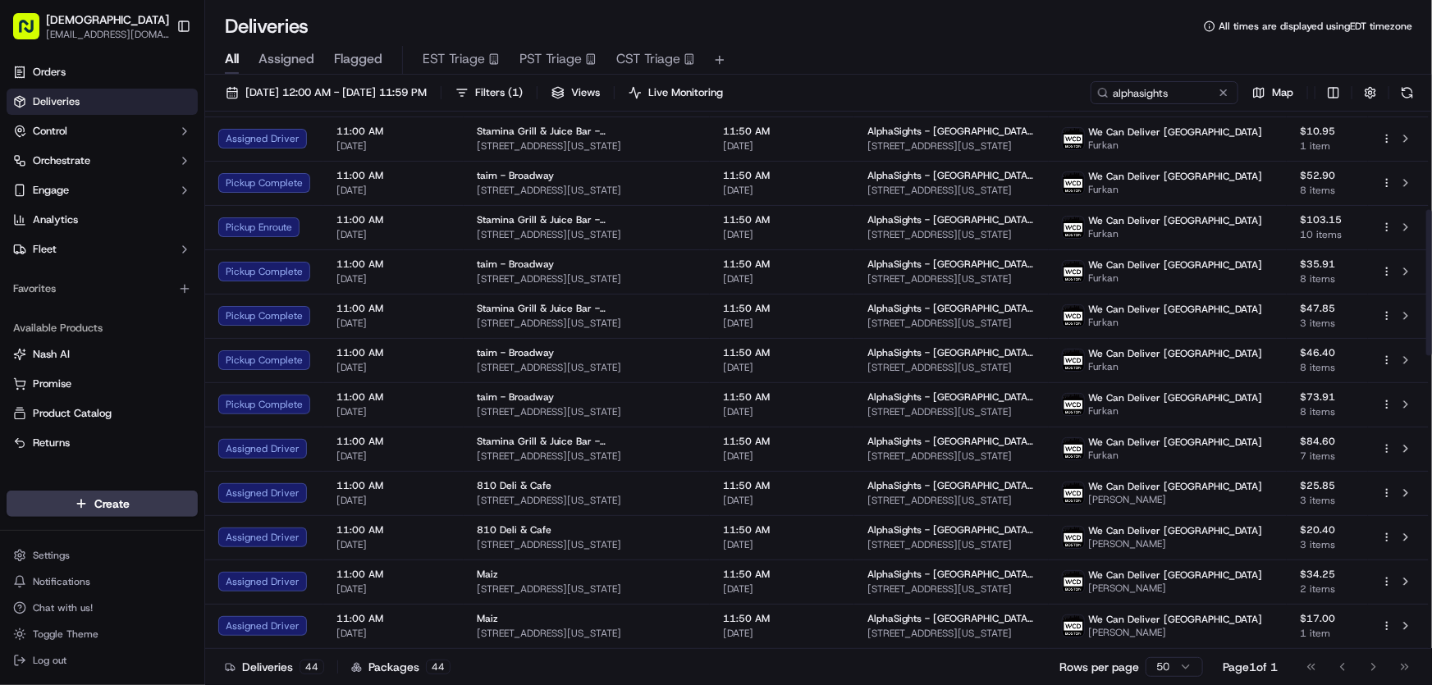
scroll to position [400, 0]
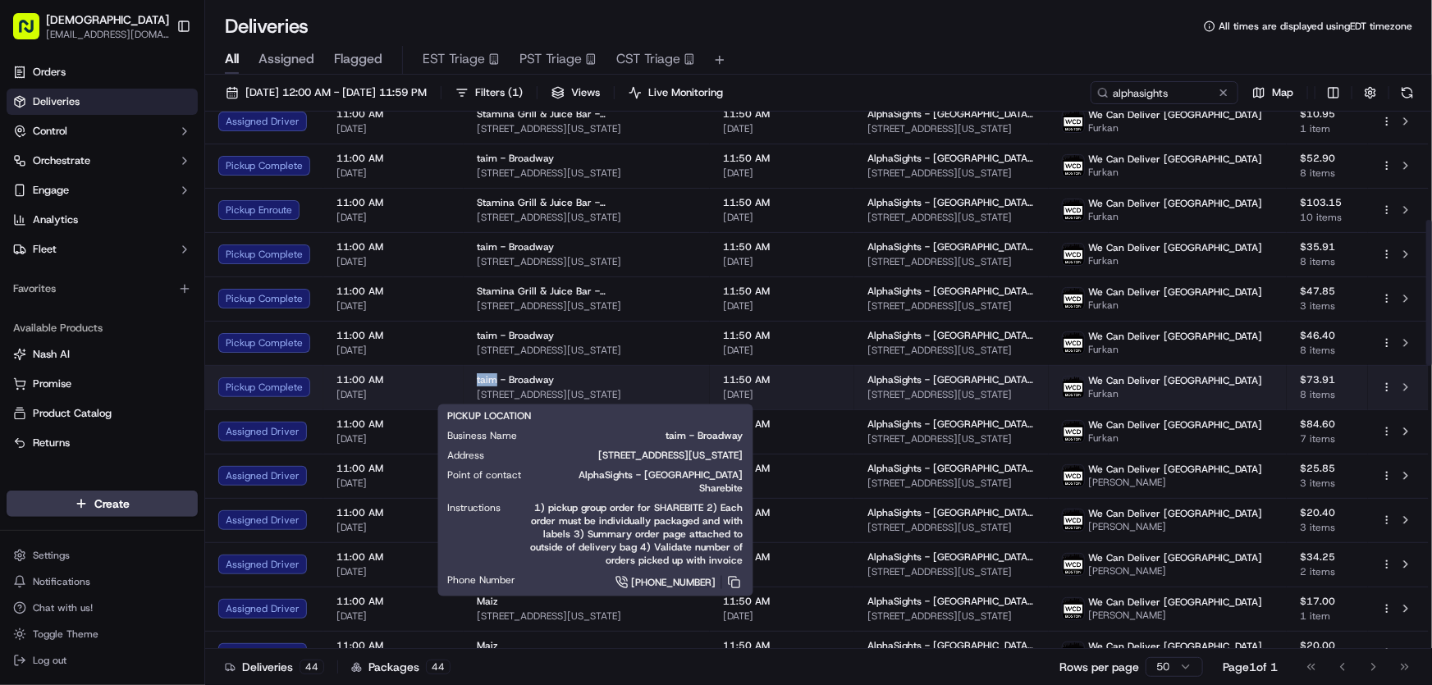
drag, startPoint x: 472, startPoint y: 382, endPoint x: 493, endPoint y: 382, distance: 21.3
click at [493, 382] on td "taim - Broadway [STREET_ADDRESS][US_STATE]" at bounding box center [587, 387] width 246 height 44
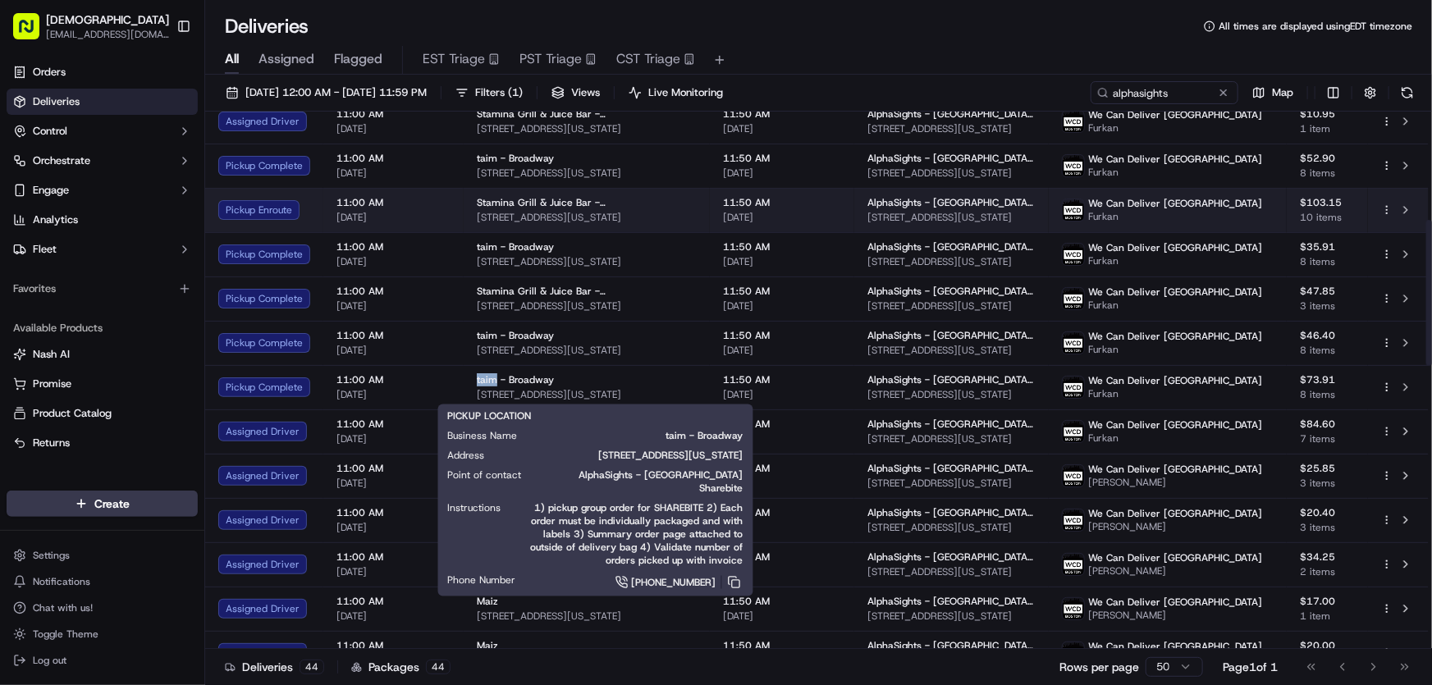
copy span "taim"
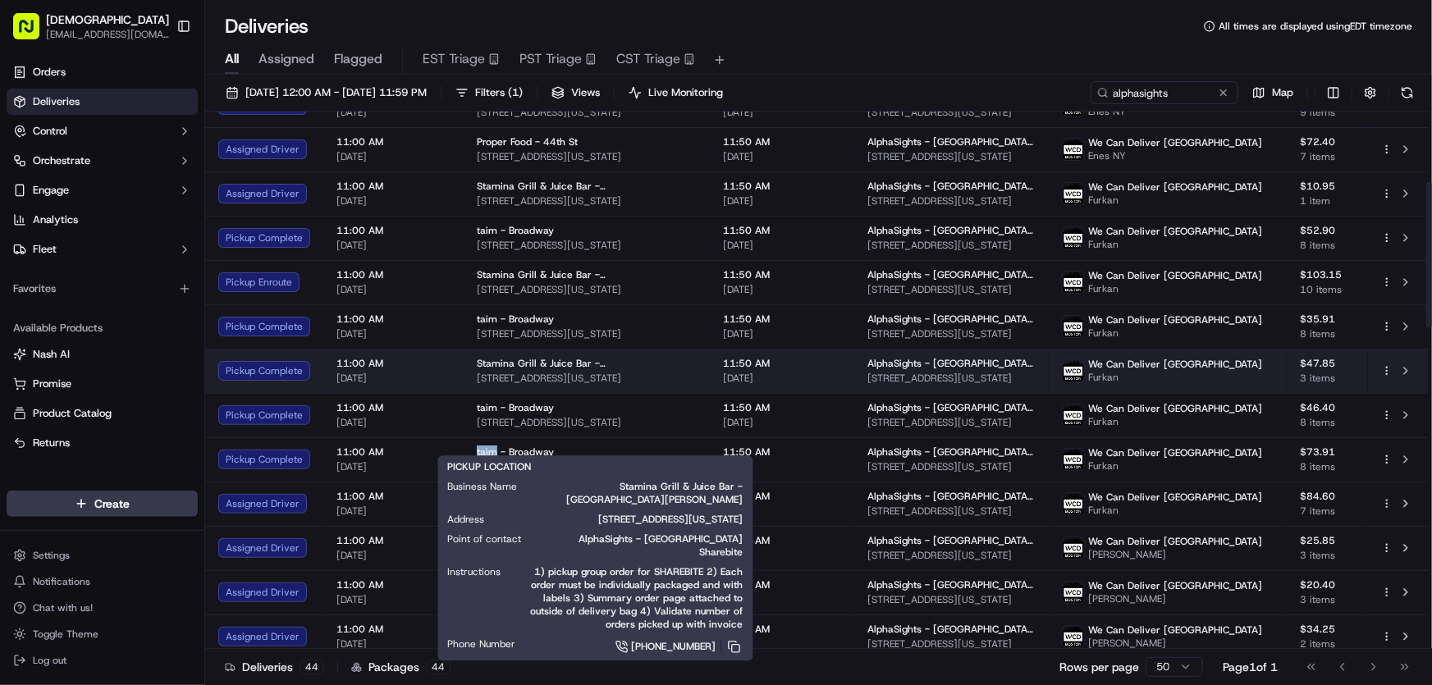
scroll to position [250, 0]
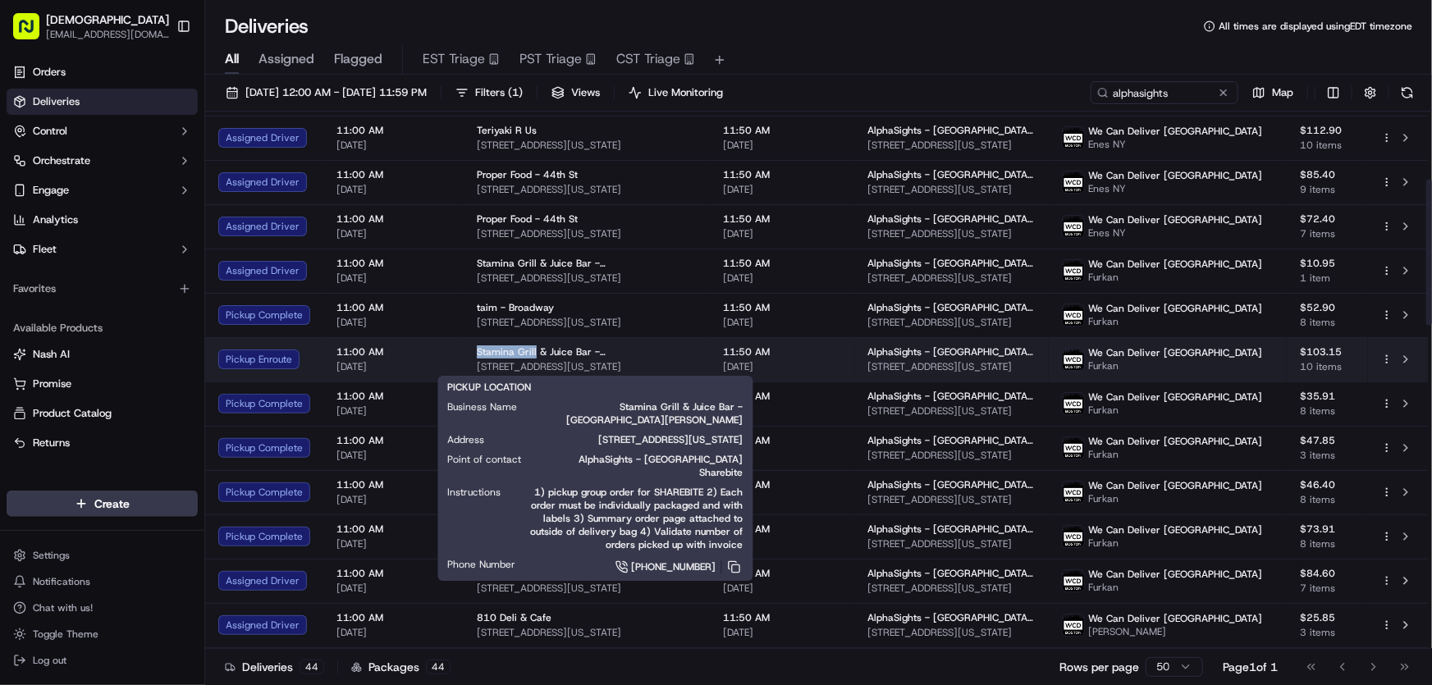
drag, startPoint x: 472, startPoint y: 352, endPoint x: 532, endPoint y: 352, distance: 60.7
click at [532, 352] on td "Stamina Grill & Juice Bar - Murray Hill 156 E 33rd St, New York, NY 10016, USA" at bounding box center [587, 359] width 246 height 44
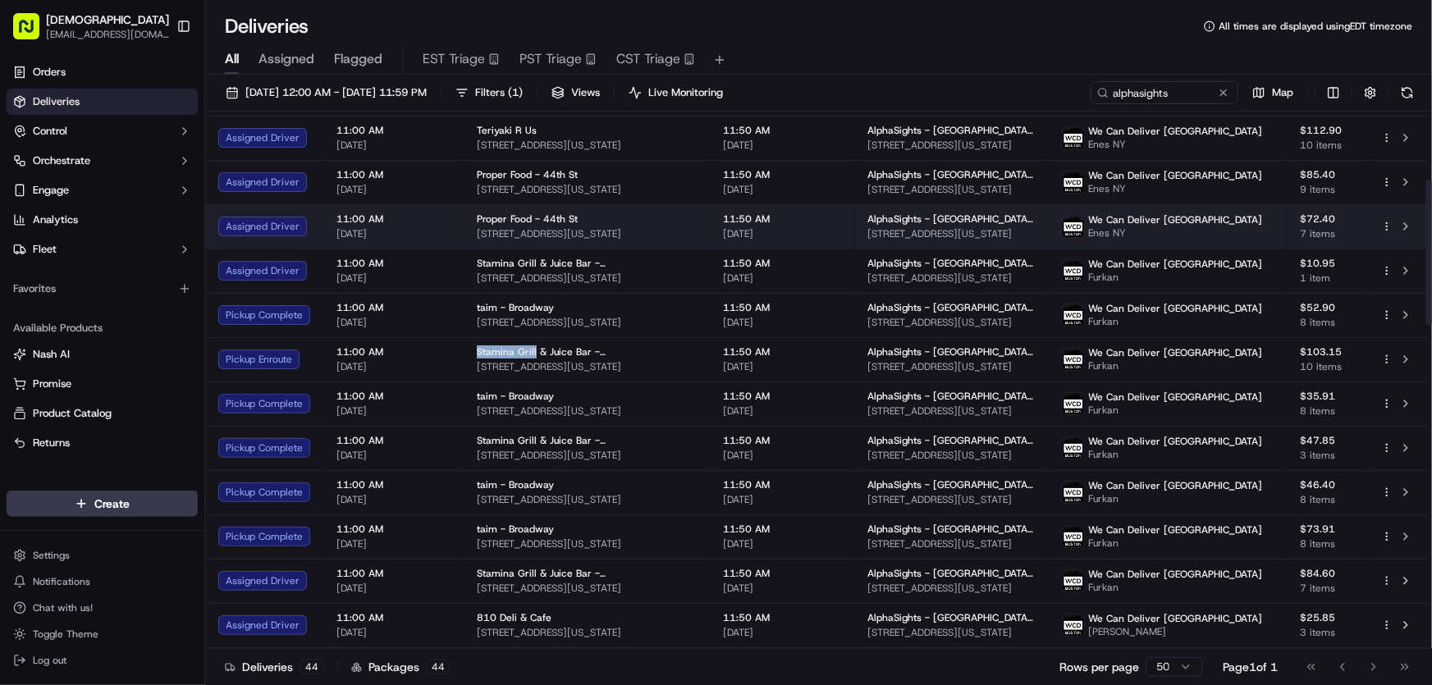
copy span "Stamina Grill"
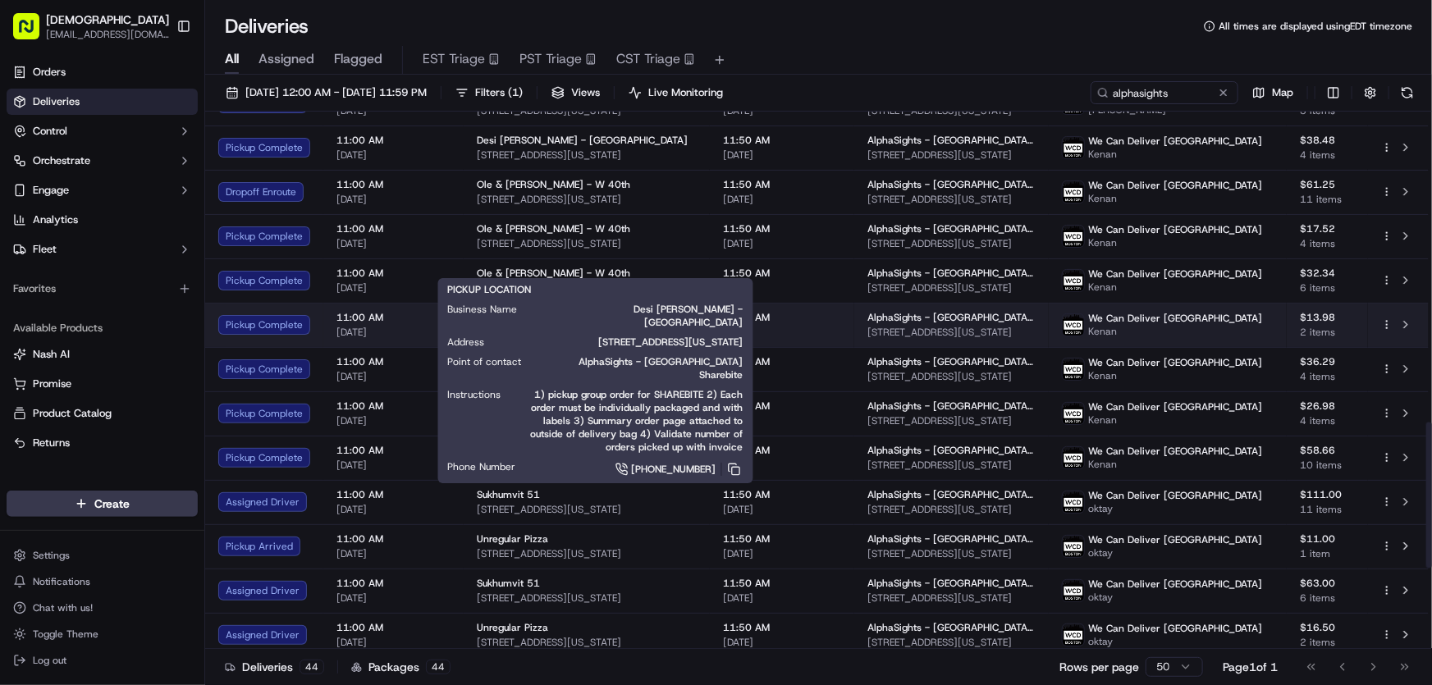
scroll to position [1145, 0]
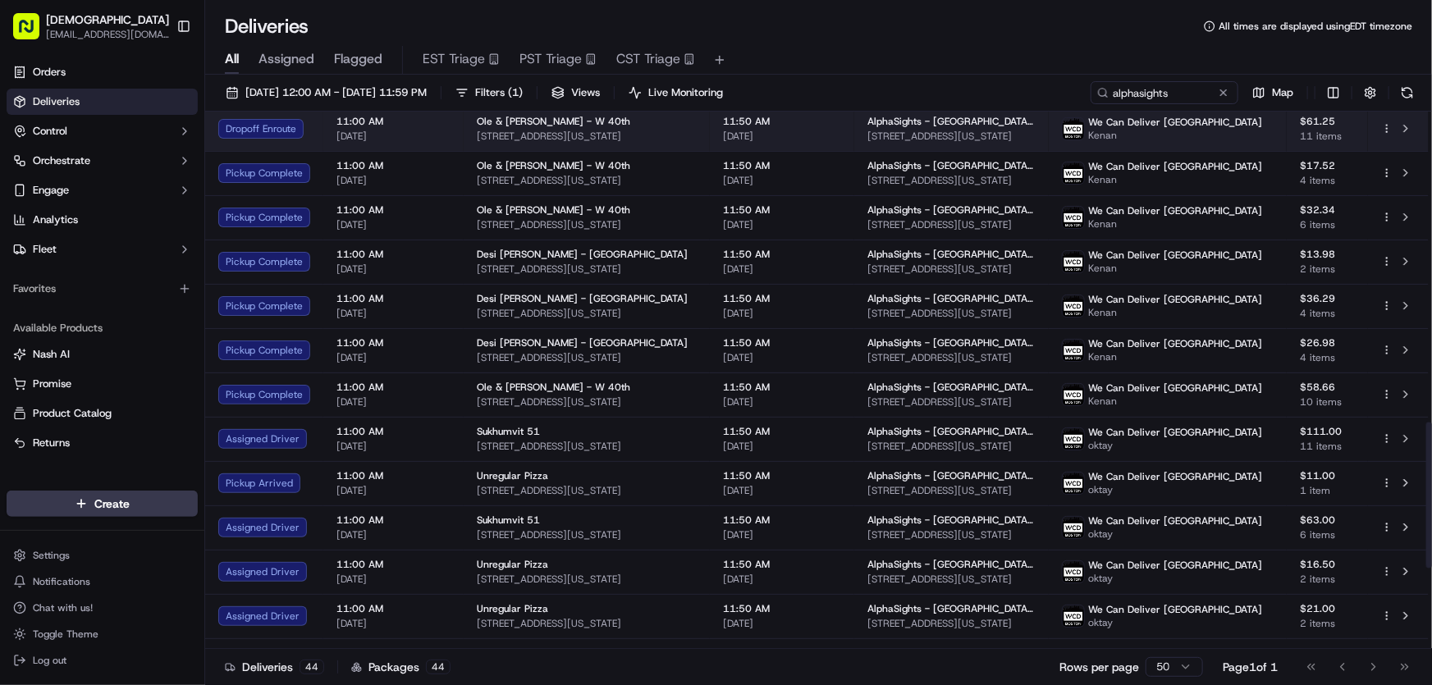
drag, startPoint x: 657, startPoint y: 133, endPoint x: 473, endPoint y: 135, distance: 183.8
click at [473, 135] on td "Ole & Steen - W 40th 80 W 40th St, New York, NY 10018, USA" at bounding box center [587, 129] width 246 height 44
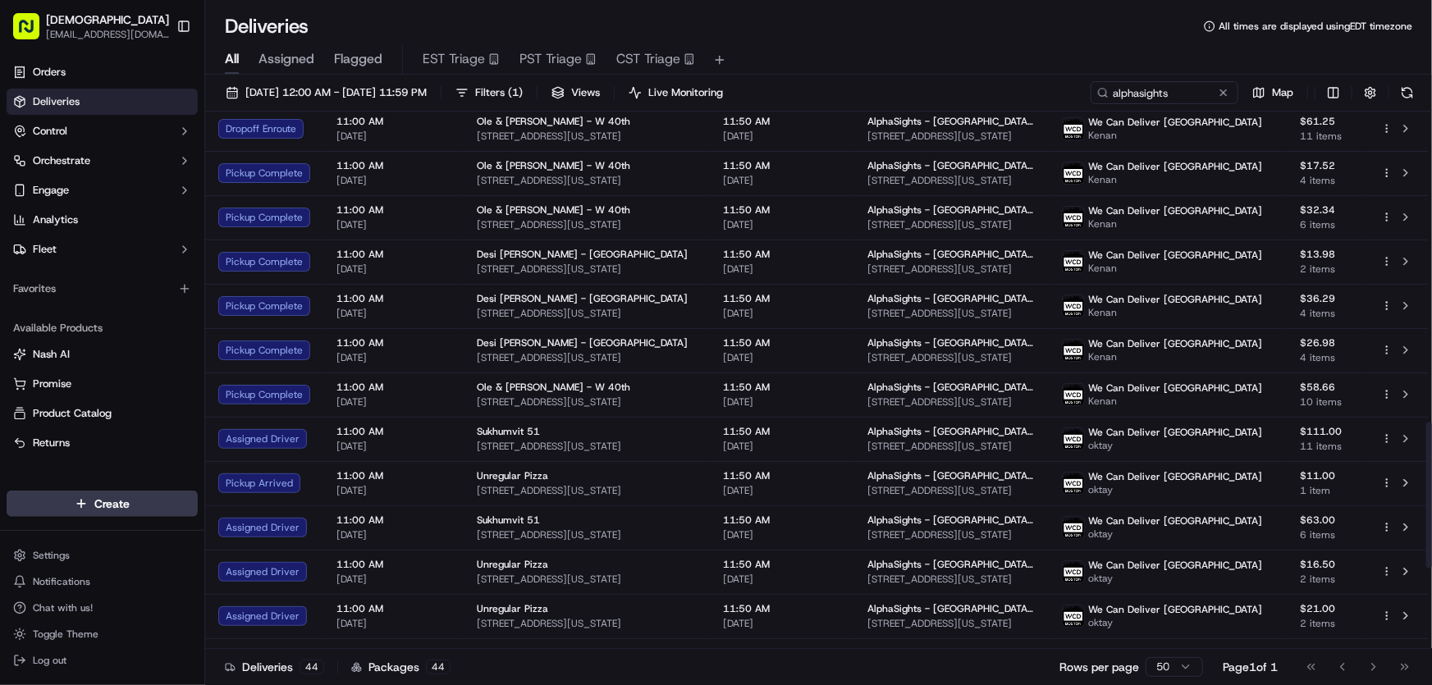
copy span "80 W 40th St, New York, NY 10018, USA"
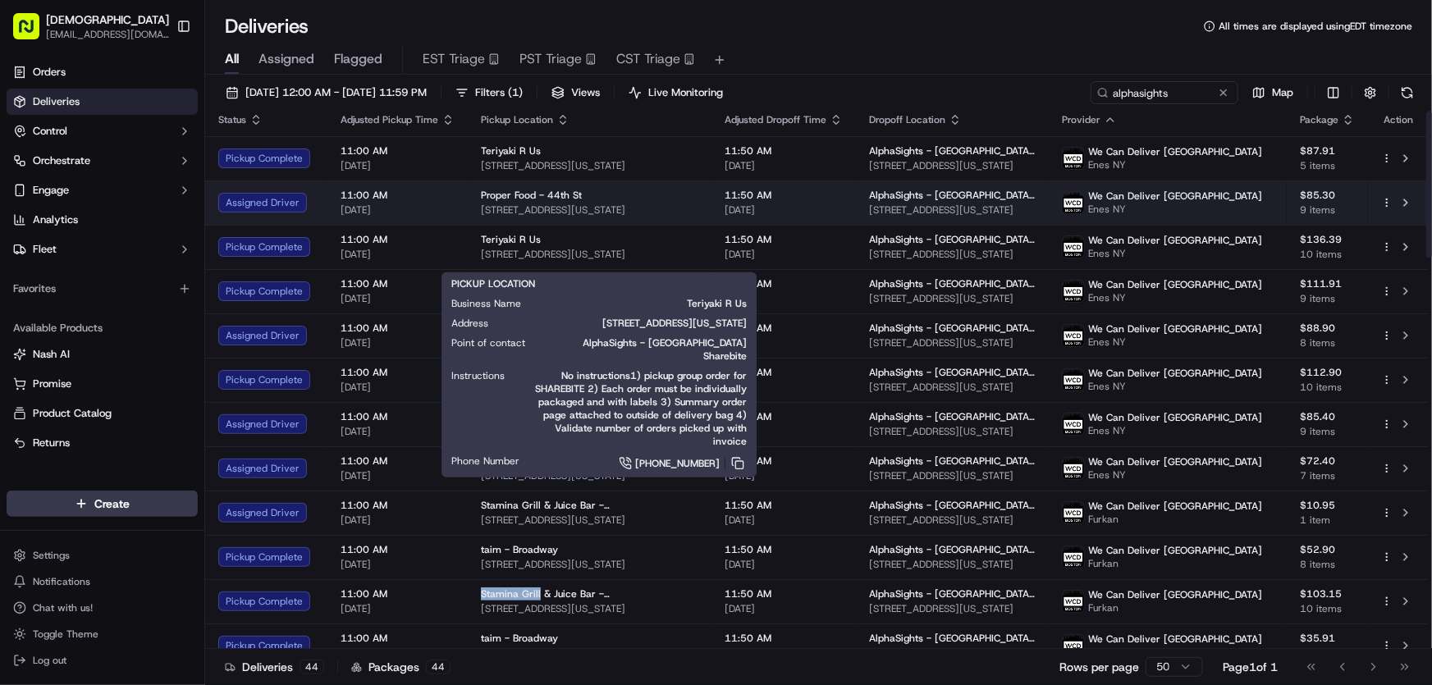
scroll to position [0, 0]
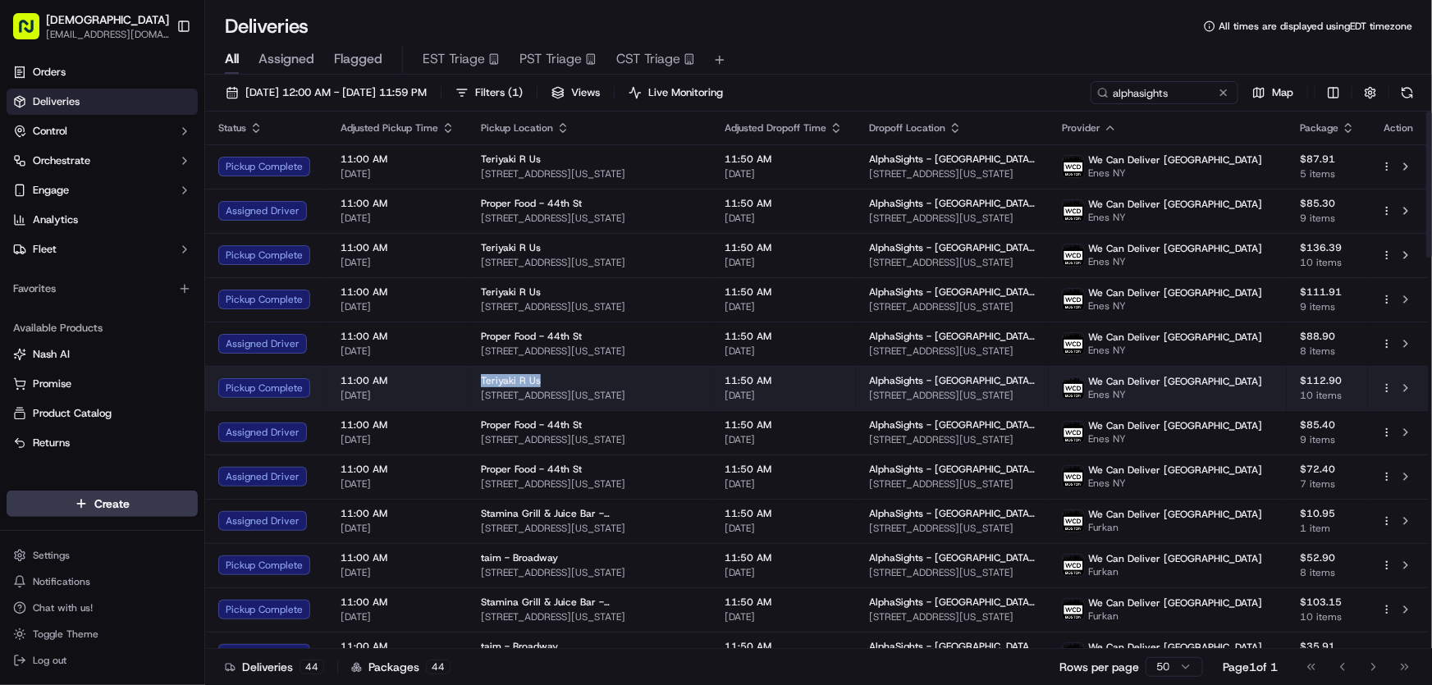
drag, startPoint x: 477, startPoint y: 377, endPoint x: 546, endPoint y: 377, distance: 68.9
click at [546, 377] on td "Teriyaki R Us 150 W 49th St, New York, NY 10019, USA" at bounding box center [590, 388] width 244 height 44
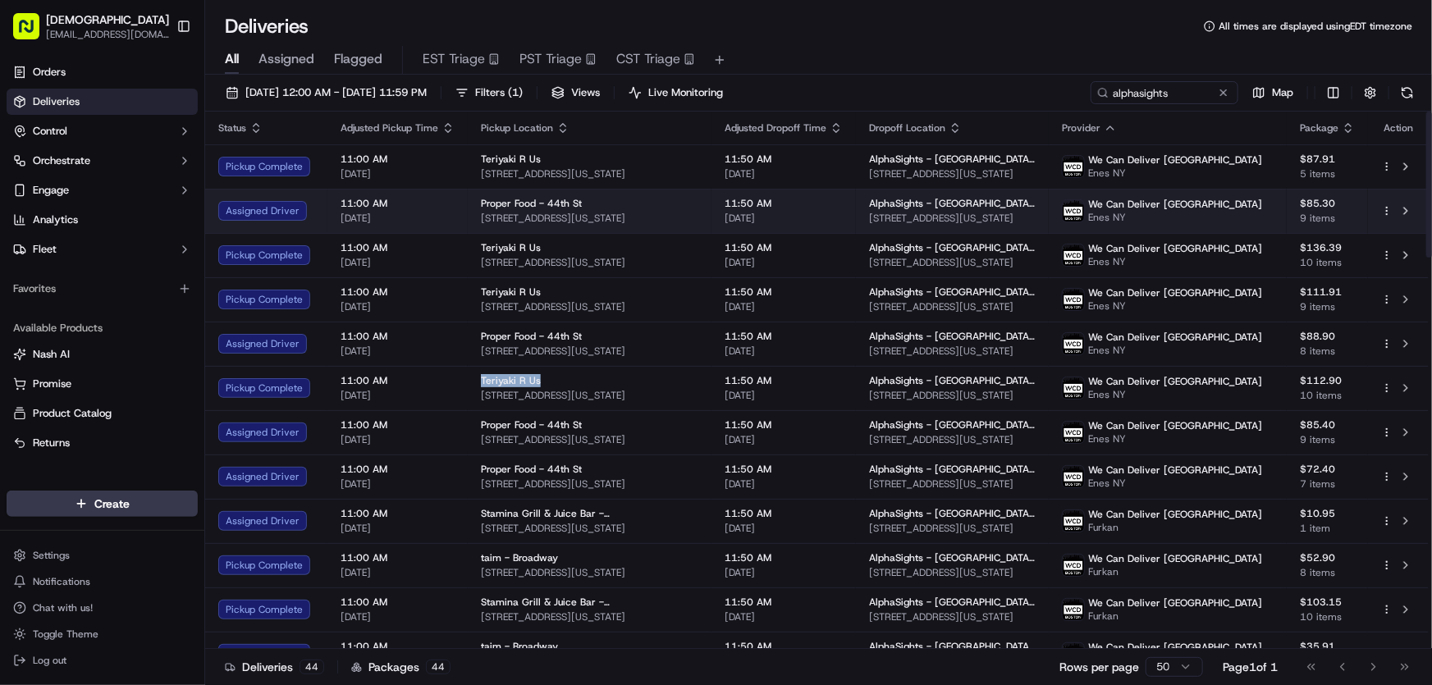
copy span "Teriyaki R Us"
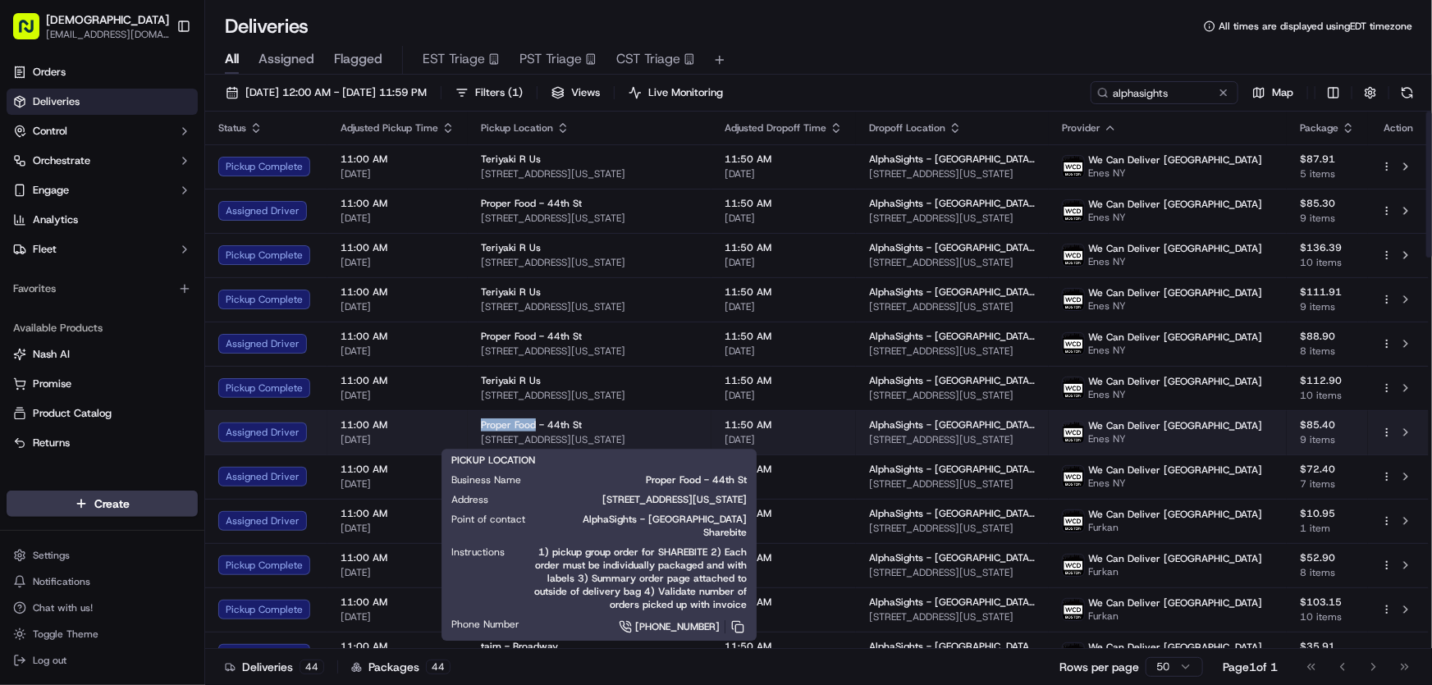
drag, startPoint x: 477, startPoint y: 420, endPoint x: 532, endPoint y: 427, distance: 56.3
click at [532, 427] on td "Proper Food - 44th St 60 W 44th St, New York, NY 10036, USA" at bounding box center [590, 432] width 244 height 44
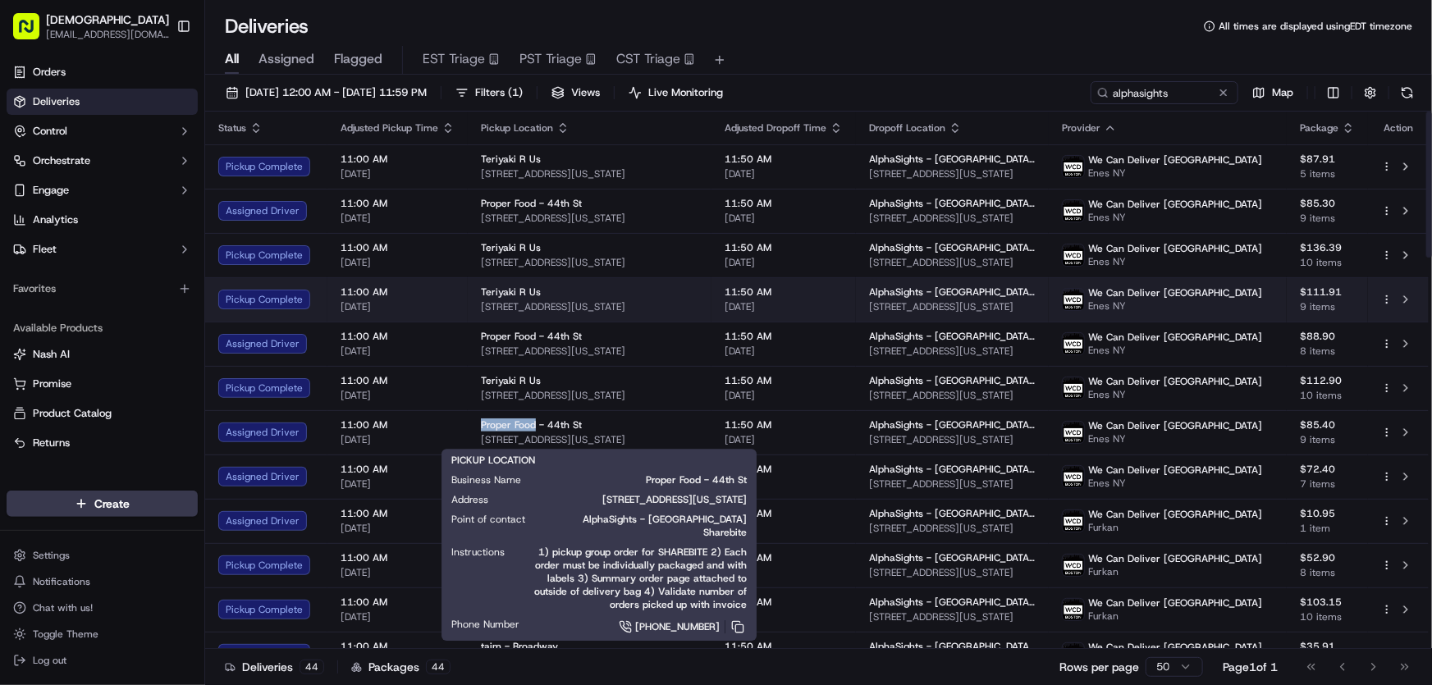
copy span "Proper Food"
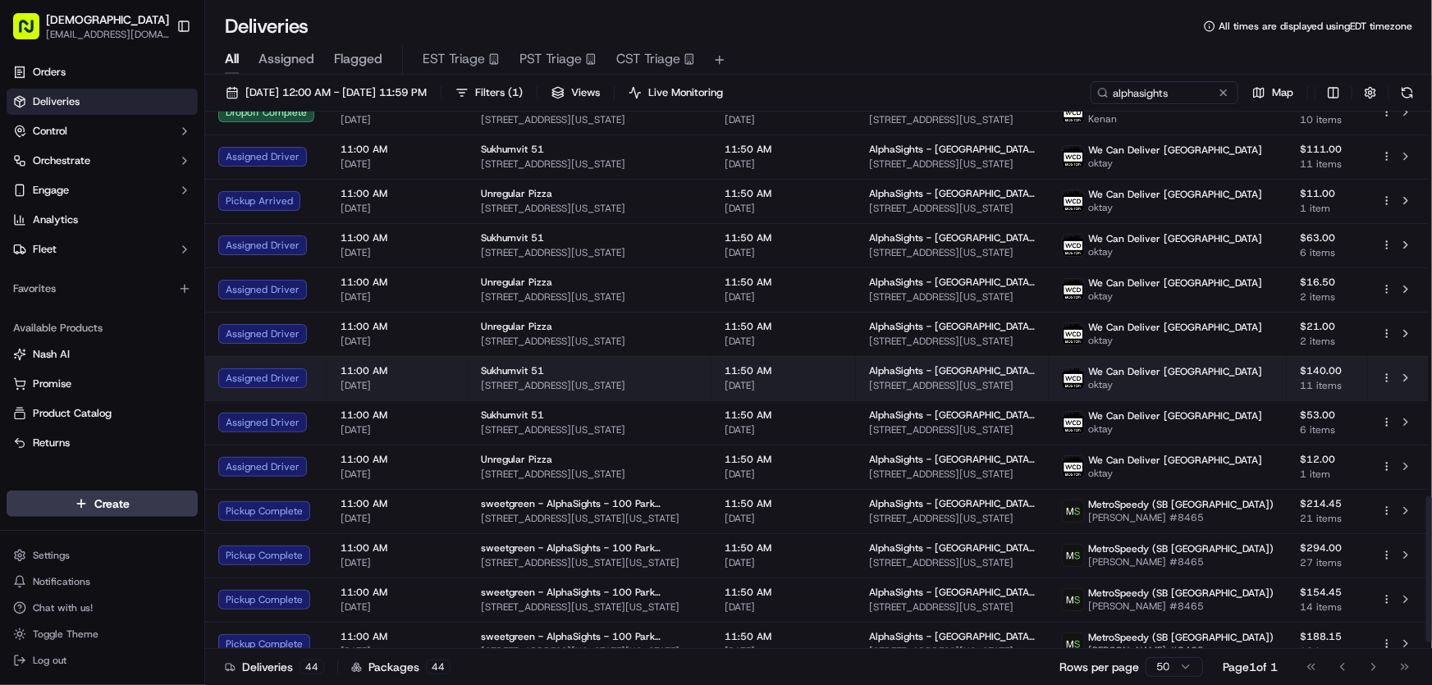
scroll to position [1444, 0]
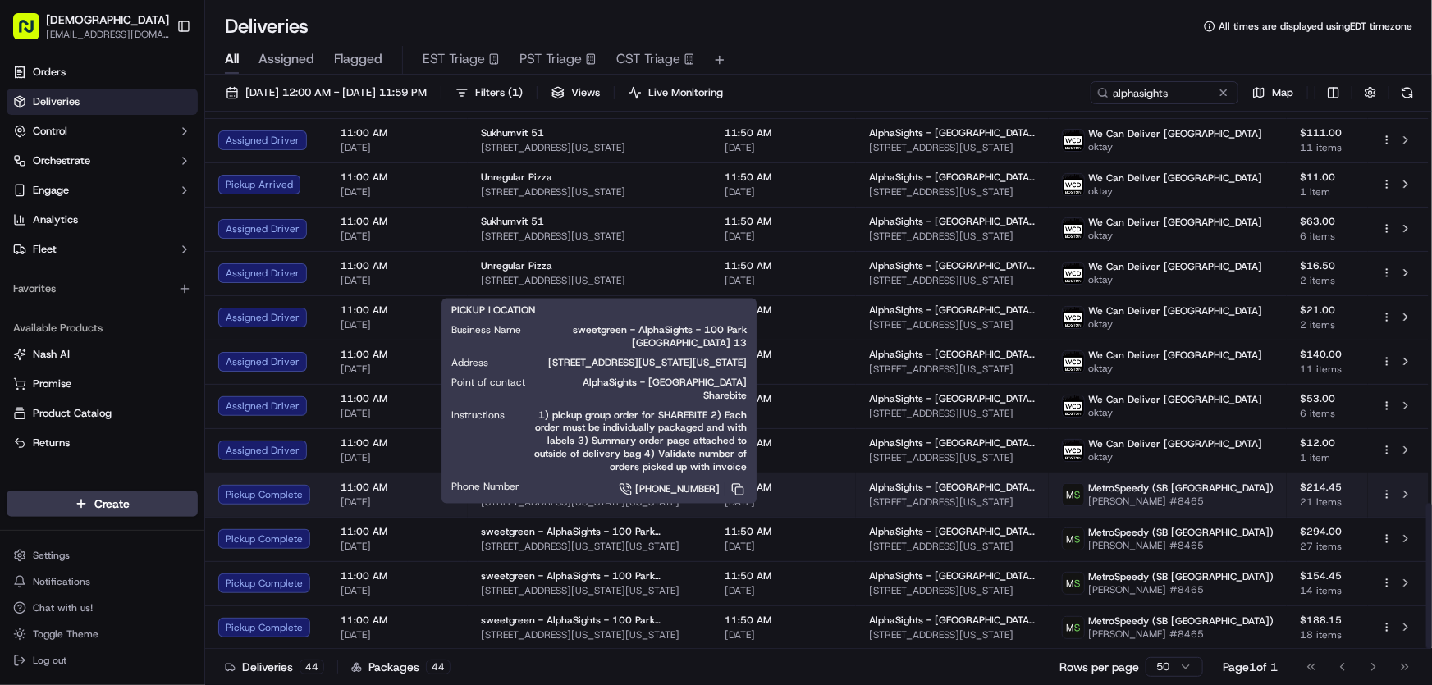
drag, startPoint x: 701, startPoint y: 498, endPoint x: 480, endPoint y: 507, distance: 220.9
click at [481, 507] on span "7 Pennsylvania Plaza, New York, NY 10001, USA" at bounding box center [589, 502] width 217 height 13
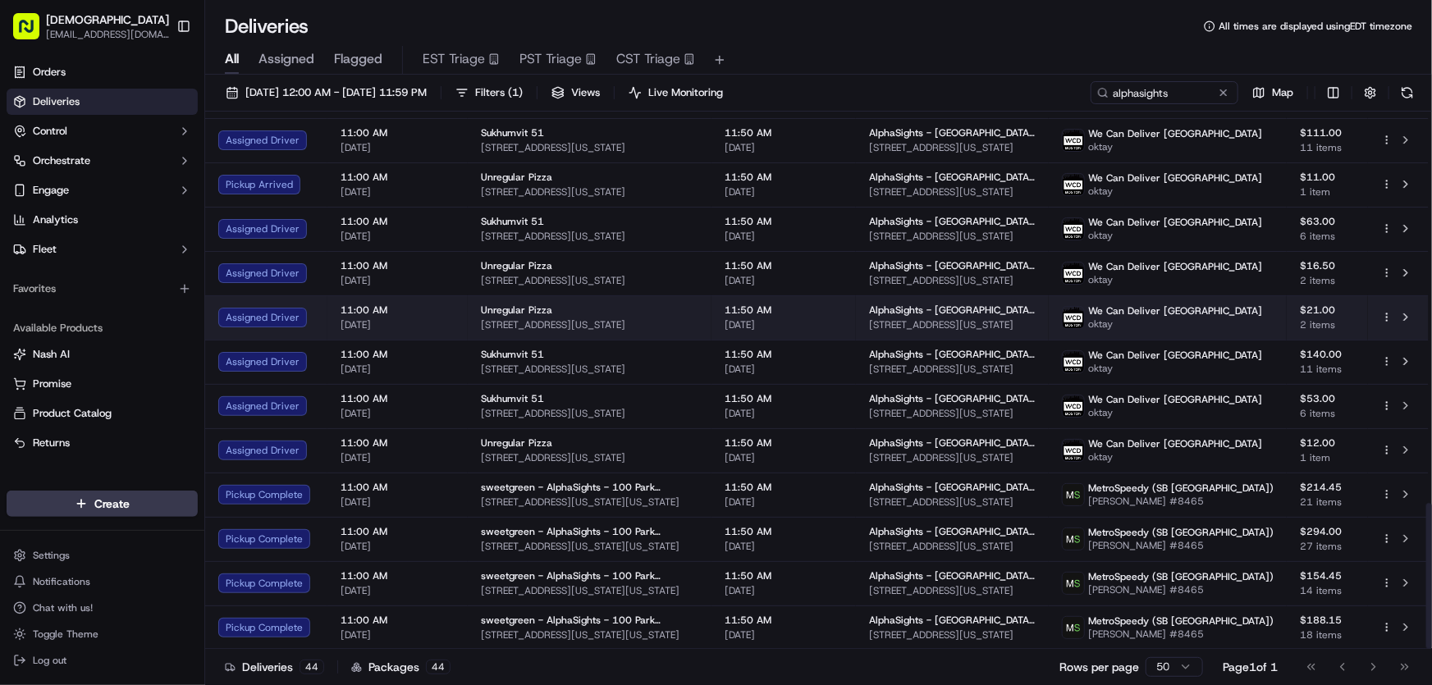
copy span "7 Pennsylvania Plaza, New York, NY 10001, USA"
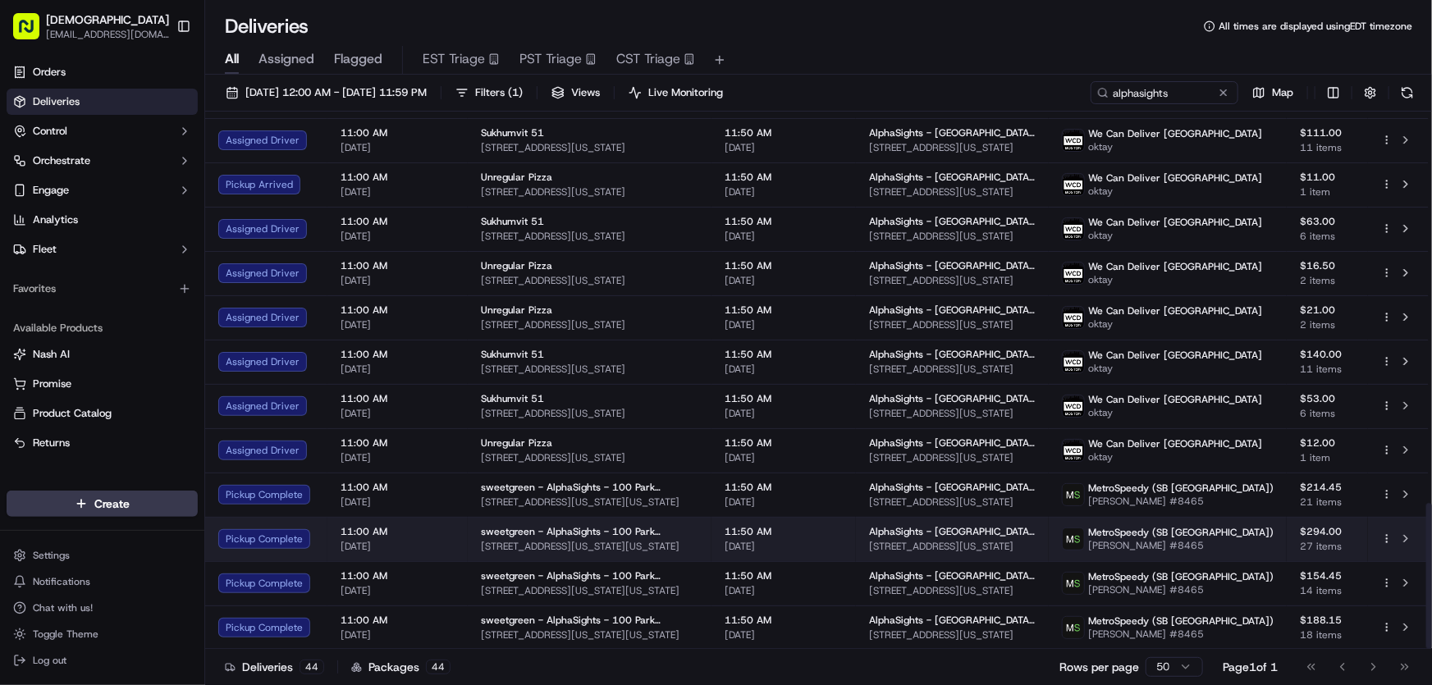
click at [543, 540] on span "7 Pennsylvania Plaza, New York, NY 10001, USA" at bounding box center [589, 546] width 217 height 13
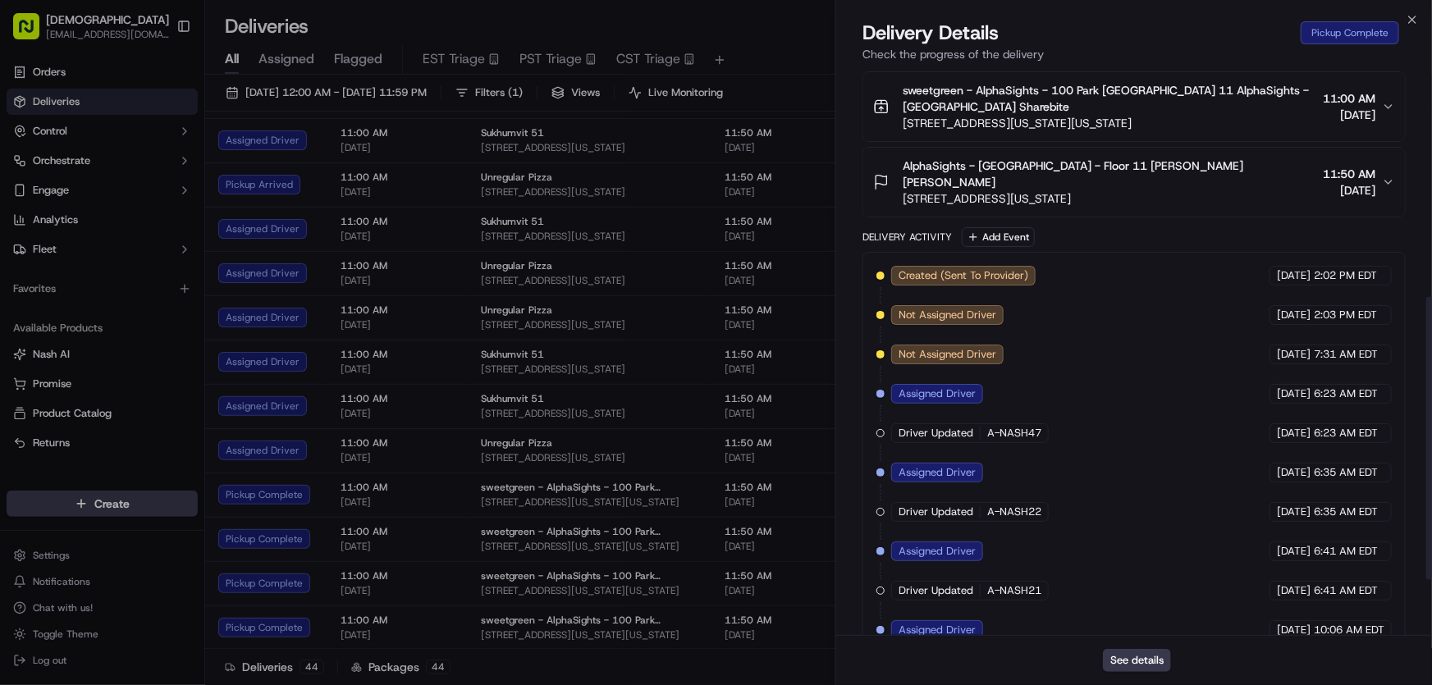
scroll to position [569, 0]
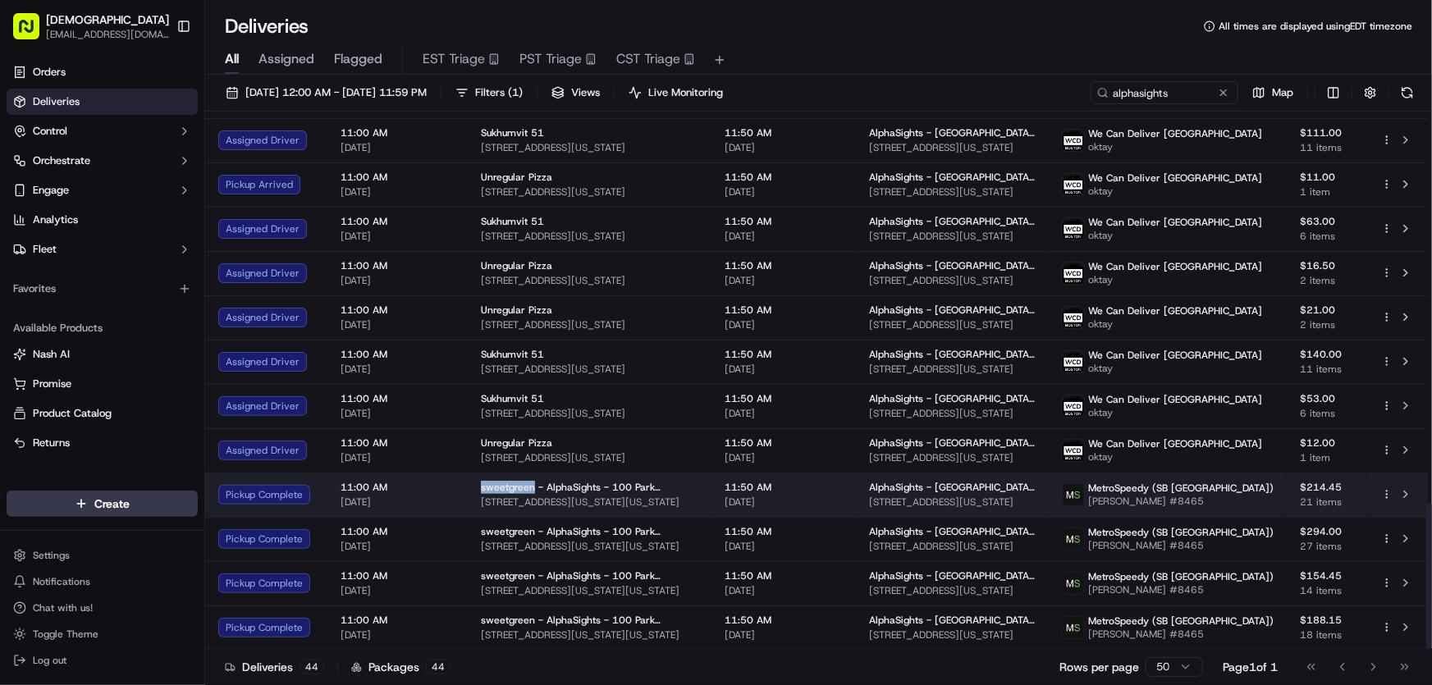
drag, startPoint x: 477, startPoint y: 487, endPoint x: 532, endPoint y: 487, distance: 54.1
click at [532, 487] on td "sweetgreen - AlphaSights - 100 Park FL 13 7 Pennsylvania Plaza, New York, NY 10…" at bounding box center [590, 495] width 244 height 44
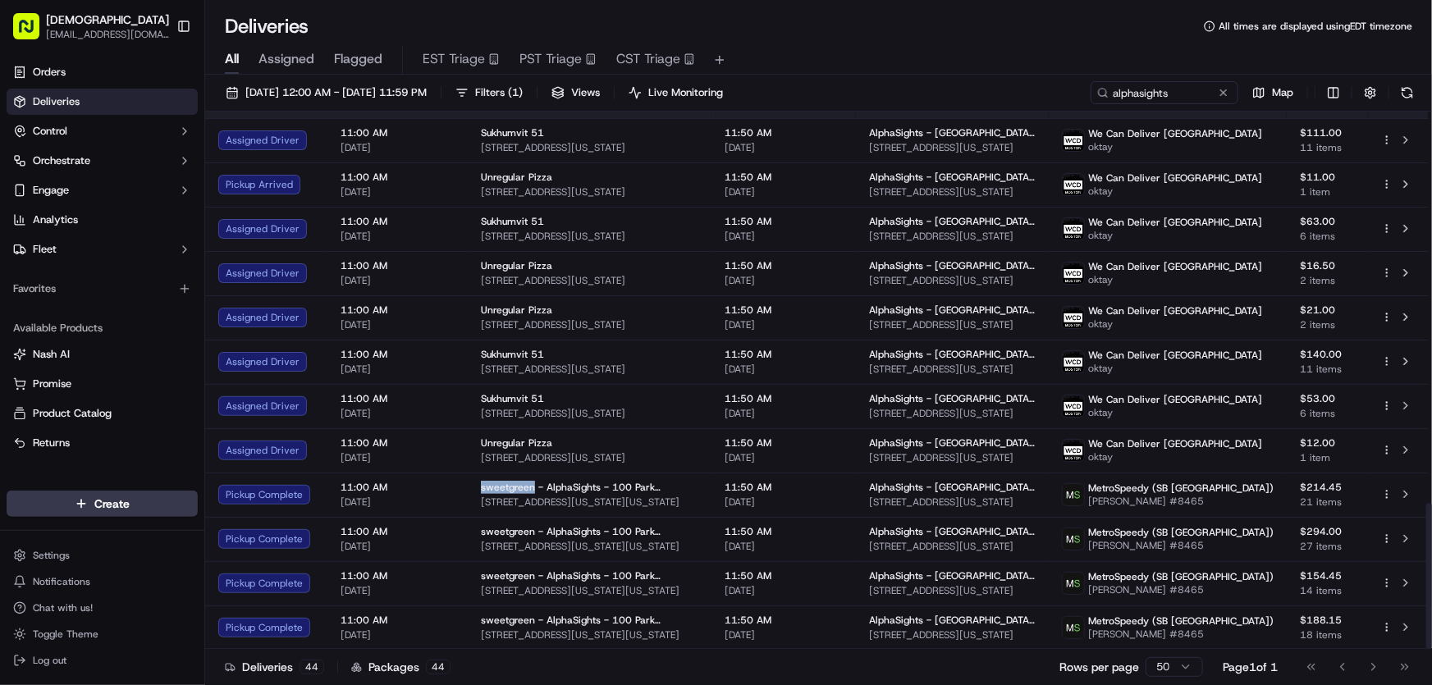
copy span "sweetgreen"
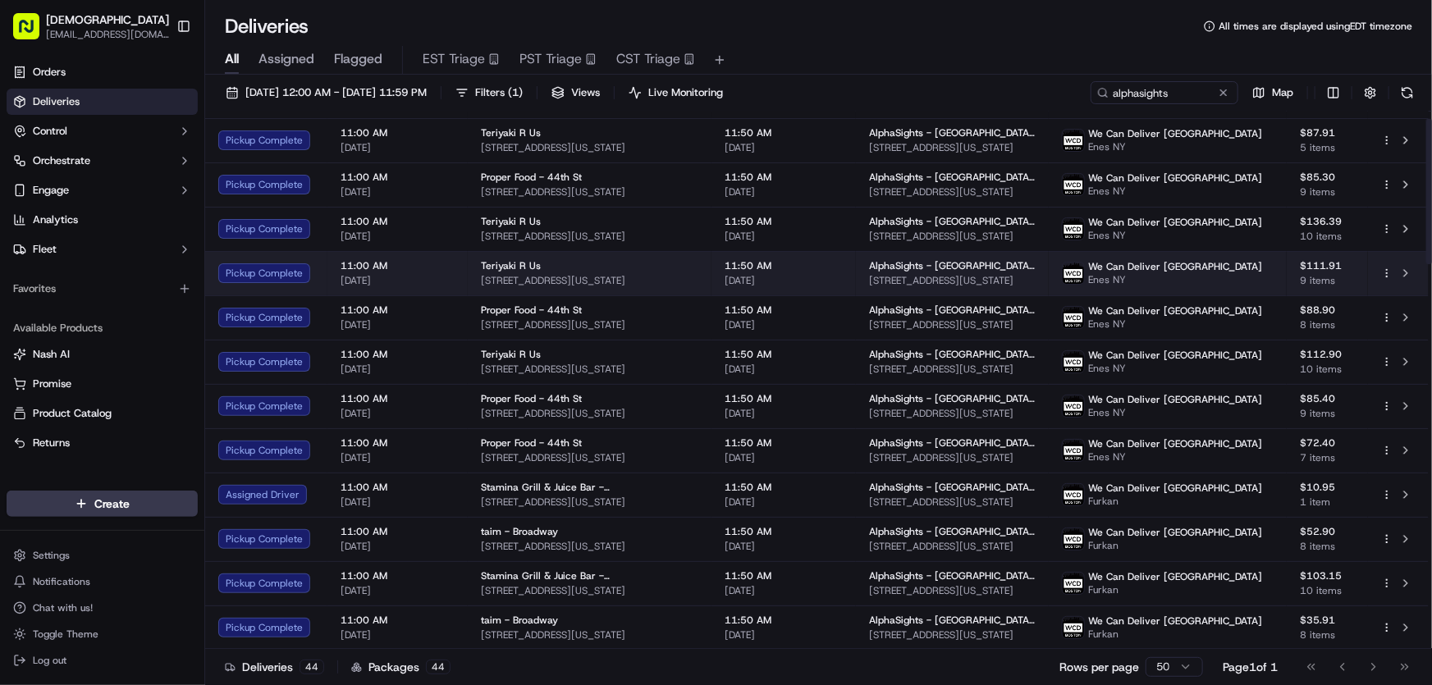
scroll to position [0, 0]
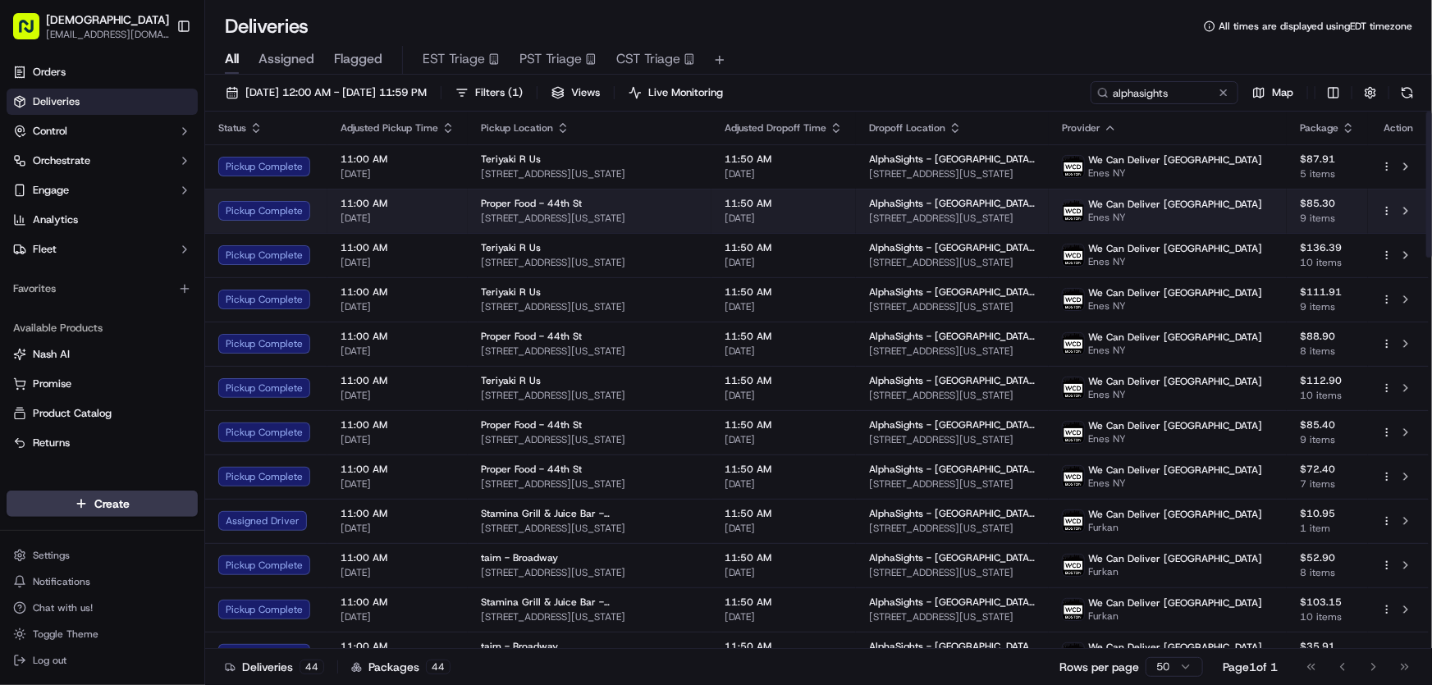
drag, startPoint x: 669, startPoint y: 212, endPoint x: 479, endPoint y: 219, distance: 189.6
click at [481, 219] on span "60 W 44th St, New York, NY 10036, USA" at bounding box center [589, 218] width 217 height 13
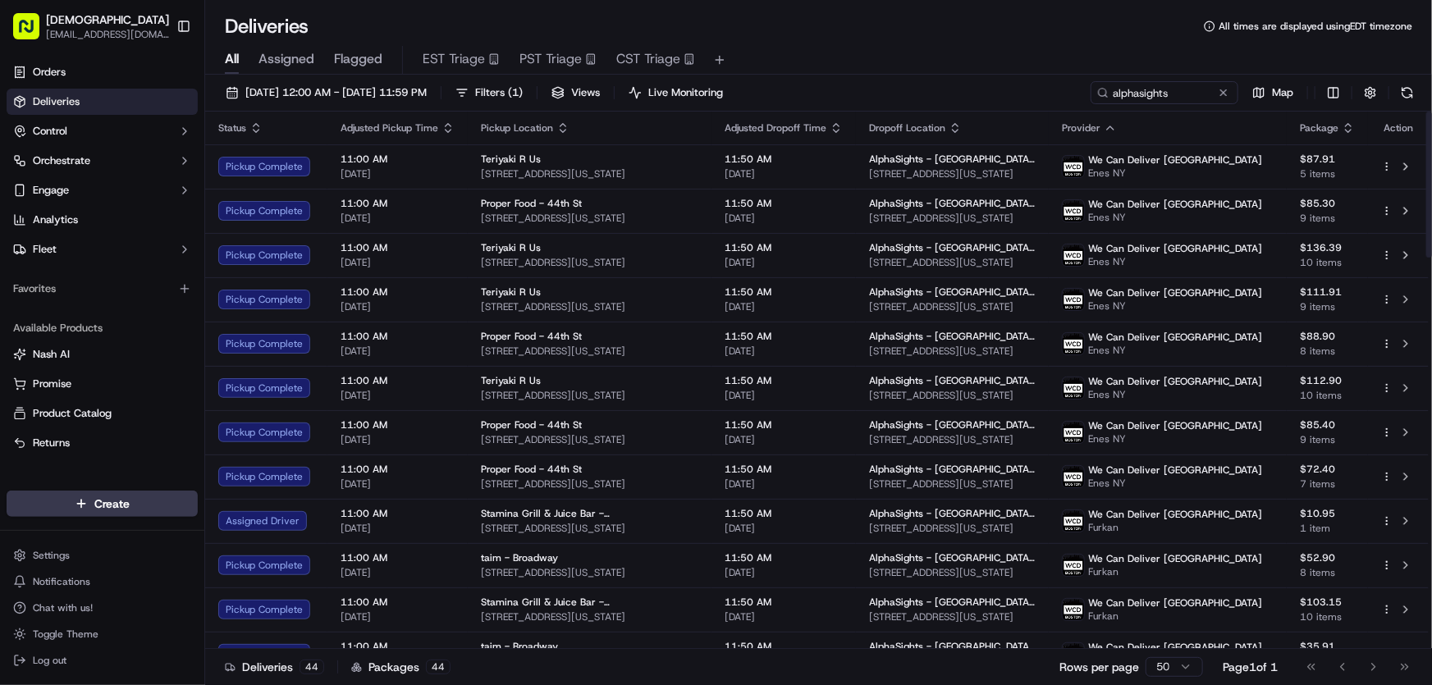
copy span "60 W 44th St, New York, NY 10036, USA"
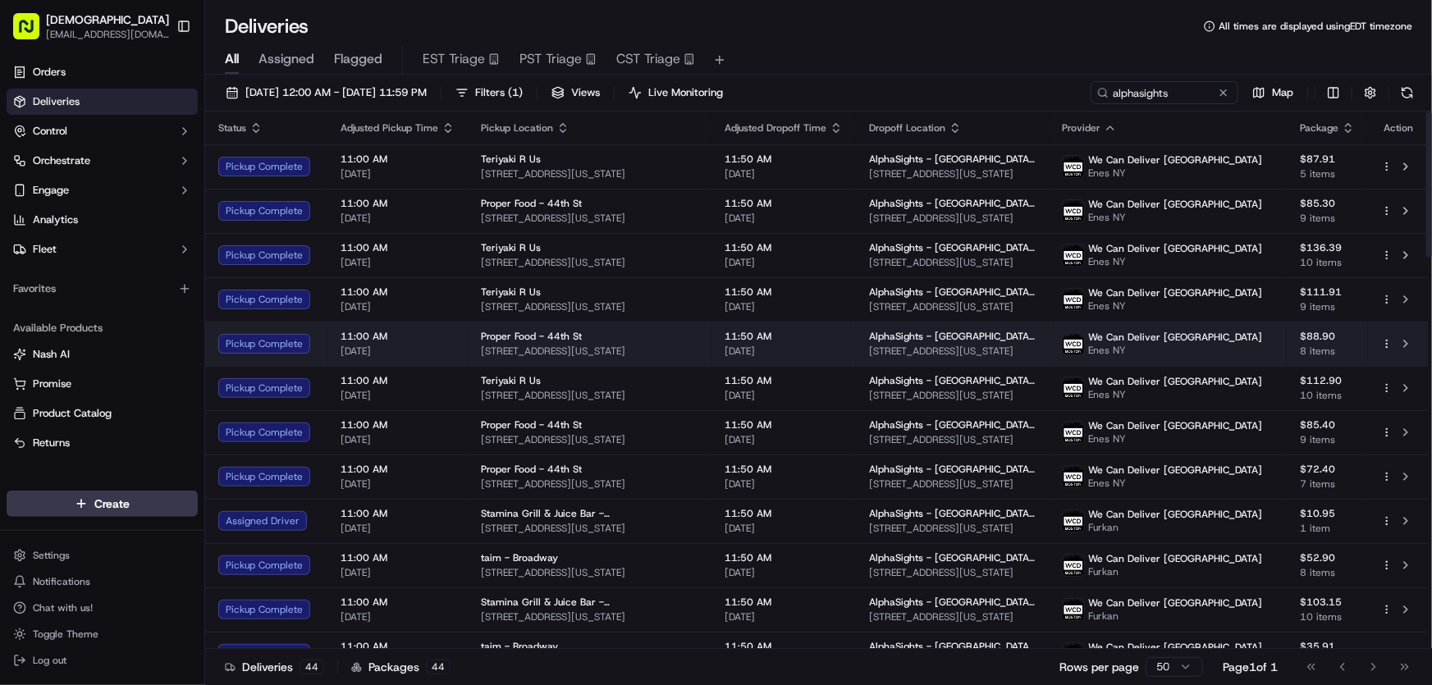
click at [524, 345] on span "60 W 44th St, New York, NY 10036, USA" at bounding box center [589, 351] width 217 height 13
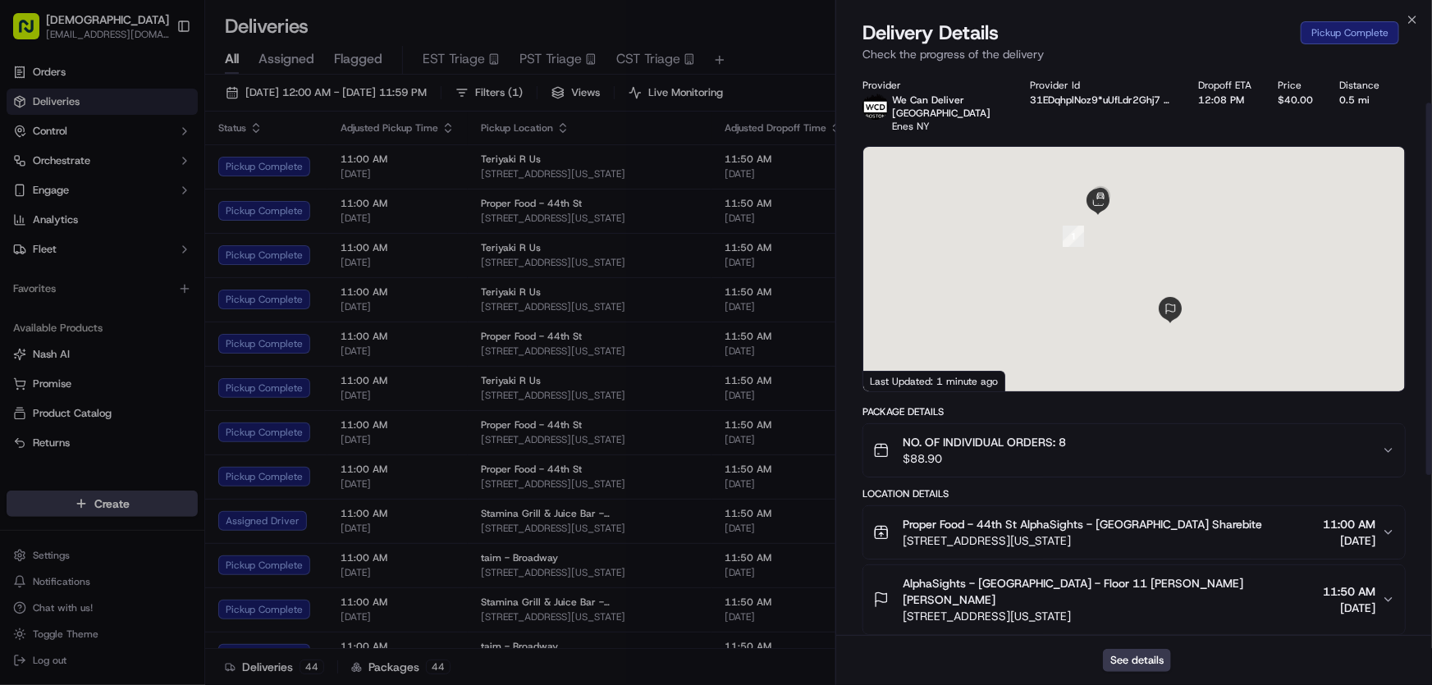
scroll to position [295, 0]
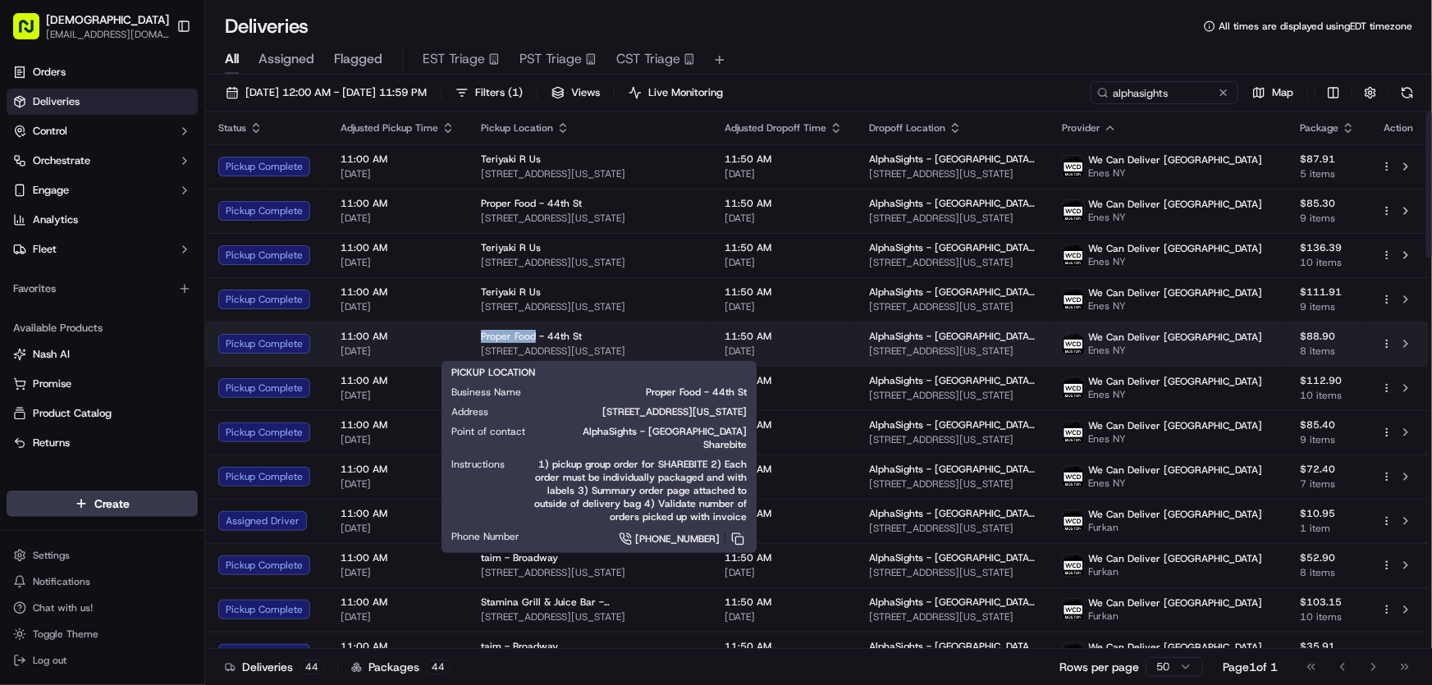
drag, startPoint x: 475, startPoint y: 336, endPoint x: 532, endPoint y: 338, distance: 57.5
click at [532, 338] on td "Proper Food - 44th St 60 W 44th St, New York, NY 10036, USA" at bounding box center [590, 344] width 244 height 44
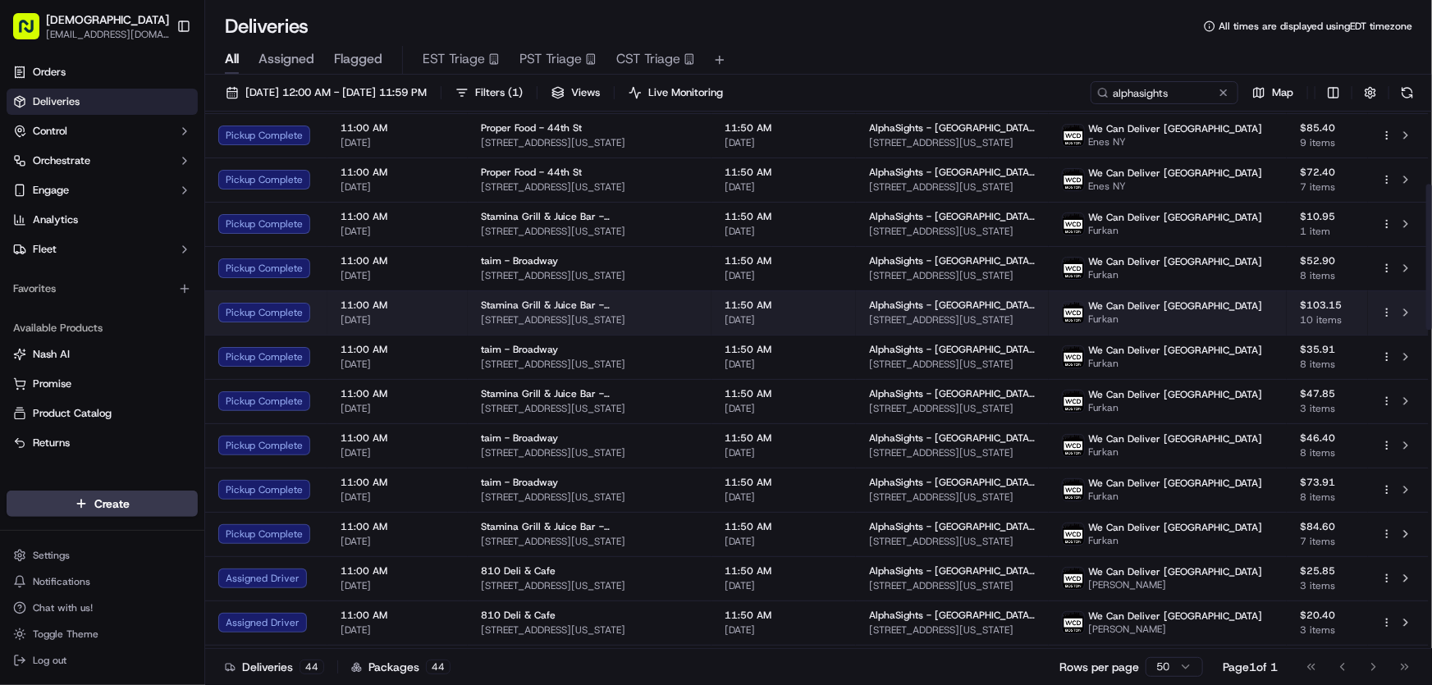
scroll to position [298, 0]
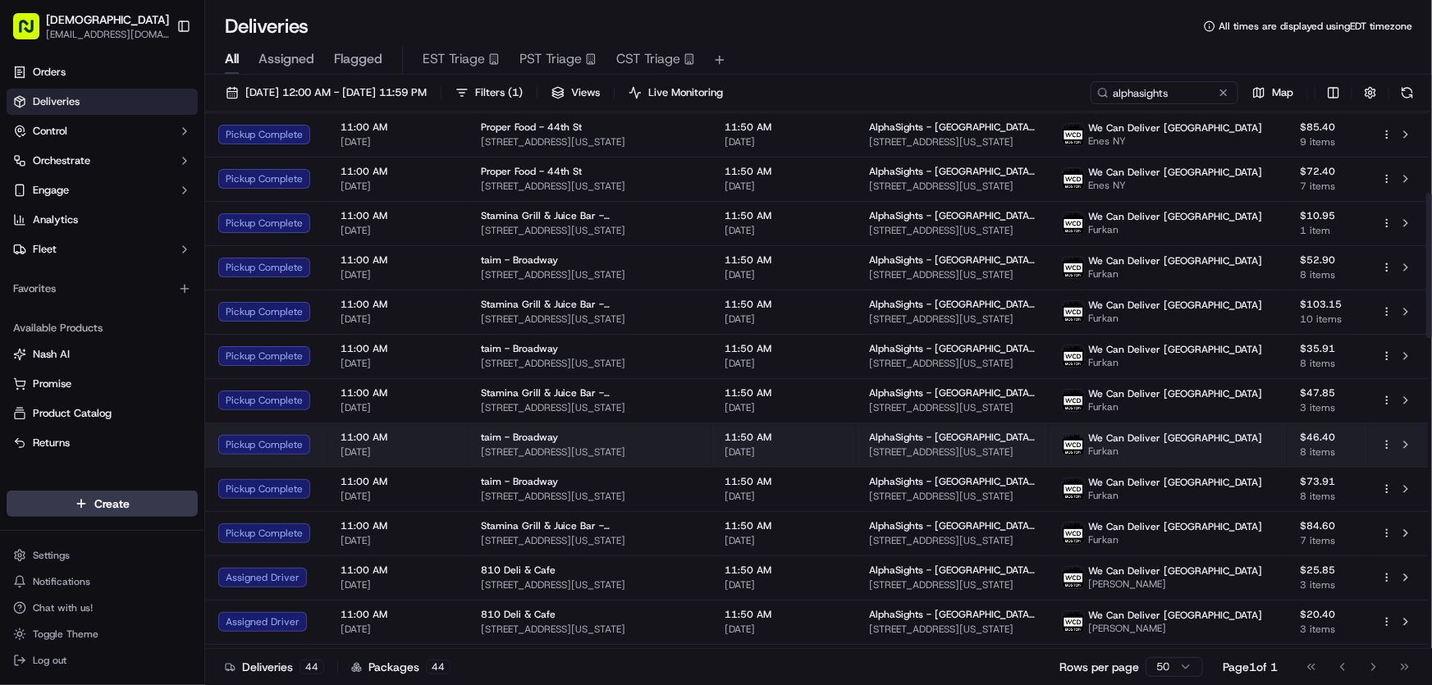
drag, startPoint x: 678, startPoint y: 452, endPoint x: 481, endPoint y: 459, distance: 197.0
click at [481, 459] on td "taim - Broadway 1372 Broadway, New York, NY 10018, USA" at bounding box center [590, 445] width 244 height 44
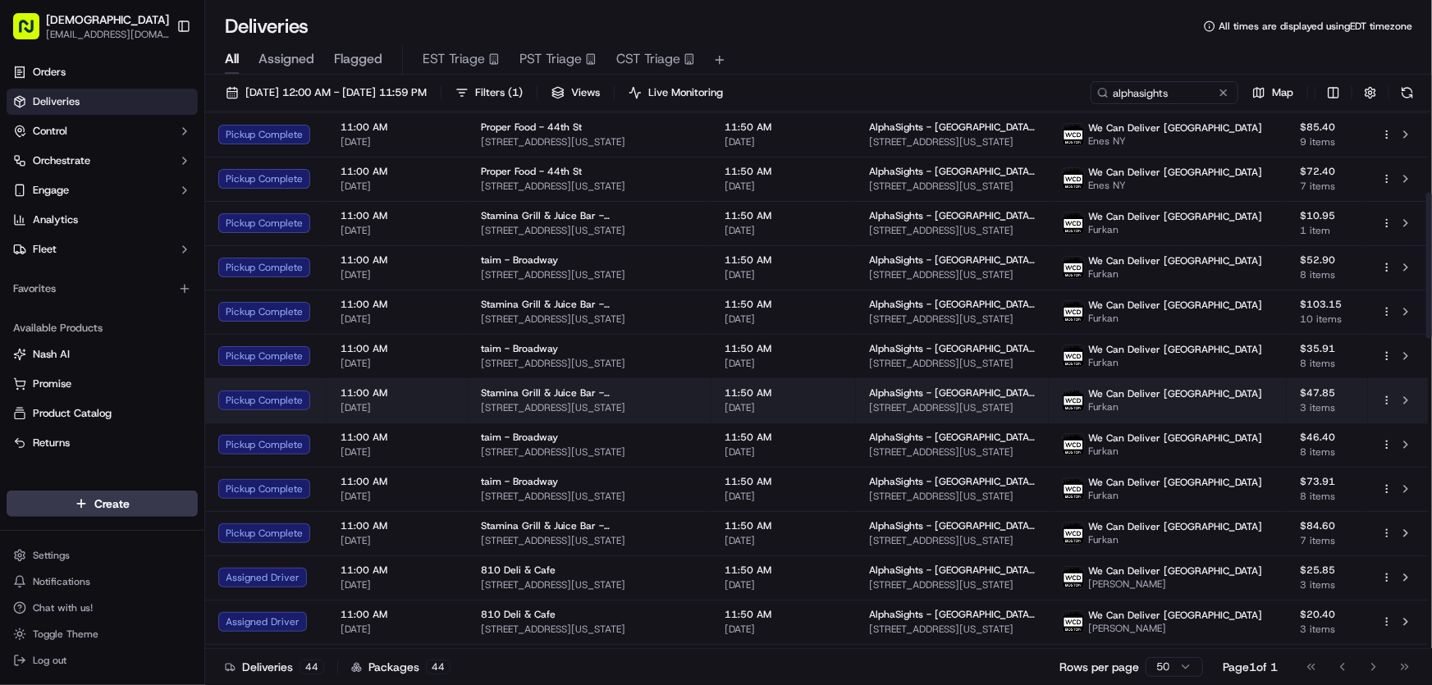
click at [532, 401] on span "156 E 33rd St, New York, NY 10016, USA" at bounding box center [589, 407] width 217 height 13
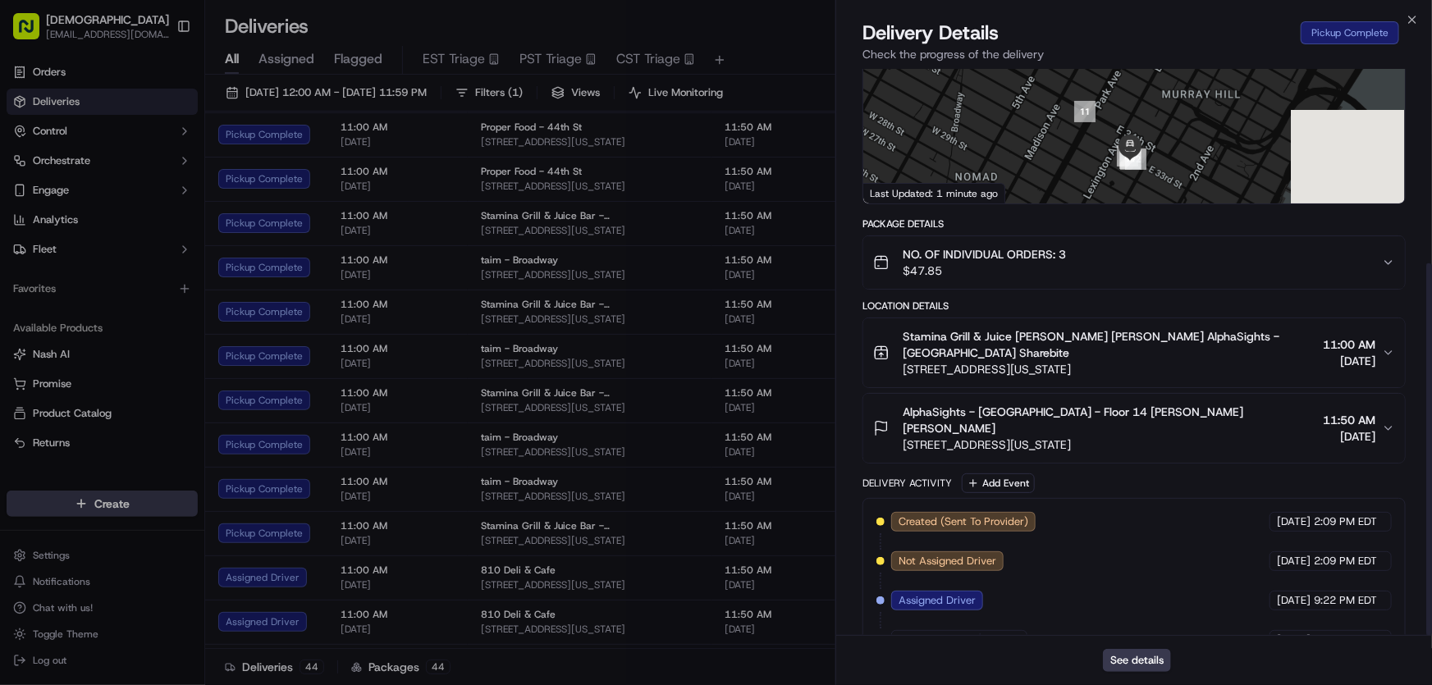
scroll to position [295, 0]
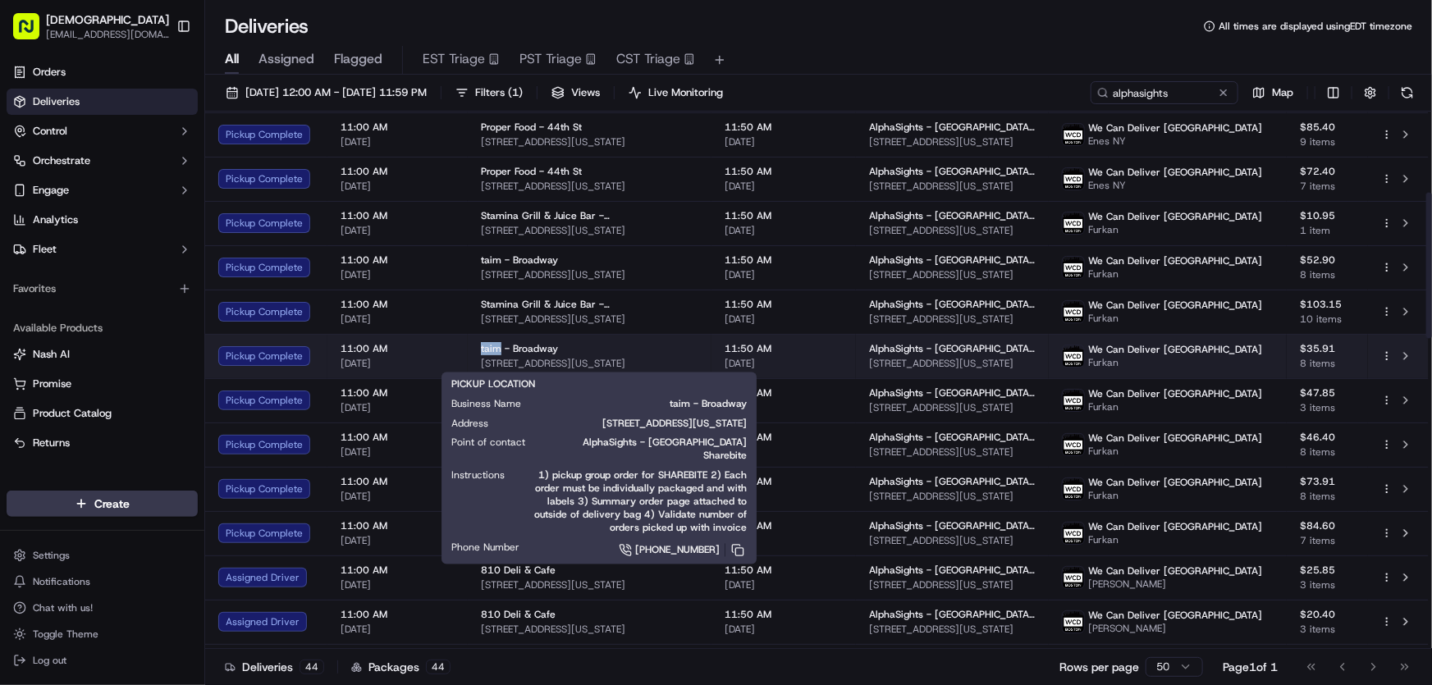
drag, startPoint x: 477, startPoint y: 347, endPoint x: 497, endPoint y: 348, distance: 20.5
click at [497, 348] on td "taim - Broadway 1372 Broadway, New York, NY 10018, USA" at bounding box center [590, 356] width 244 height 44
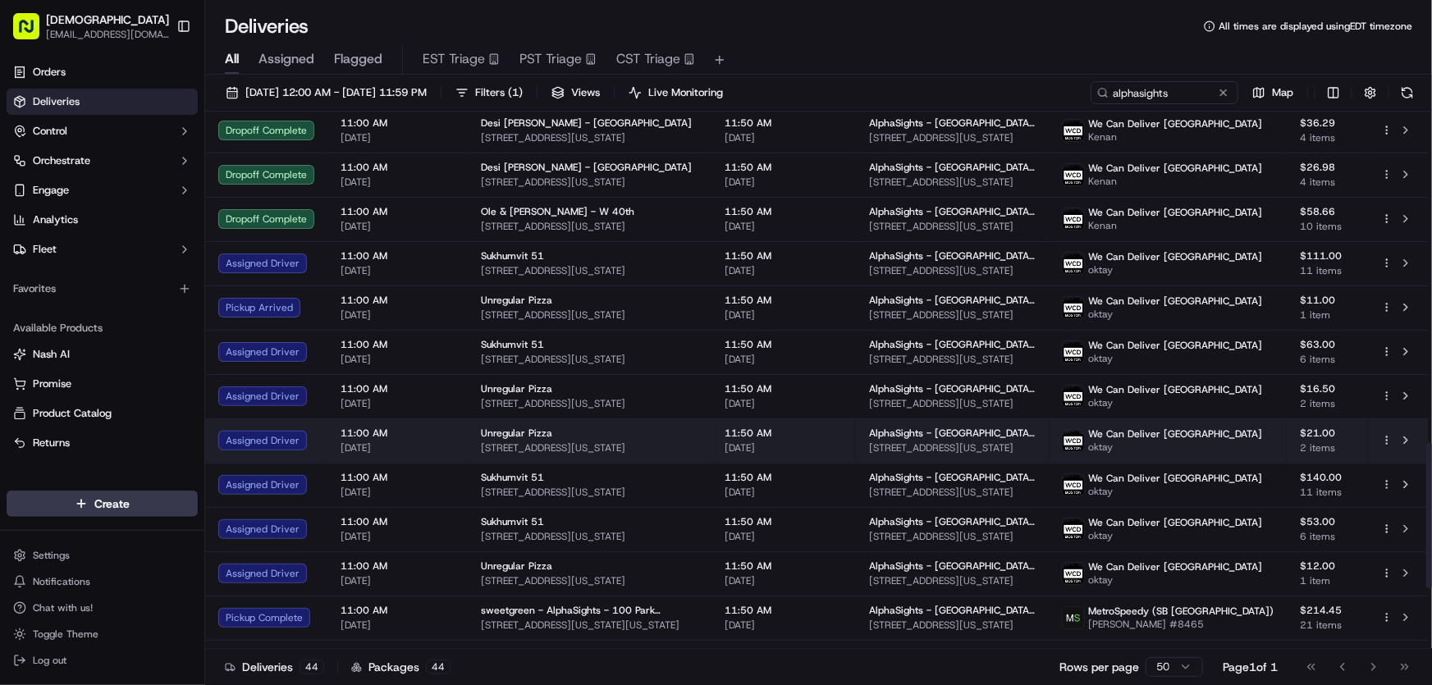
scroll to position [1220, 0]
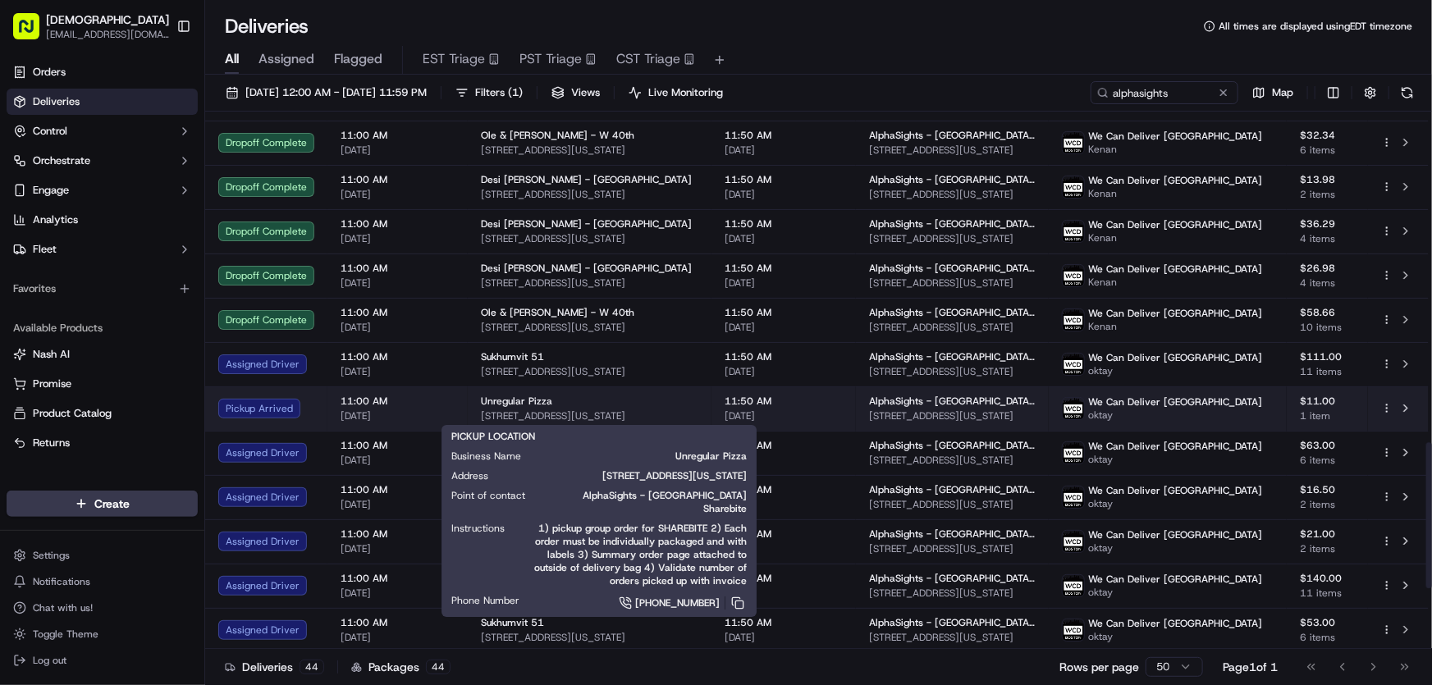
click at [512, 409] on span "14 E 37th St, New York, NY 10016, USA" at bounding box center [589, 415] width 217 height 13
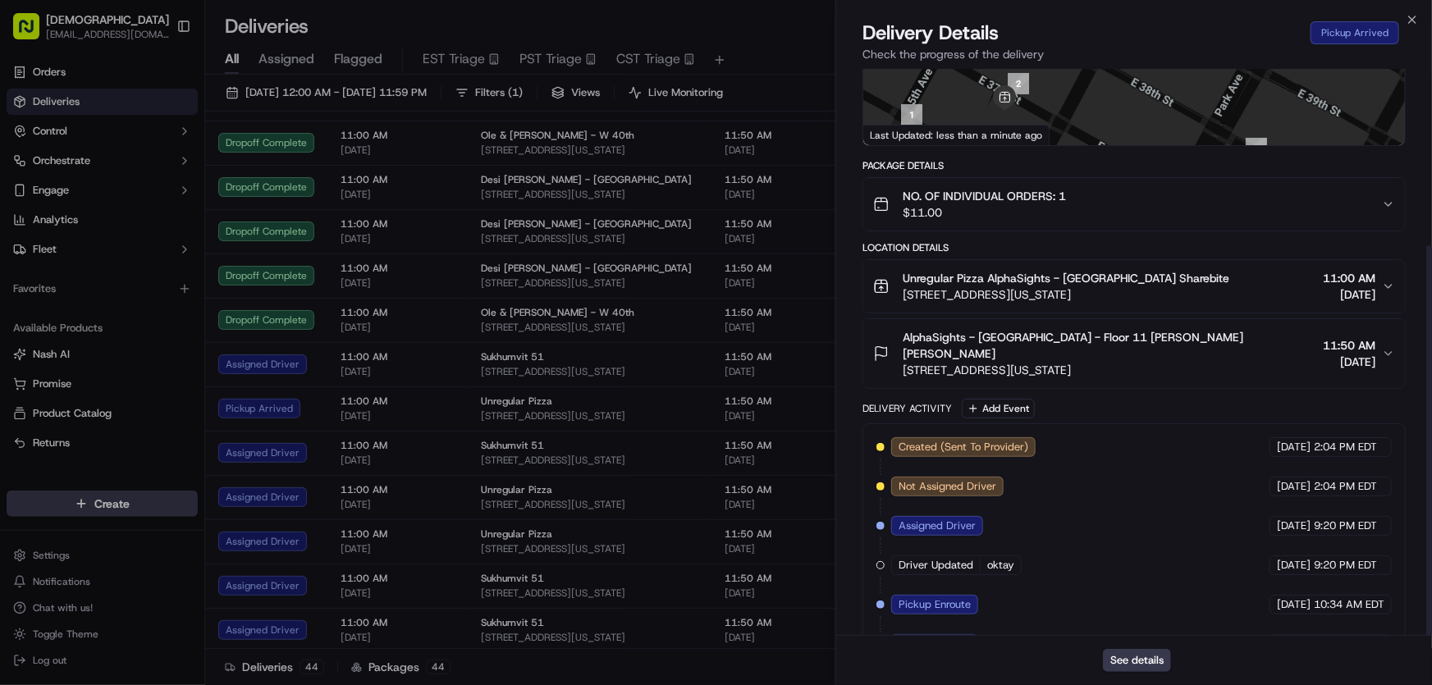
scroll to position [256, 0]
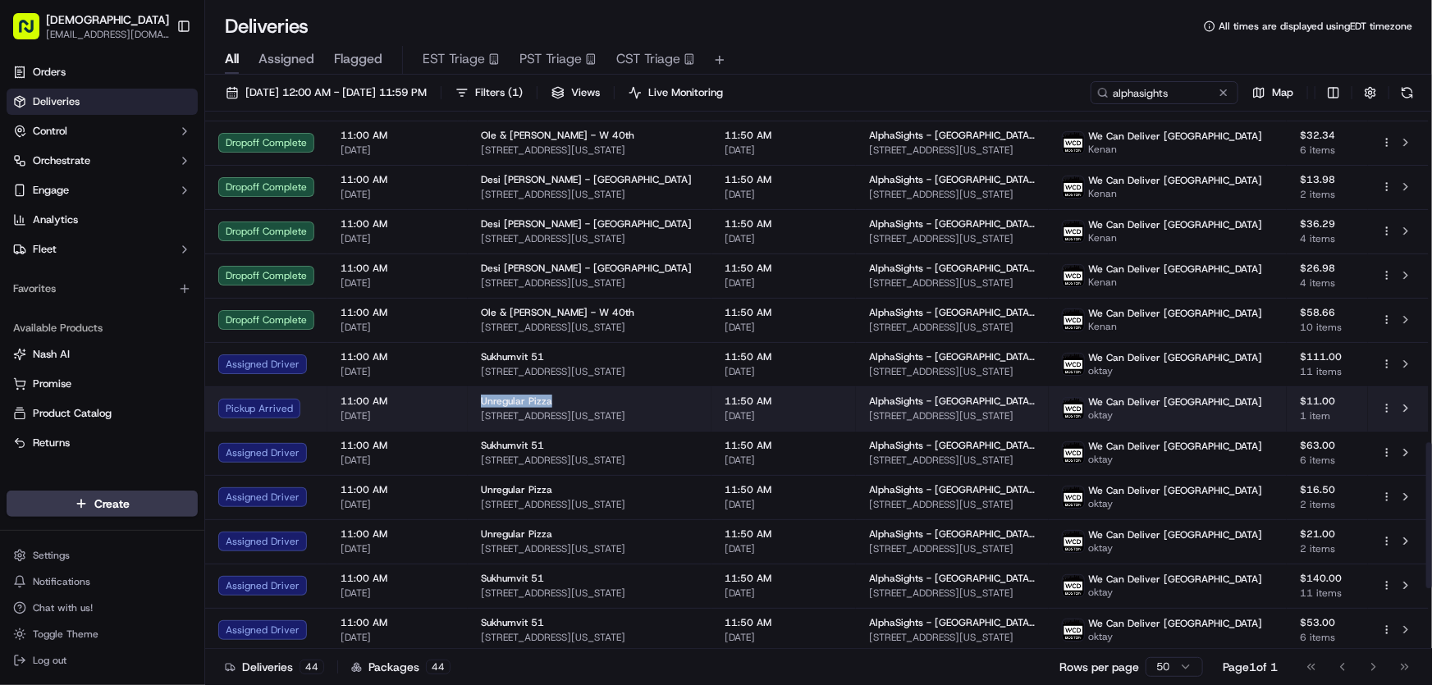
drag, startPoint x: 477, startPoint y: 400, endPoint x: 550, endPoint y: 403, distance: 73.1
click at [550, 403] on td "Unregular Pizza 14 E 37th St, New York, NY 10016, USA" at bounding box center [590, 408] width 244 height 44
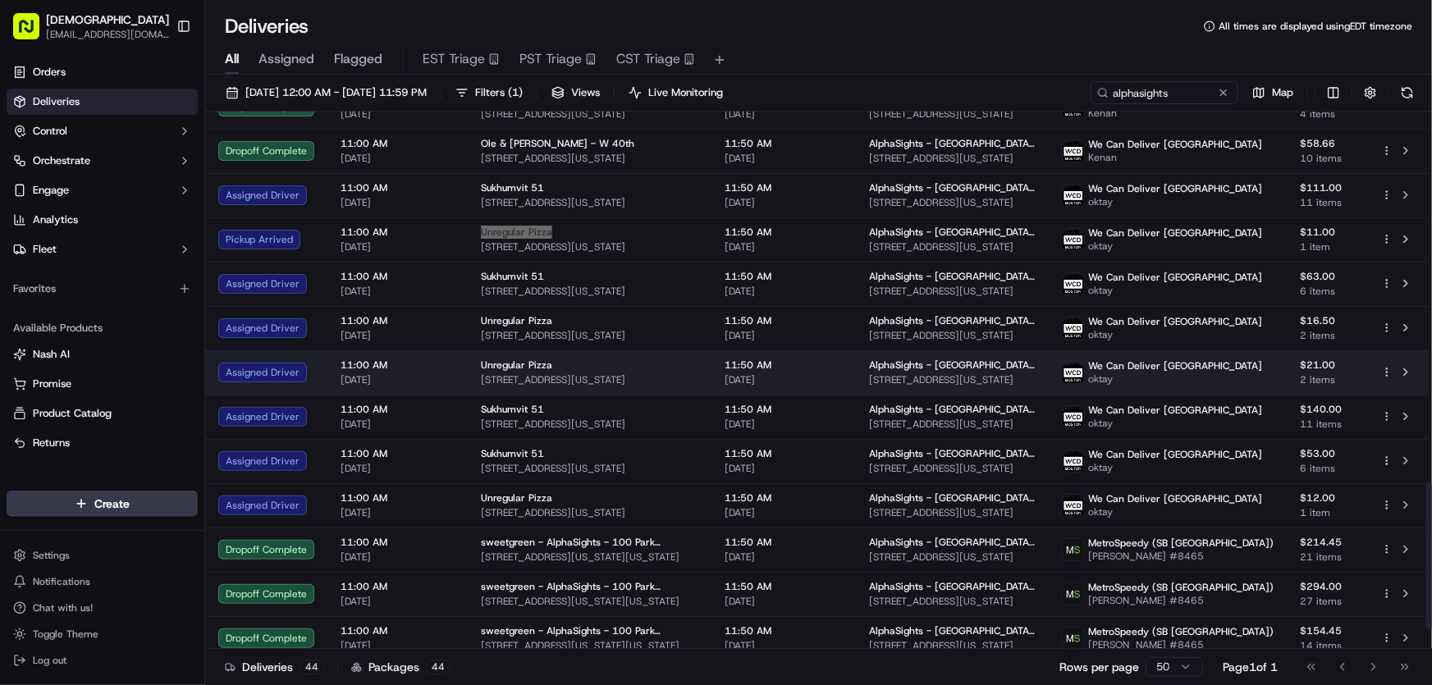
scroll to position [1369, 0]
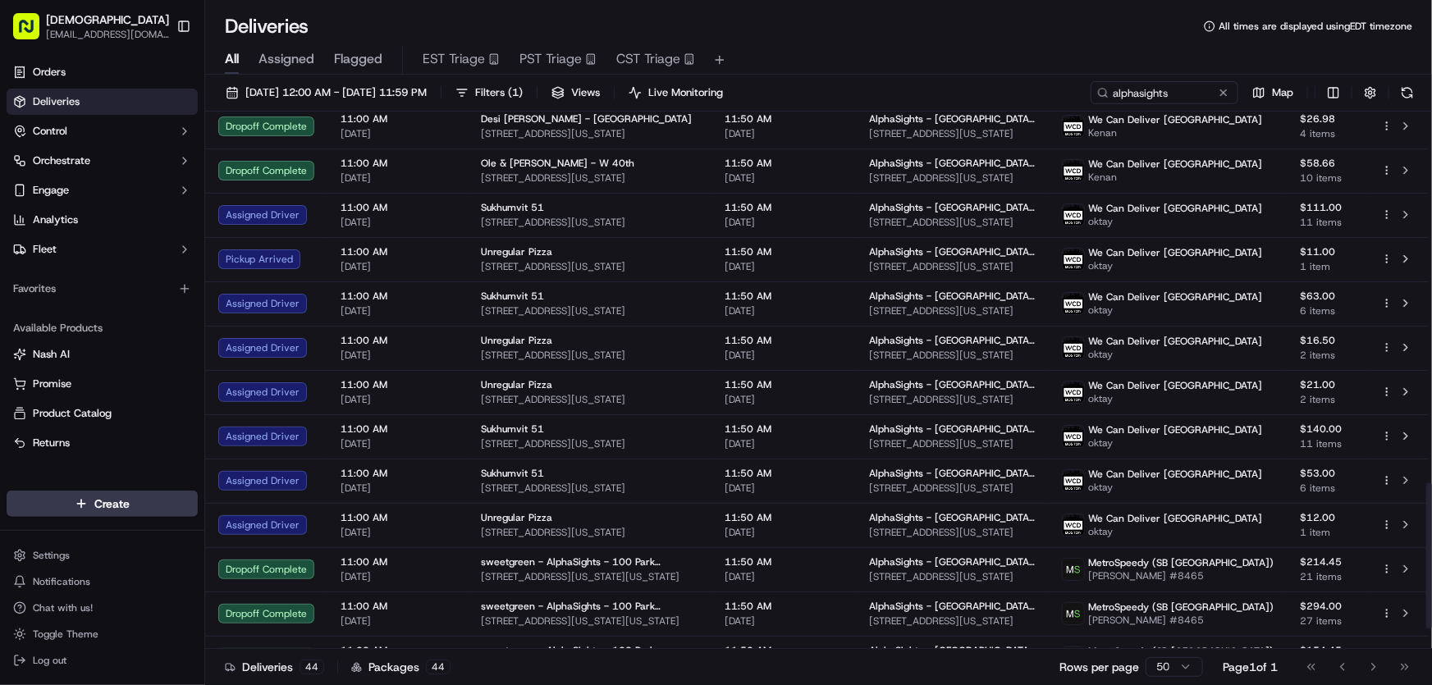
click at [812, 52] on div "All Assigned Flagged EST Triage PST Triage CST Triage" at bounding box center [818, 60] width 1227 height 29
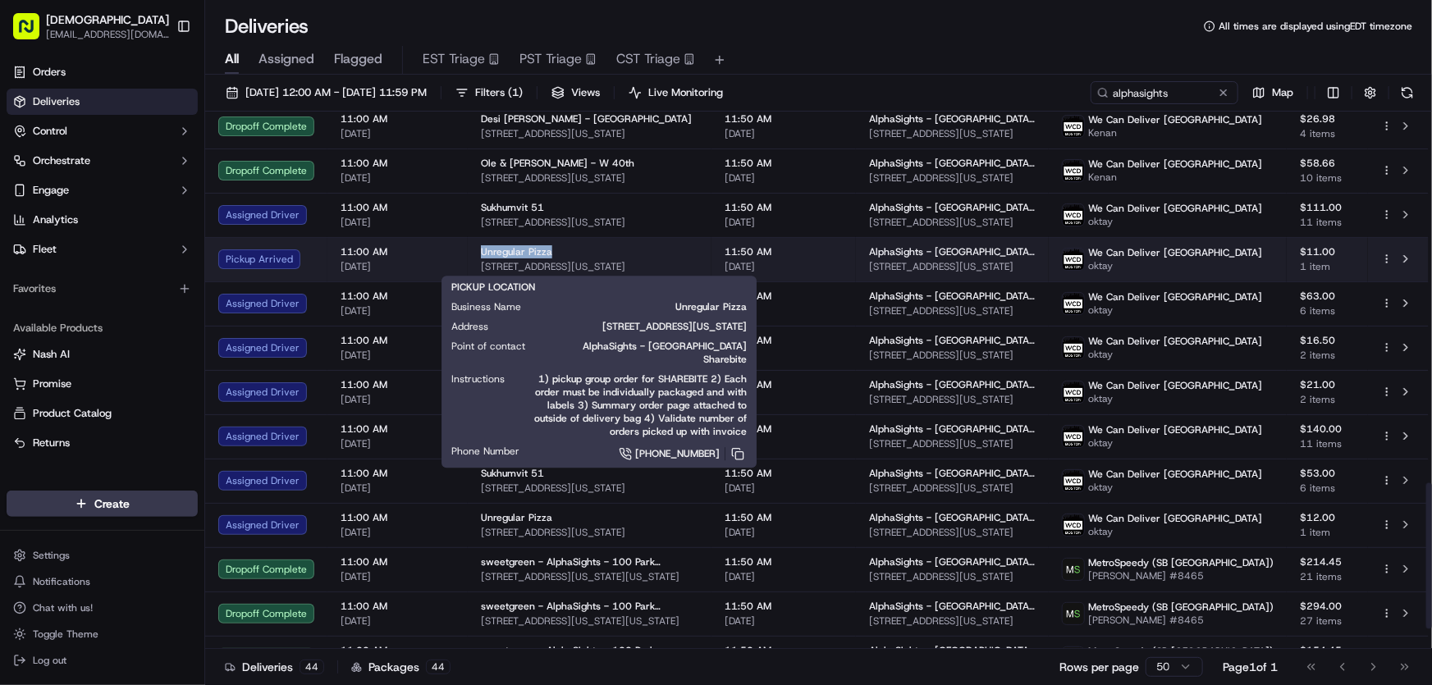
drag, startPoint x: 478, startPoint y: 248, endPoint x: 549, endPoint y: 249, distance: 70.6
click at [549, 249] on div "Unregular Pizza" at bounding box center [589, 251] width 217 height 13
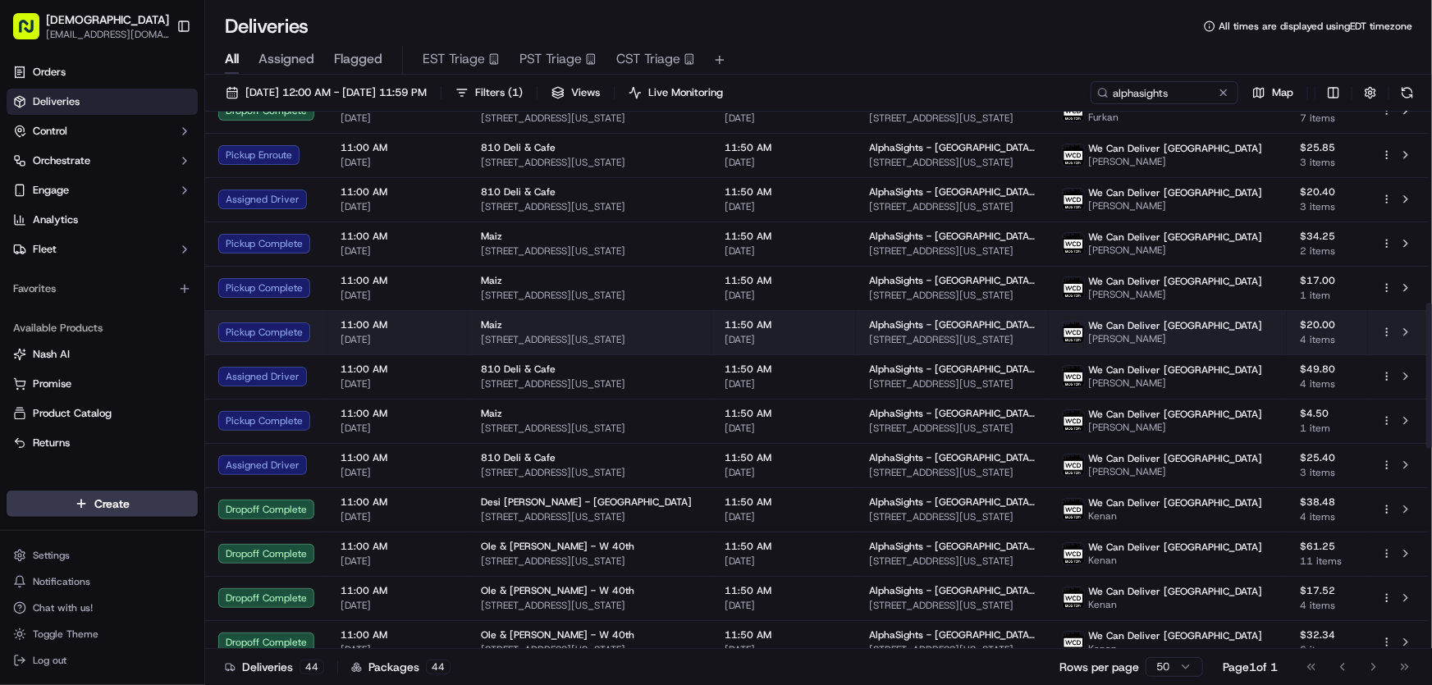
scroll to position [698, 0]
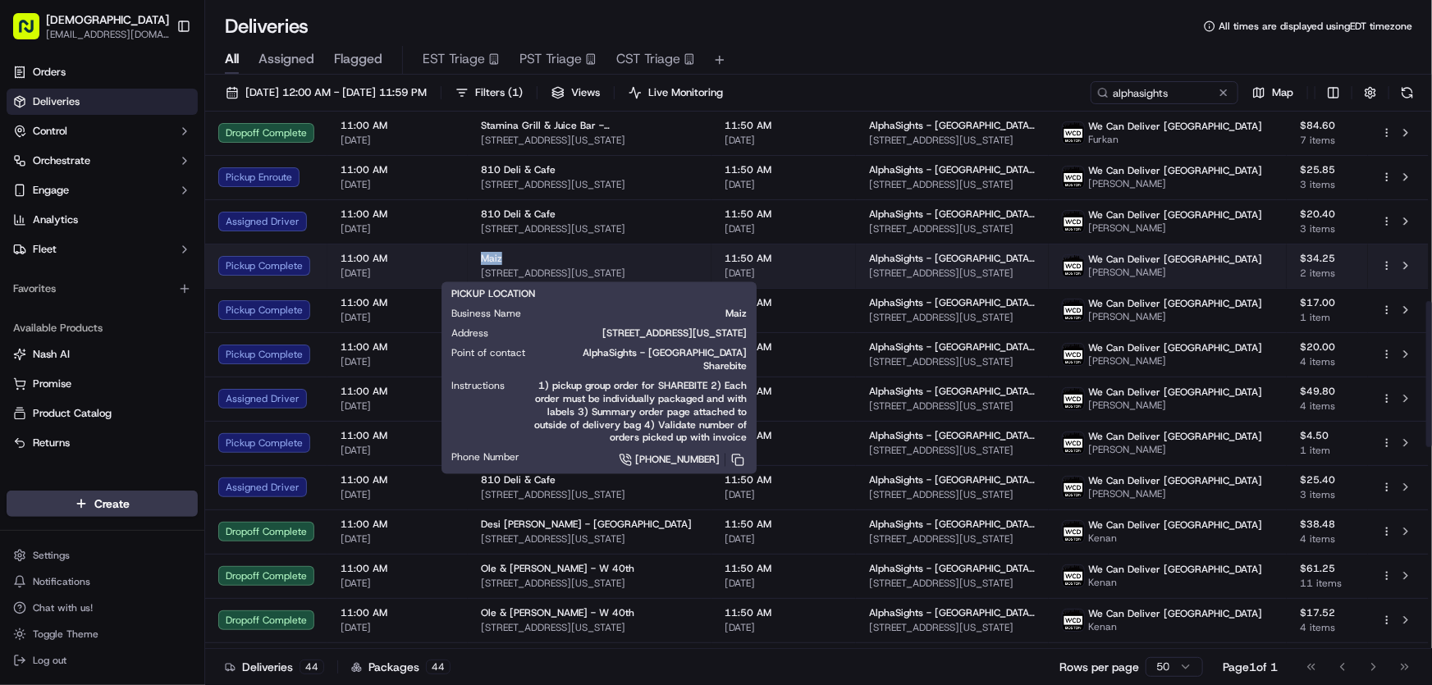
drag, startPoint x: 473, startPoint y: 256, endPoint x: 504, endPoint y: 258, distance: 31.2
click at [504, 258] on td "Maiz 606 8th Ave, New York, NY 10018, USA" at bounding box center [590, 266] width 244 height 44
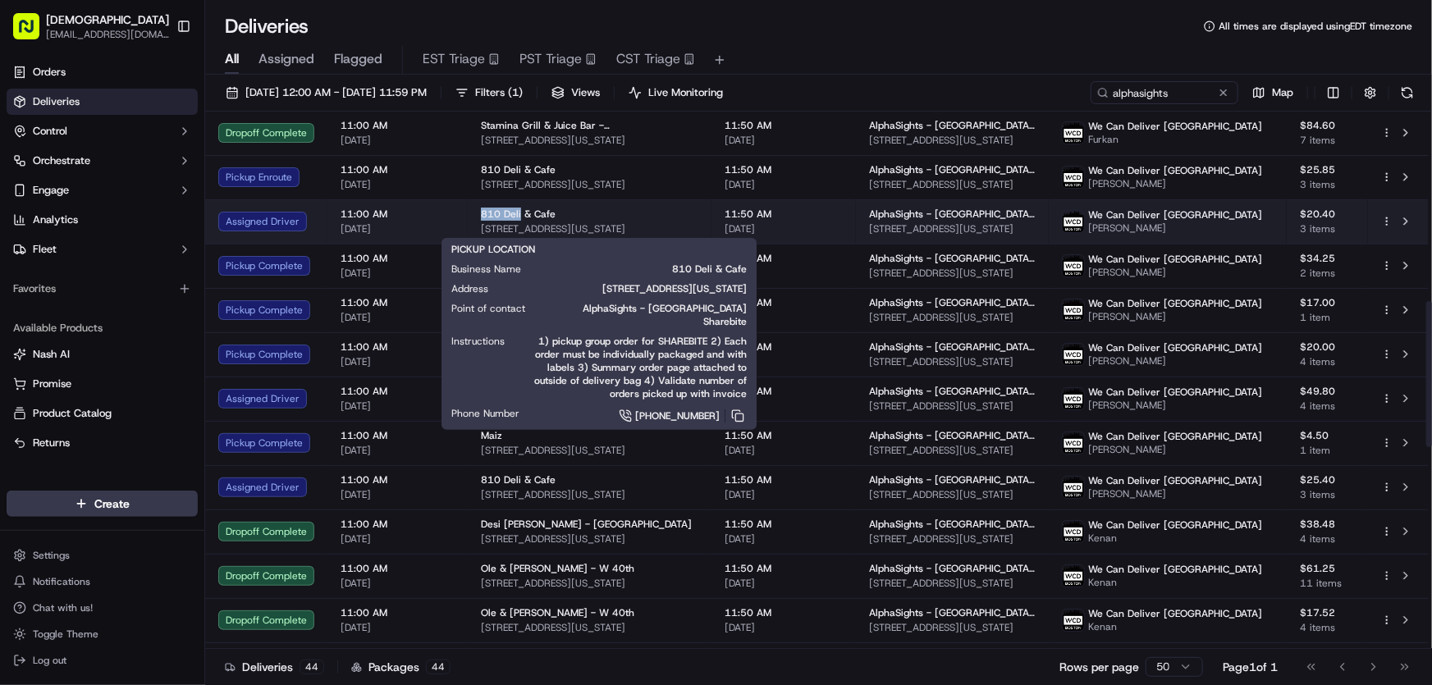
drag, startPoint x: 477, startPoint y: 212, endPoint x: 518, endPoint y: 212, distance: 41.0
click at [518, 212] on td "810 Deli & Cafe 810 7th Ave, New York, NY 10019, USA" at bounding box center [590, 221] width 244 height 44
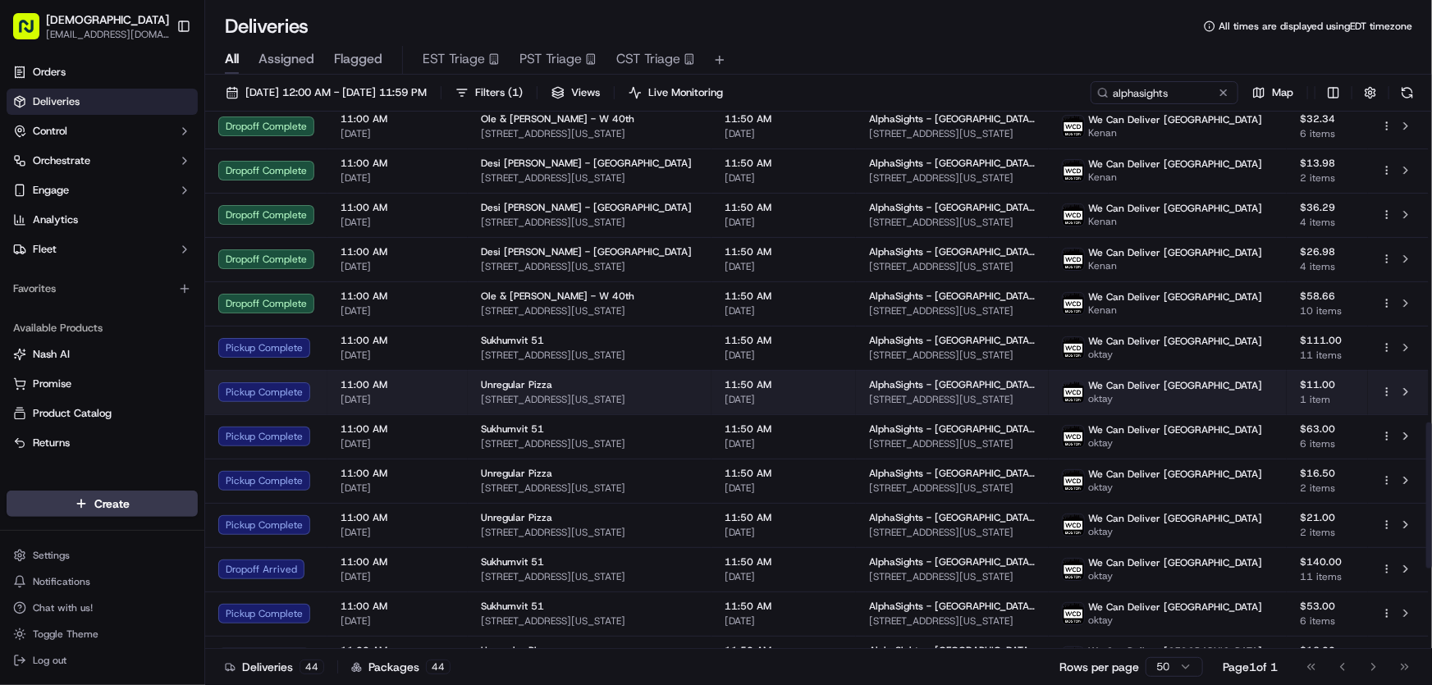
scroll to position [1370, 0]
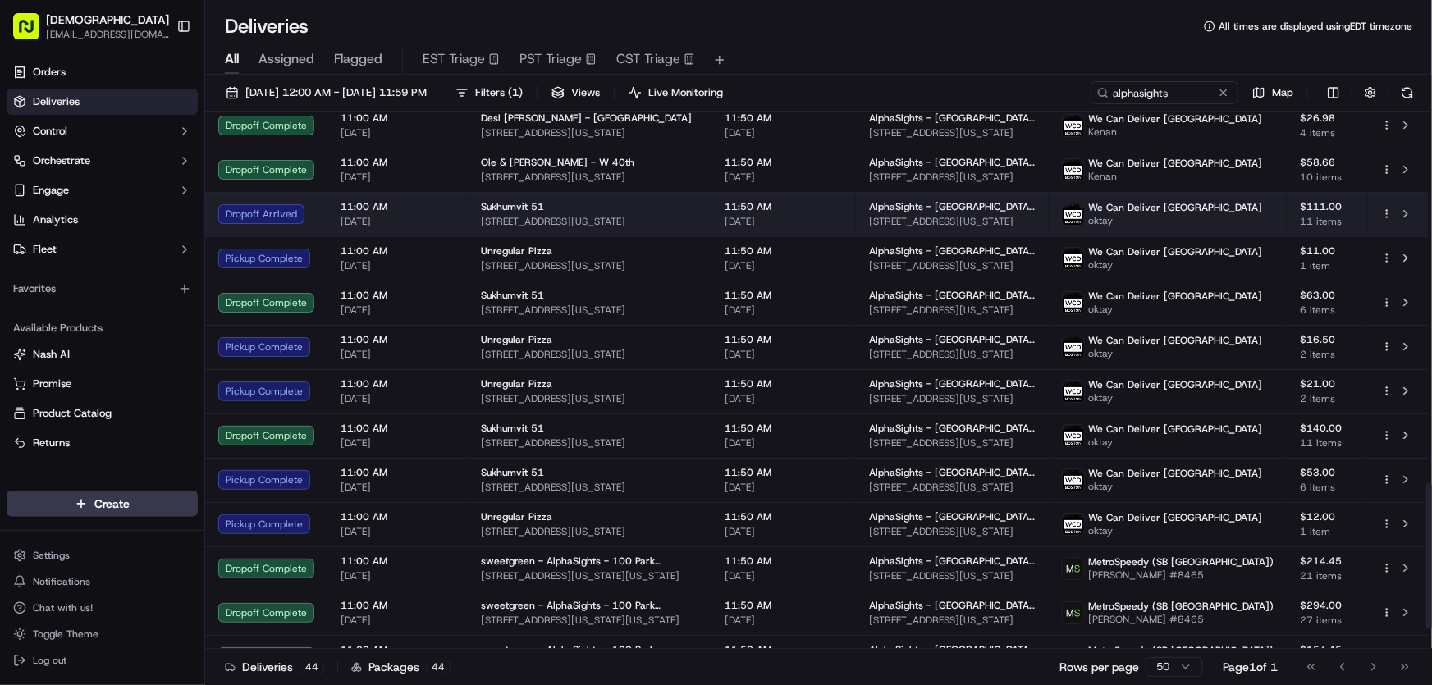
drag, startPoint x: 669, startPoint y: 219, endPoint x: 478, endPoint y: 222, distance: 190.4
click at [481, 222] on span "224 E 51st St, New York, NY 10022, USA" at bounding box center [589, 221] width 217 height 13
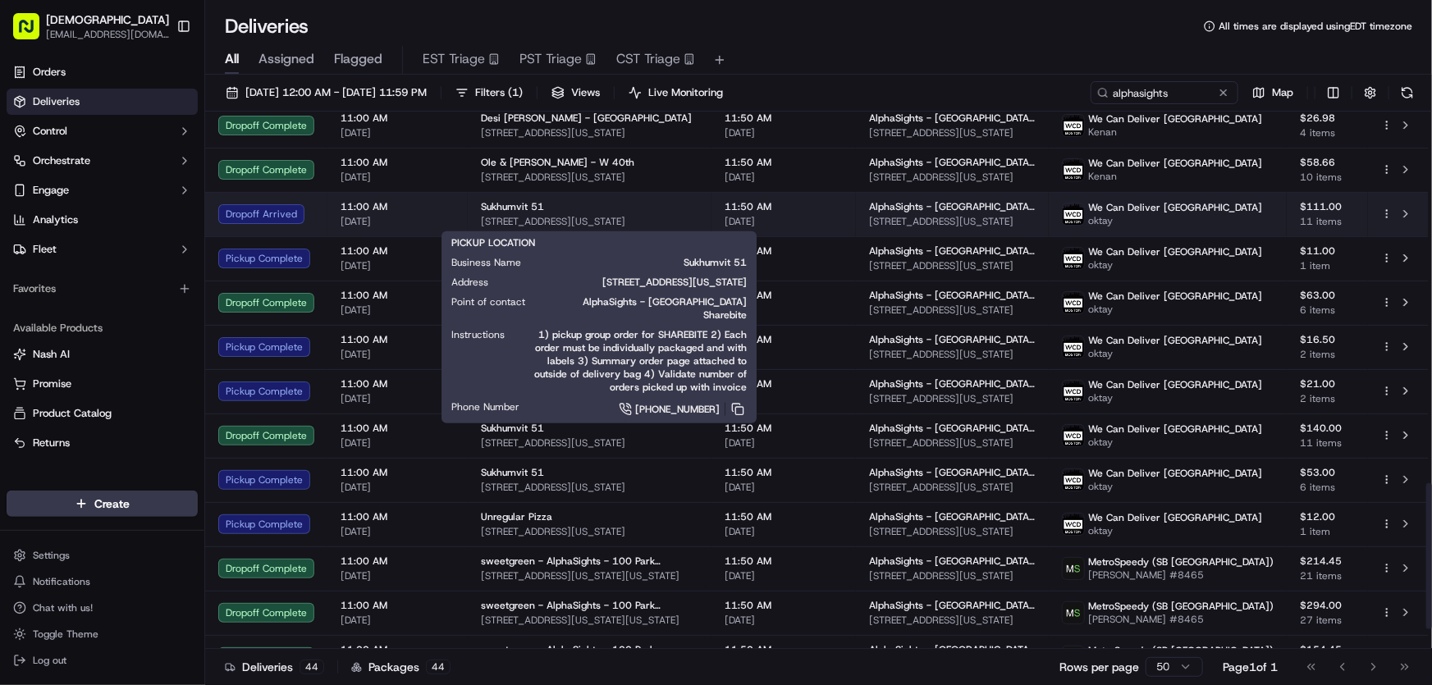
click at [698, 201] on div "Sukhumvit 51" at bounding box center [589, 206] width 217 height 13
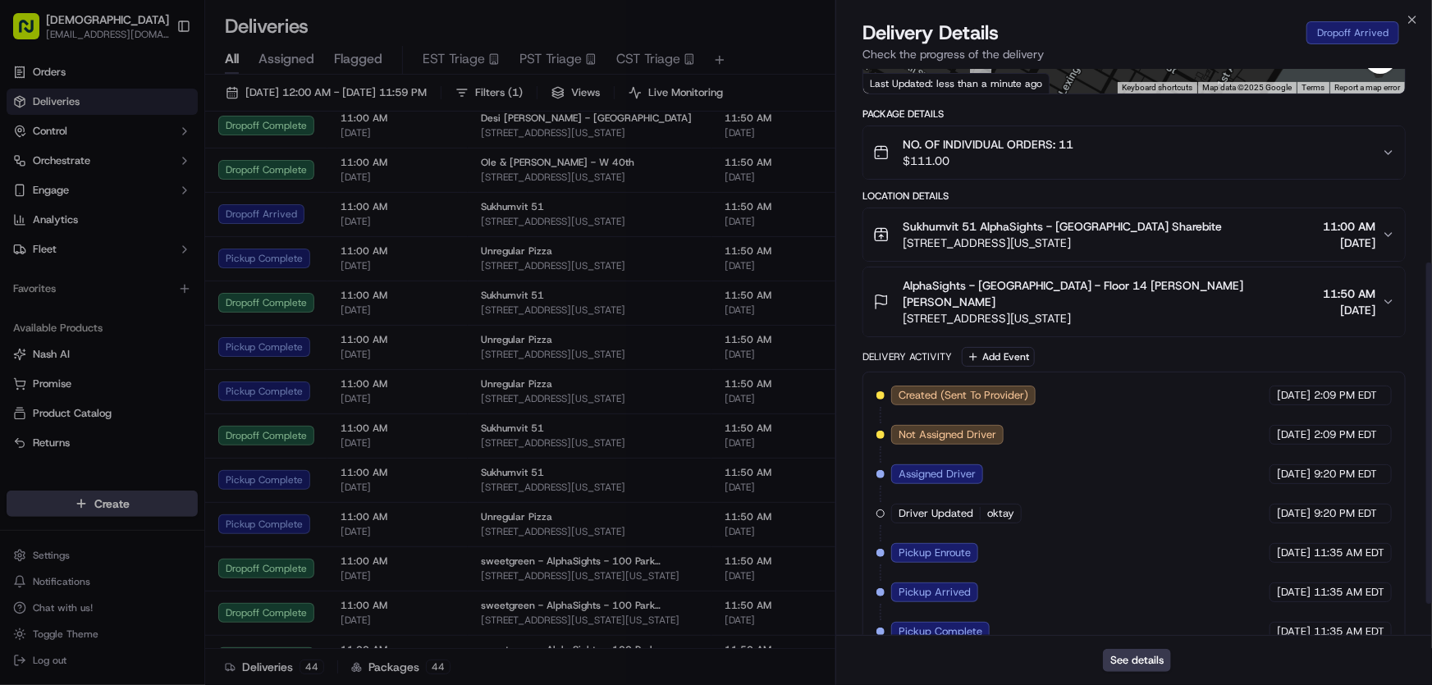
scroll to position [374, 0]
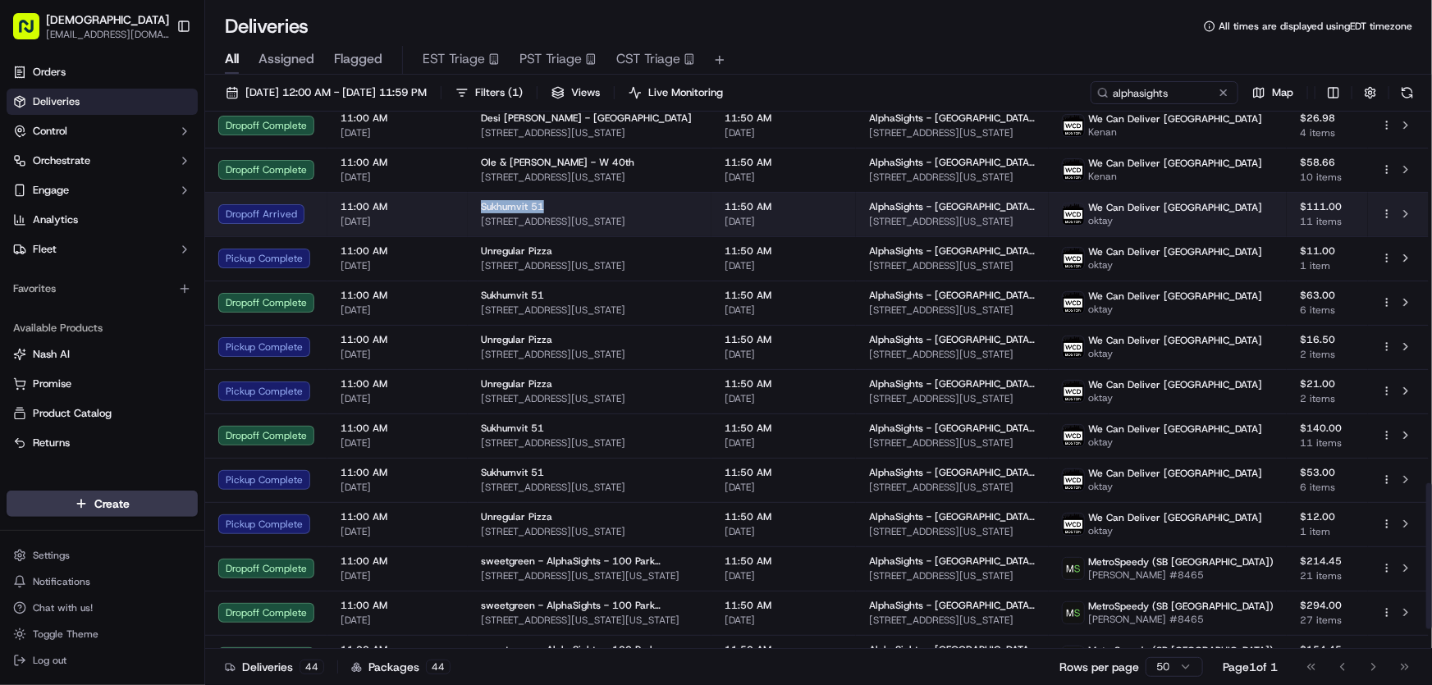
drag, startPoint x: 477, startPoint y: 203, endPoint x: 547, endPoint y: 202, distance: 69.8
click at [547, 202] on td "Sukhumvit 51 224 E 51st St, New York, NY 10022, USA" at bounding box center [590, 214] width 244 height 44
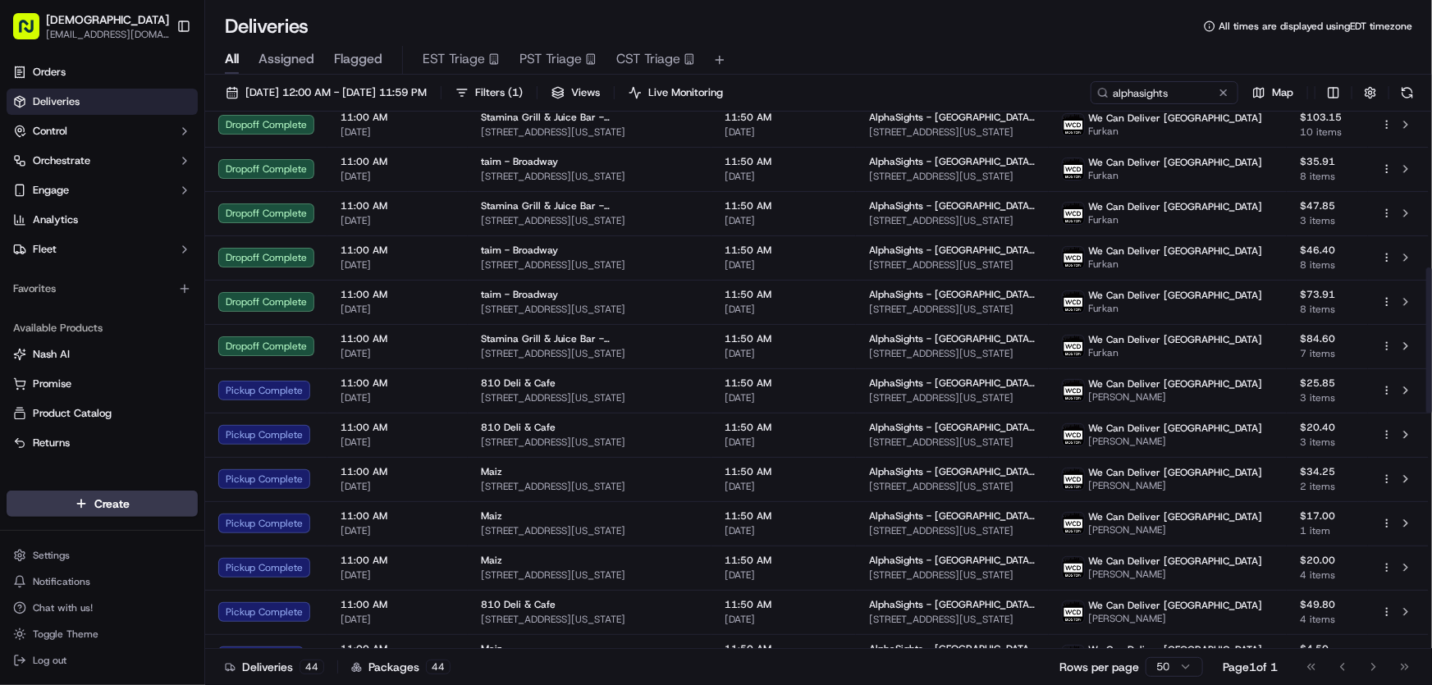
scroll to position [596, 0]
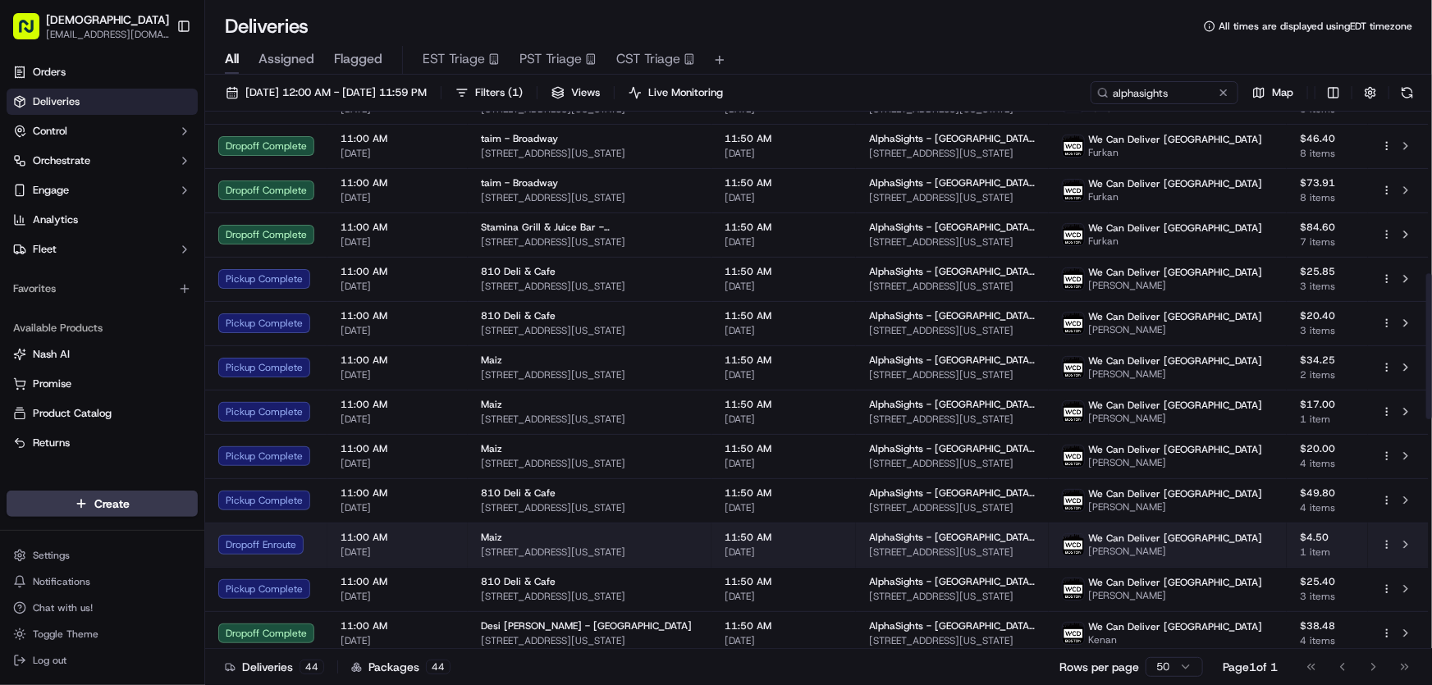
drag, startPoint x: 665, startPoint y: 550, endPoint x: 472, endPoint y: 550, distance: 192.8
click at [472, 550] on td "Maiz 606 8th Ave, New York, NY 10018, USA" at bounding box center [590, 545] width 244 height 44
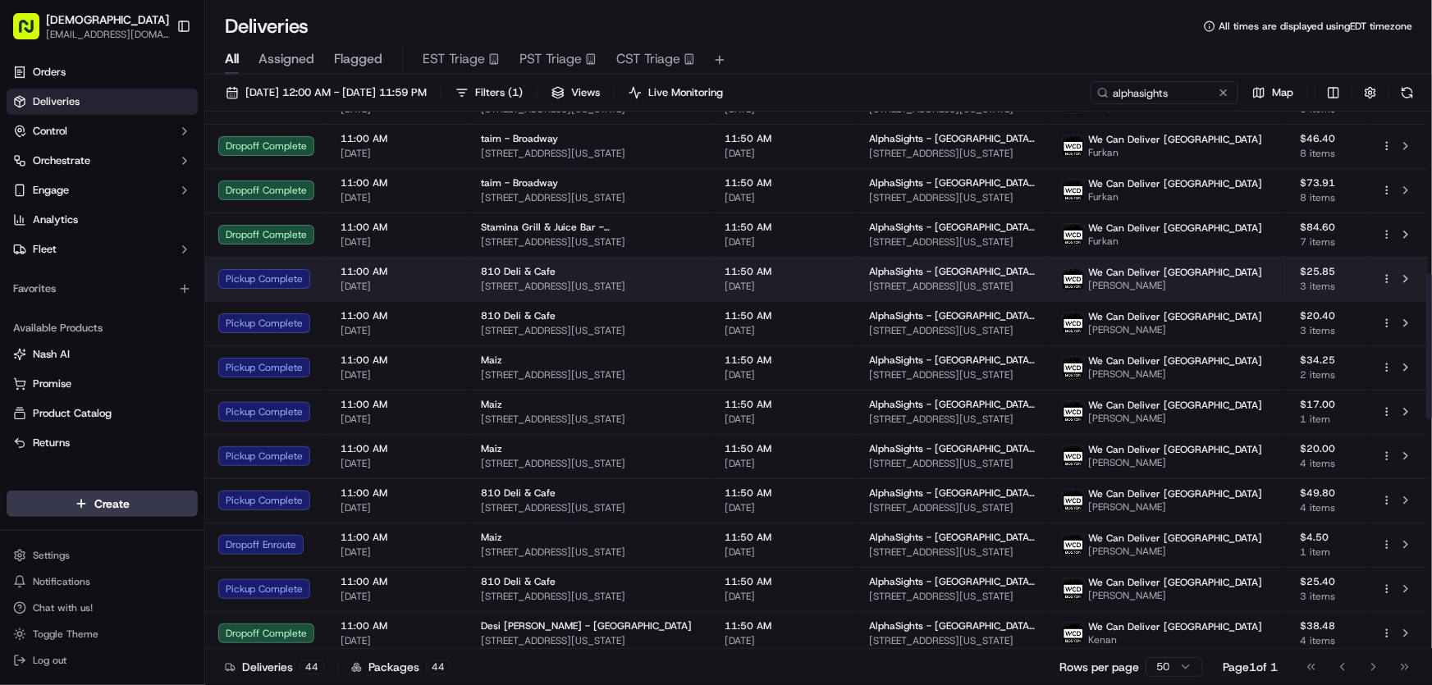
click at [525, 287] on span "810 7th Ave, New York, NY 10019, USA" at bounding box center [589, 286] width 217 height 13
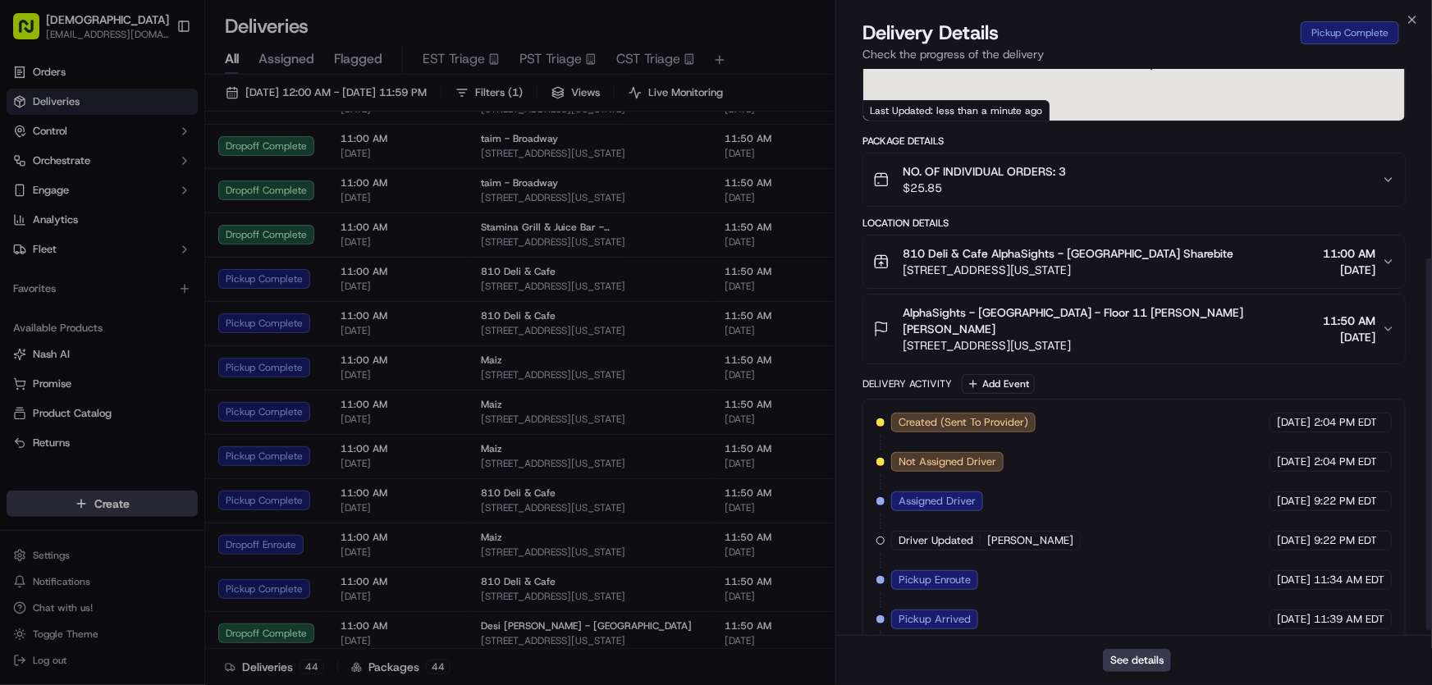
scroll to position [295, 0]
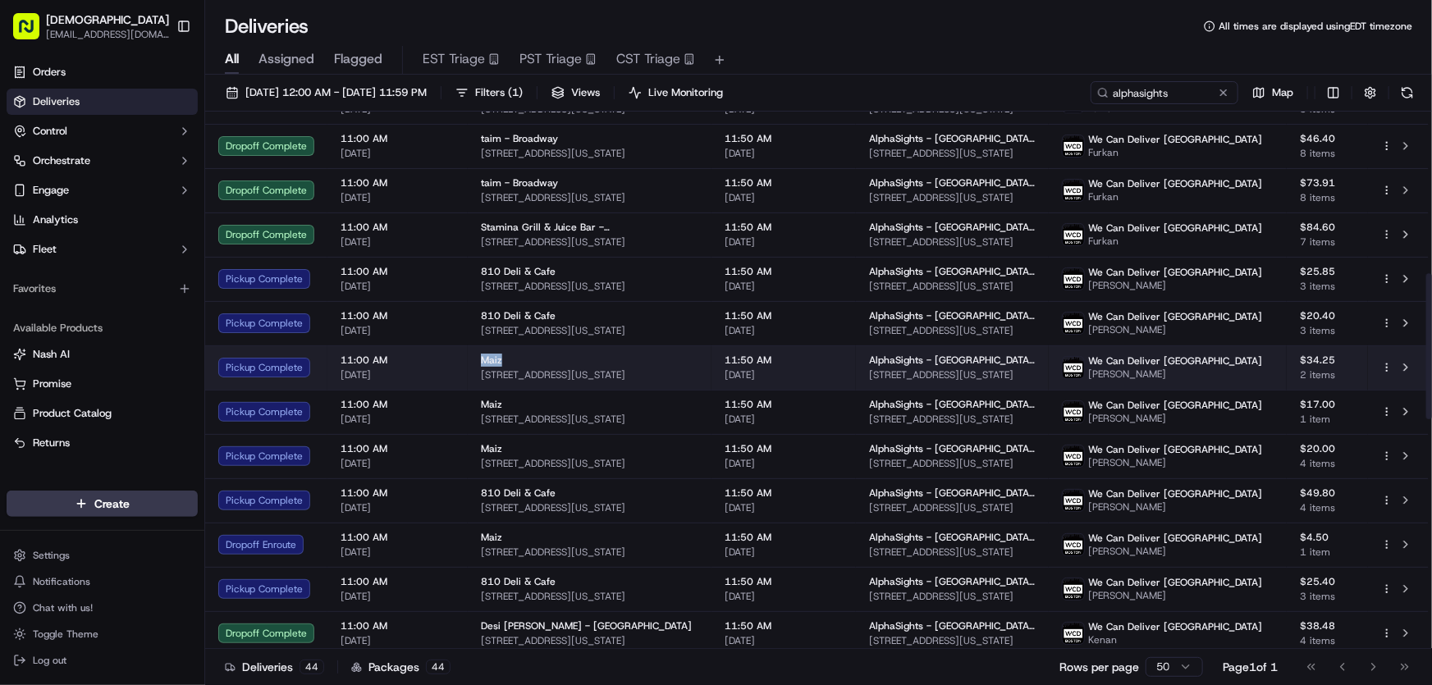
drag, startPoint x: 476, startPoint y: 359, endPoint x: 503, endPoint y: 359, distance: 27.1
click at [503, 359] on td "Maiz 606 8th Ave, New York, NY 10018, USA" at bounding box center [590, 367] width 244 height 44
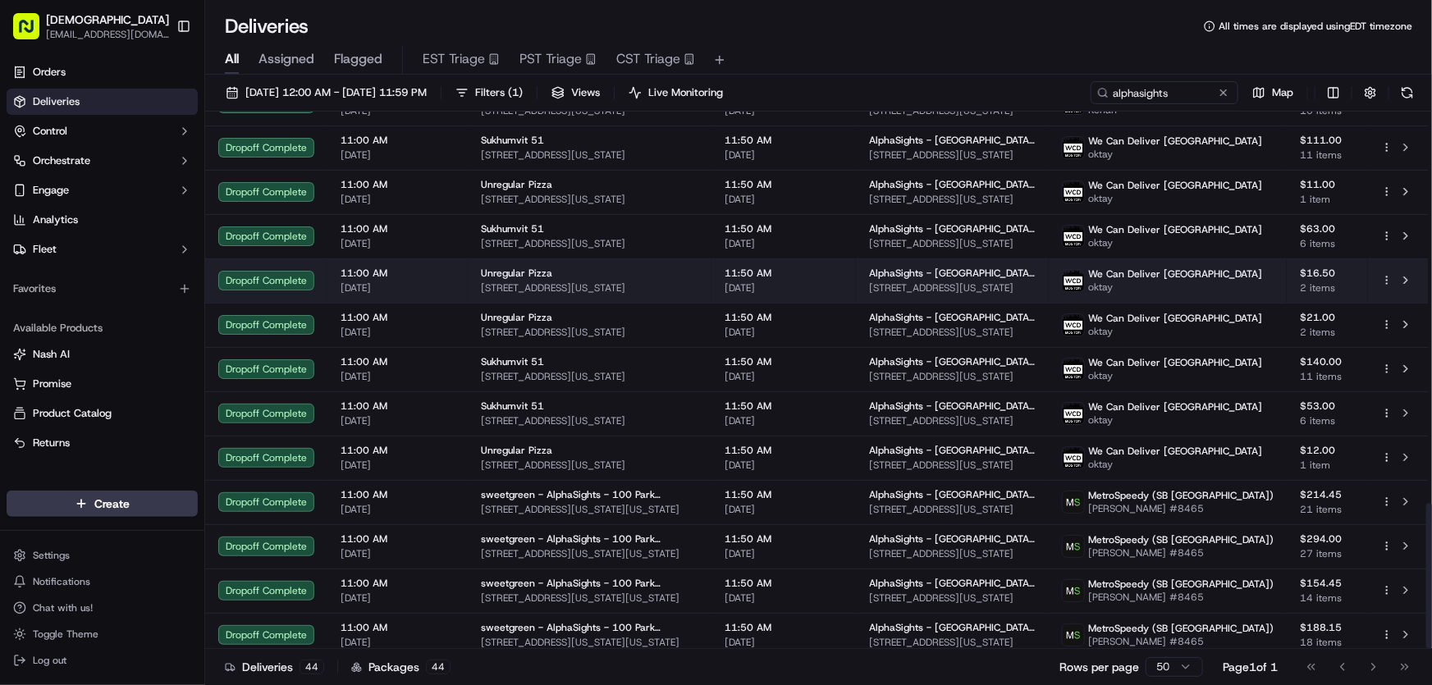
scroll to position [1444, 0]
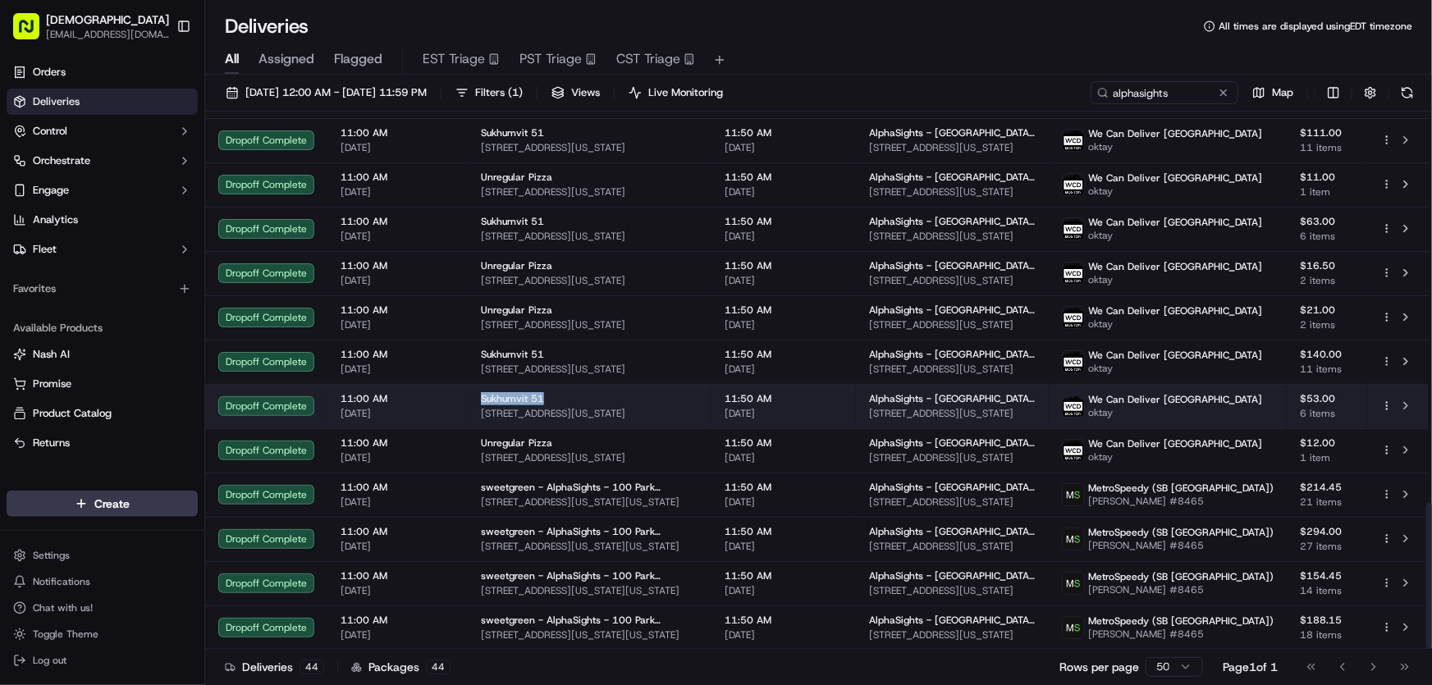
drag, startPoint x: 479, startPoint y: 394, endPoint x: 550, endPoint y: 397, distance: 70.6
click at [550, 397] on div "Sukhumvit 51" at bounding box center [589, 398] width 217 height 13
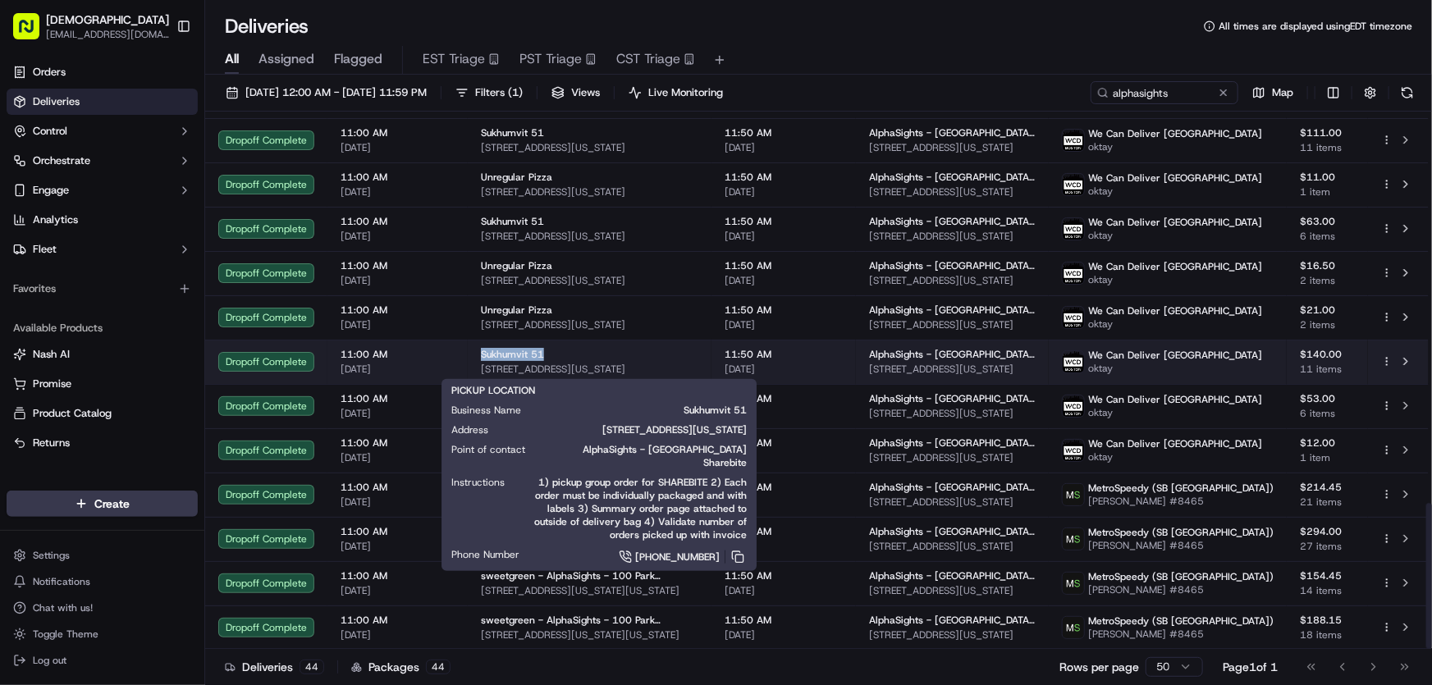
drag, startPoint x: 476, startPoint y: 349, endPoint x: 541, endPoint y: 354, distance: 64.9
click at [541, 354] on td "Sukhumvit 51 224 E 51st St, New York, NY 10022, USA" at bounding box center [590, 362] width 244 height 44
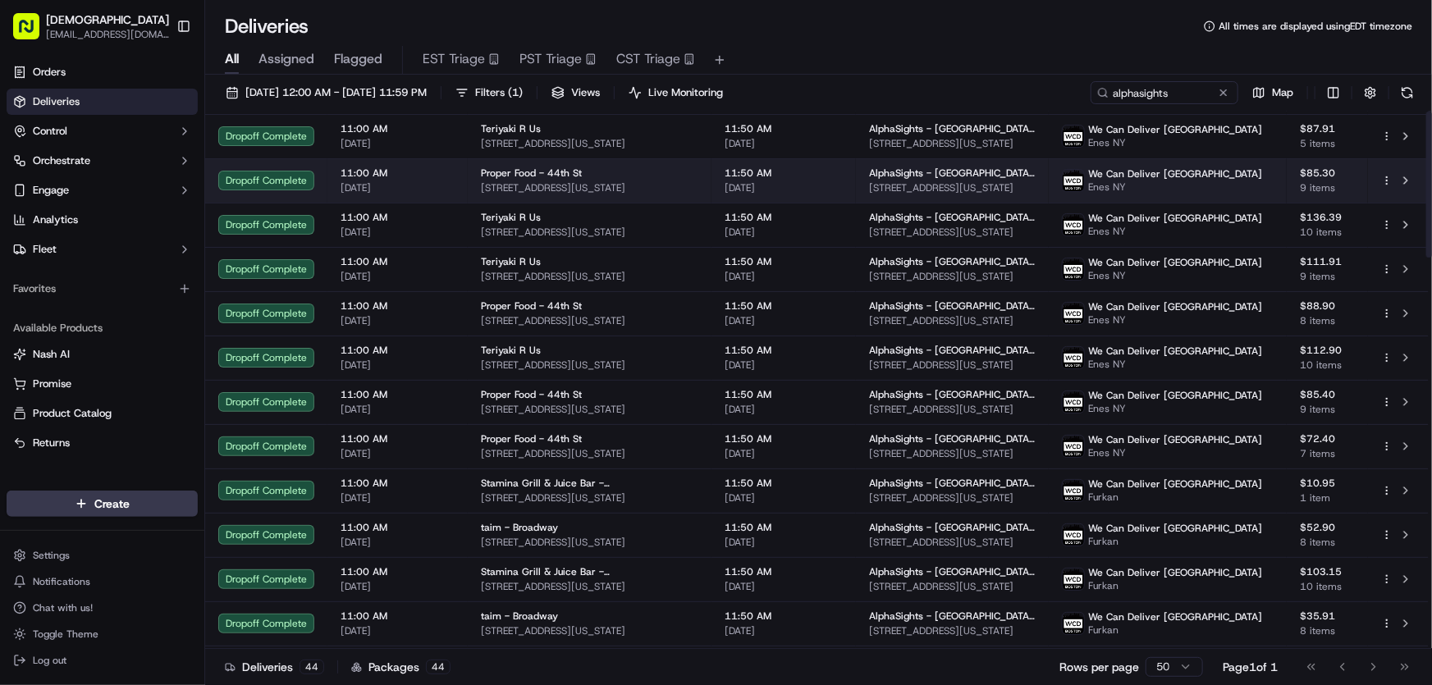
scroll to position [0, 0]
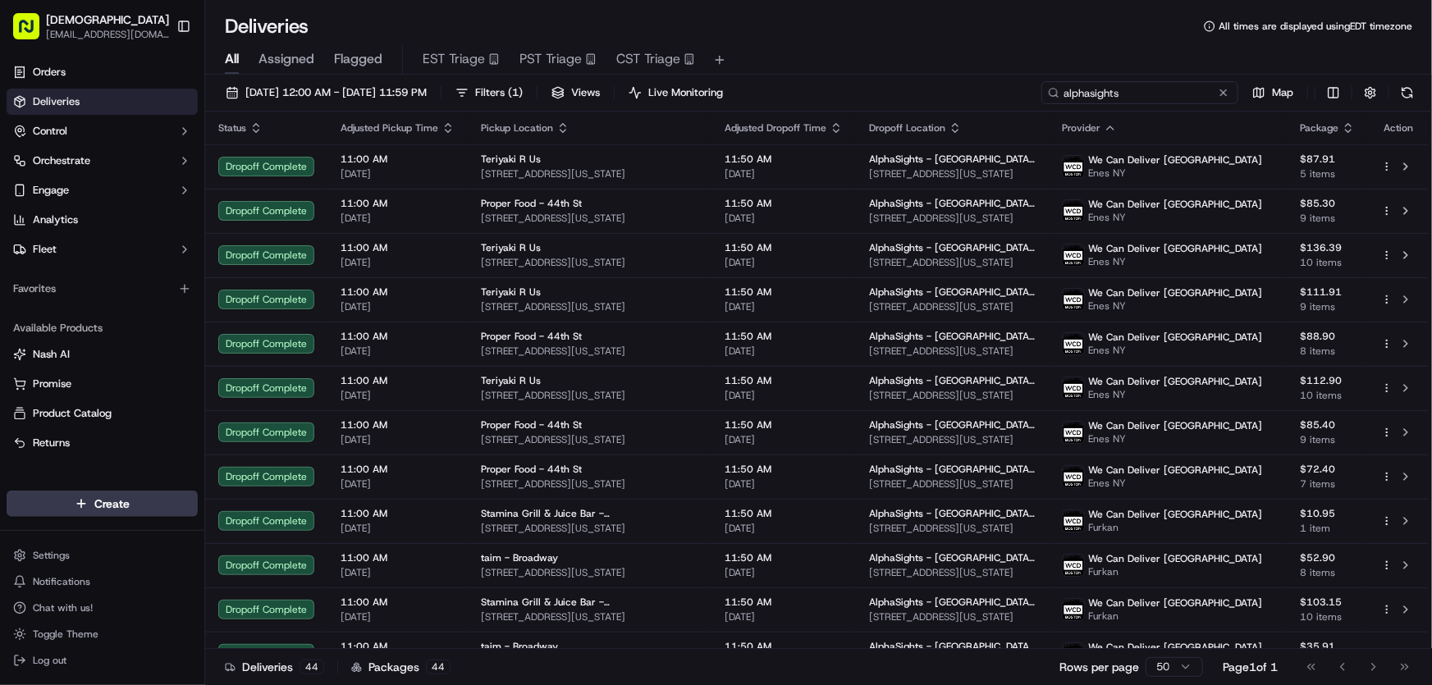
drag, startPoint x: 1184, startPoint y: 89, endPoint x: 970, endPoint y: 98, distance: 214.3
click at [970, 98] on div "09/18/2025 12:00 AM - 09/18/2025 11:59 PM Filters ( 1 ) Views Live Monitoring a…" at bounding box center [818, 96] width 1227 height 30
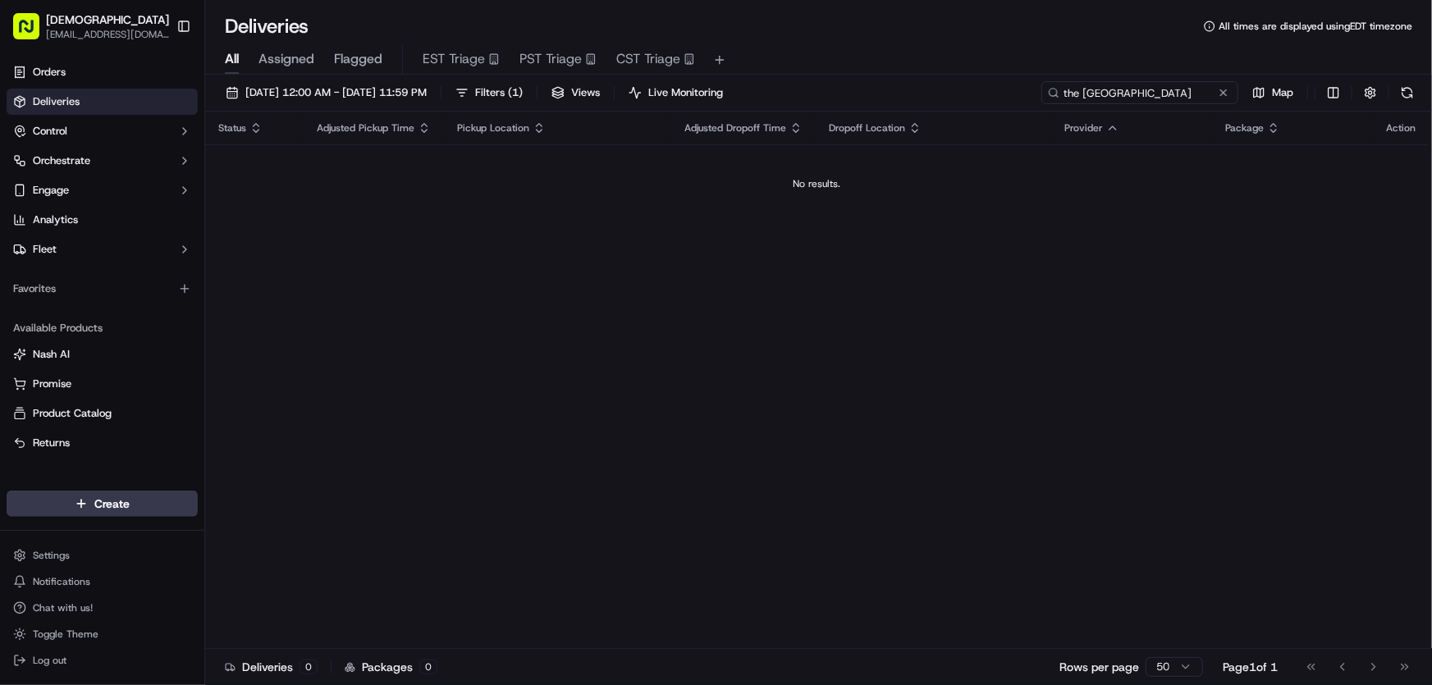
type input "the los angeles"
click at [523, 93] on span "Filters ( 1 )" at bounding box center [499, 92] width 48 height 15
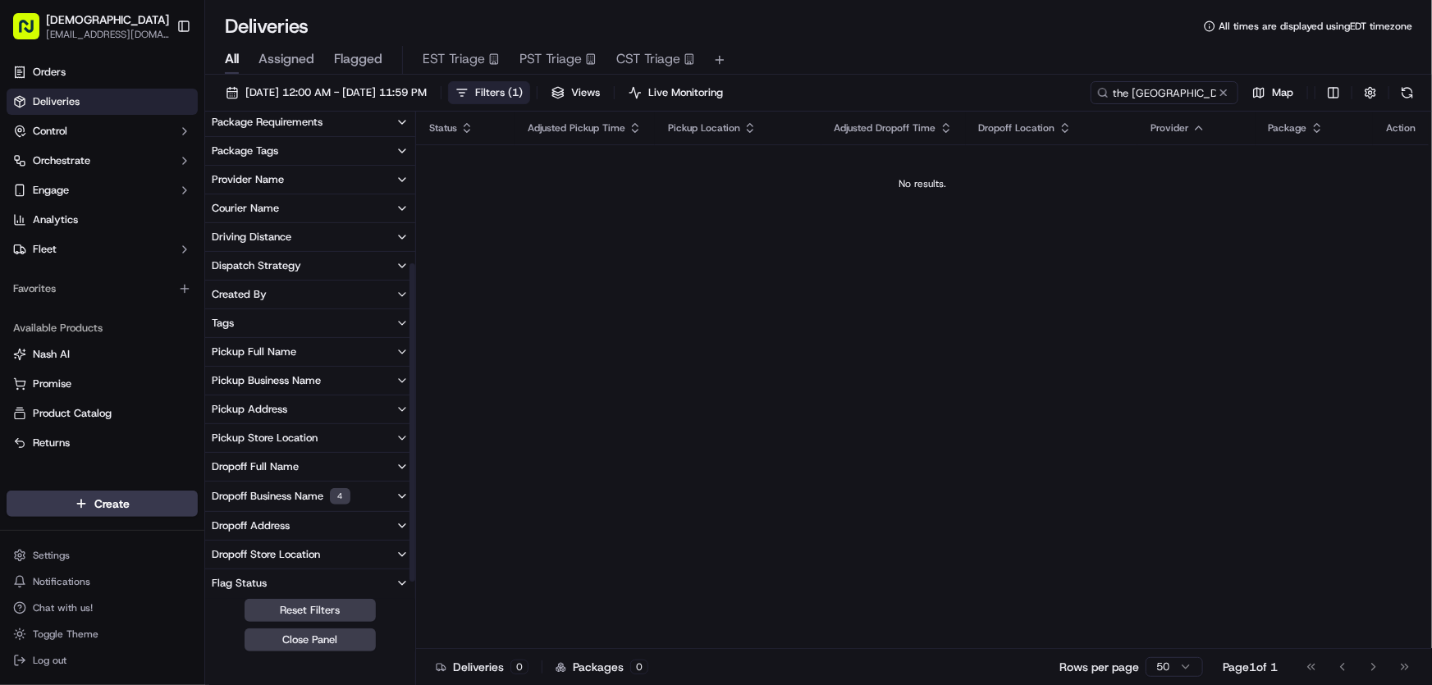
scroll to position [223, 0]
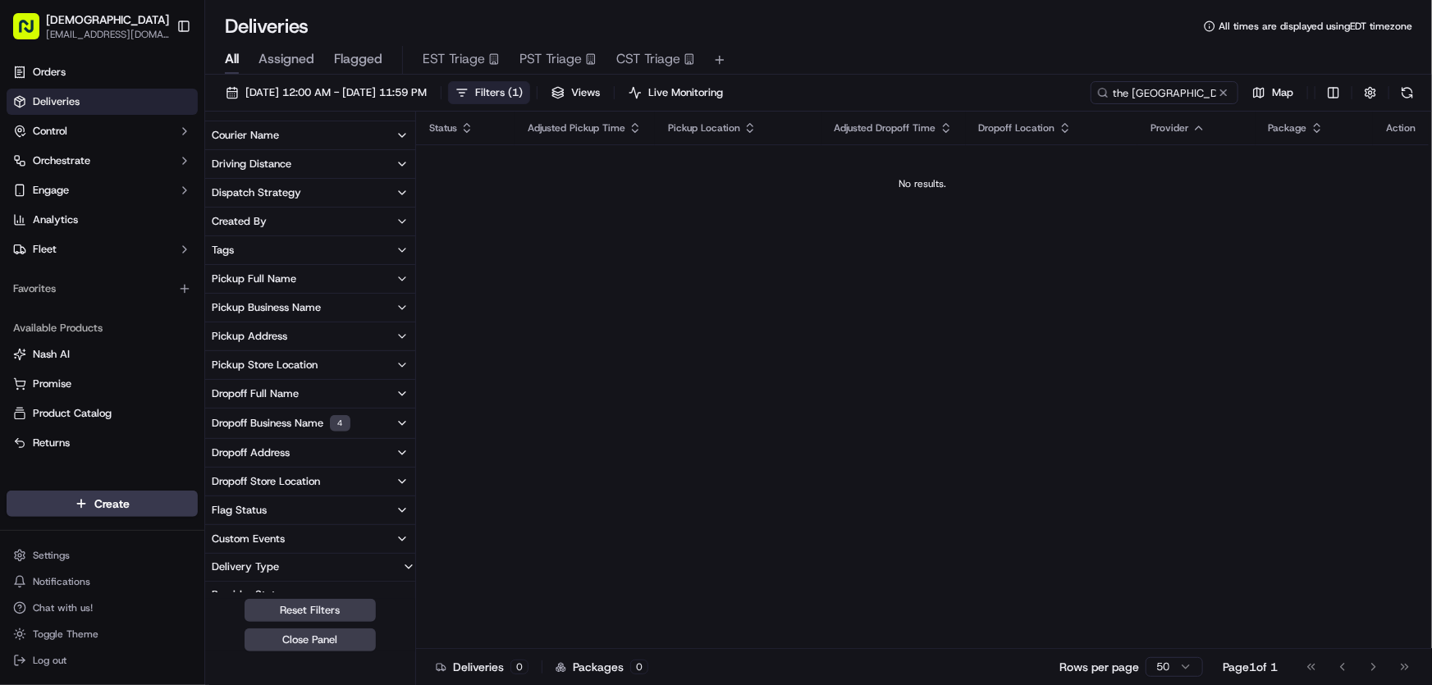
click at [270, 415] on div "Dropoff Business Name 4" at bounding box center [281, 423] width 139 height 16
click at [216, 477] on 11 "AlphaSights - NYC - Floor 11" at bounding box center [218, 482] width 13 height 13
click at [218, 478] on 12 "AlphaSights - NYC - Floor 12" at bounding box center [218, 482] width 13 height 13
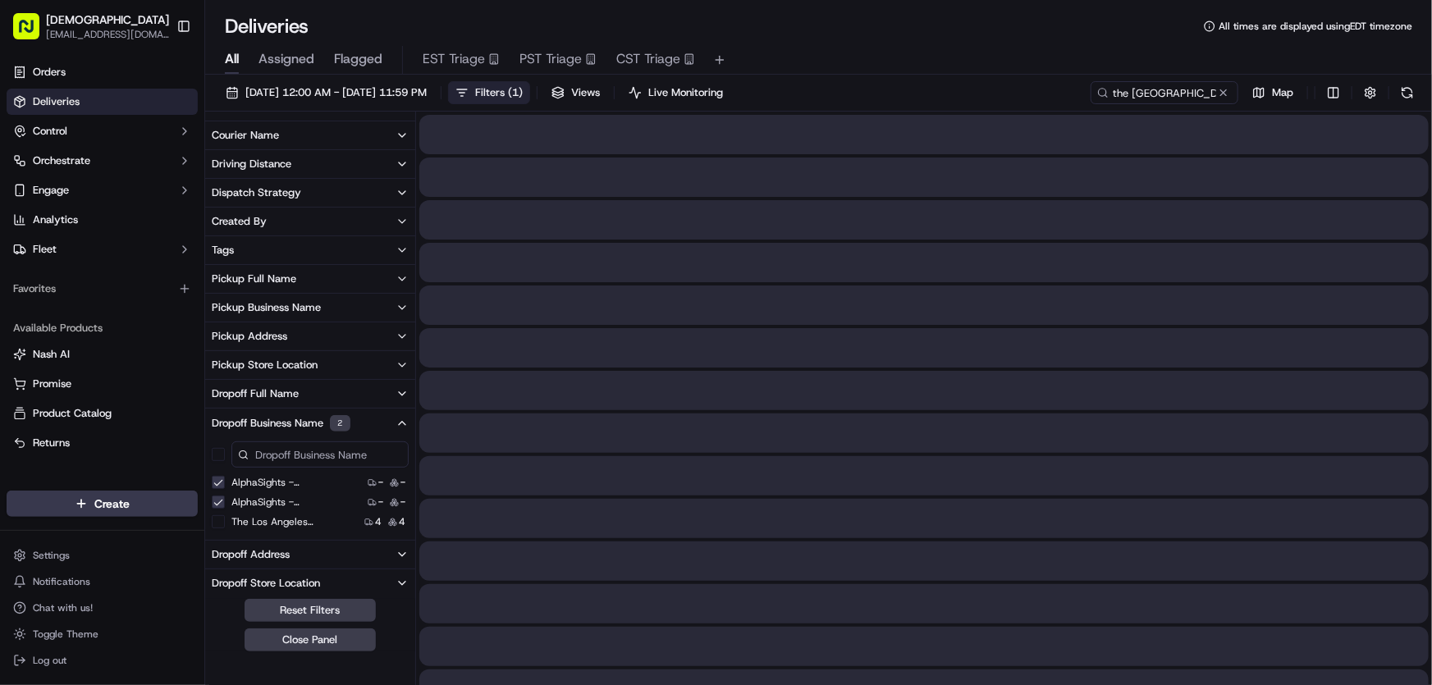
click at [218, 478] on 13 "AlphaSights - NYC - Floor 13" at bounding box center [218, 482] width 13 height 13
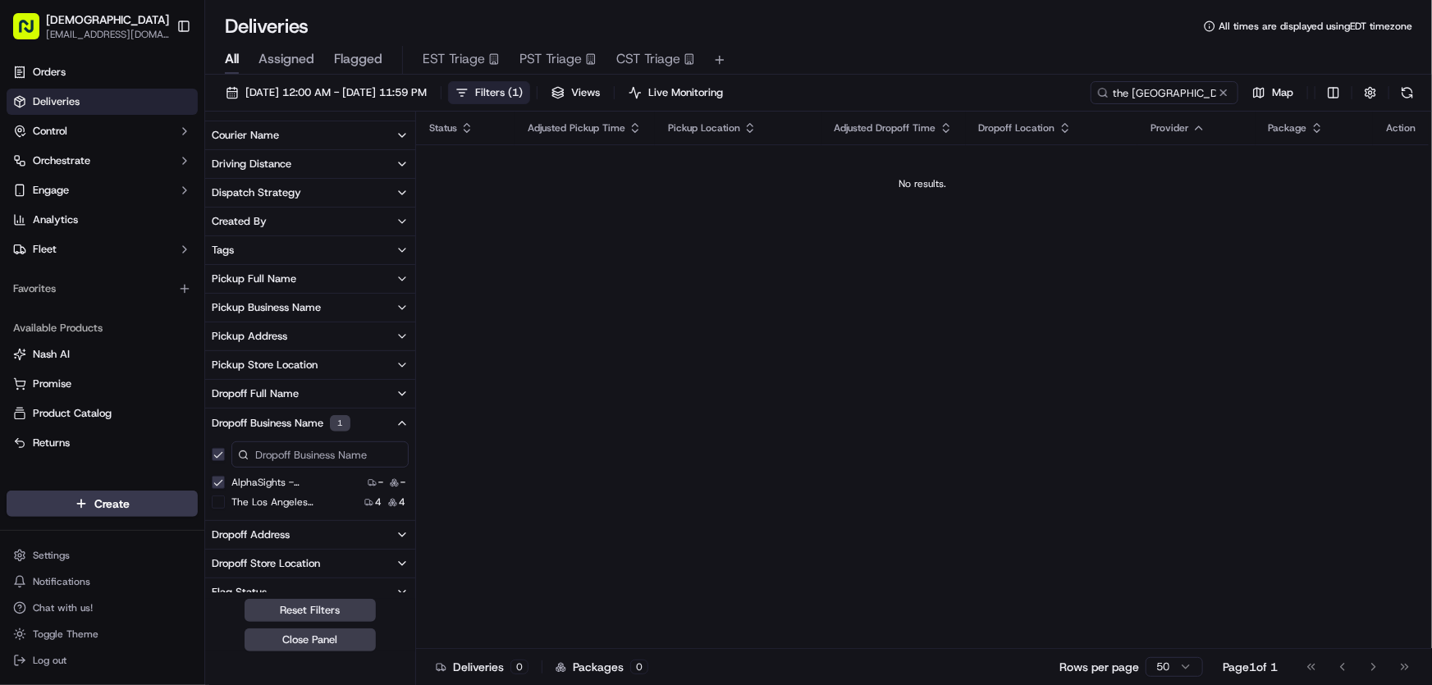
click at [218, 478] on 14 "AlphaSights - NYC - Floor 14" at bounding box center [218, 482] width 13 height 13
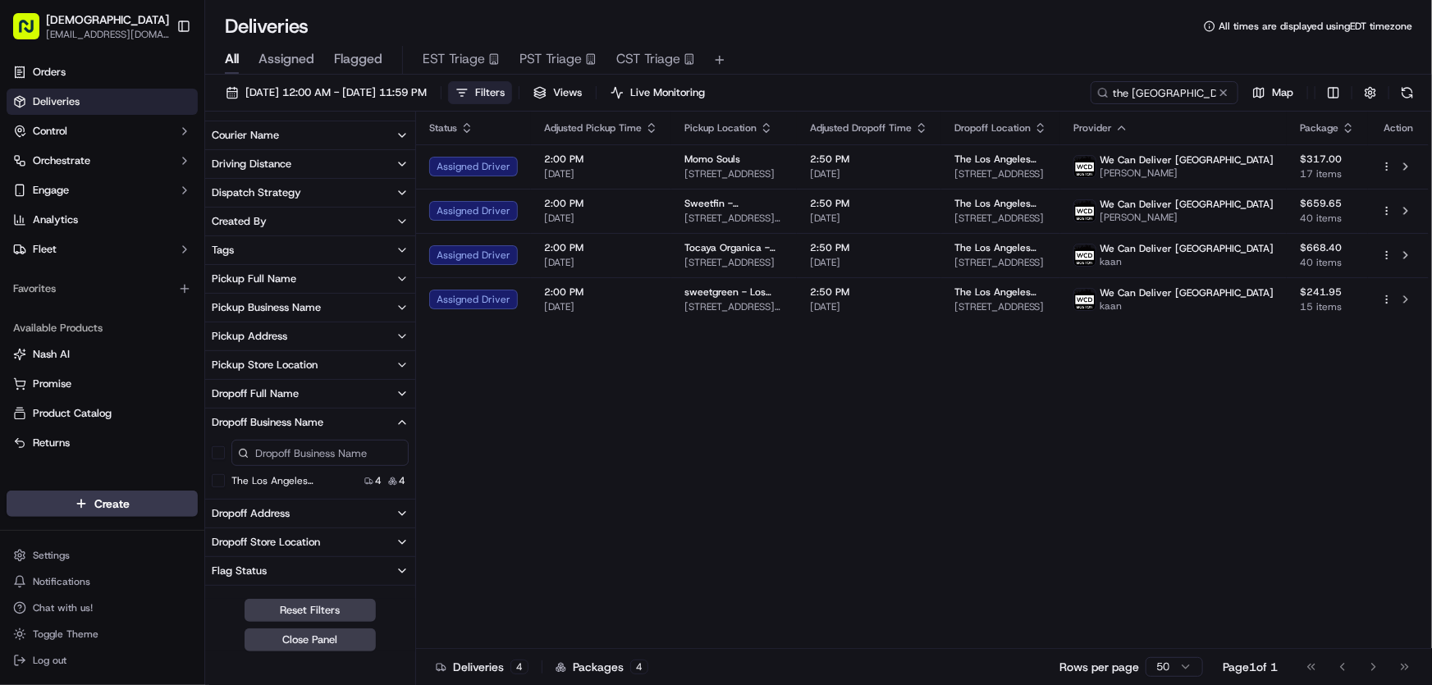
click at [505, 91] on span "Filters" at bounding box center [490, 92] width 30 height 15
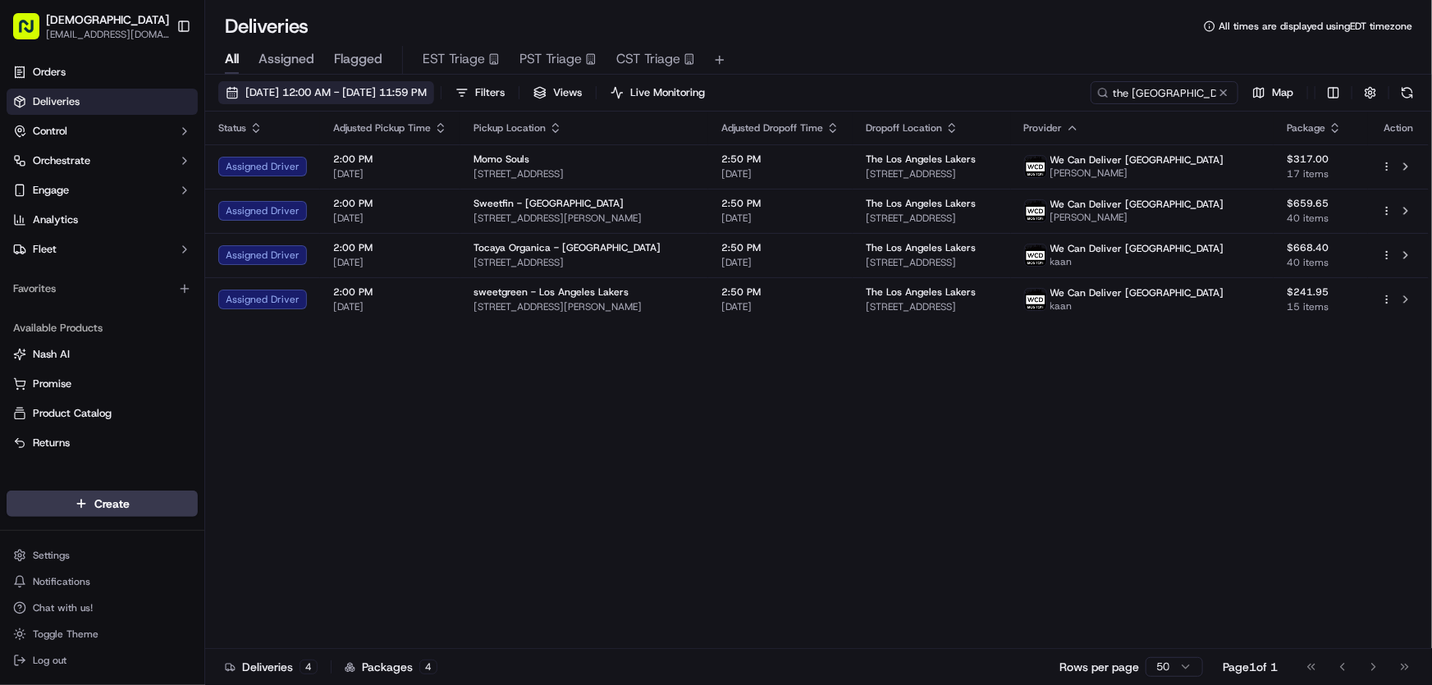
click at [403, 87] on span "[DATE] 12:00 AM - [DATE] 11:59 PM" at bounding box center [335, 92] width 181 height 15
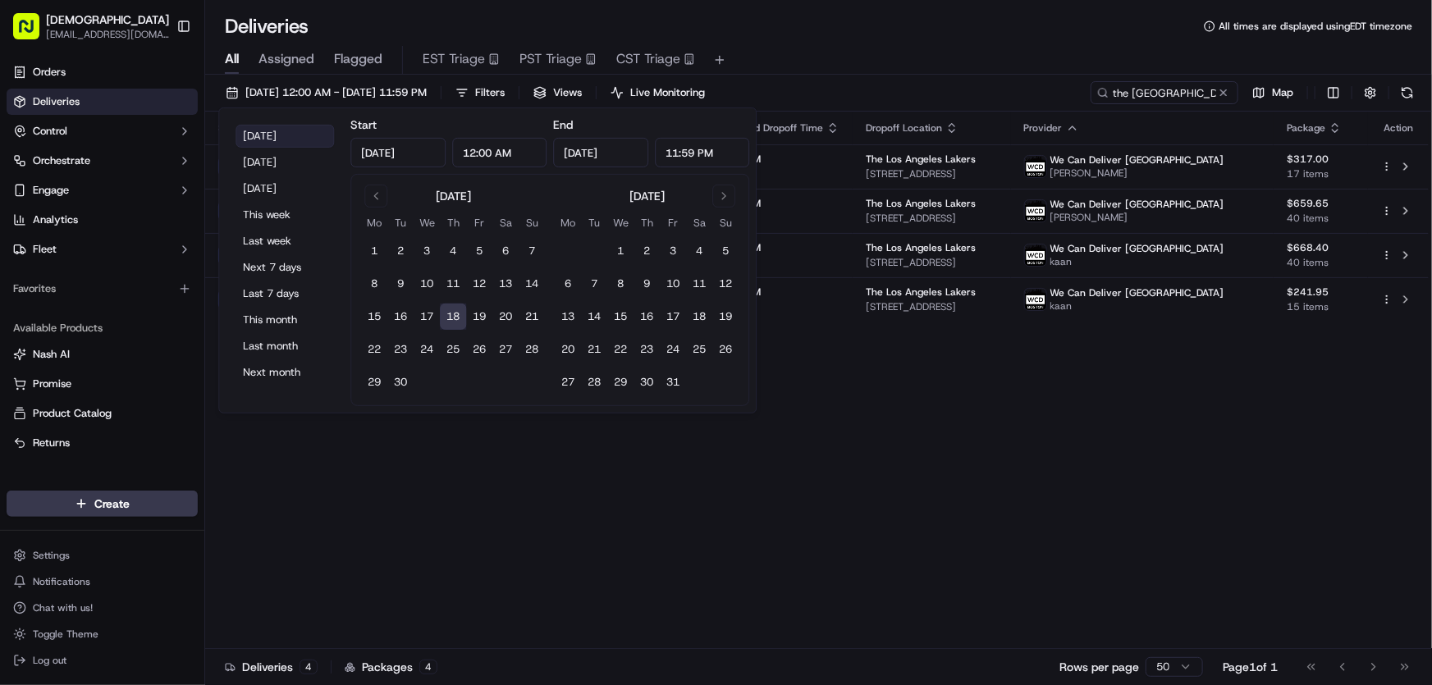
click at [268, 128] on button "Today" at bounding box center [284, 136] width 98 height 23
click at [967, 402] on div "Status Adjusted Pickup Time Pickup Location Adjusted Dropoff Time Dropoff Locat…" at bounding box center [816, 380] width 1223 height 537
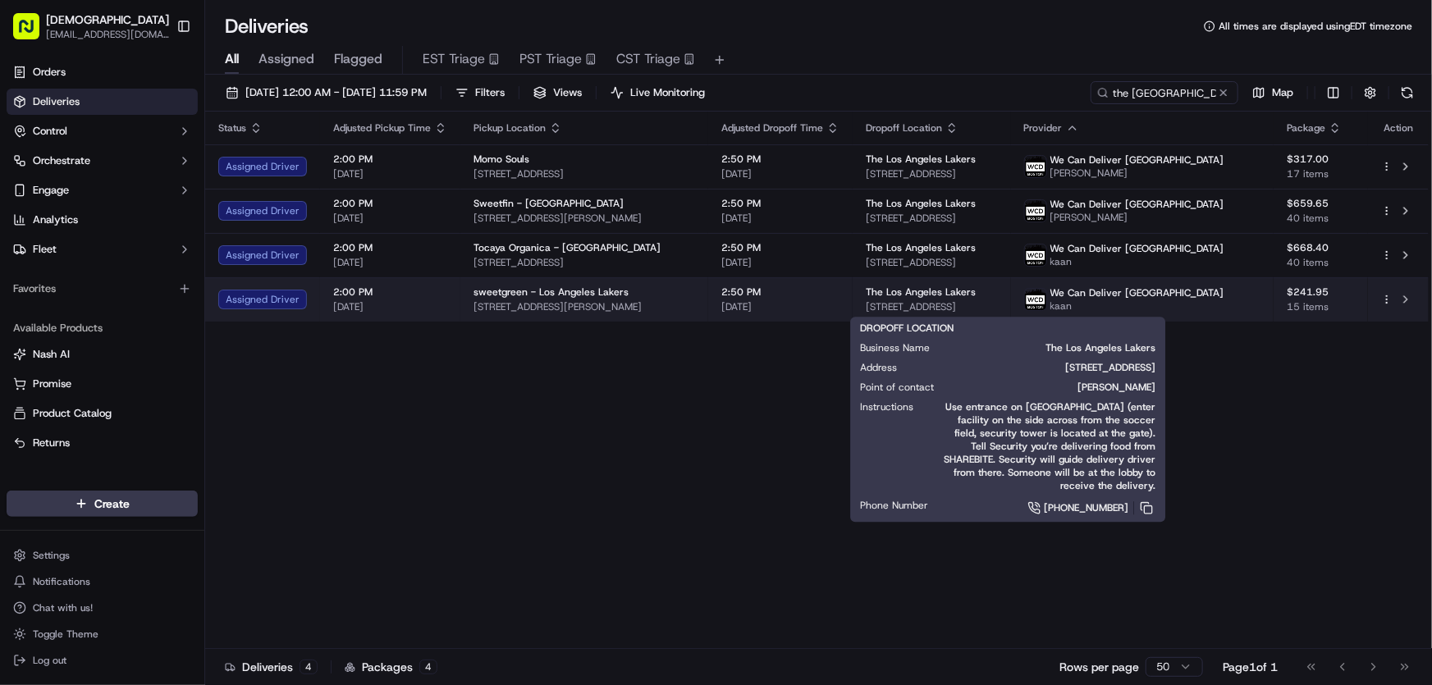
drag, startPoint x: 890, startPoint y: 308, endPoint x: 1103, endPoint y: 310, distance: 213.3
click at [1011, 310] on td "The Los Angeles Lakers 2275 E Mariposa Ave, El Segundo, CA 90245, USA" at bounding box center [931, 299] width 158 height 44
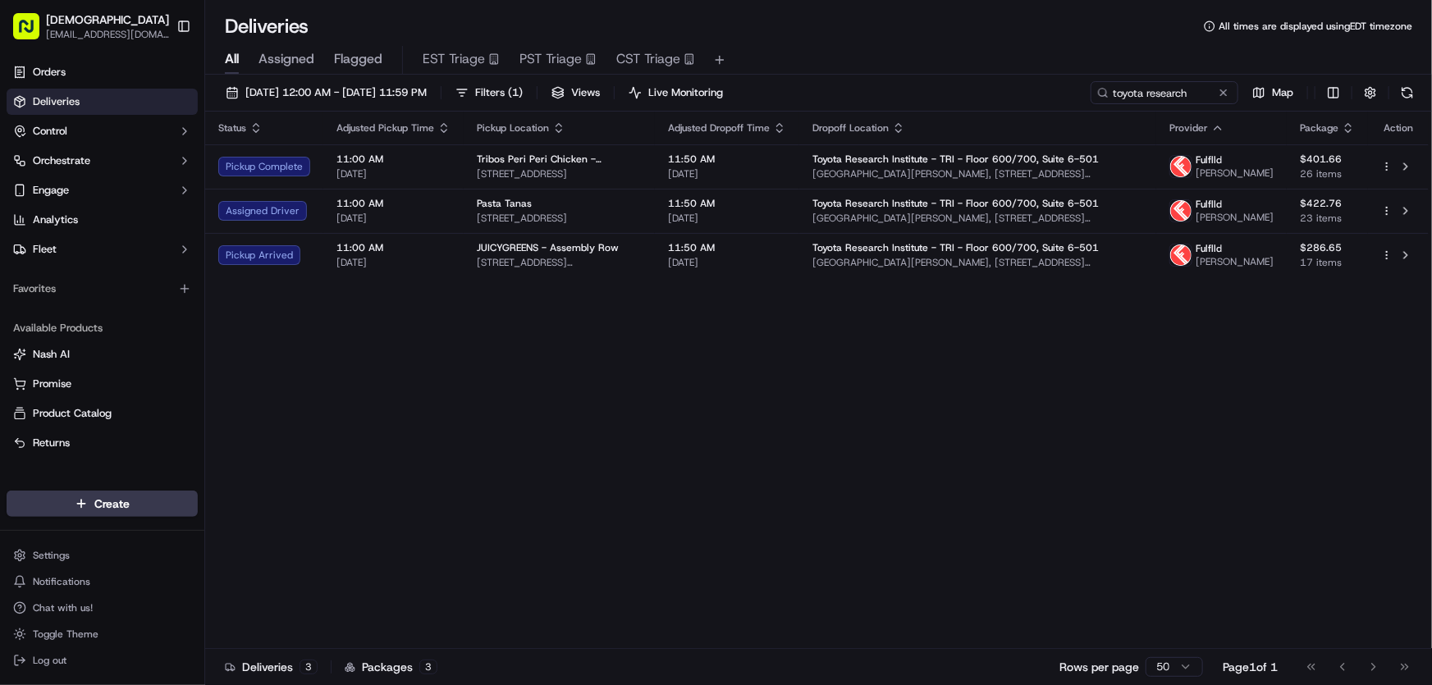
click at [522, 401] on div "Status Adjusted Pickup Time Pickup Location Adjusted Dropoff Time Dropoff Locat…" at bounding box center [816, 380] width 1223 height 537
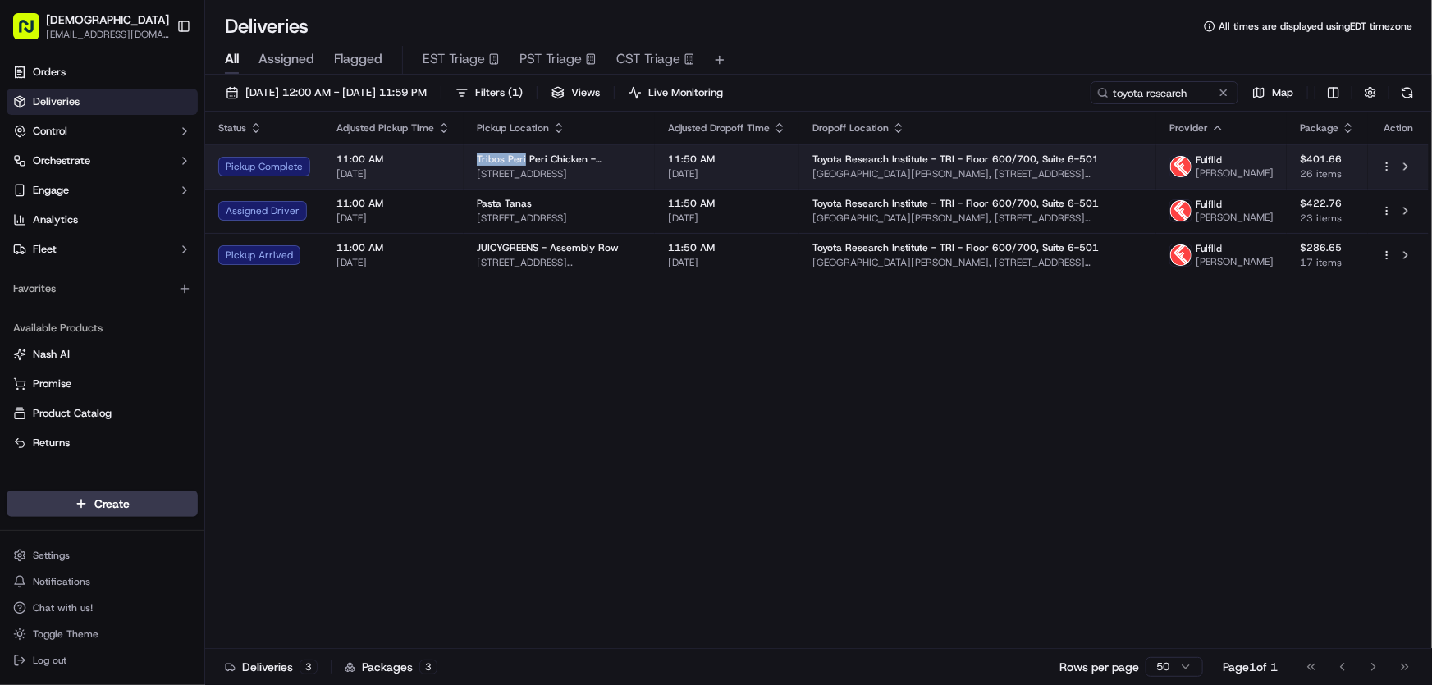
drag, startPoint x: 473, startPoint y: 158, endPoint x: 522, endPoint y: 165, distance: 49.8
click at [522, 165] on td "Tribos Peri Peri Chicken - Somerville [STREET_ADDRESS]" at bounding box center [559, 166] width 191 height 44
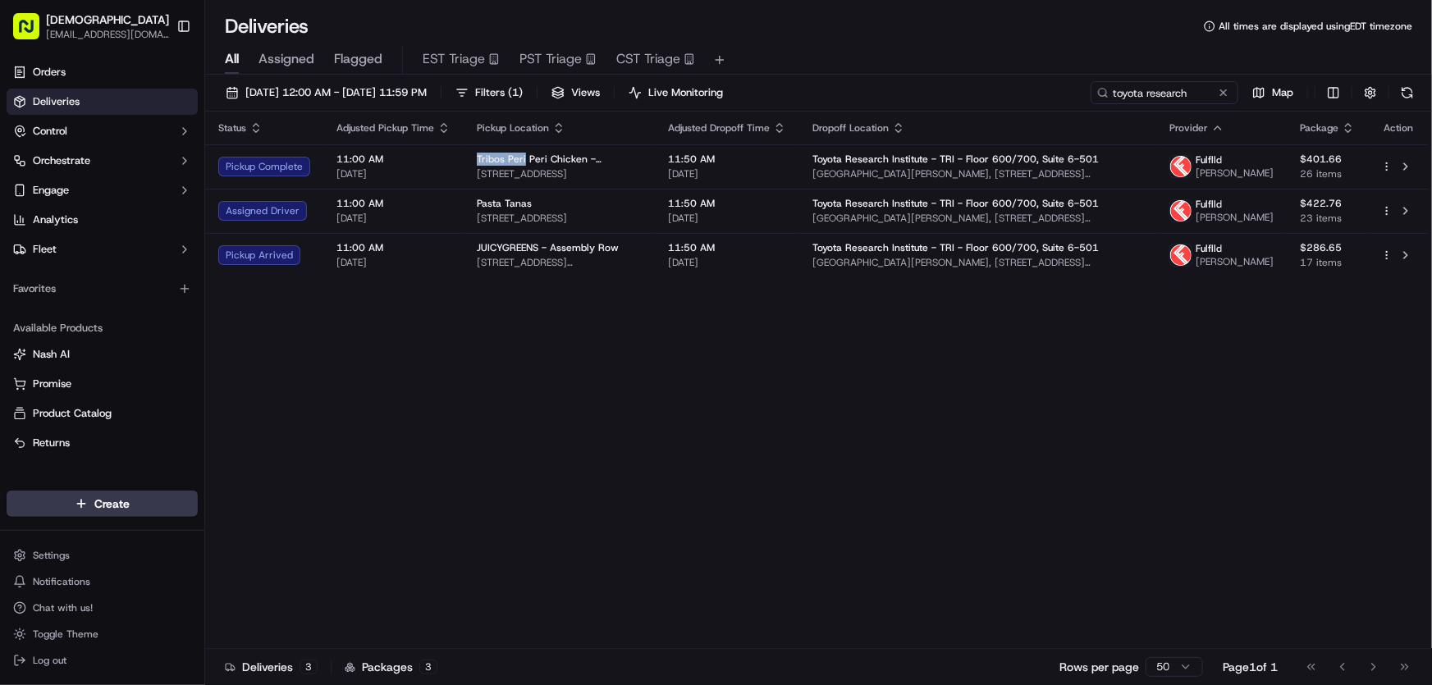
copy span "Tribos Peri"
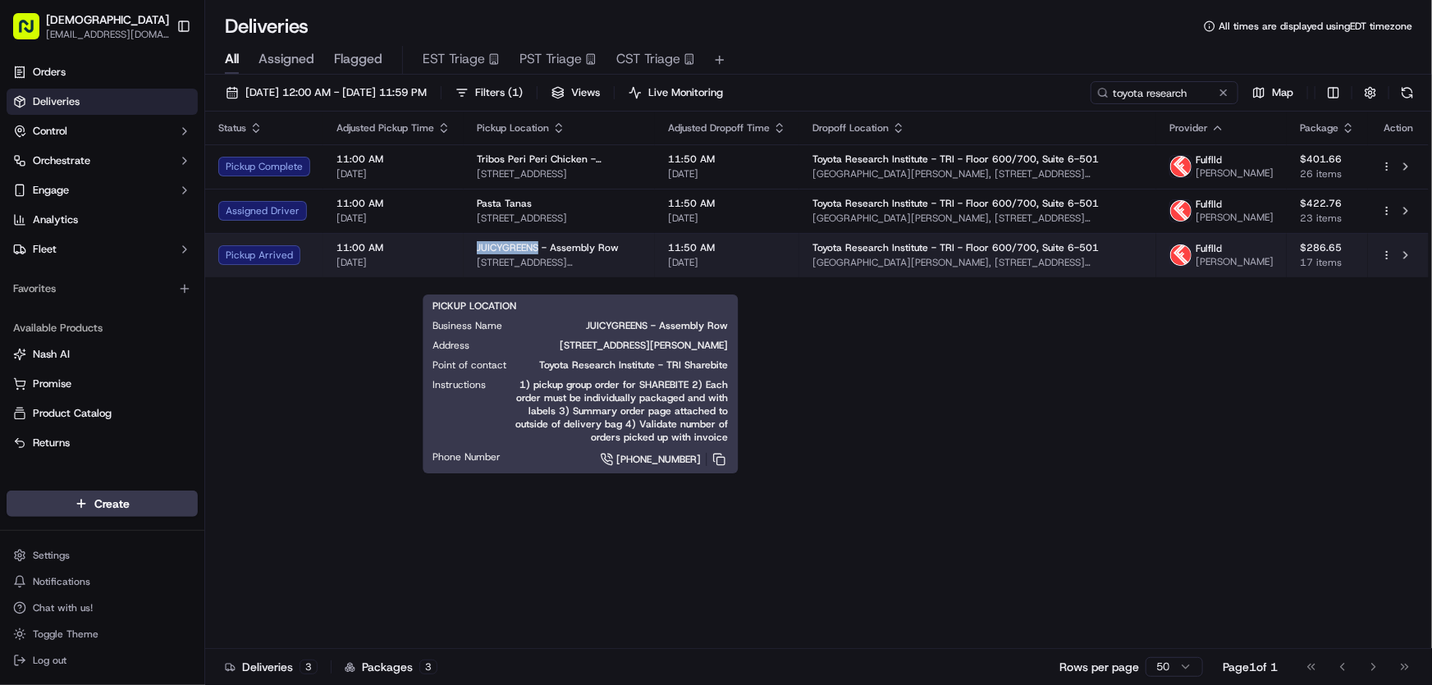
drag, startPoint x: 468, startPoint y: 266, endPoint x: 534, endPoint y: 267, distance: 65.6
click at [534, 267] on td "JUICYGREENS - Assembly Row [STREET_ADDRESS][PERSON_NAME]" at bounding box center [559, 255] width 191 height 44
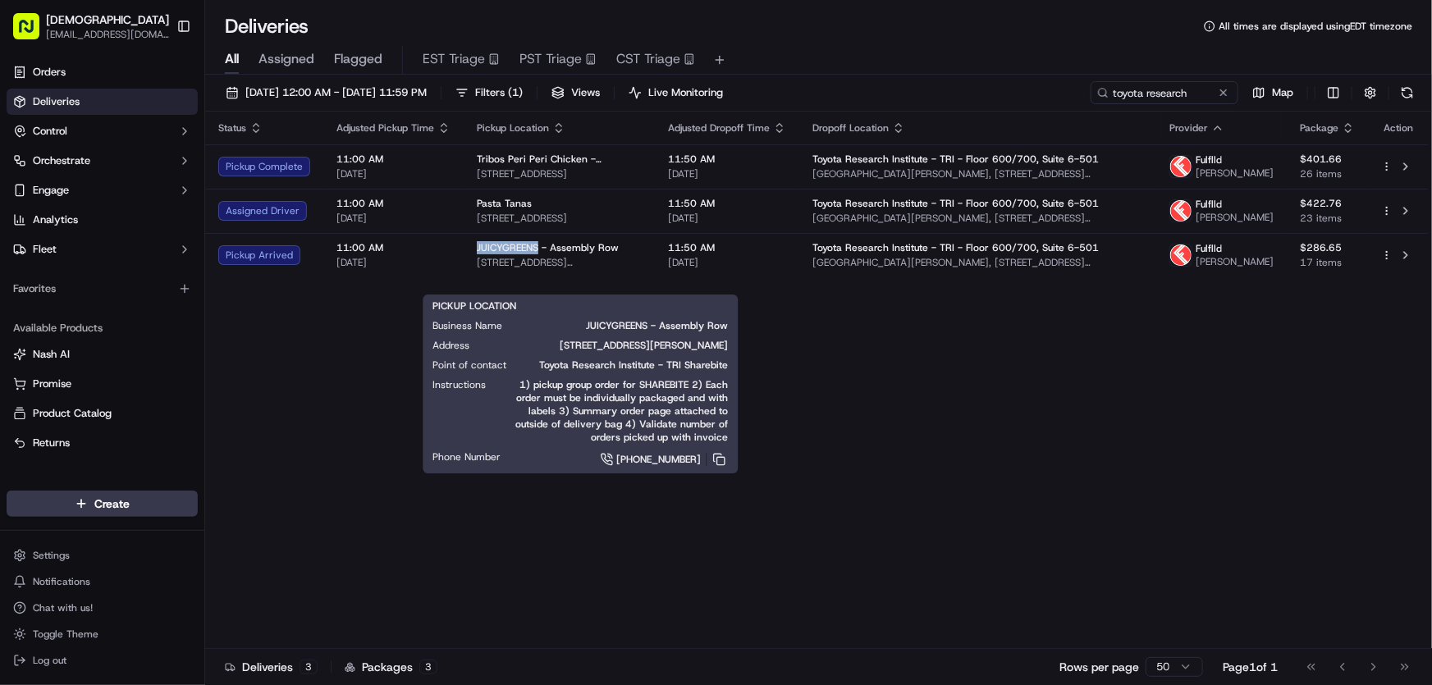
copy span "JUICYGREENS"
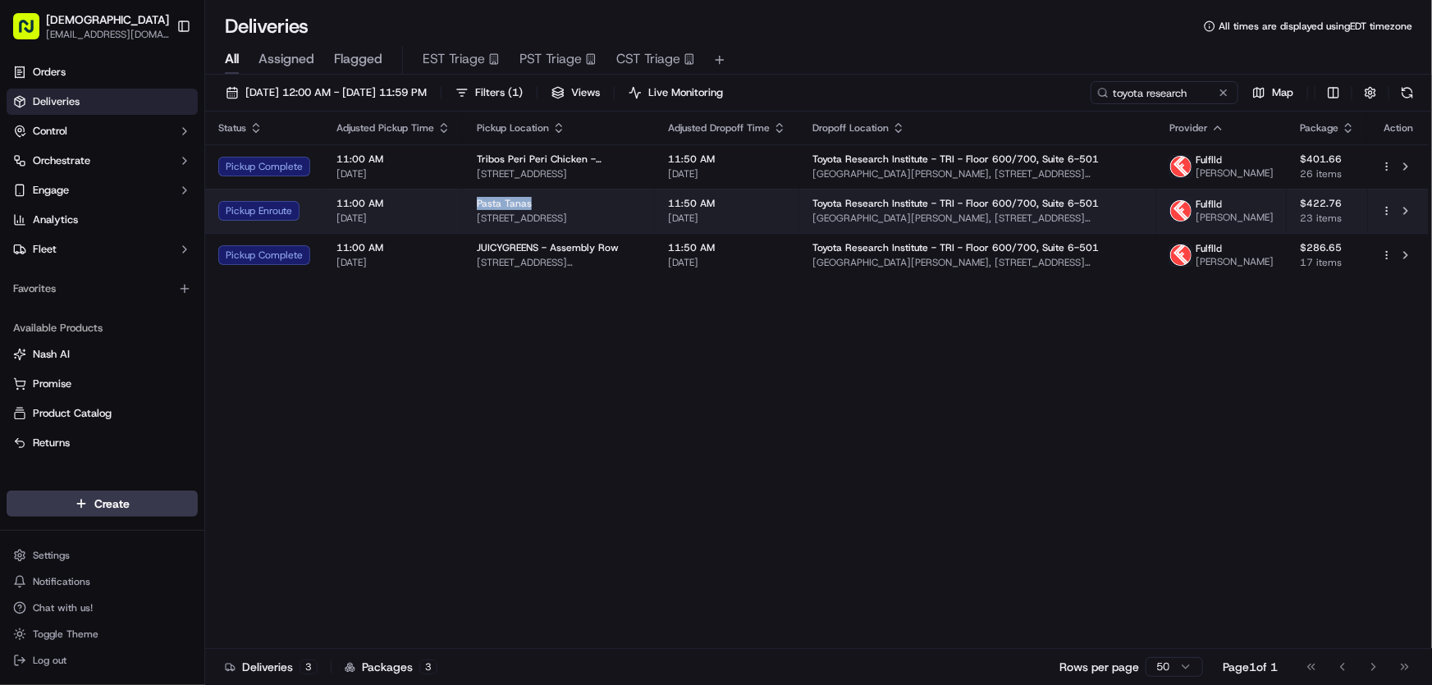
drag, startPoint x: 473, startPoint y: 217, endPoint x: 531, endPoint y: 217, distance: 57.4
click at [531, 217] on td "Pasta Tanas [STREET_ADDRESS]" at bounding box center [559, 211] width 191 height 44
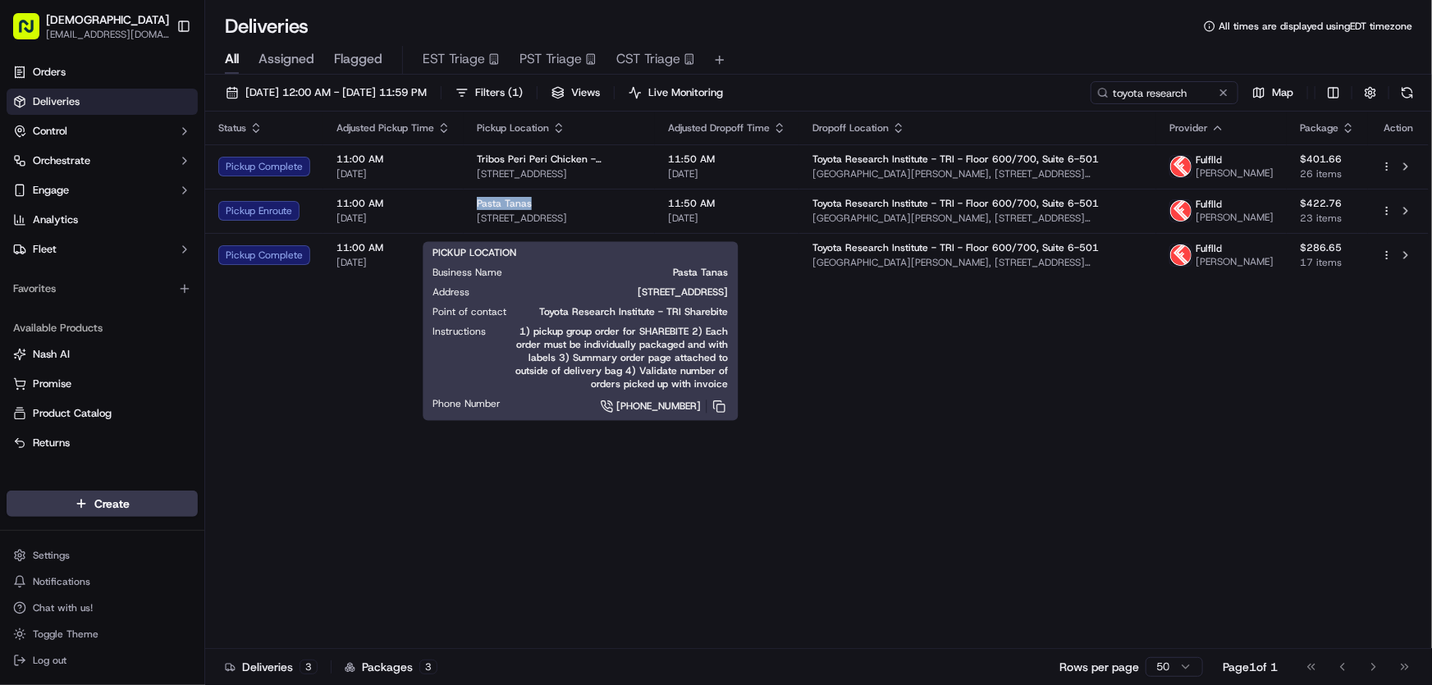
copy span "Pasta Tanas"
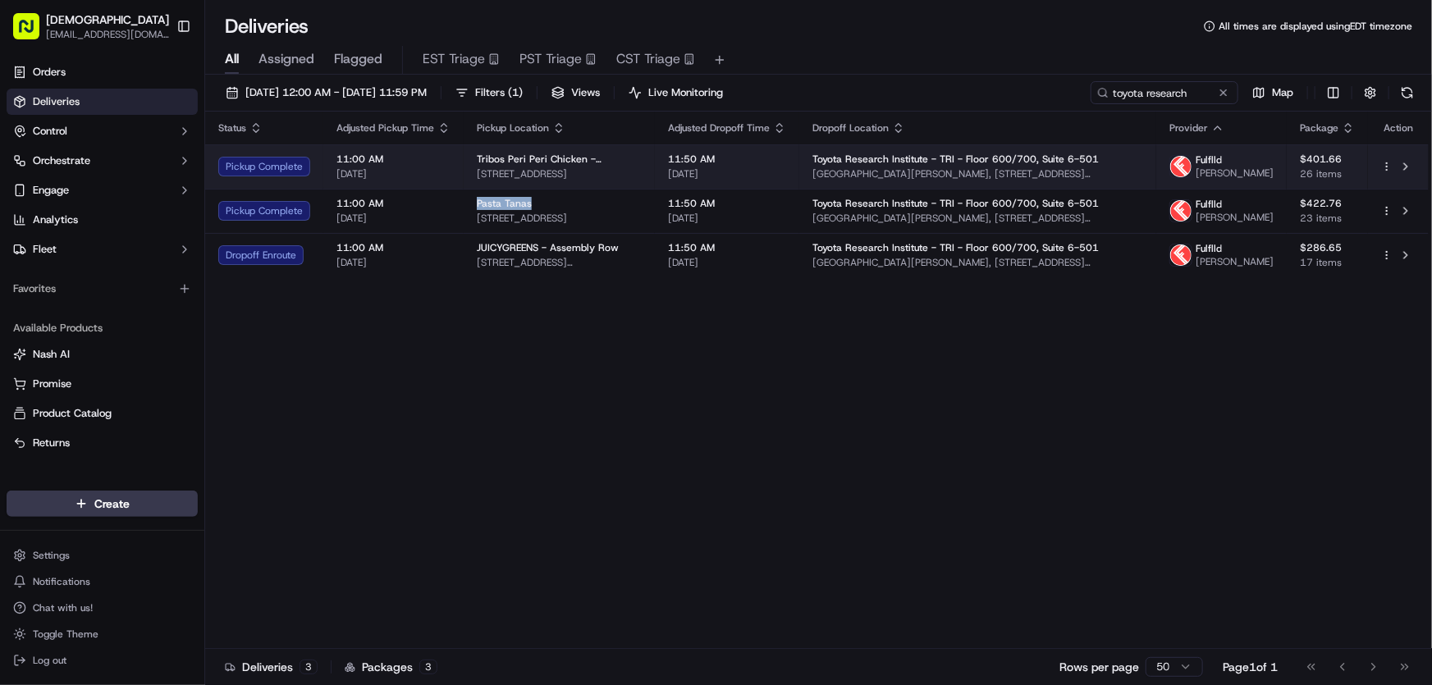
drag, startPoint x: 682, startPoint y: 174, endPoint x: 477, endPoint y: 191, distance: 205.8
click at [477, 189] on td "Tribos Peri Peri Chicken - Somerville [STREET_ADDRESS]" at bounding box center [559, 166] width 191 height 44
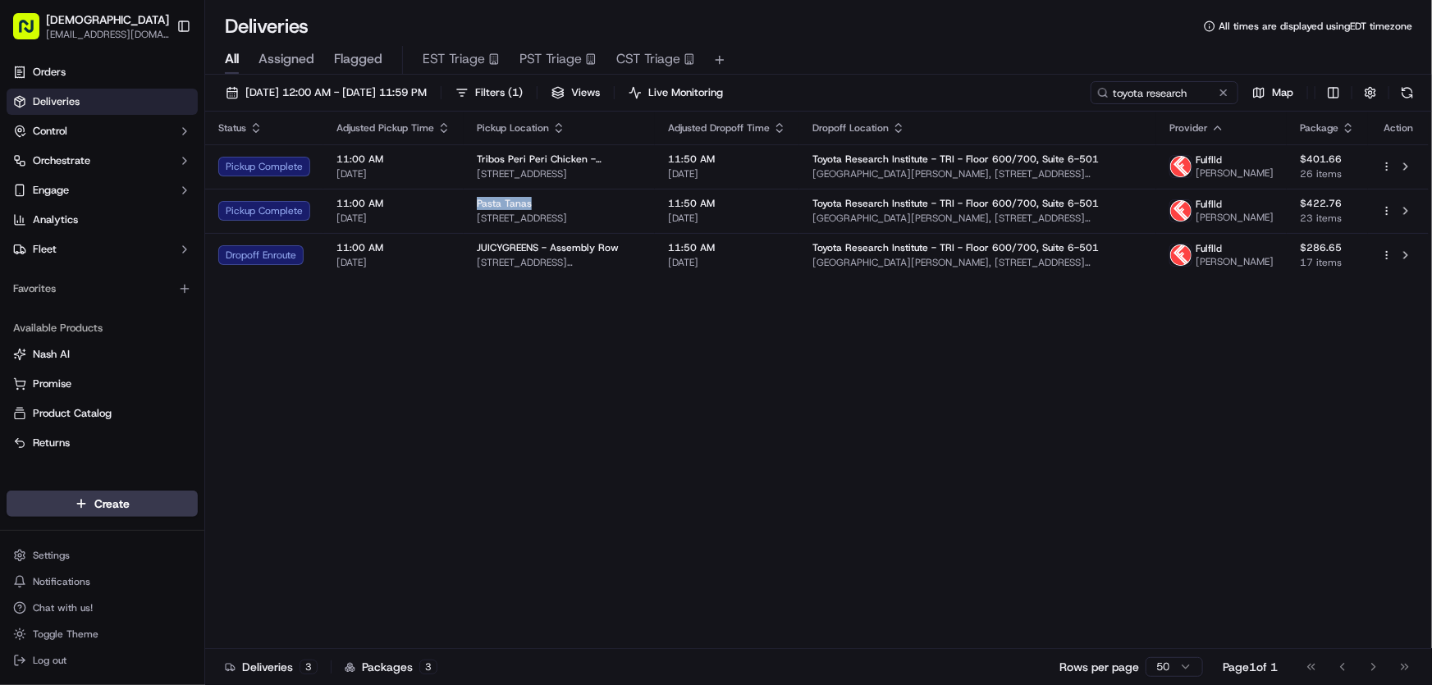
copy span "[STREET_ADDRESS]"
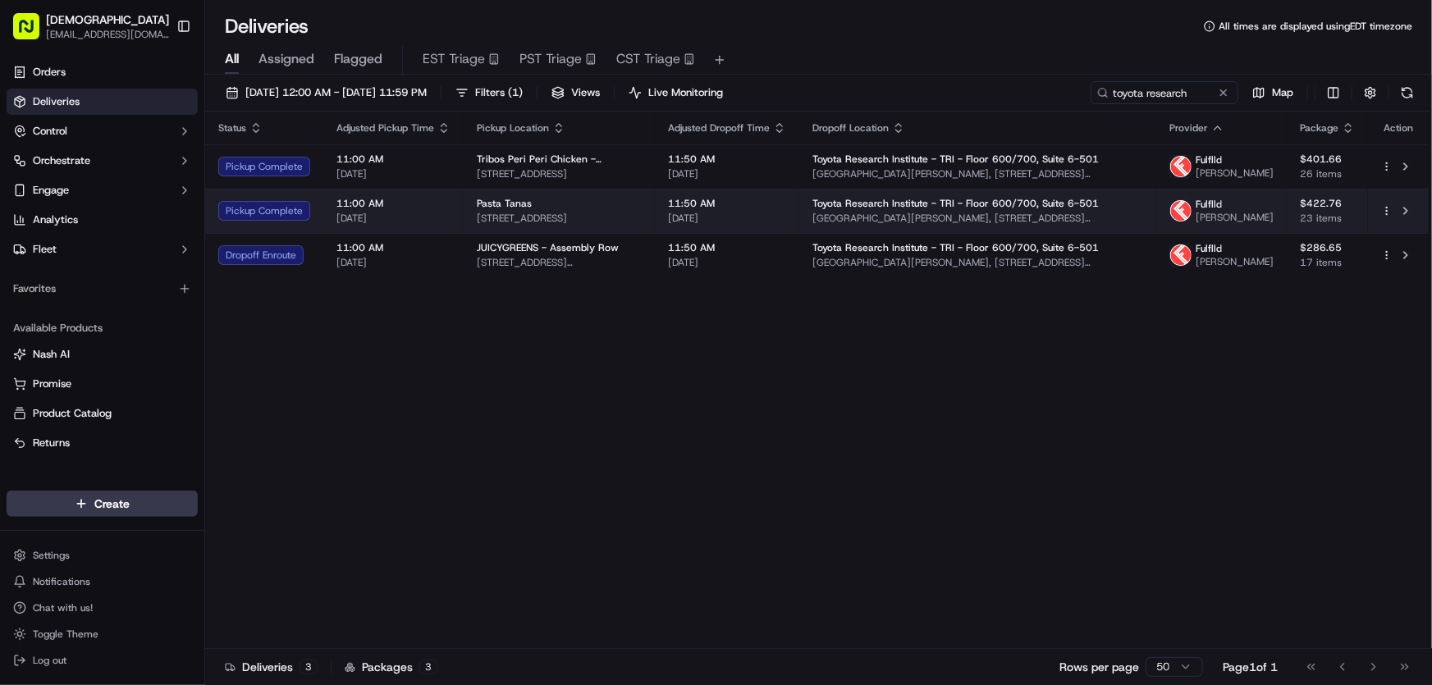
click at [511, 210] on span "Pasta Tanas" at bounding box center [504, 203] width 55 height 13
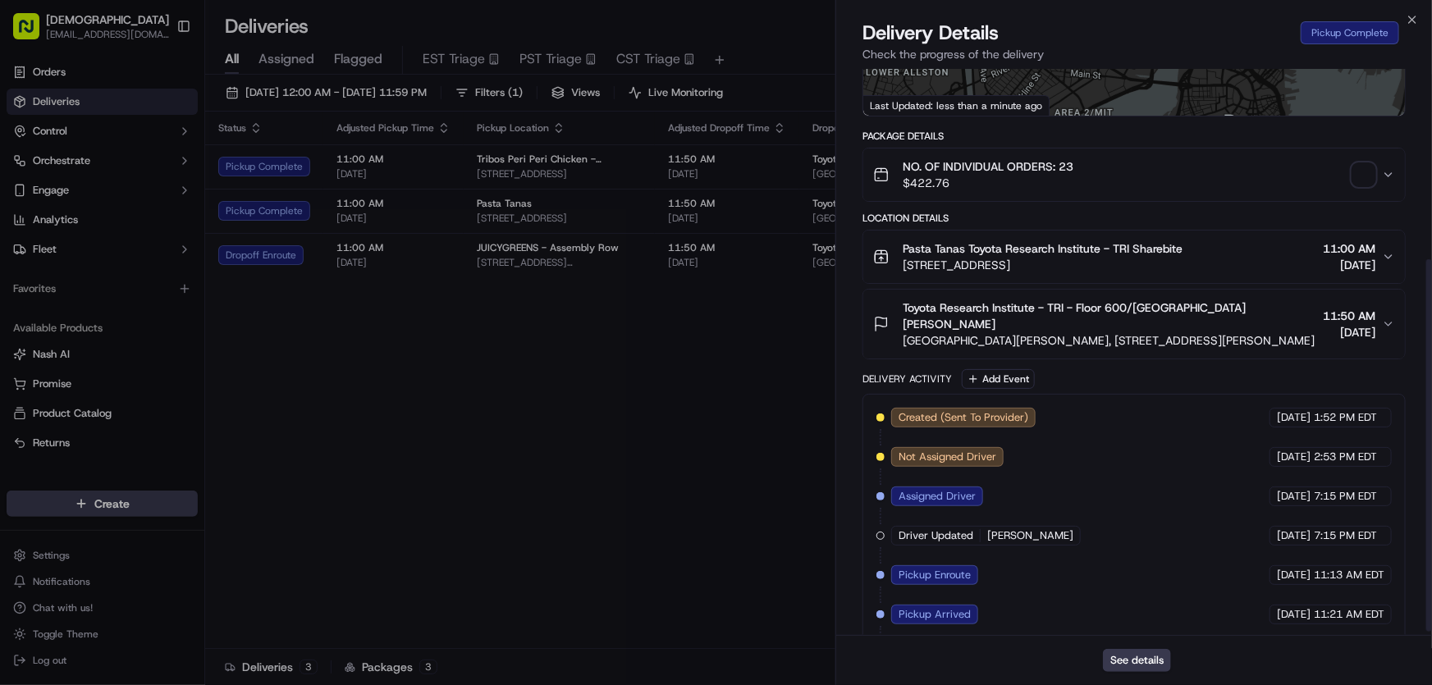
scroll to position [295, 0]
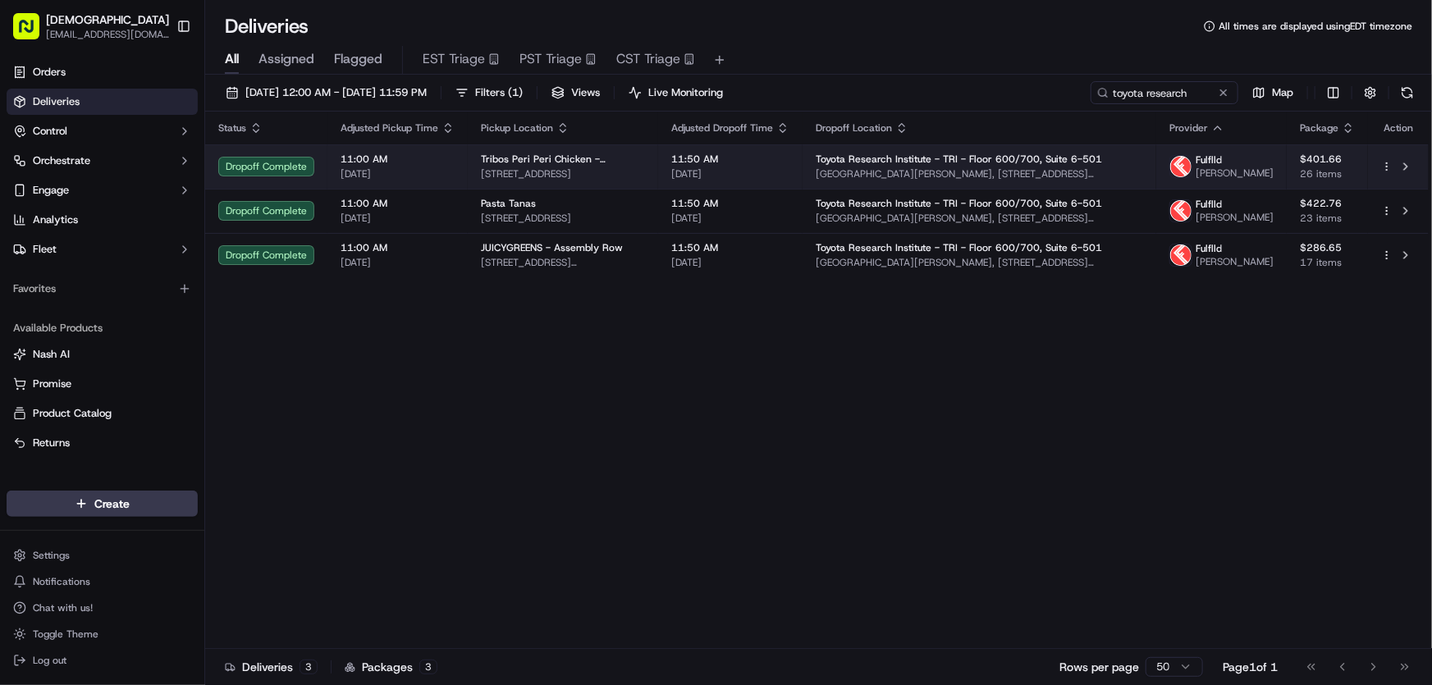
click at [592, 169] on div "Tribos Peri Peri Chicken - Somerville [STREET_ADDRESS]" at bounding box center [563, 167] width 164 height 28
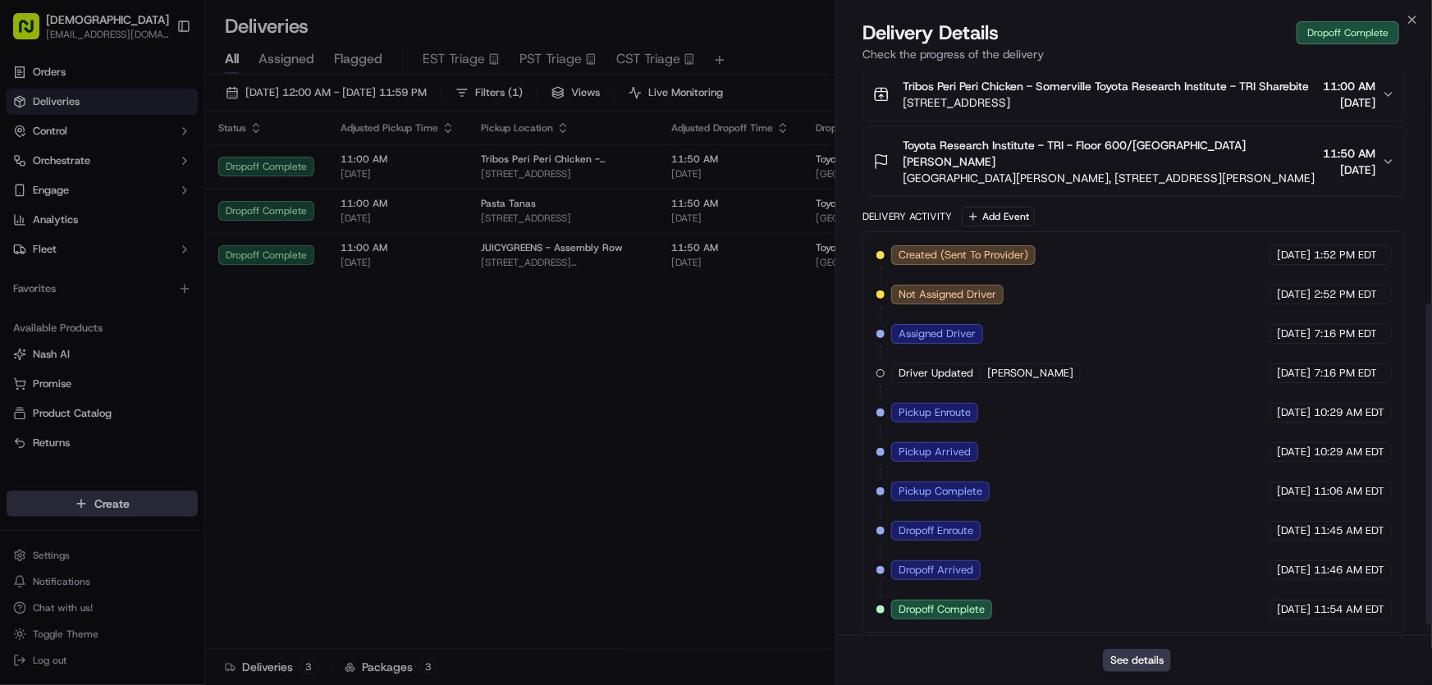
scroll to position [429, 0]
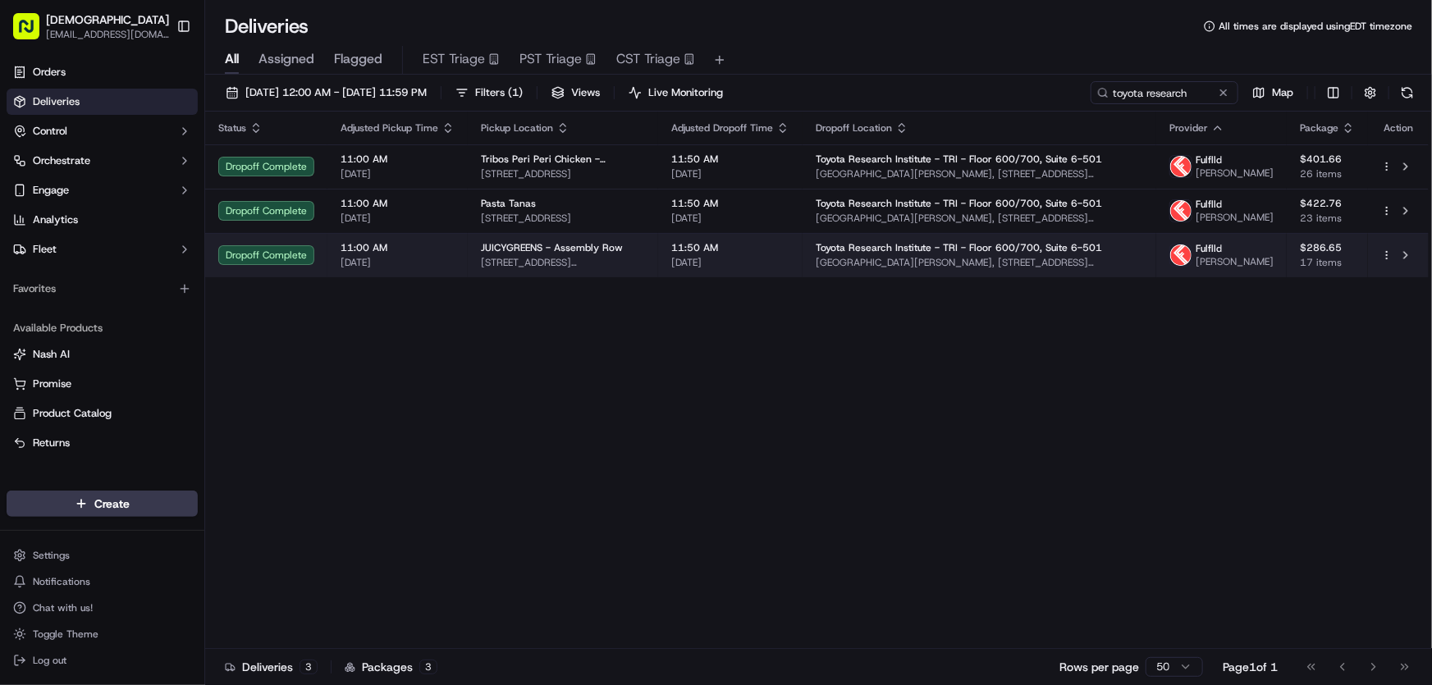
click at [555, 254] on span "JUICYGREENS - Assembly Row" at bounding box center [552, 247] width 142 height 13
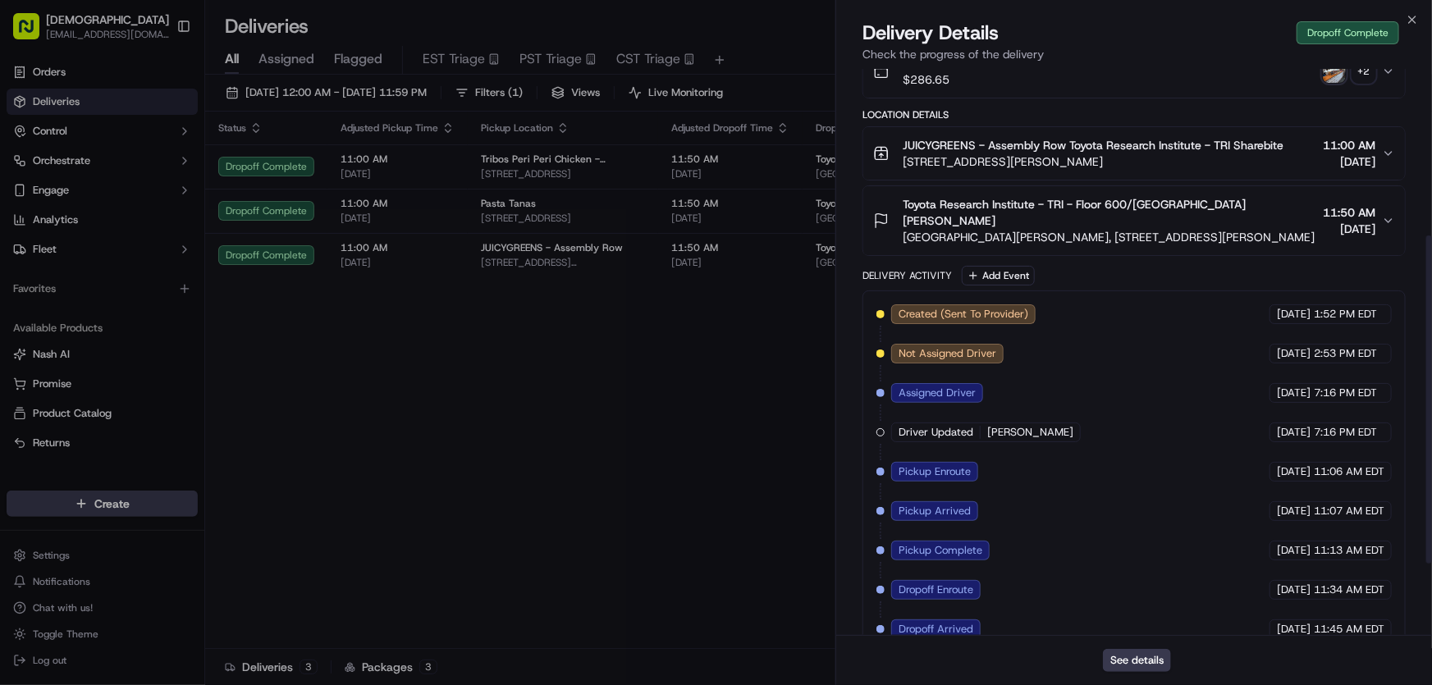
scroll to position [413, 0]
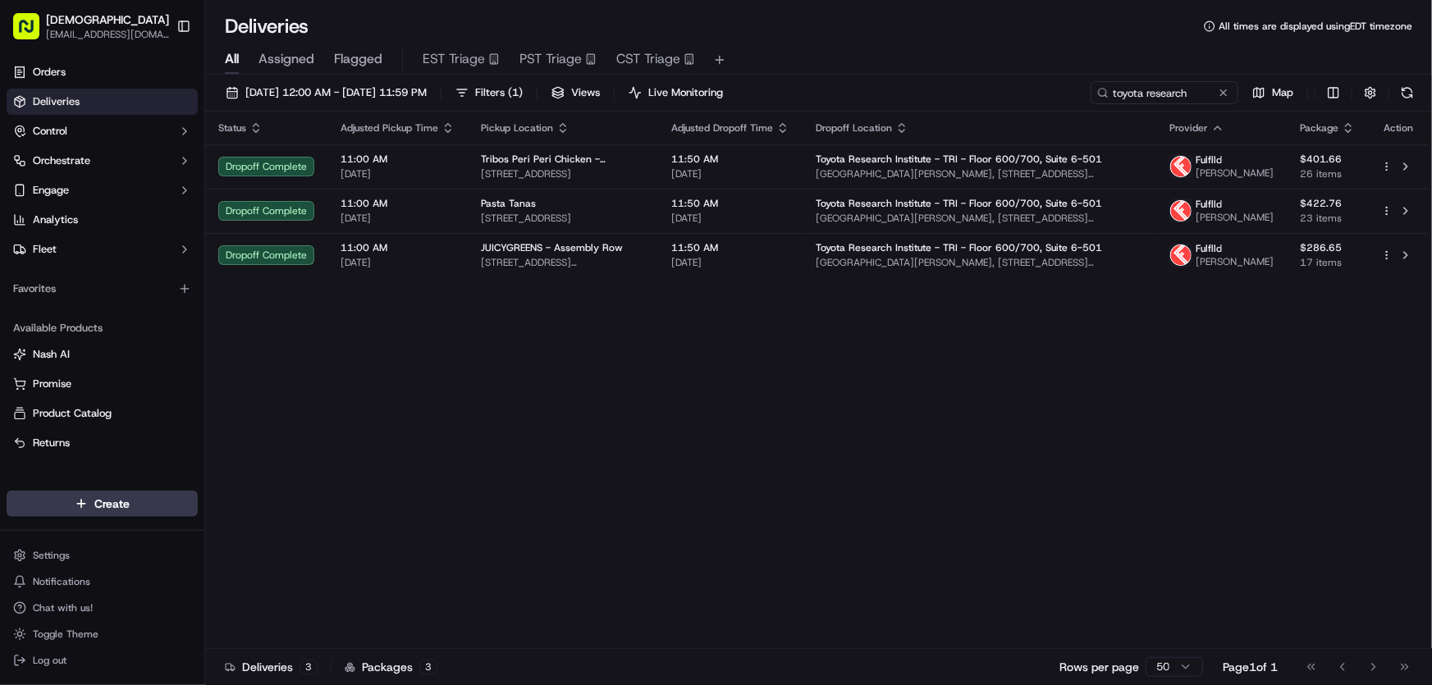
drag, startPoint x: 679, startPoint y: 401, endPoint x: 614, endPoint y: 318, distance: 106.4
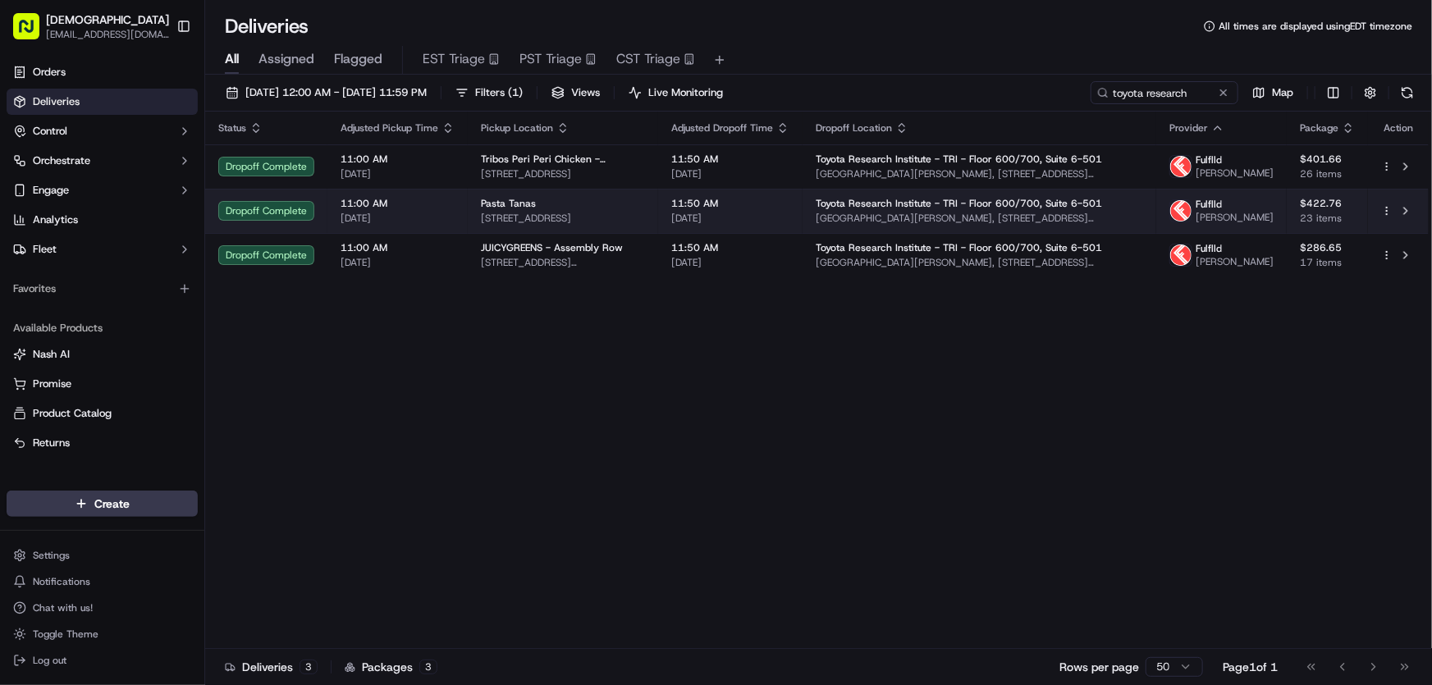
click at [569, 210] on div "Pasta Tanas" at bounding box center [563, 203] width 164 height 13
